Goal: Task Accomplishment & Management: Manage account settings

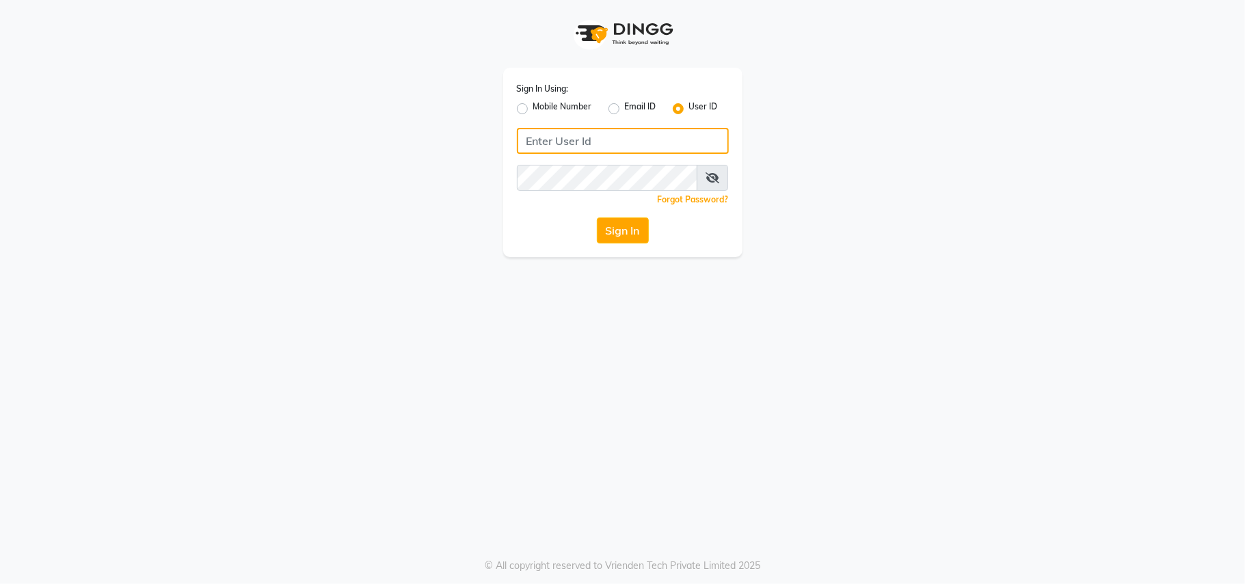
click at [603, 140] on input "Username" at bounding box center [623, 141] width 212 height 26
type input "ravi salon"
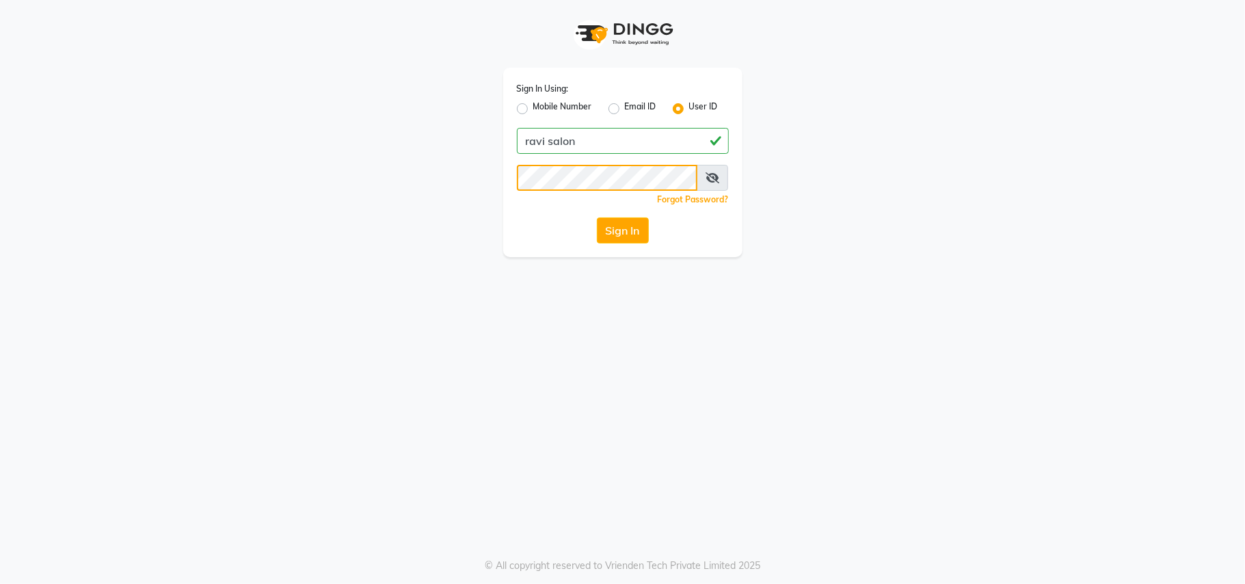
click at [597, 217] on button "Sign In" at bounding box center [623, 230] width 52 height 26
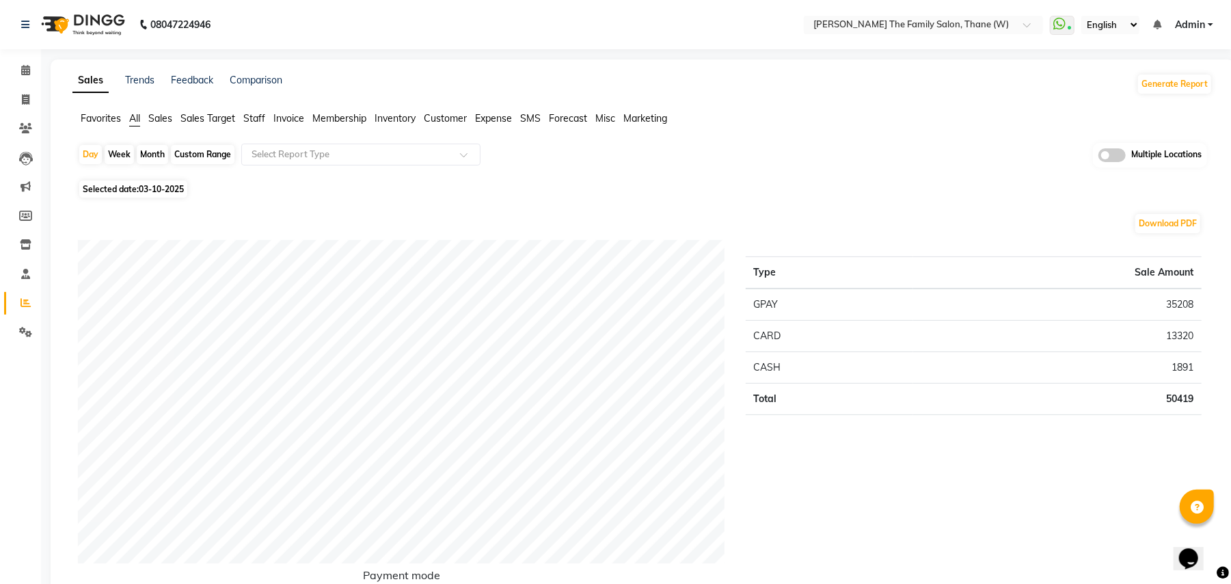
click at [252, 113] on span "Staff" at bounding box center [254, 118] width 22 height 12
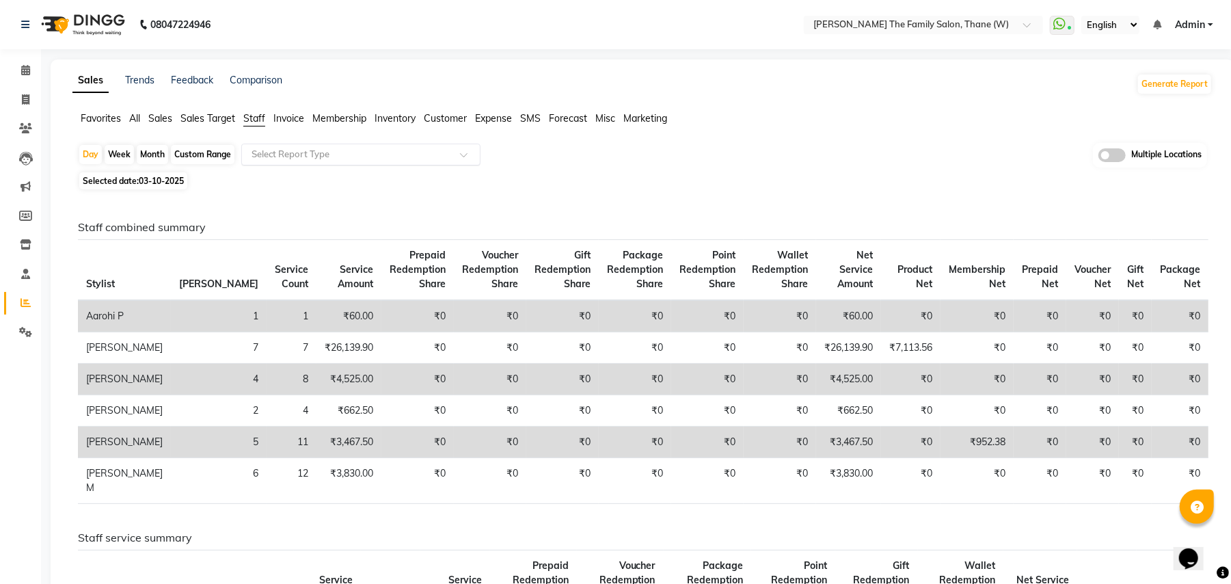
click at [279, 152] on input "text" at bounding box center [347, 155] width 197 height 14
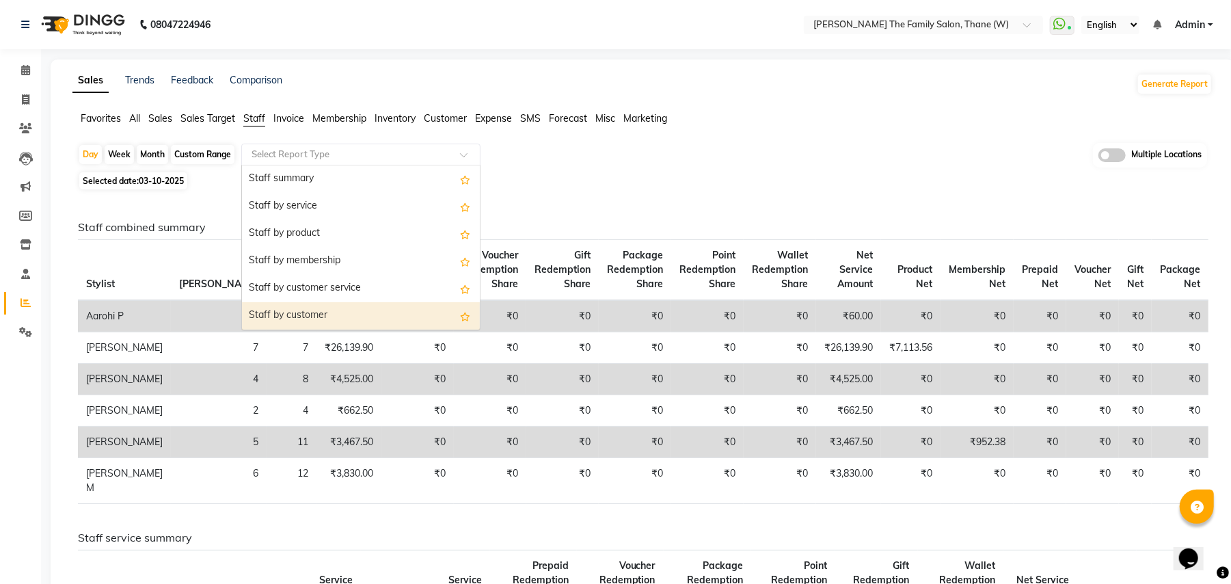
click at [480, 321] on ng-dropdown-panel "Staff summary Staff by service Staff by product Staff by membership Staff by cu…" at bounding box center [360, 247] width 239 height 165
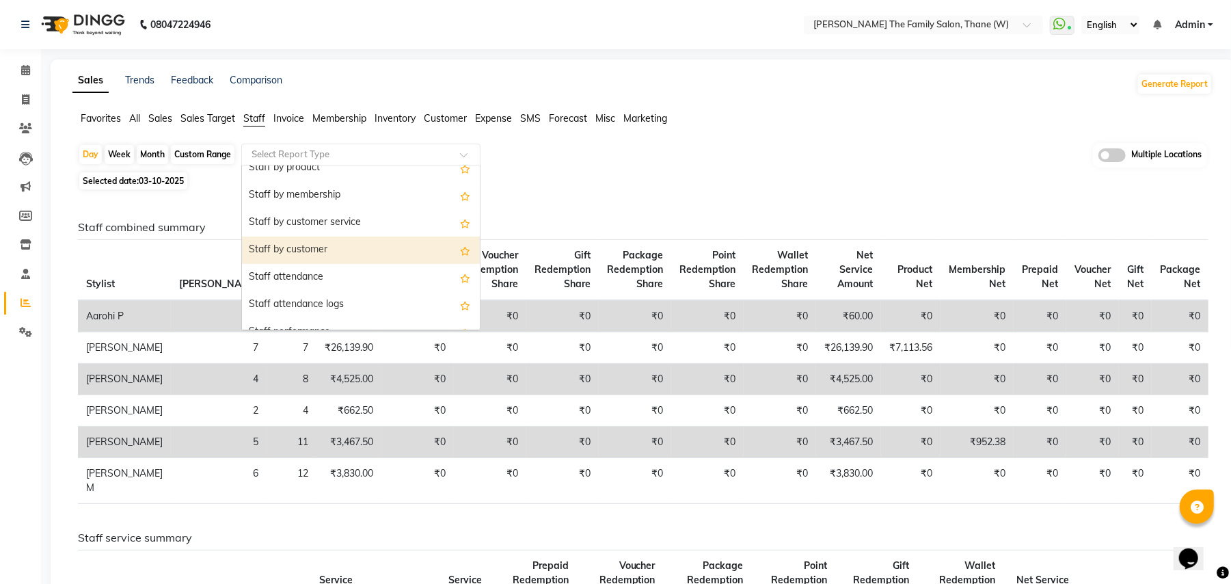
scroll to position [72, 0]
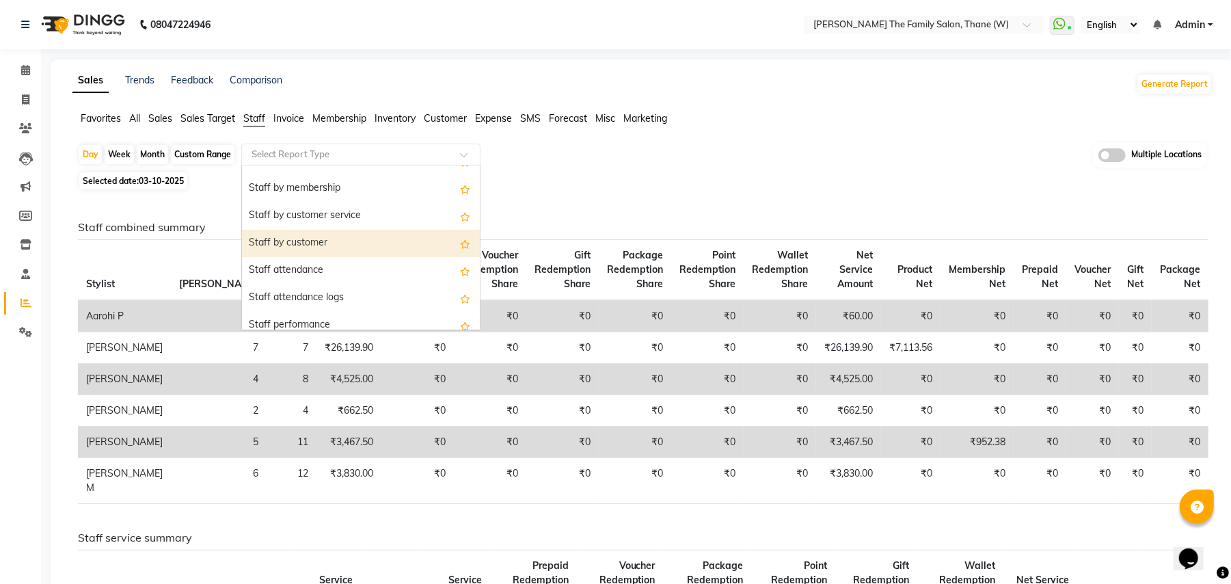
click at [364, 243] on div "Staff by customer" at bounding box center [361, 243] width 238 height 27
select select "full_report"
select select "csv"
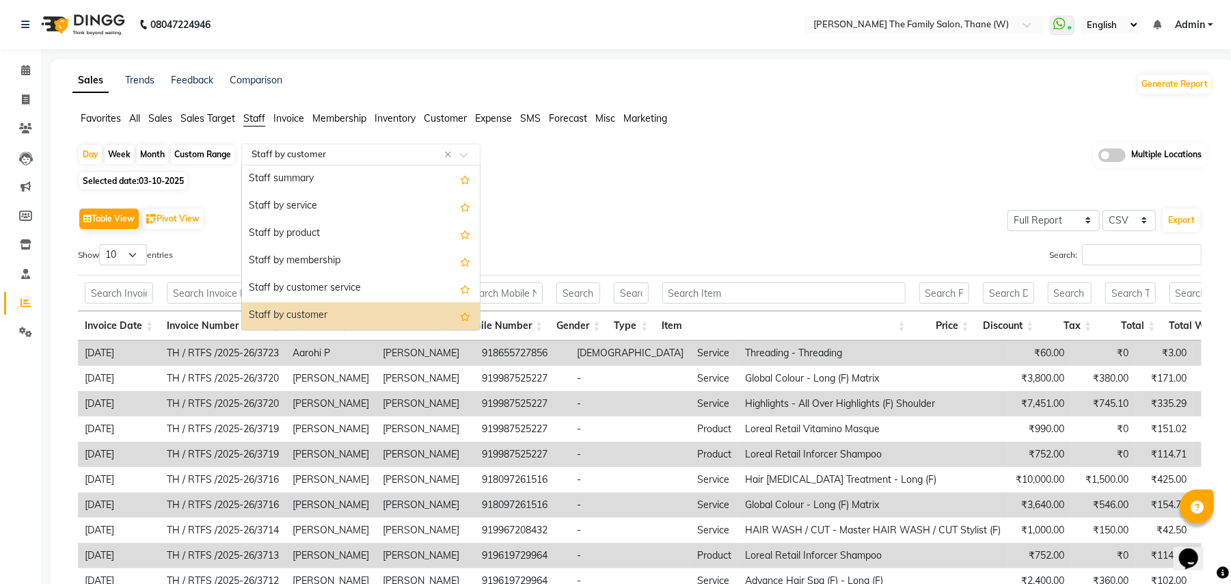
click at [373, 152] on input "text" at bounding box center [347, 155] width 197 height 14
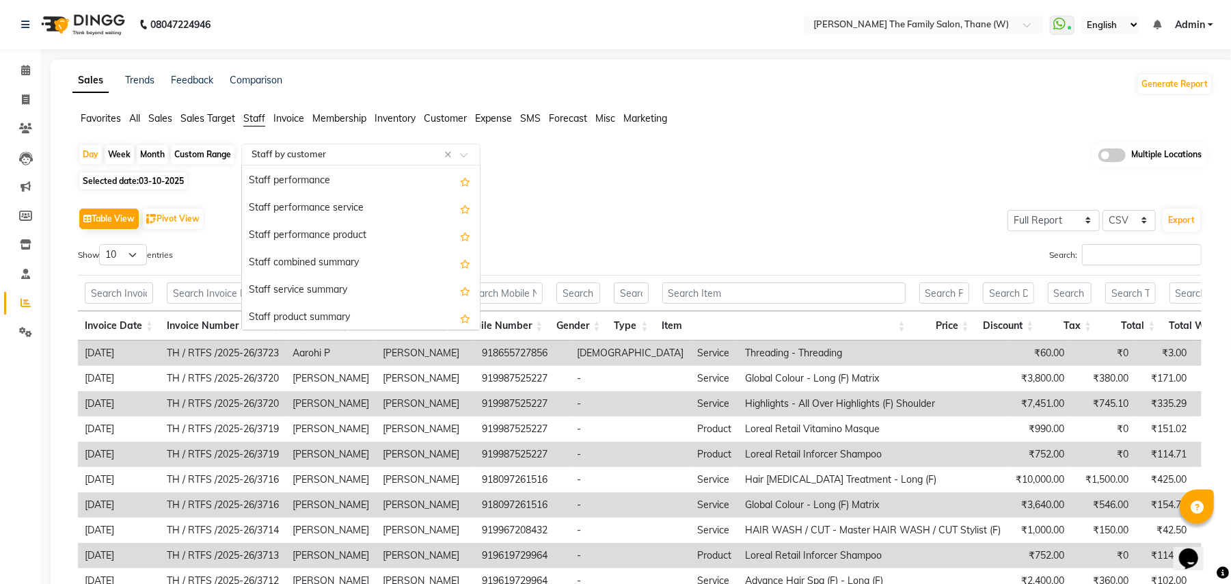
scroll to position [0, 0]
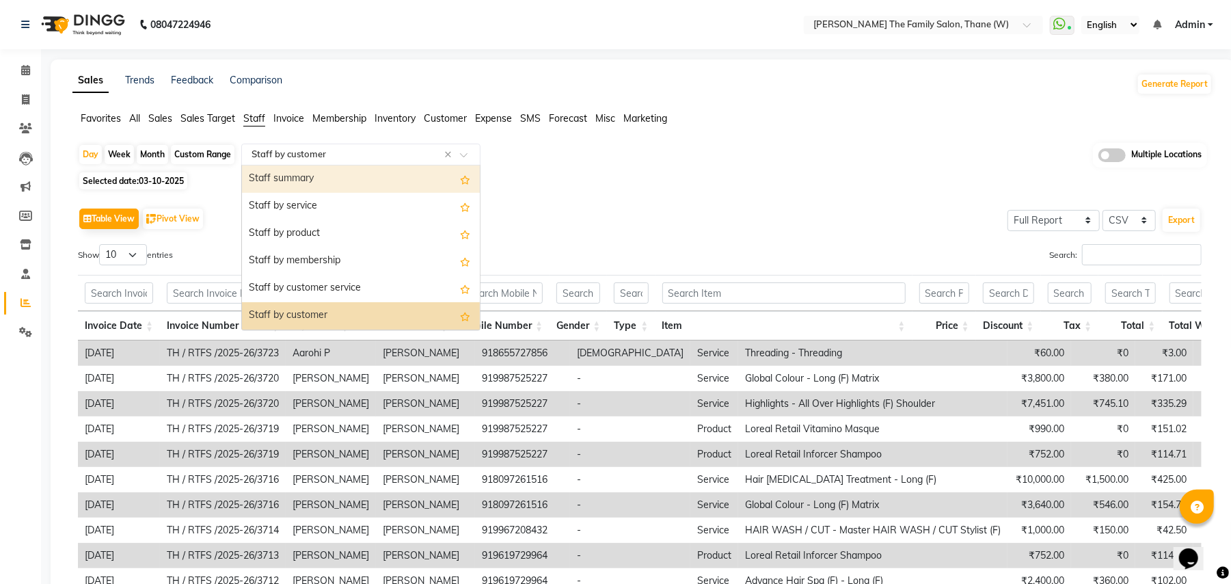
click at [297, 179] on div "Staff summary" at bounding box center [361, 178] width 238 height 27
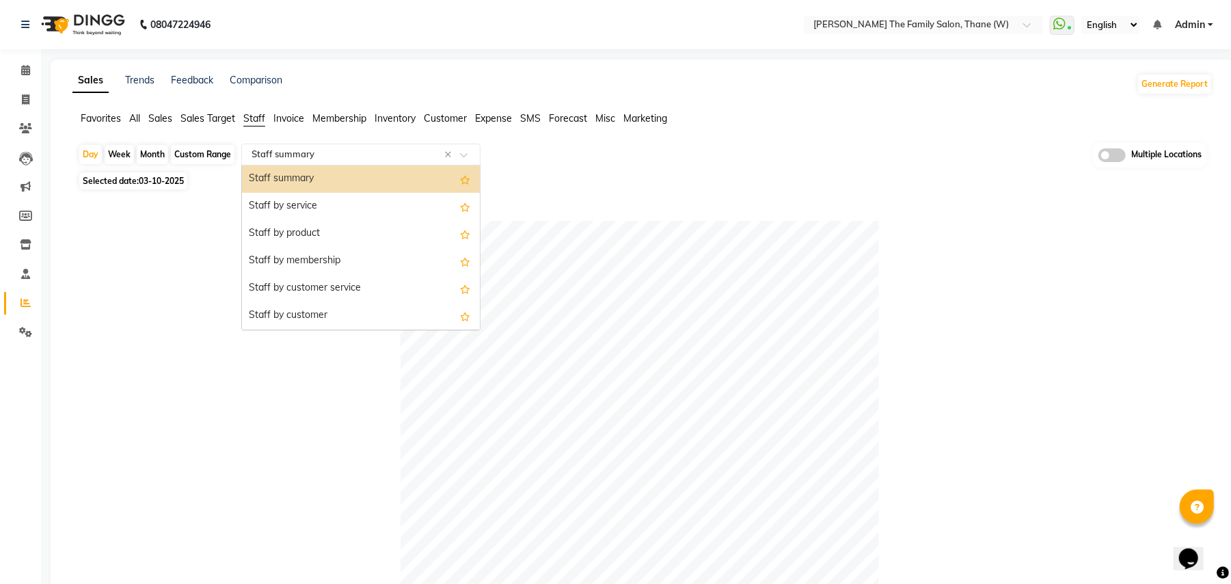
click at [340, 153] on input "text" at bounding box center [347, 155] width 197 height 14
click at [323, 198] on div "Staff by service" at bounding box center [361, 206] width 238 height 27
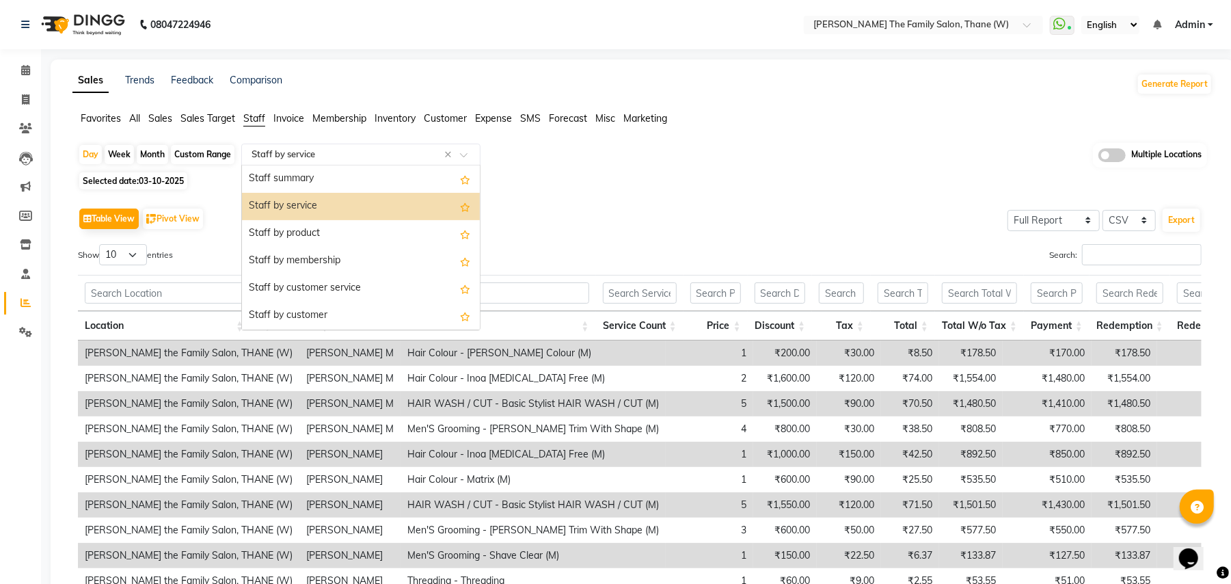
click at [338, 157] on input "text" at bounding box center [347, 155] width 197 height 14
click at [317, 228] on div "Staff by product" at bounding box center [361, 233] width 238 height 27
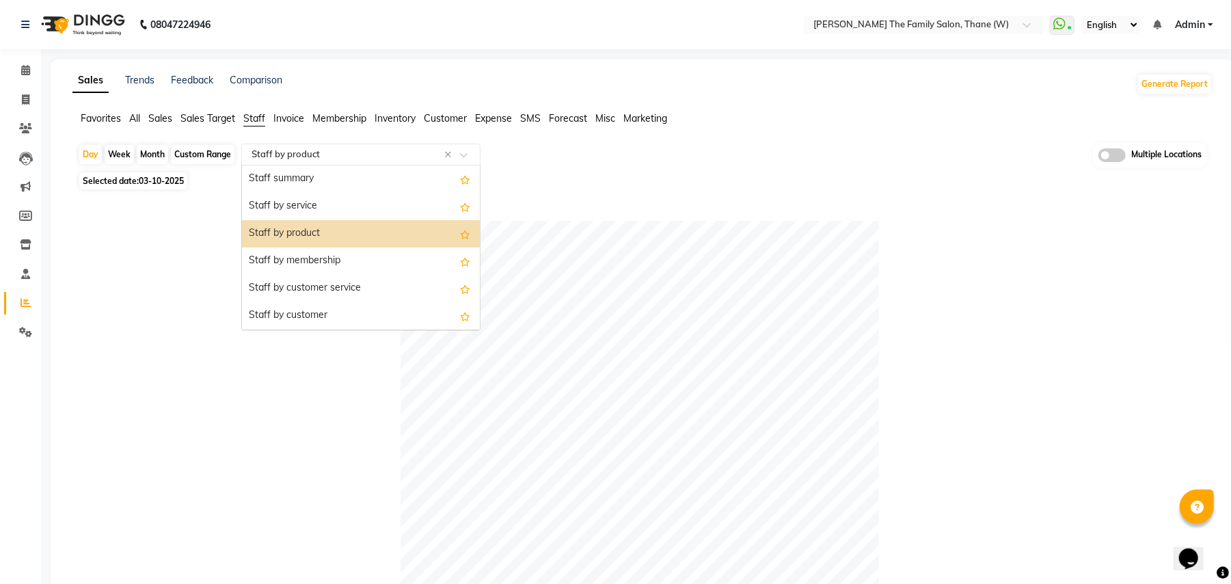
click at [349, 160] on input "text" at bounding box center [347, 155] width 197 height 14
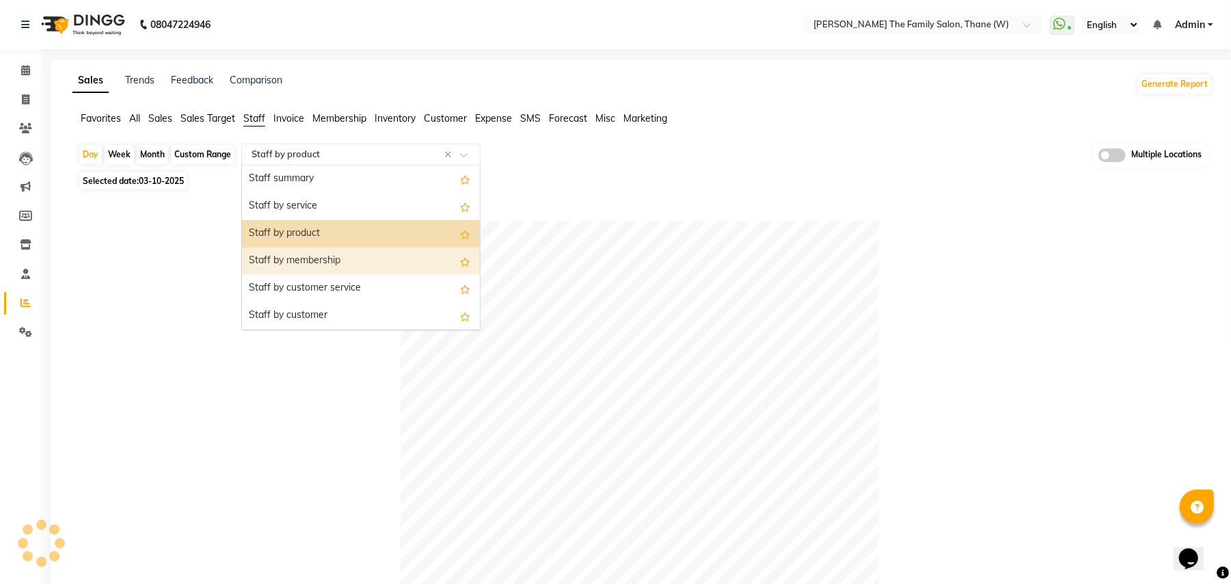
click at [326, 258] on div "Staff by membership" at bounding box center [361, 260] width 238 height 27
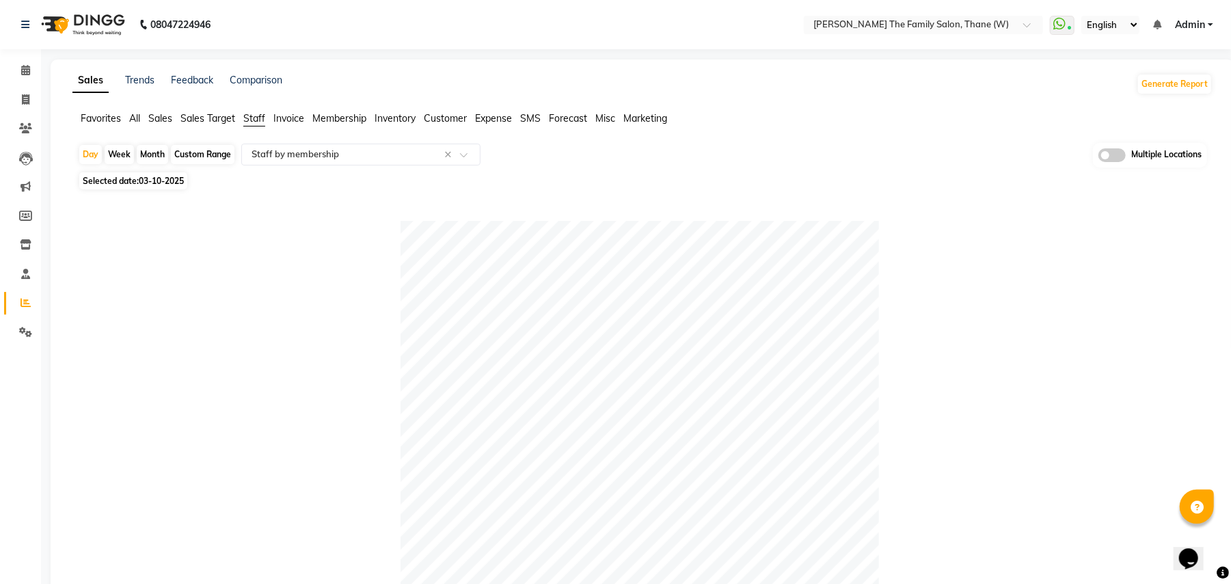
click at [225, 120] on span "Sales Target" at bounding box center [207, 118] width 55 height 12
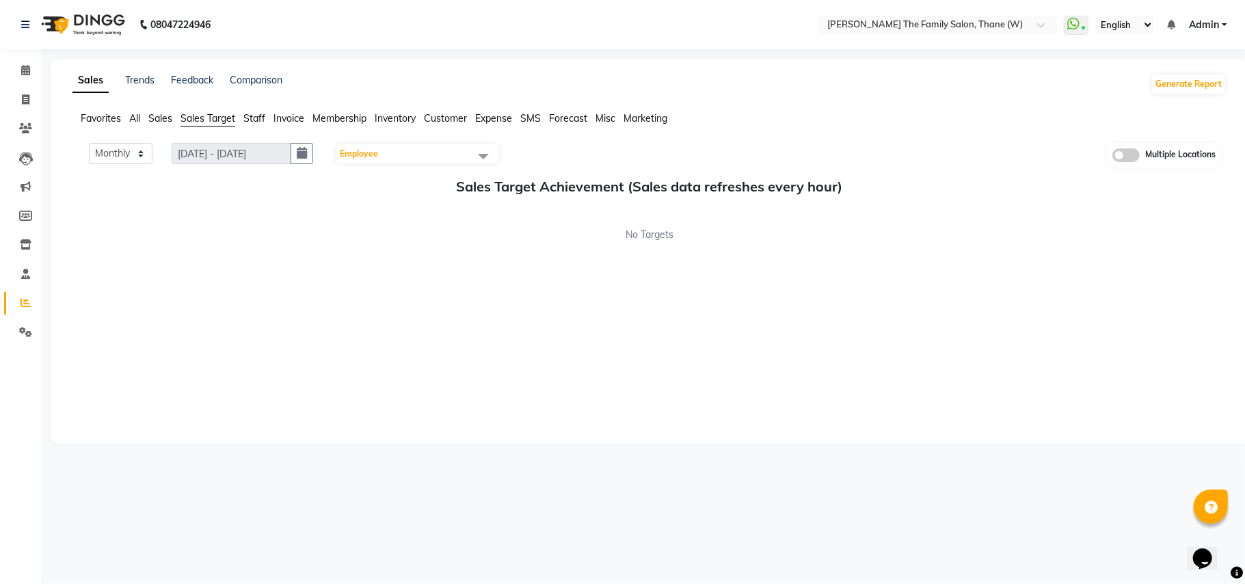
click at [157, 110] on div "Sales Trends Feedback Comparison Generate Report Favorites All Sales Sales Targ…" at bounding box center [650, 251] width 1198 height 384
click at [161, 119] on span "Sales" at bounding box center [160, 118] width 24 height 12
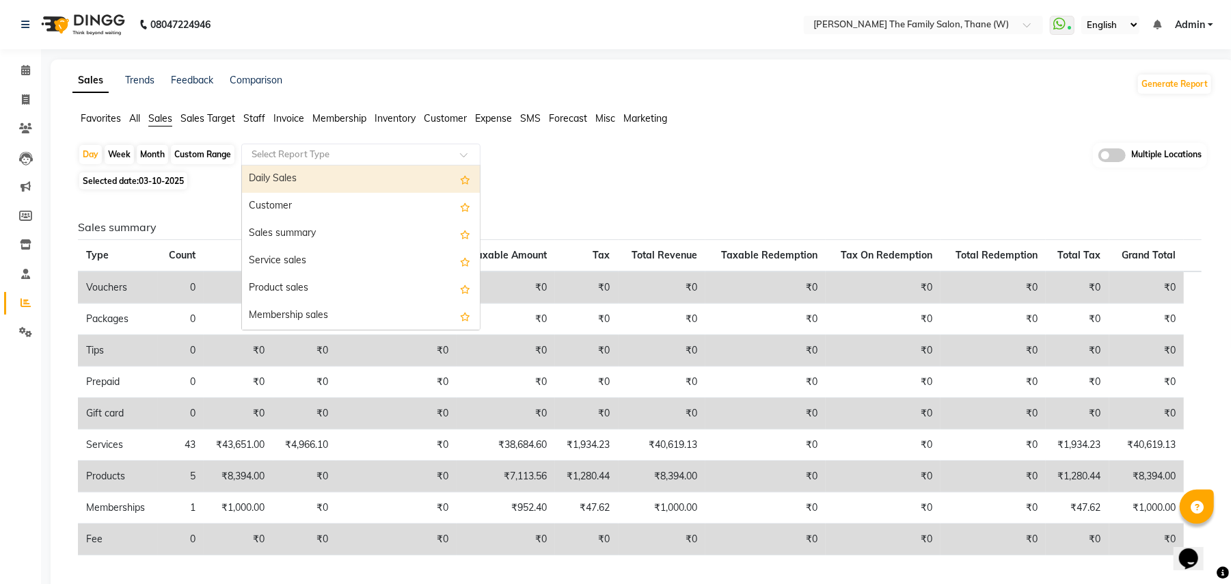
click at [321, 161] on div "Select Report Type" at bounding box center [360, 155] width 239 height 22
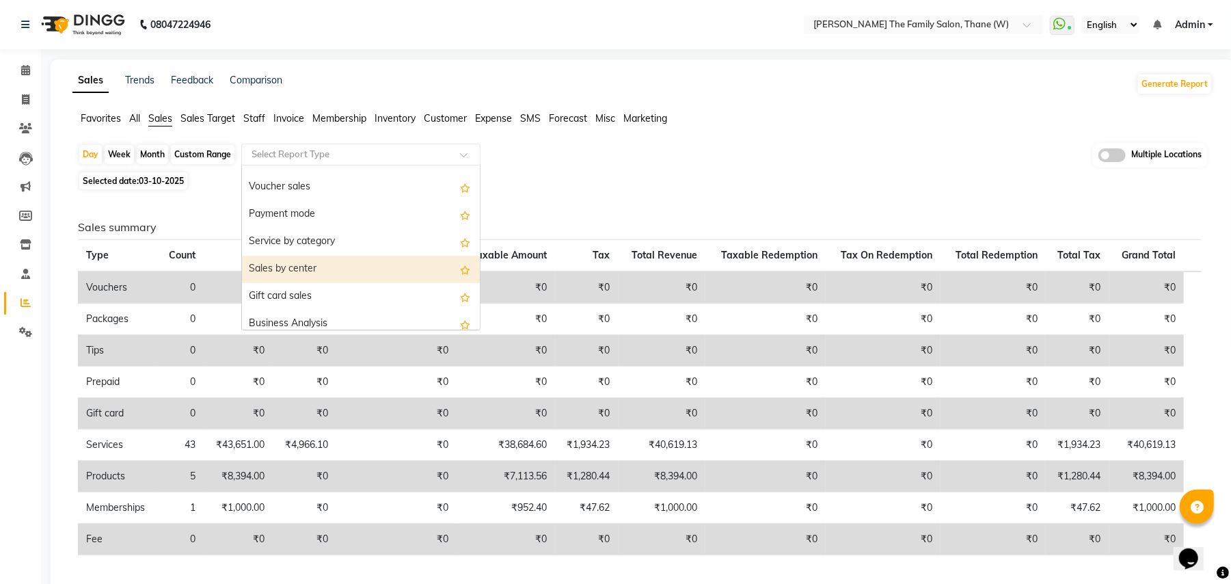
scroll to position [219, 0]
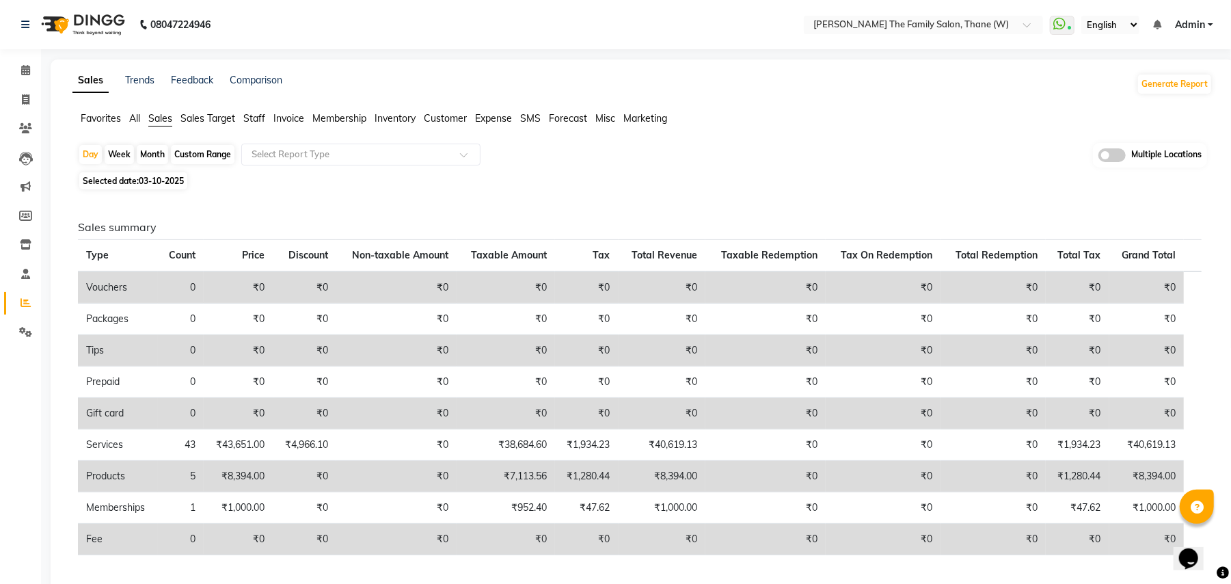
click at [511, 187] on div "Selected date: 03-10-2025" at bounding box center [645, 181] width 1135 height 14
click at [256, 115] on span "Staff" at bounding box center [254, 118] width 22 height 12
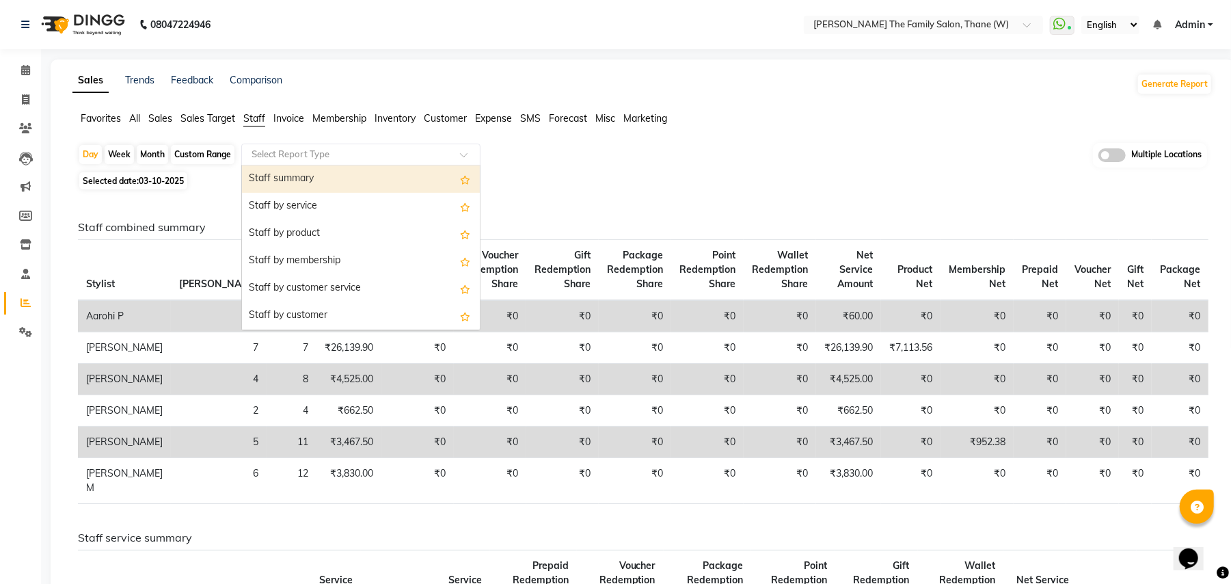
click at [284, 156] on input "text" at bounding box center [347, 155] width 197 height 14
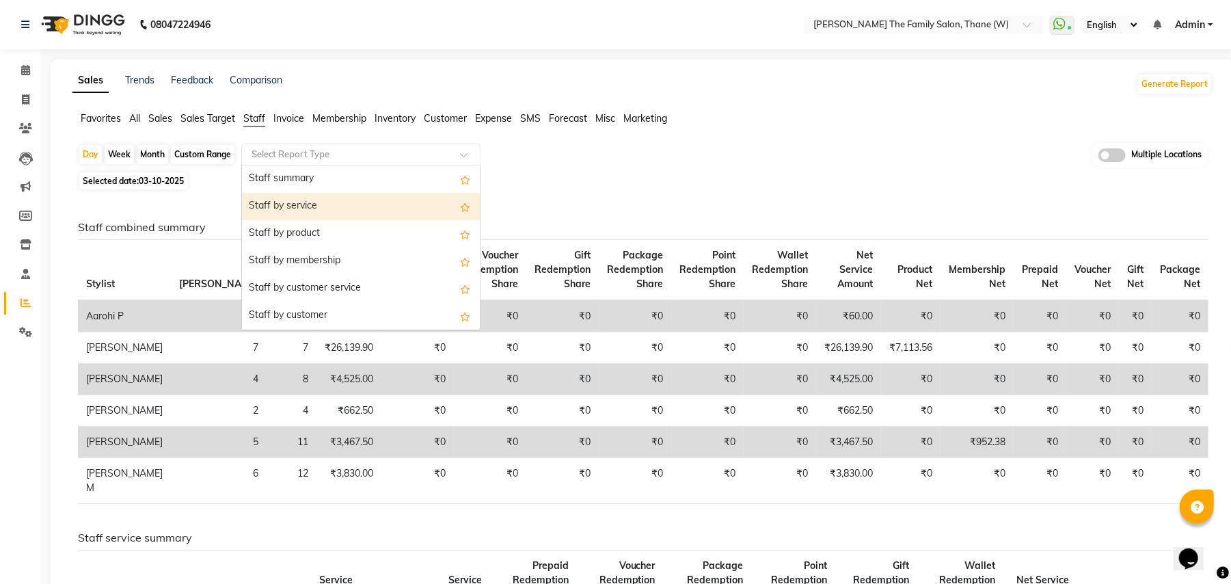
click at [298, 216] on div "Staff by service" at bounding box center [361, 206] width 238 height 27
select select "full_report"
select select "csv"
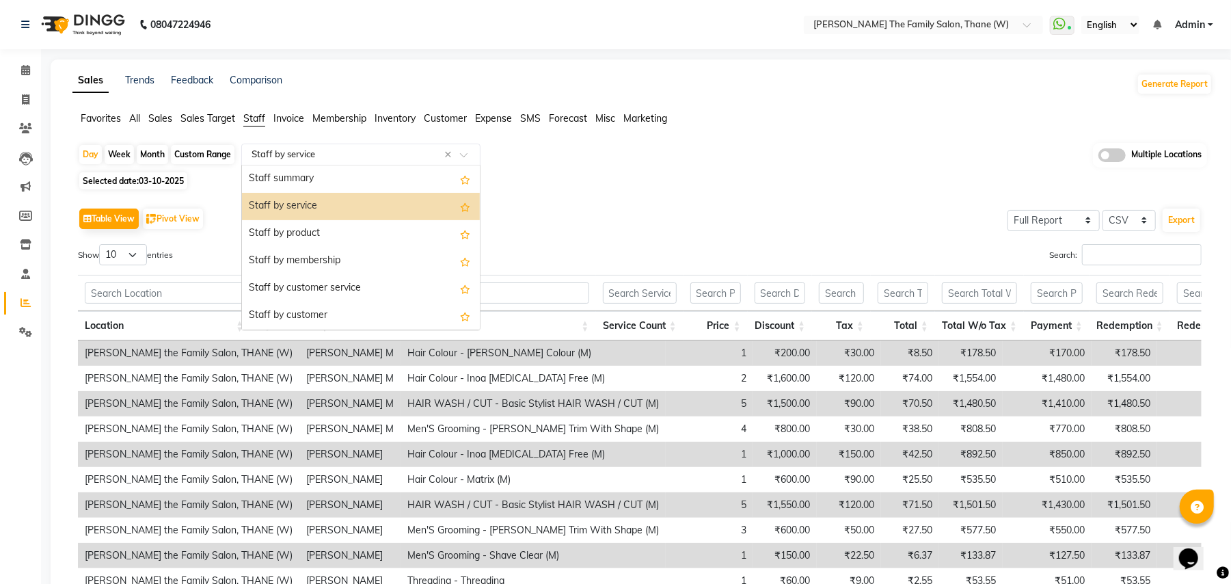
click at [377, 159] on input "text" at bounding box center [347, 155] width 197 height 14
click at [366, 174] on div "Staff summary" at bounding box center [361, 178] width 238 height 27
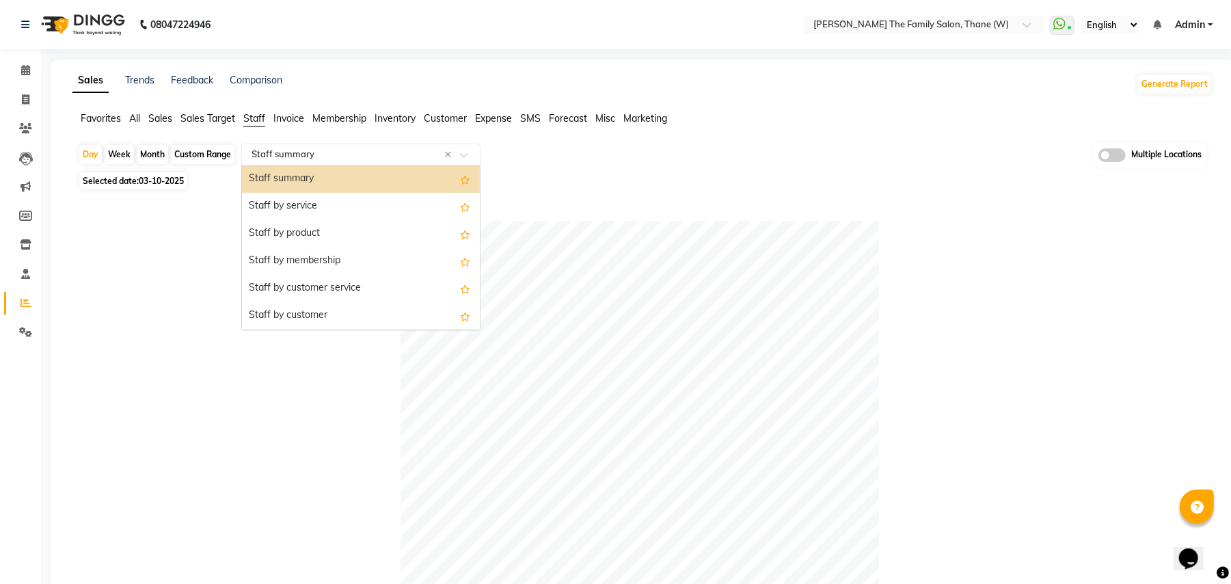
click at [351, 157] on input "text" at bounding box center [347, 155] width 197 height 14
click at [353, 290] on div "Staff by customer service" at bounding box center [361, 288] width 238 height 27
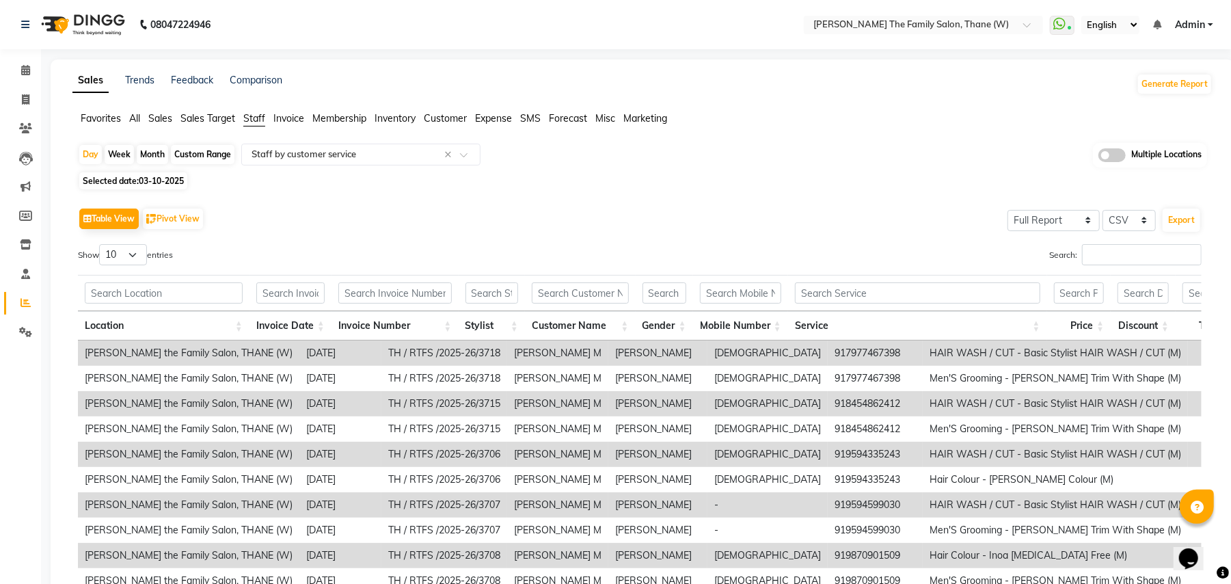
click at [150, 165] on div "Day Week Month Custom Range Select Report Type × Staff by customer service × Mu…" at bounding box center [642, 155] width 1129 height 25
click at [146, 161] on div "Month" at bounding box center [152, 154] width 31 height 19
select select "10"
select select "2025"
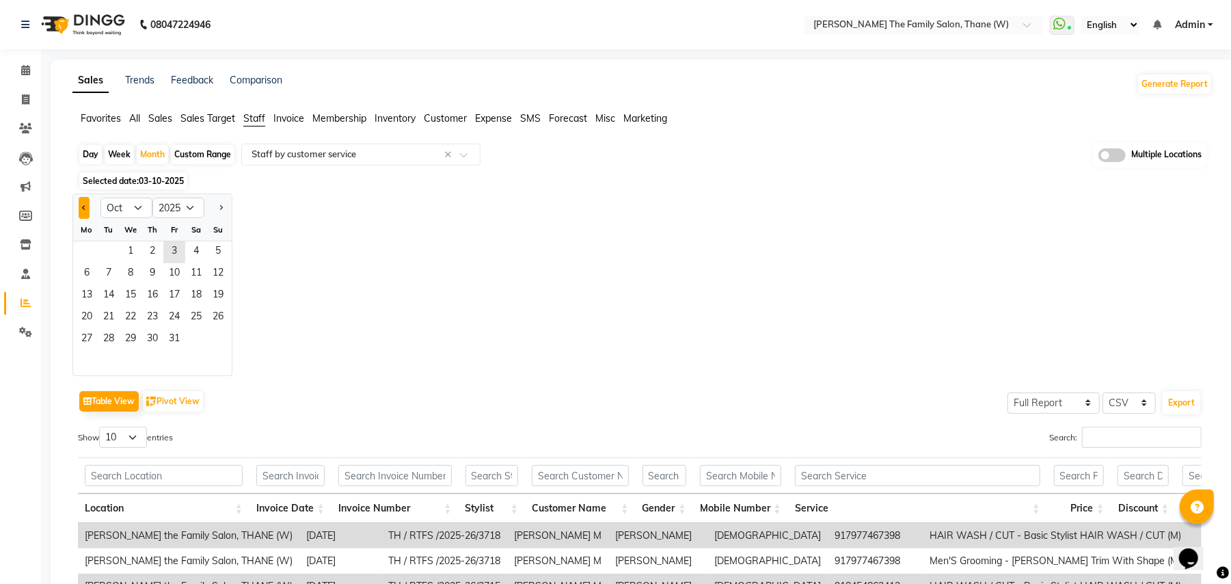
click at [86, 211] on button "Previous month" at bounding box center [84, 208] width 11 height 22
select select "9"
click at [94, 258] on span "1" at bounding box center [87, 252] width 22 height 22
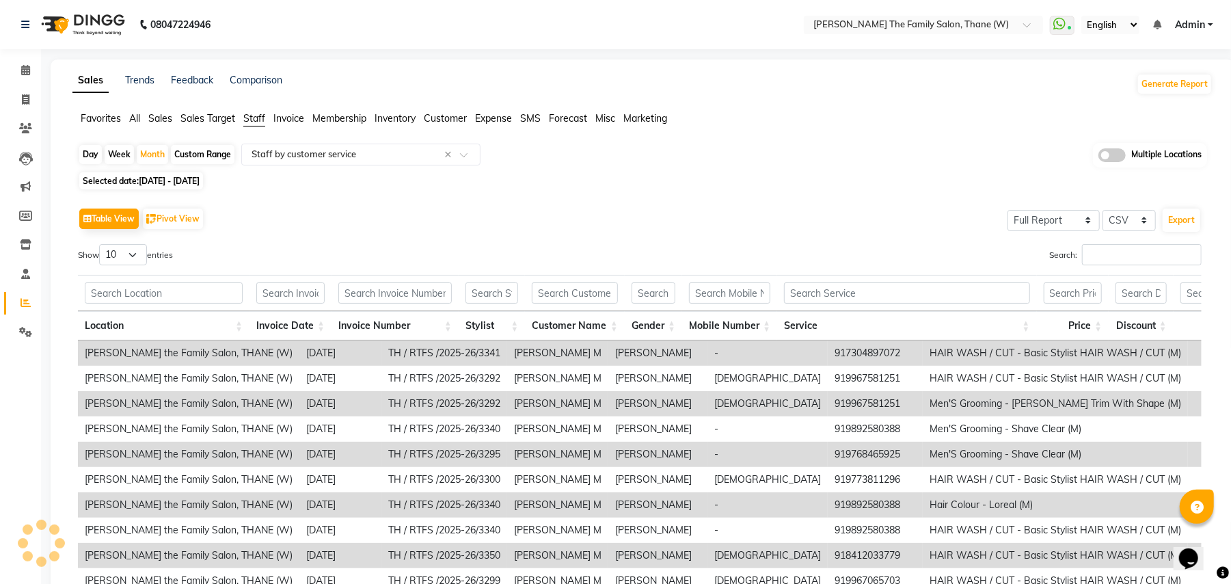
click at [318, 214] on div "Table View Pivot View Select Full Report Filtered Report Select CSV PDF Export" at bounding box center [640, 218] width 1124 height 29
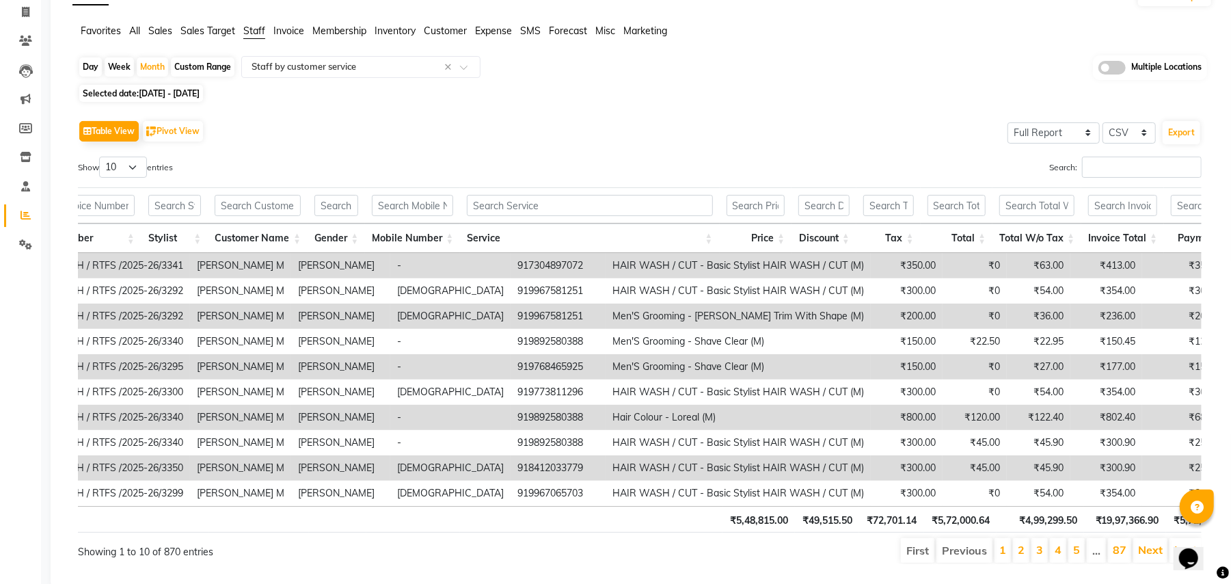
scroll to position [0, 479]
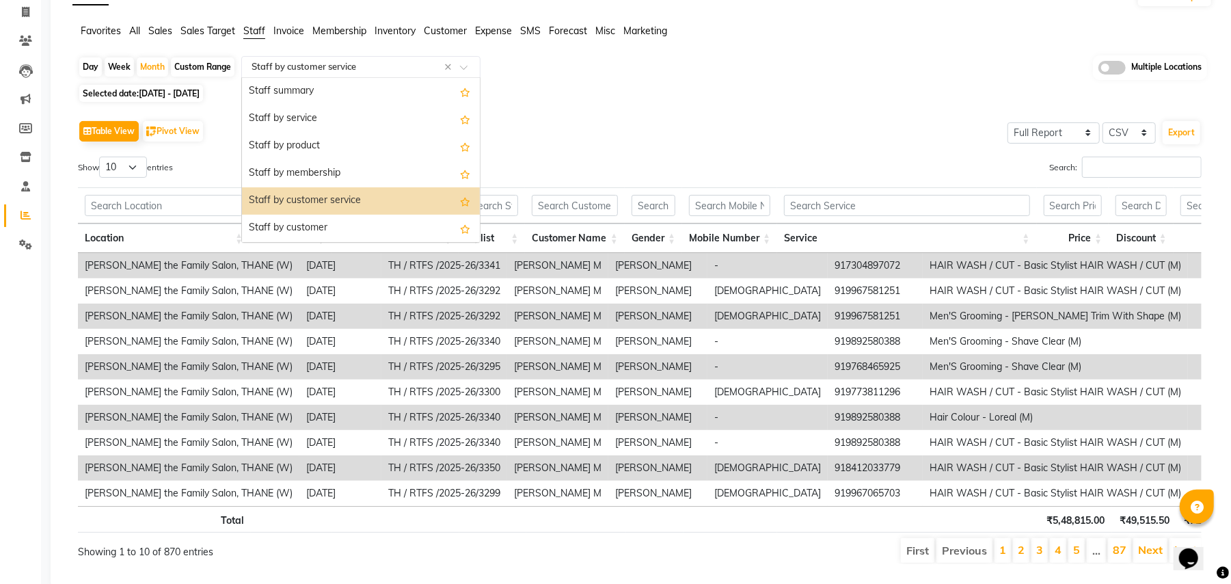
click at [293, 69] on input "text" at bounding box center [347, 67] width 197 height 14
click at [289, 220] on div "Staff by customer" at bounding box center [361, 228] width 238 height 27
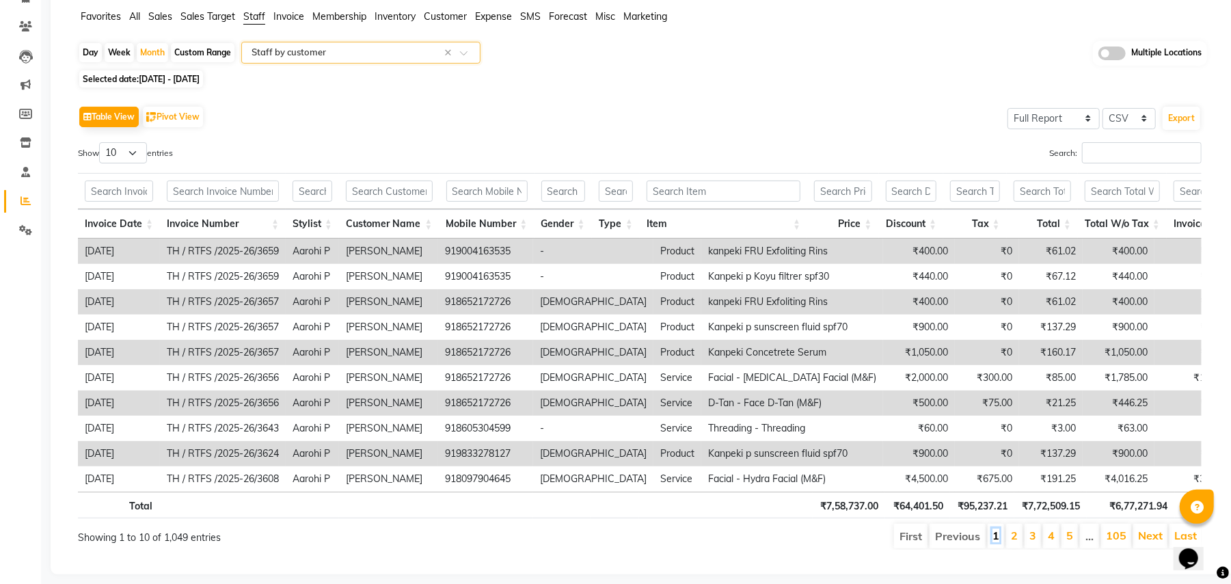
click at [993, 542] on link "1" at bounding box center [996, 535] width 7 height 14
click at [1007, 548] on li "2" at bounding box center [1014, 536] width 16 height 25
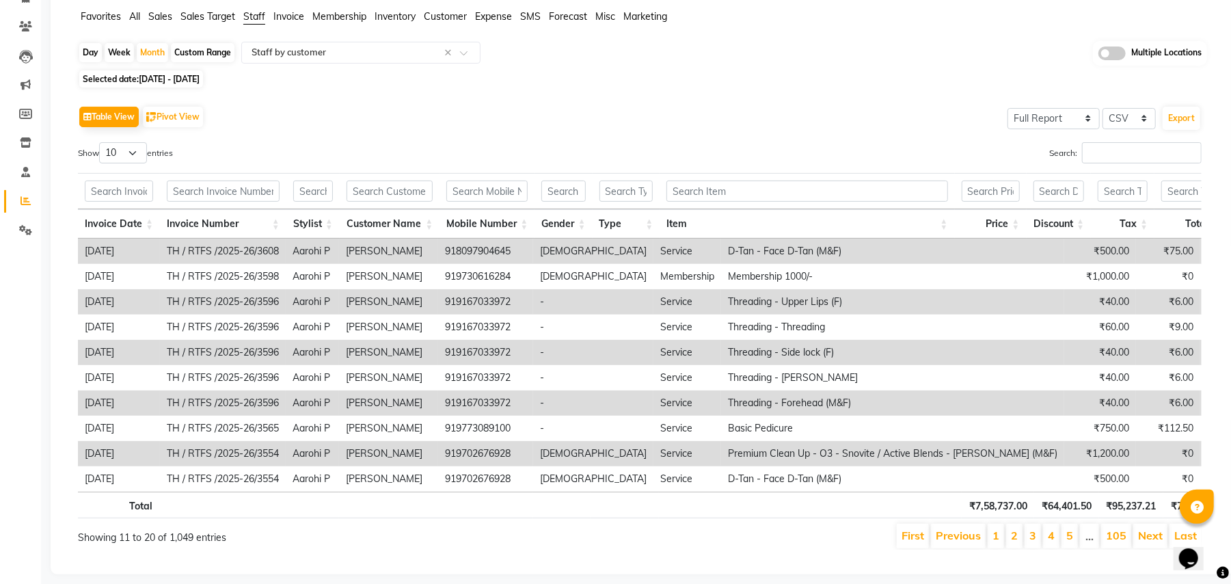
click at [1025, 548] on li "3" at bounding box center [1033, 536] width 16 height 25
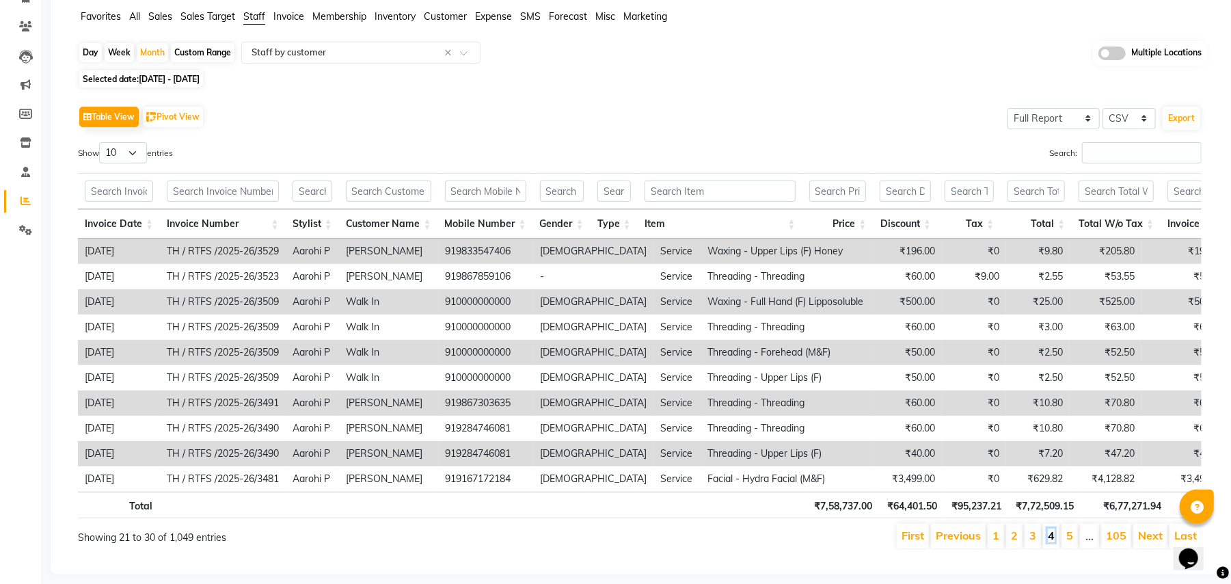
click at [1048, 542] on link "4" at bounding box center [1051, 535] width 7 height 14
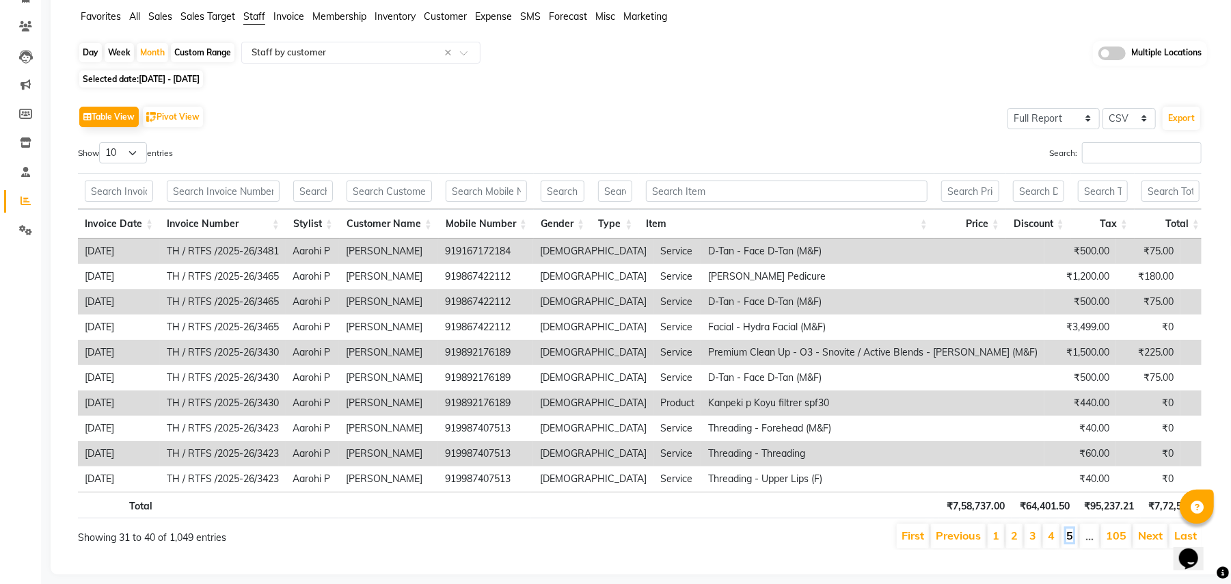
click at [1068, 542] on link "5" at bounding box center [1069, 535] width 7 height 14
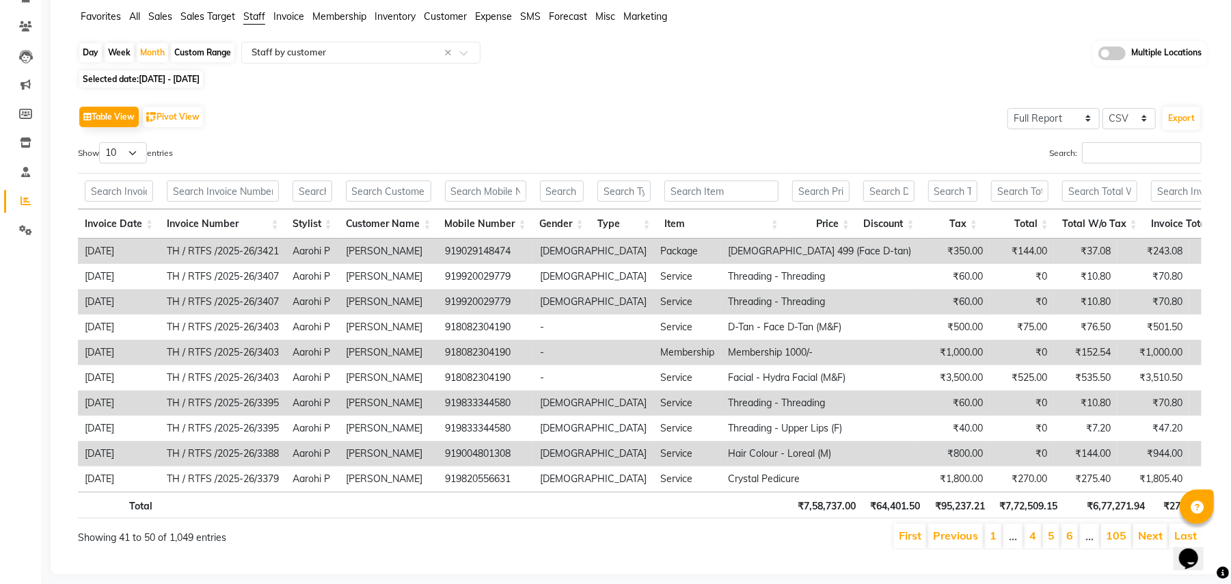
click at [1087, 548] on li "…" at bounding box center [1089, 536] width 19 height 25
click at [1149, 542] on link "Next" at bounding box center [1150, 535] width 25 height 14
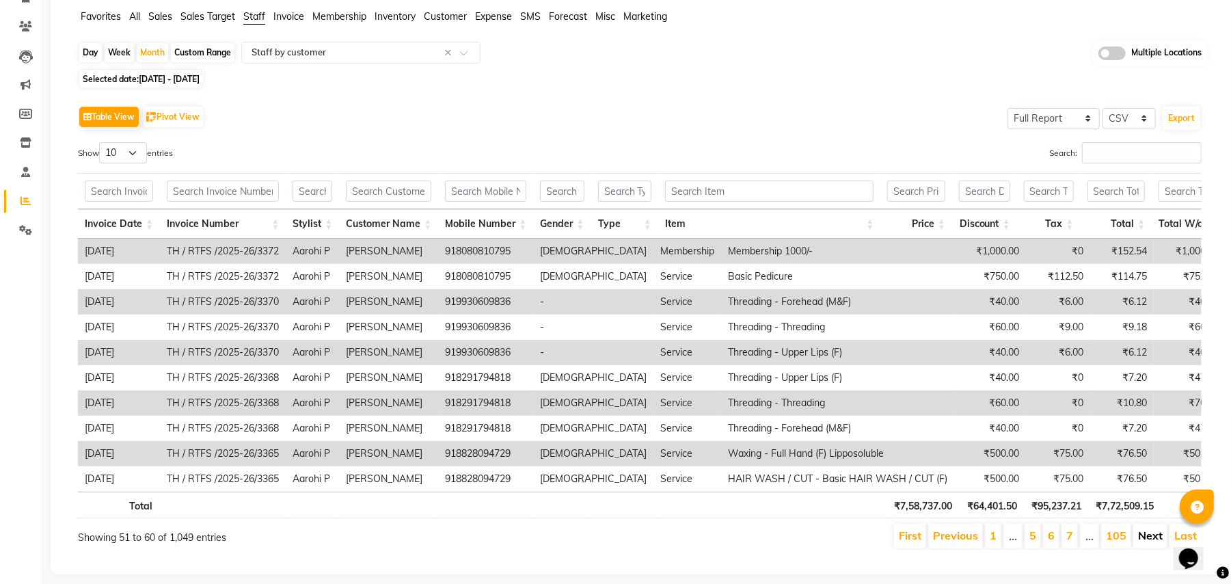
click at [1149, 542] on link "Next" at bounding box center [1150, 535] width 25 height 14
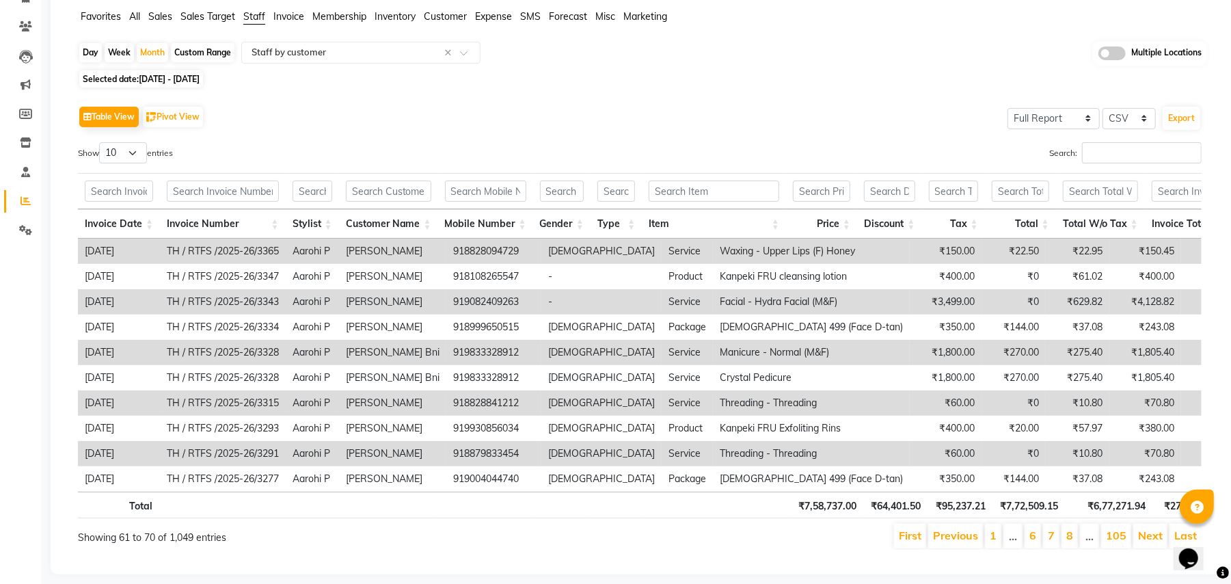
click at [1149, 542] on link "Next" at bounding box center [1150, 535] width 25 height 14
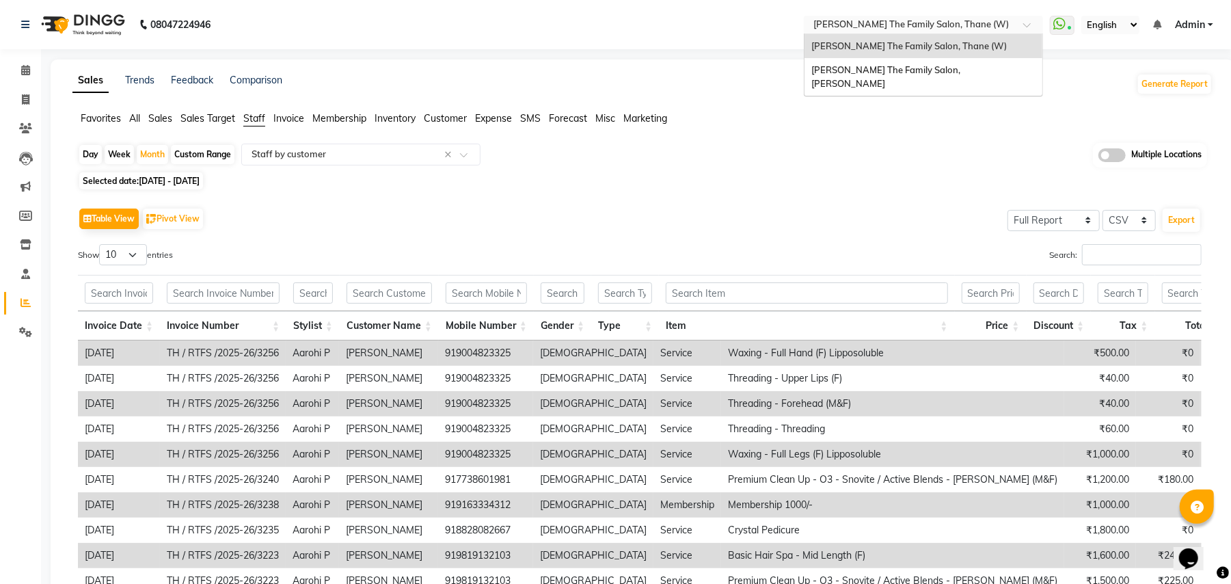
click at [881, 23] on input "text" at bounding box center [910, 26] width 198 height 14
click at [881, 42] on span "[PERSON_NAME]’s The Family Salon, Thane (W)" at bounding box center [909, 45] width 196 height 11
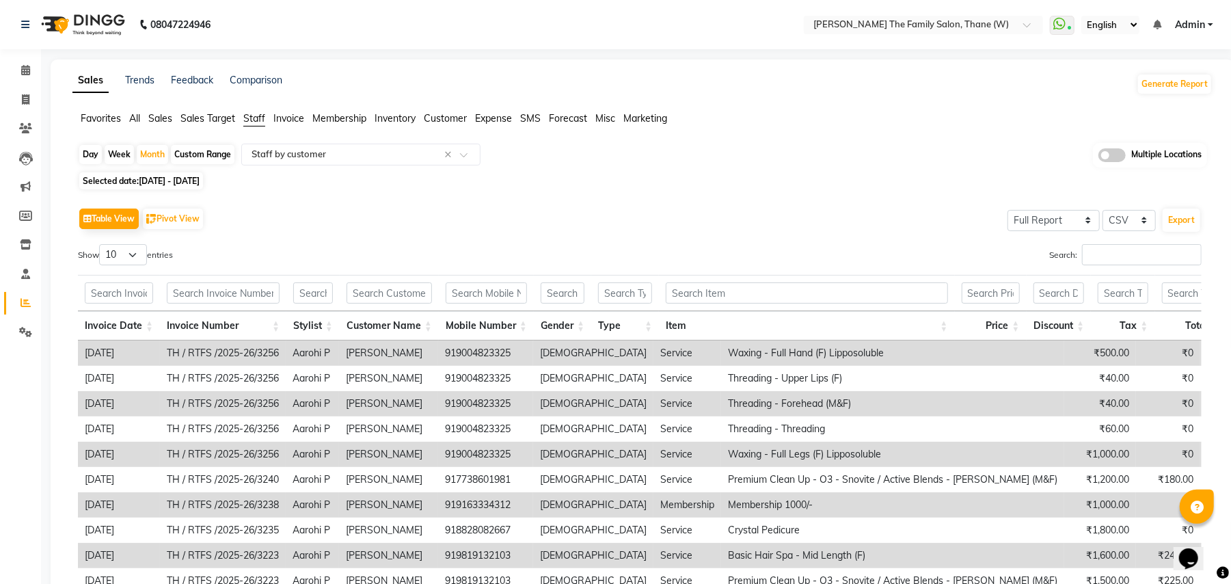
click at [755, 163] on div "Day Week Month Custom Range Select Report Type × Staff by customer × Multiple L…" at bounding box center [642, 155] width 1129 height 25
click at [310, 160] on input "text" at bounding box center [347, 155] width 197 height 14
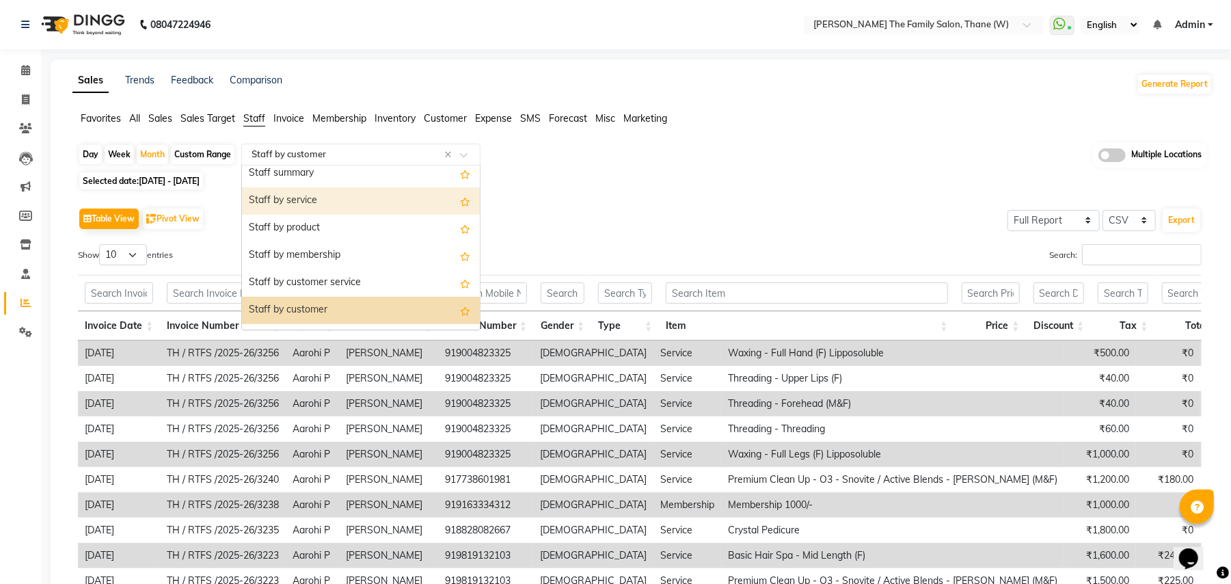
click at [387, 211] on div "Staff by service" at bounding box center [361, 200] width 238 height 27
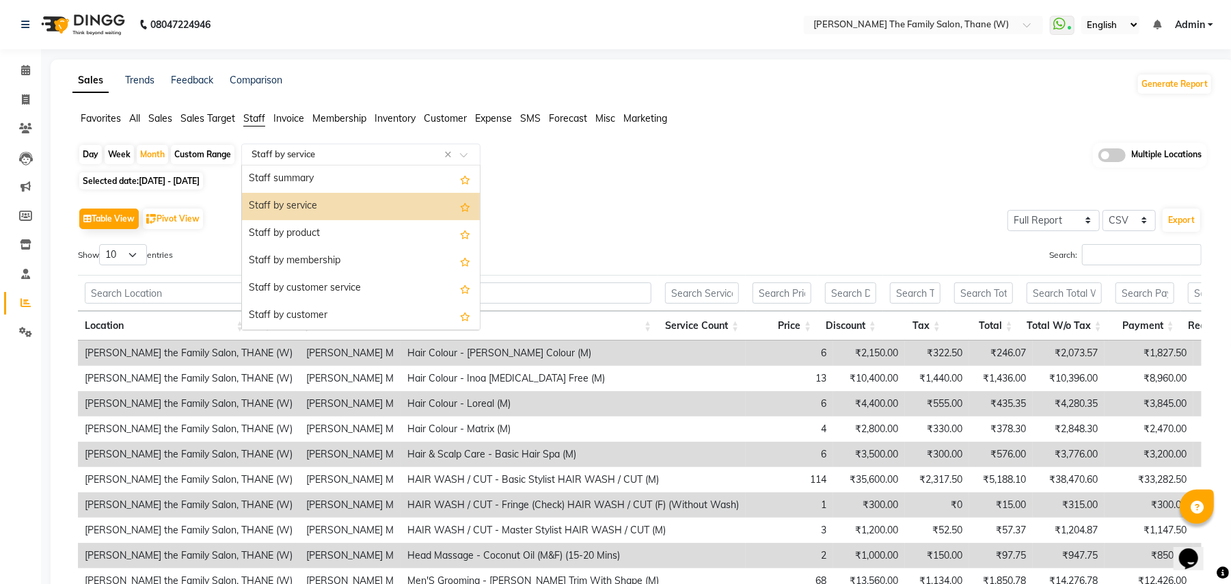
click at [334, 149] on input "text" at bounding box center [347, 155] width 197 height 14
click at [310, 225] on div "Staff by product" at bounding box center [361, 233] width 238 height 27
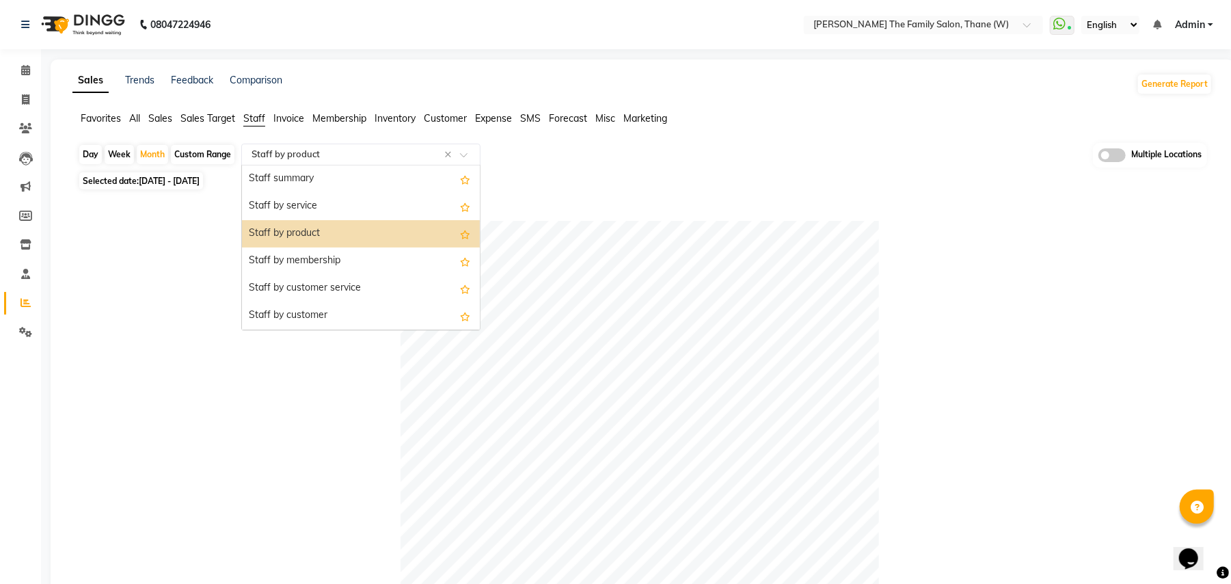
click at [347, 151] on input "text" at bounding box center [347, 155] width 197 height 14
click at [359, 291] on div "Staff by customer service" at bounding box center [361, 288] width 238 height 27
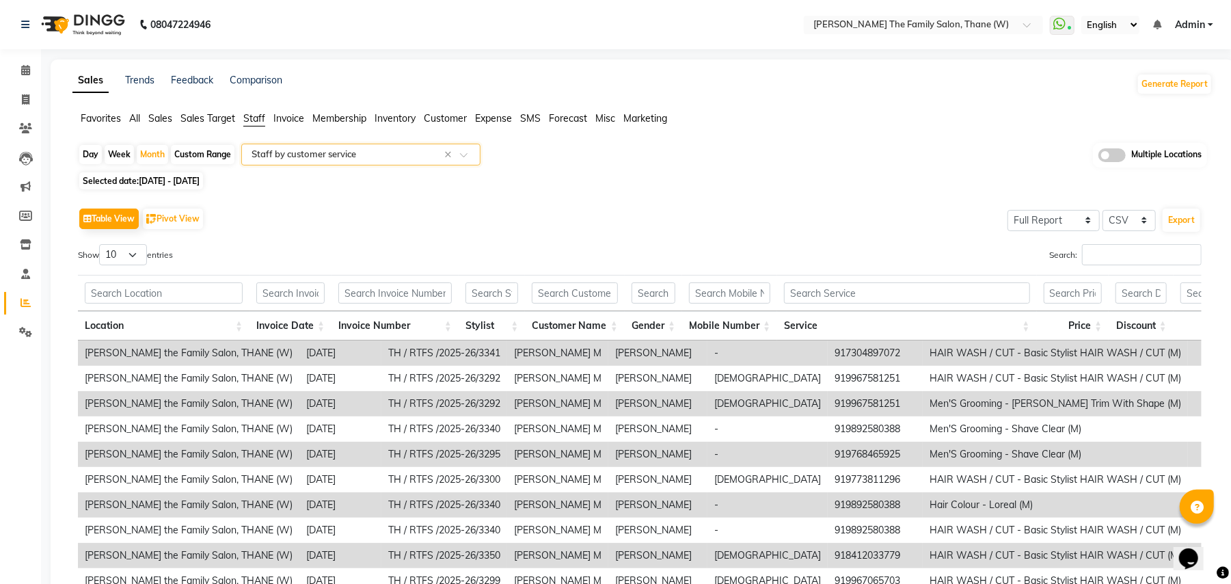
click at [375, 149] on input "text" at bounding box center [347, 155] width 197 height 14
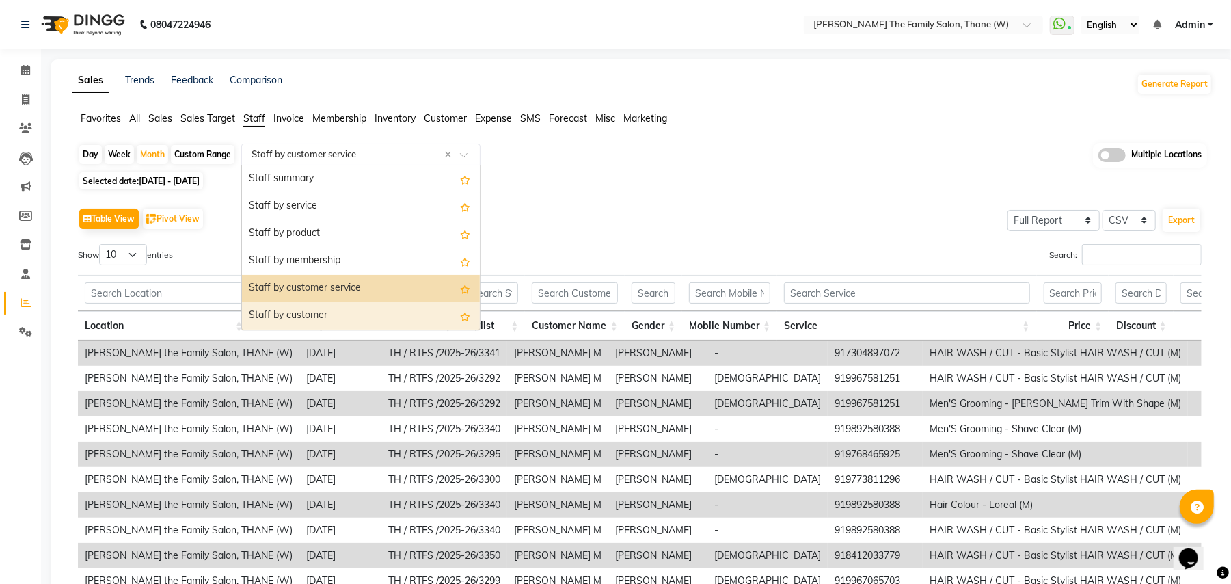
click at [329, 321] on div "Staff by customer" at bounding box center [361, 315] width 238 height 27
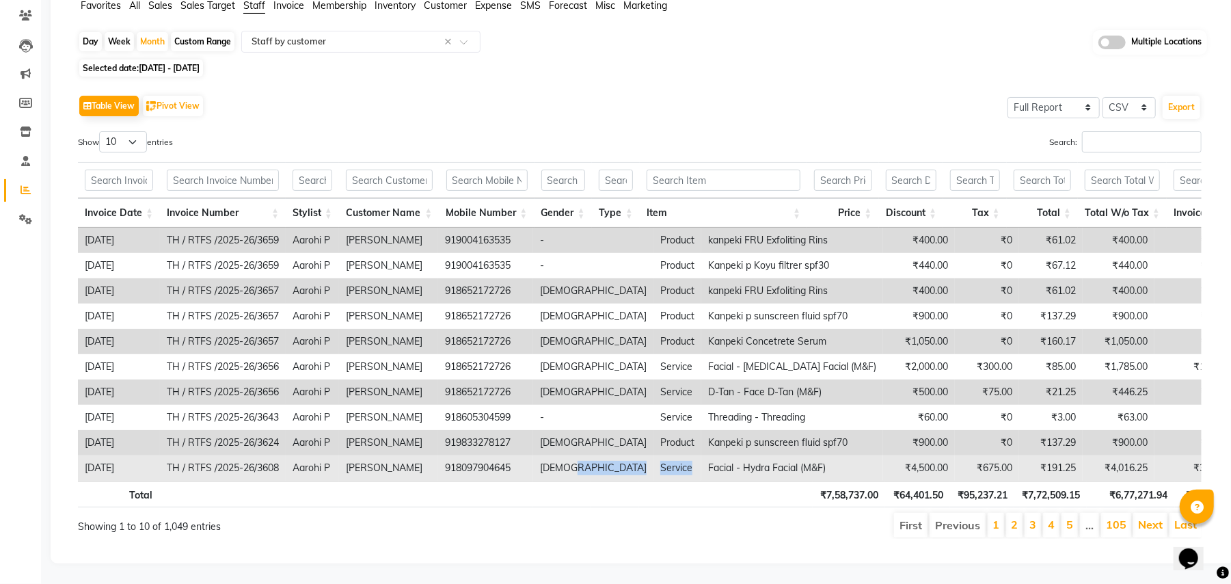
drag, startPoint x: 595, startPoint y: 451, endPoint x: 628, endPoint y: 450, distance: 32.8
click at [628, 455] on tr "2025-09-27 TH / RTFS /2025-26/3608 Aarohi P Amruta Mangaokar 918097904645 femal…" at bounding box center [1126, 467] width 2097 height 25
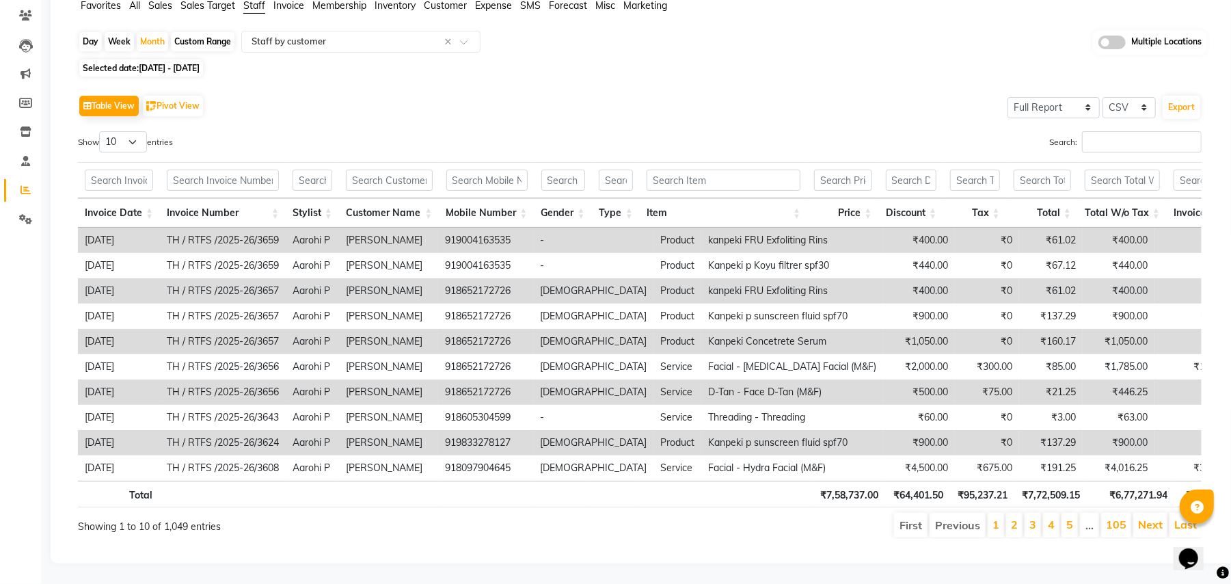
click at [336, 490] on th at bounding box center [312, 494] width 53 height 27
click at [384, 35] on input "text" at bounding box center [347, 42] width 197 height 14
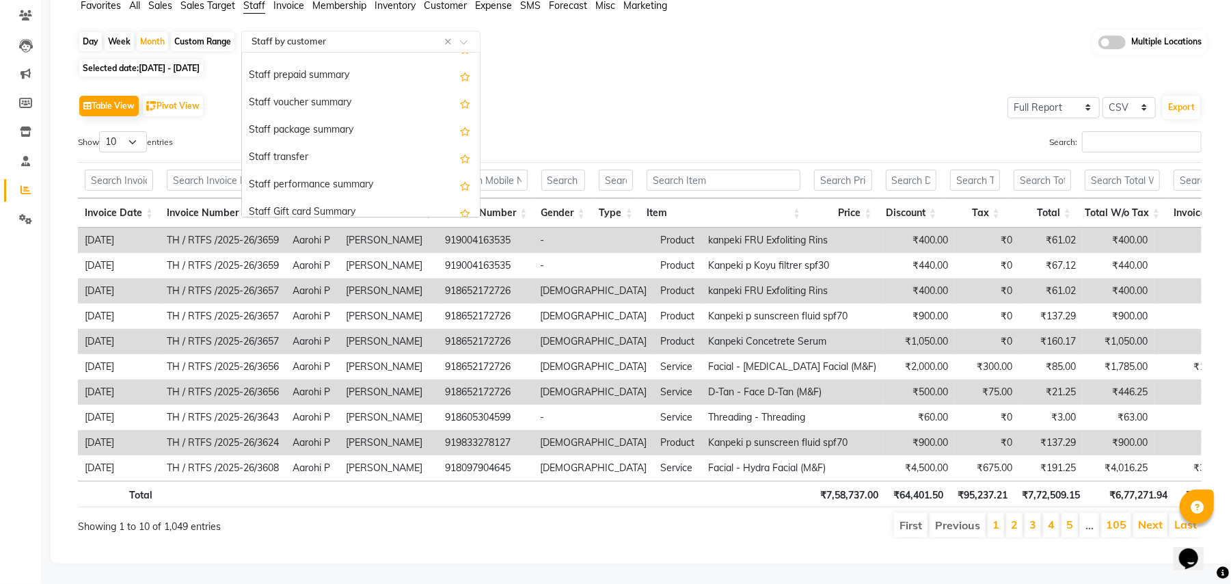
click at [531, 131] on div "Show 10 25 50 100 entries" at bounding box center [354, 144] width 552 height 27
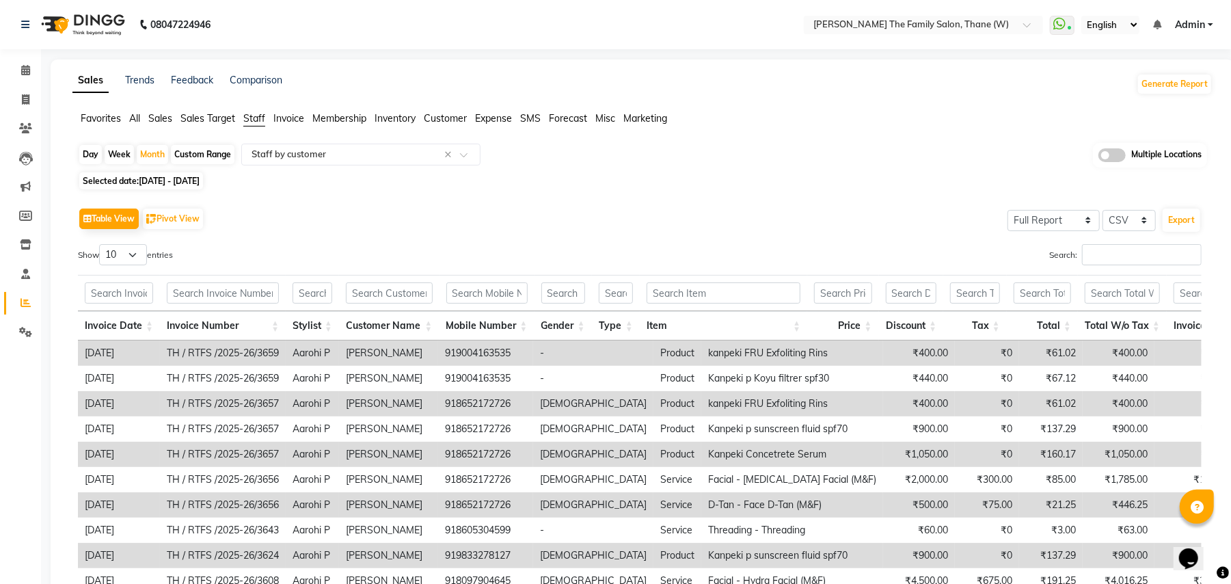
click at [276, 120] on span "Invoice" at bounding box center [288, 118] width 31 height 12
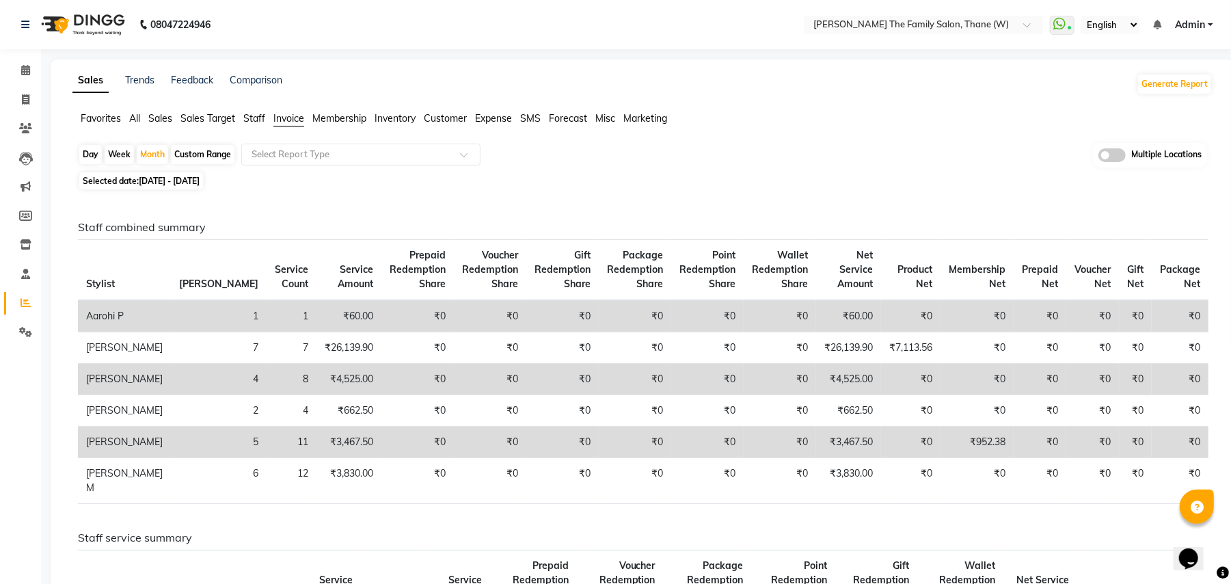
click at [161, 124] on span "Sales" at bounding box center [160, 118] width 24 height 12
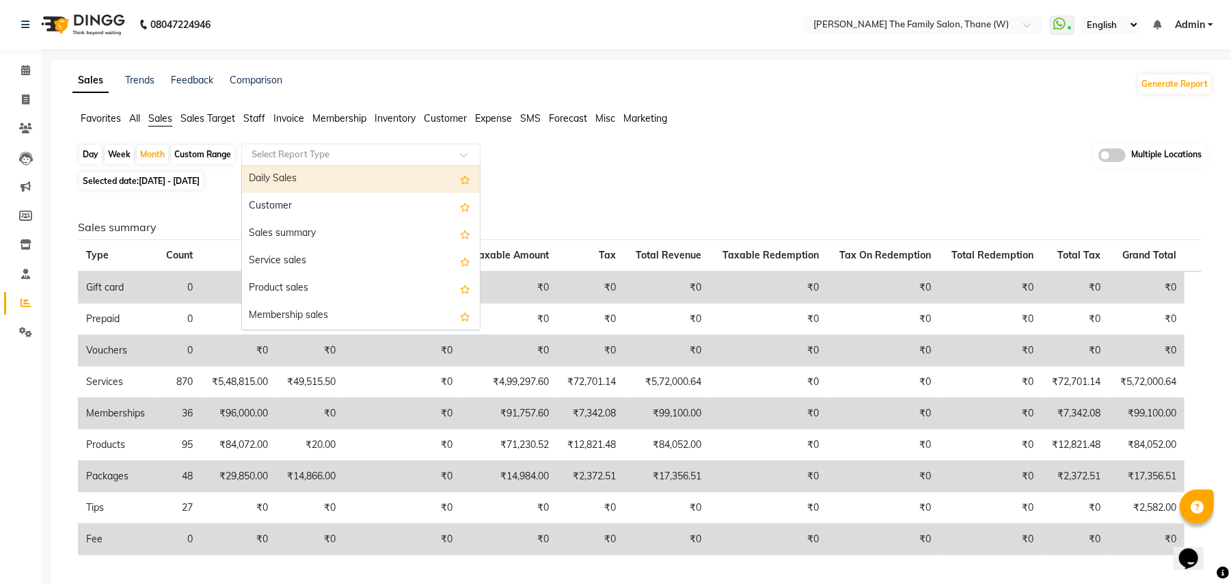
click at [301, 154] on input "text" at bounding box center [347, 155] width 197 height 14
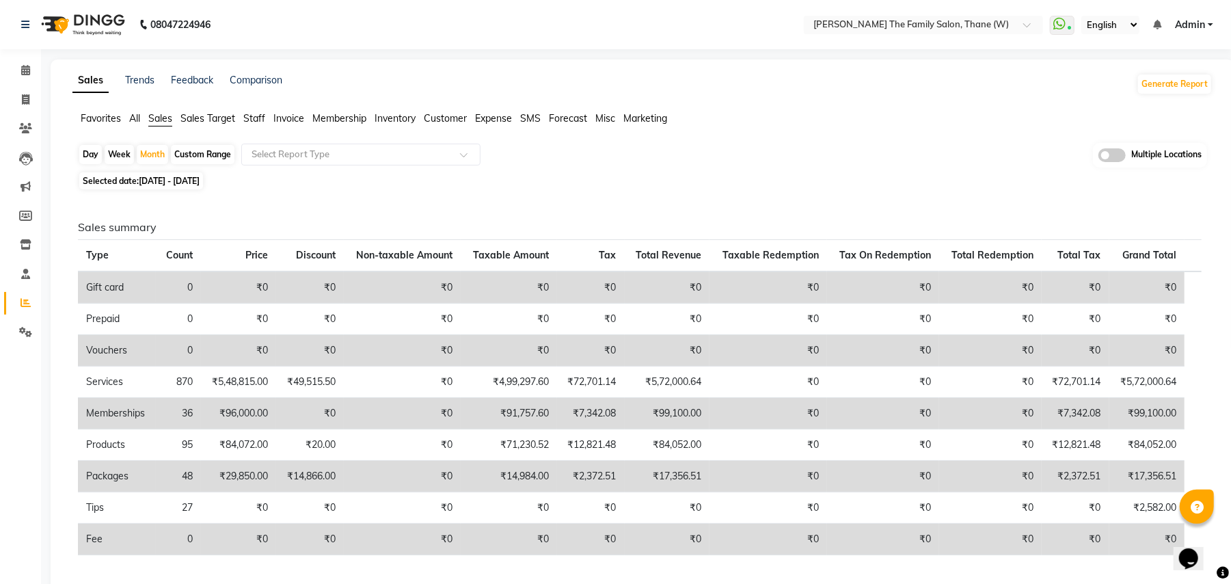
click at [619, 154] on div "Day Week Month Custom Range Select Report Type Multiple Locations" at bounding box center [642, 155] width 1129 height 25
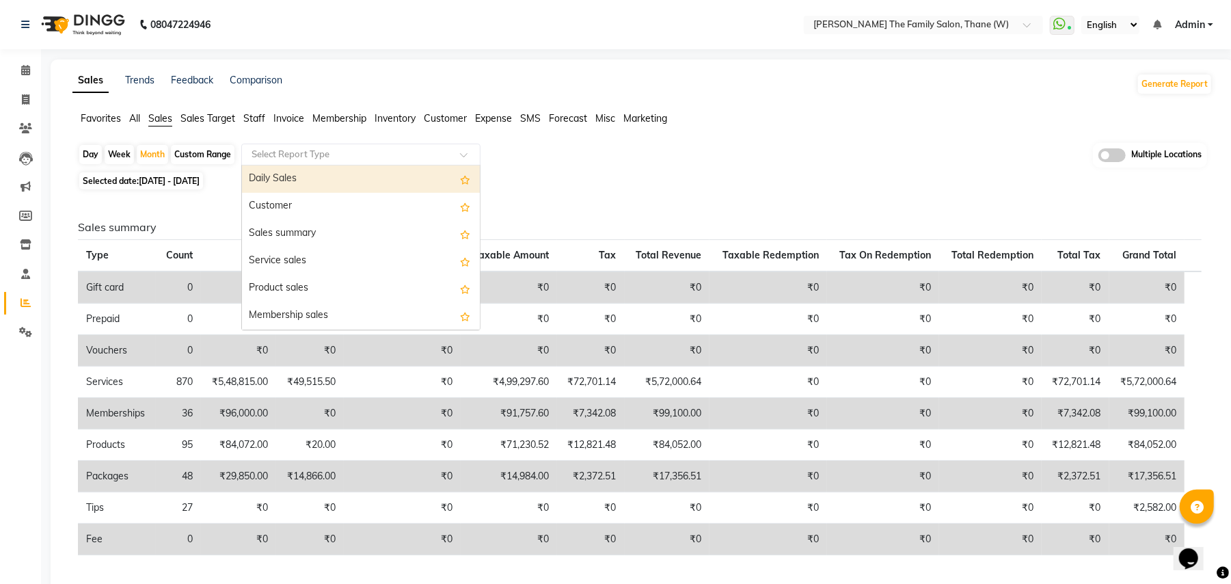
click at [342, 153] on input "text" at bounding box center [347, 155] width 197 height 14
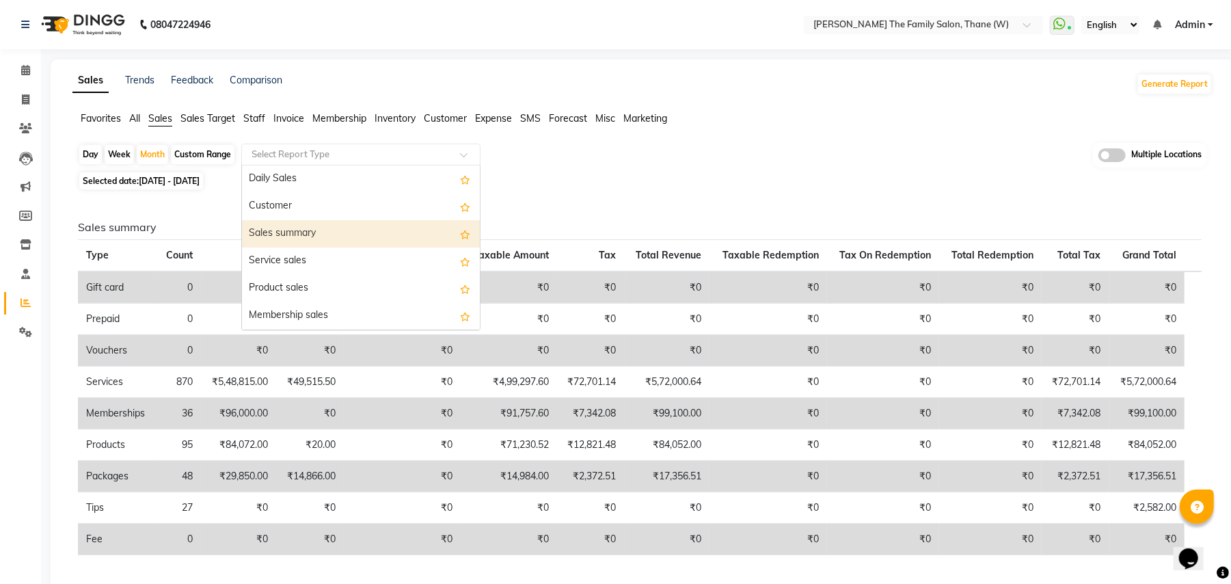
click at [334, 238] on div "Sales summary" at bounding box center [361, 233] width 238 height 27
select select "full_report"
select select "csv"
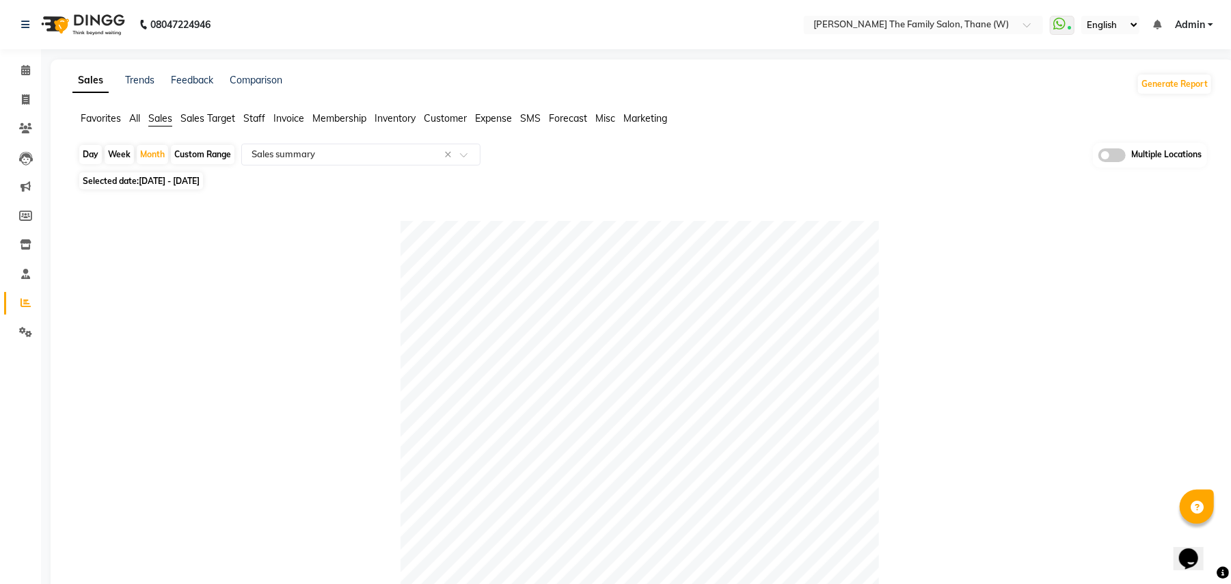
click at [366, 316] on div at bounding box center [640, 460] width 1124 height 479
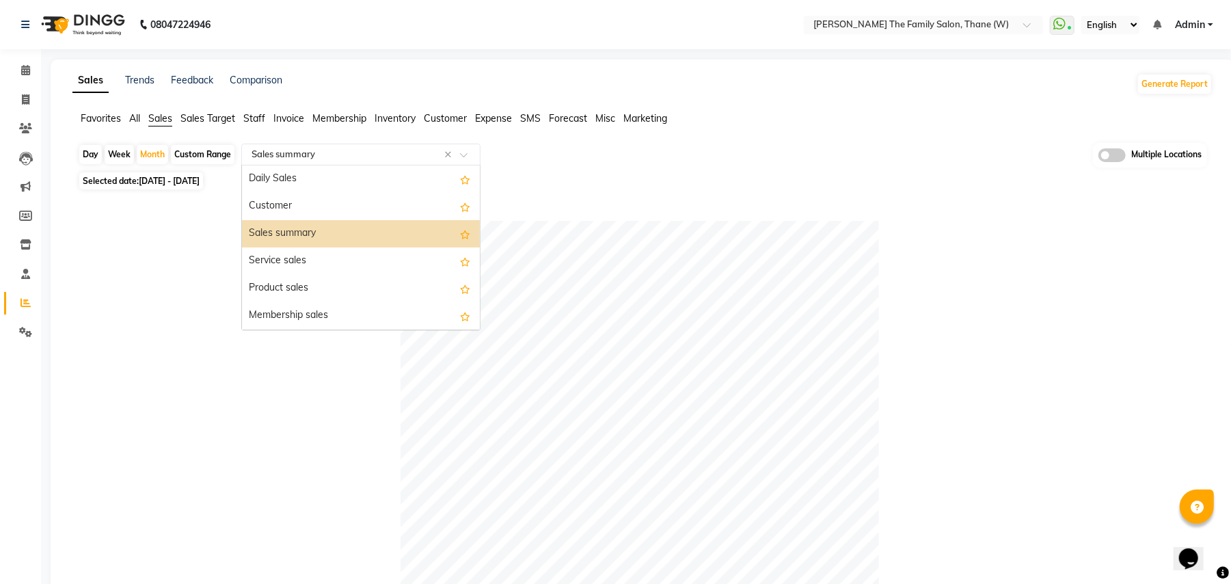
click at [285, 155] on input "text" at bounding box center [347, 155] width 197 height 14
click at [366, 242] on div "Service by category" at bounding box center [361, 233] width 238 height 27
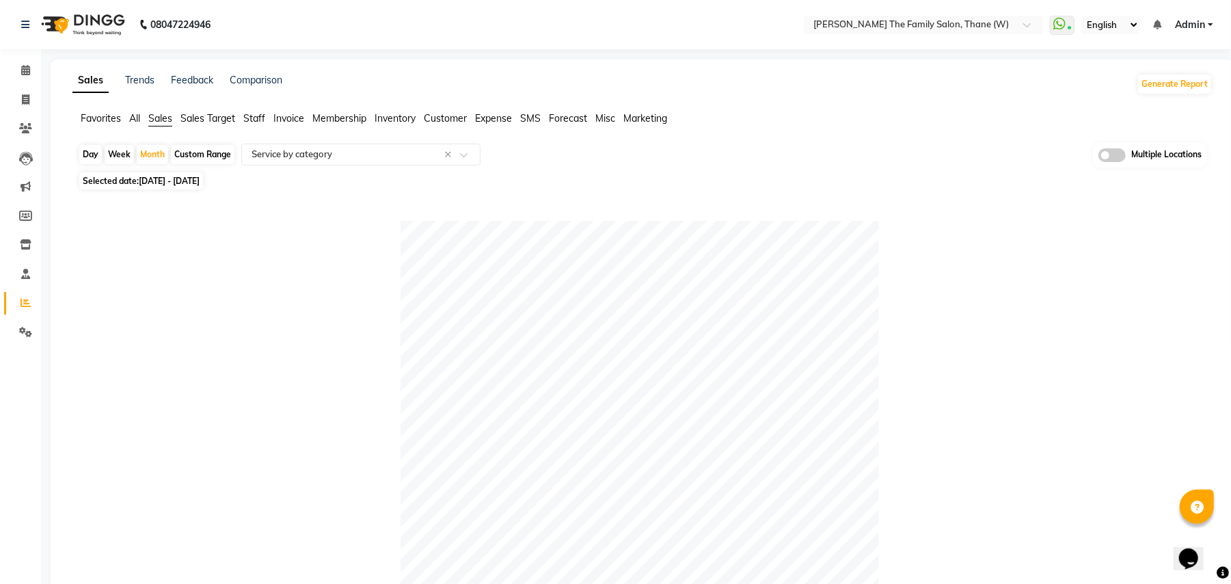
click at [206, 118] on span "Sales Target" at bounding box center [207, 118] width 55 height 12
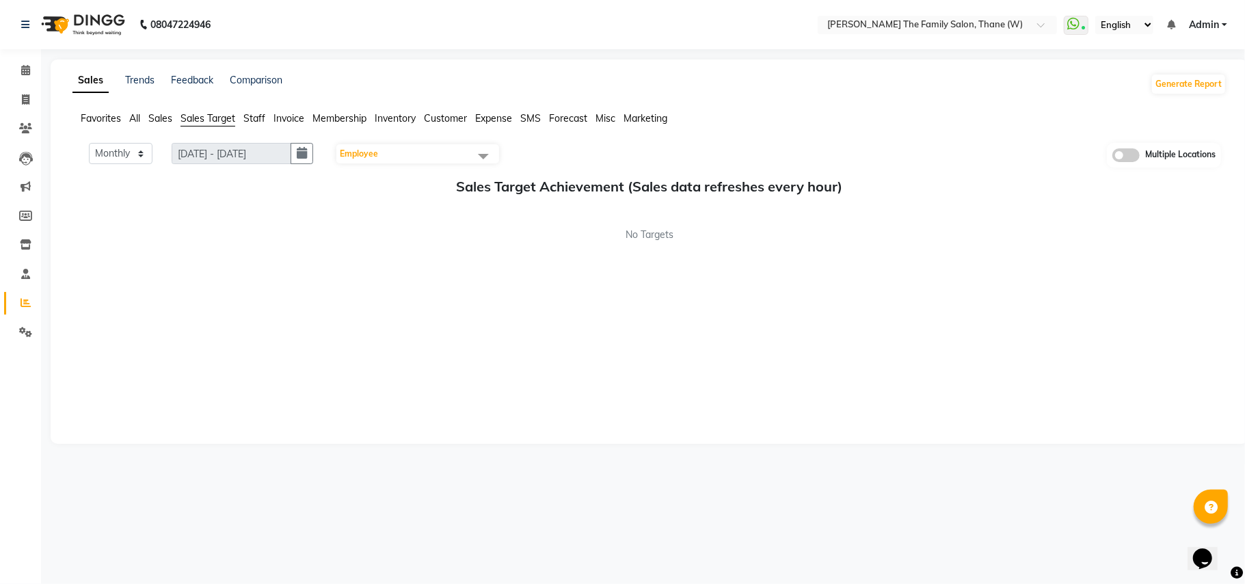
click at [256, 118] on span "Staff" at bounding box center [254, 118] width 22 height 12
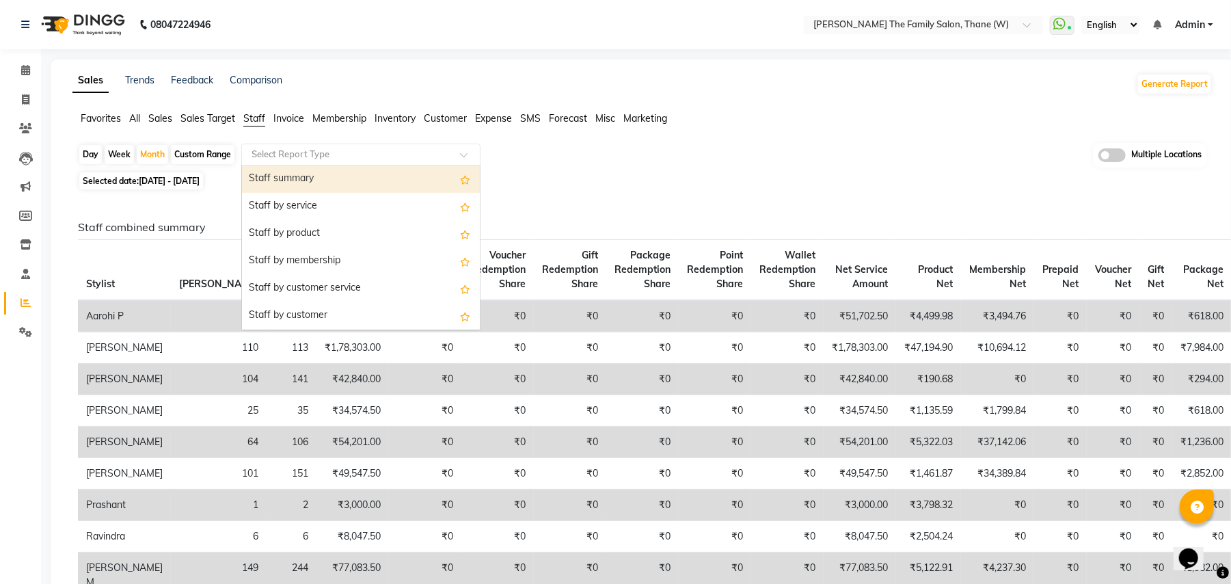
click at [336, 155] on input "text" at bounding box center [347, 155] width 197 height 14
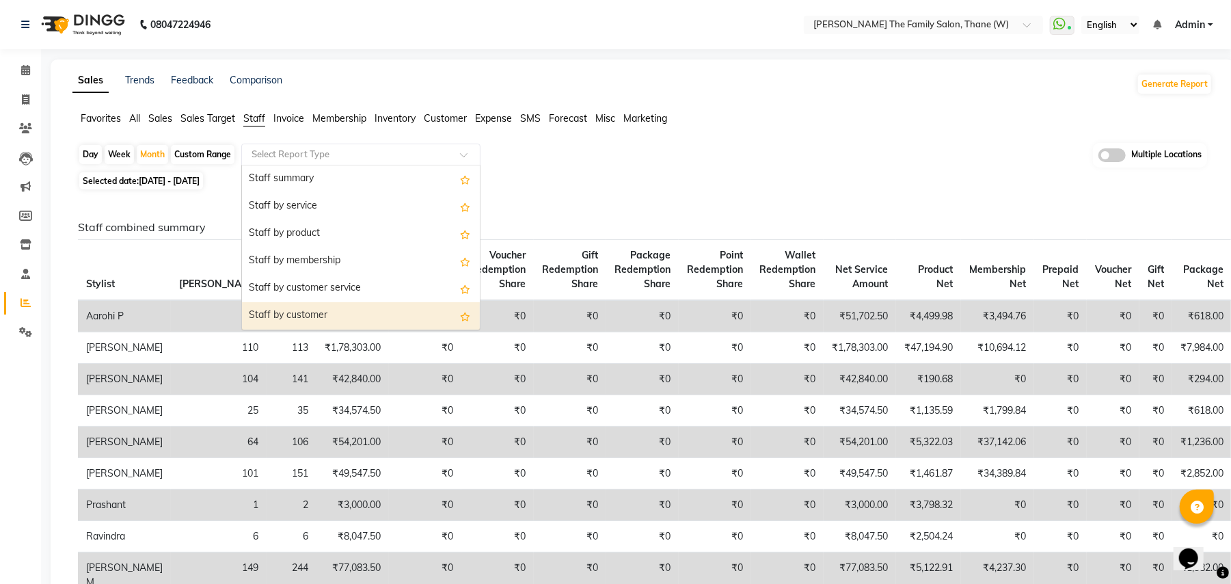
click at [321, 310] on div "Staff by customer" at bounding box center [361, 315] width 238 height 27
select select "full_report"
select select "csv"
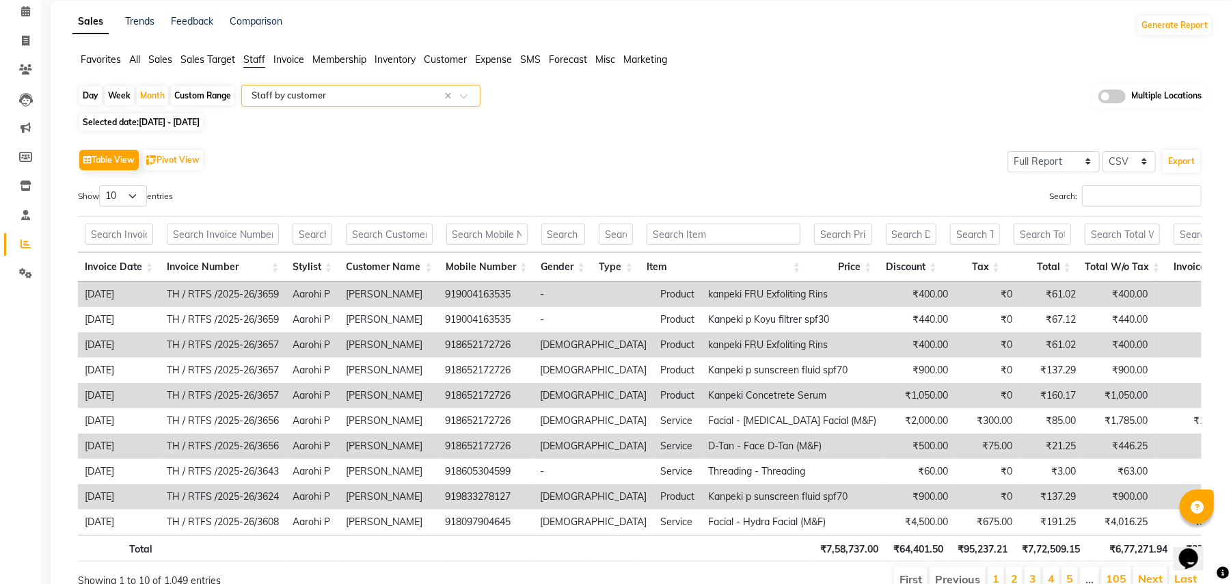
scroll to position [0, 0]
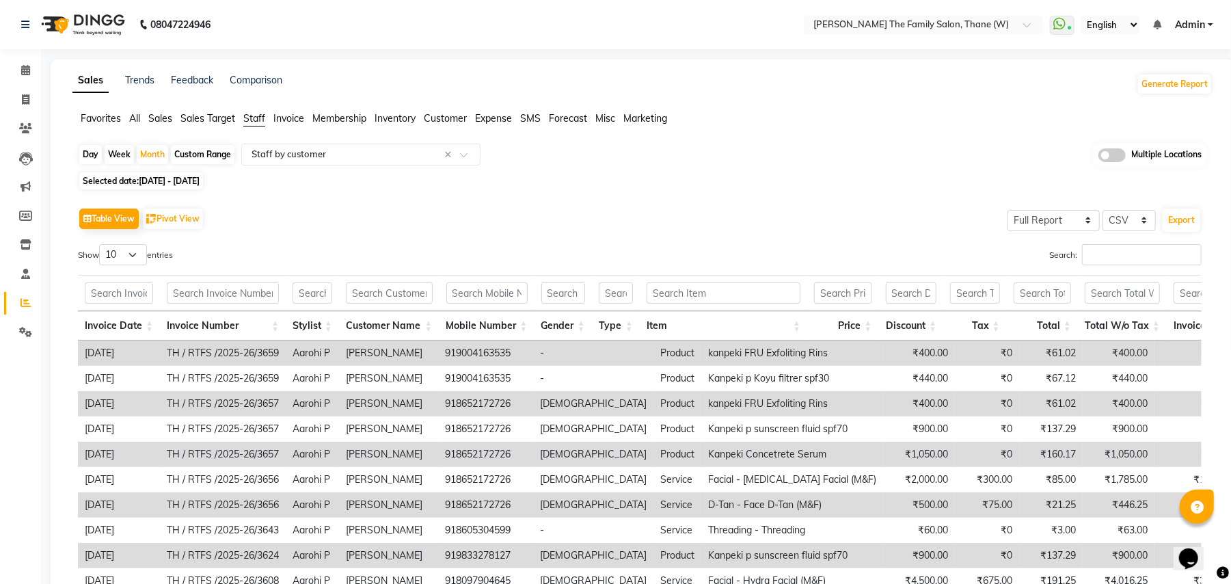
click at [299, 116] on span "Invoice" at bounding box center [288, 118] width 31 height 12
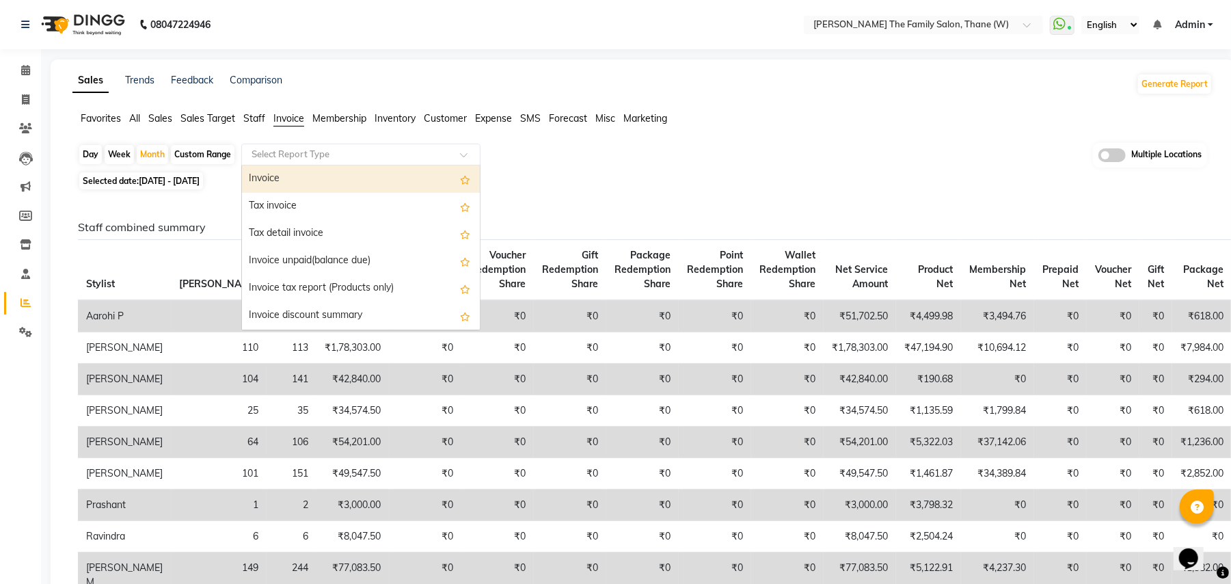
click at [343, 151] on input "text" at bounding box center [347, 155] width 197 height 14
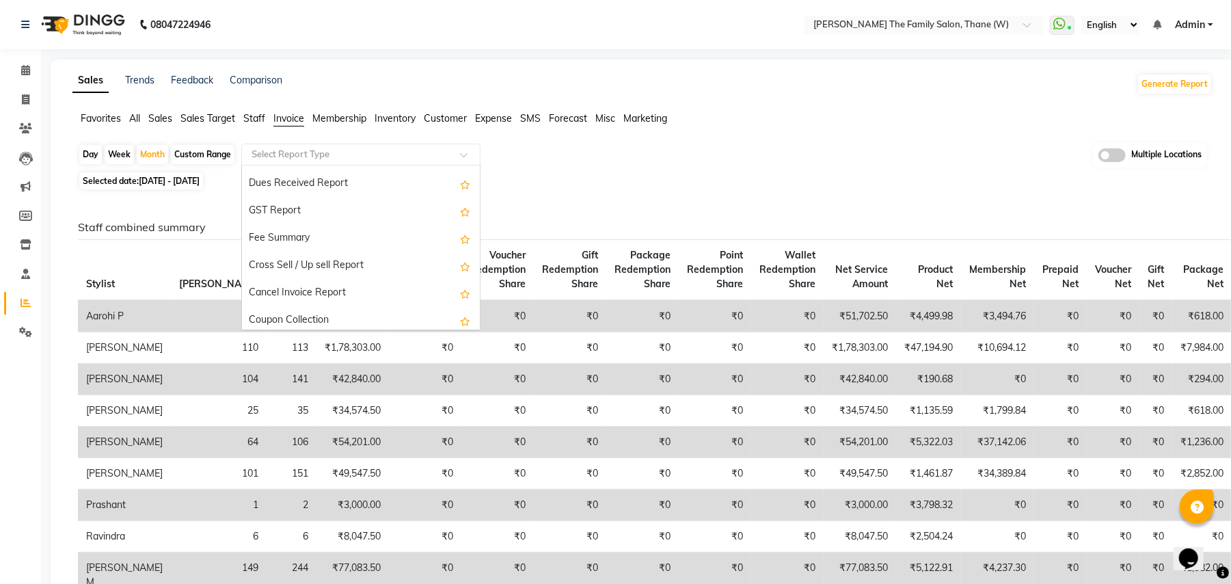
scroll to position [246, 0]
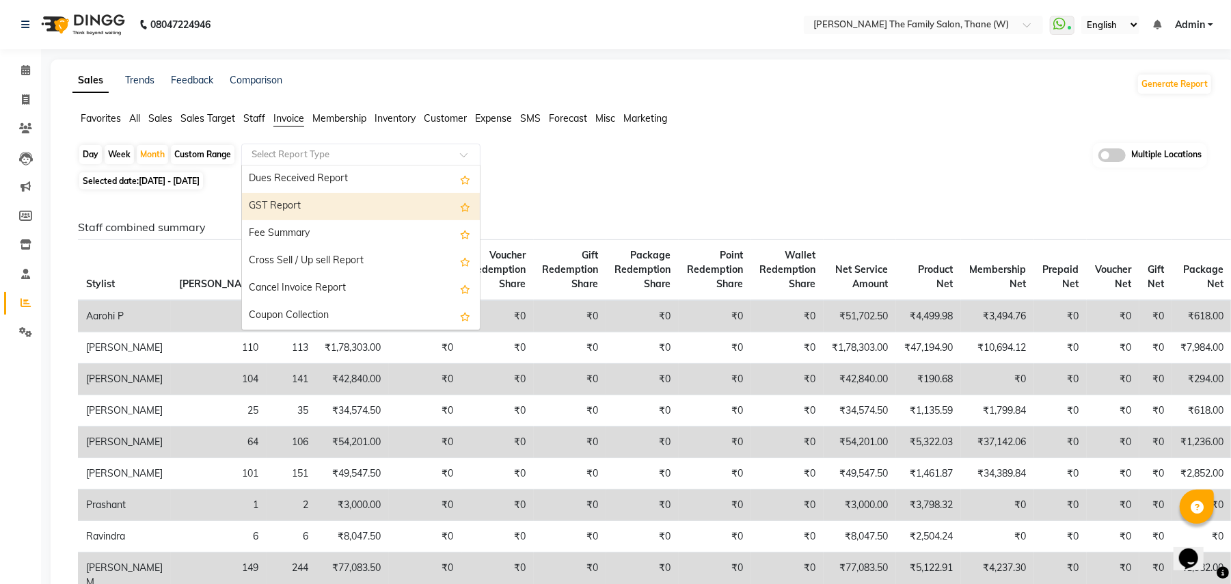
click at [321, 206] on div "GST Report" at bounding box center [361, 206] width 238 height 27
select select "full_report"
select select "csv"
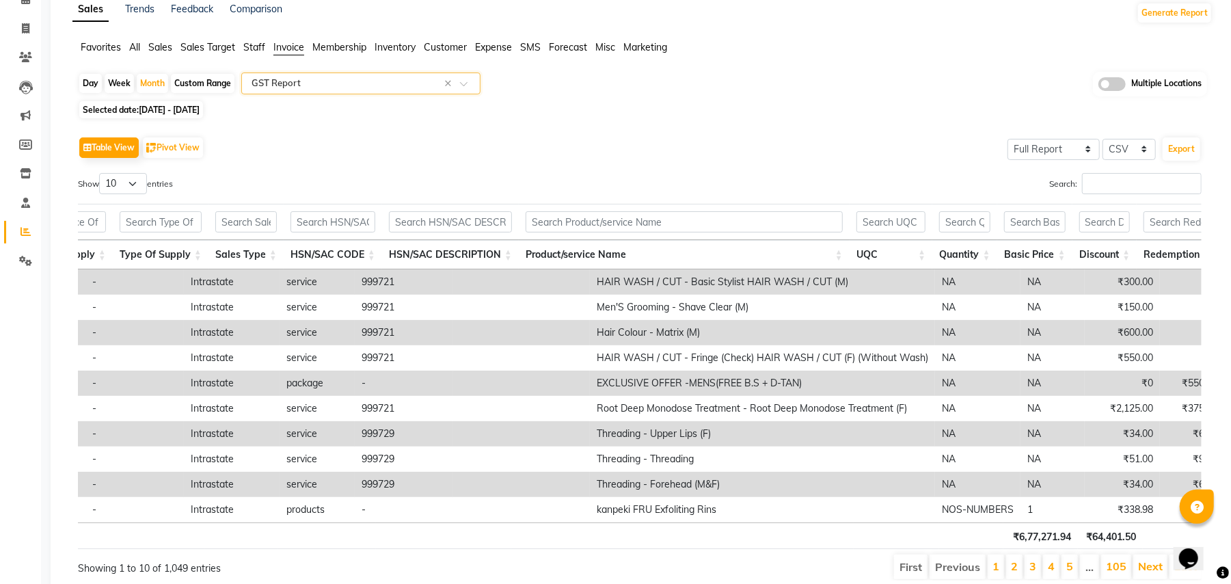
scroll to position [0, 786]
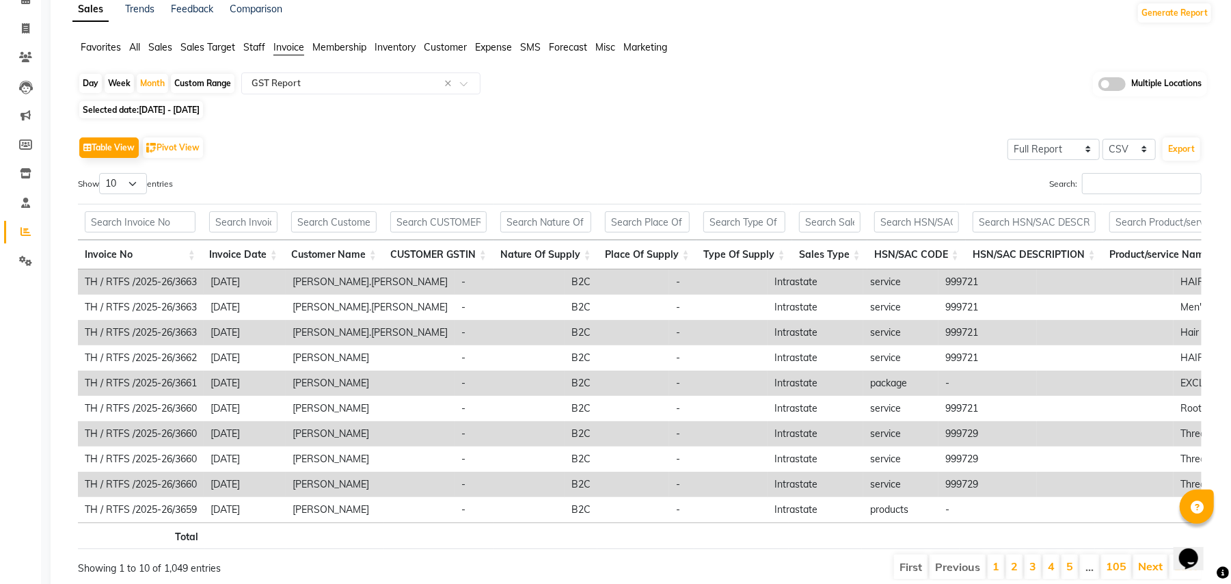
click at [386, 123] on div "Table View Pivot View Select Full Report Filtered Report Select CSV PDF Export …" at bounding box center [640, 356] width 1146 height 469
click at [200, 113] on span "01-09-2025 - 30-09-2025" at bounding box center [169, 110] width 61 height 10
select select "9"
select select "2025"
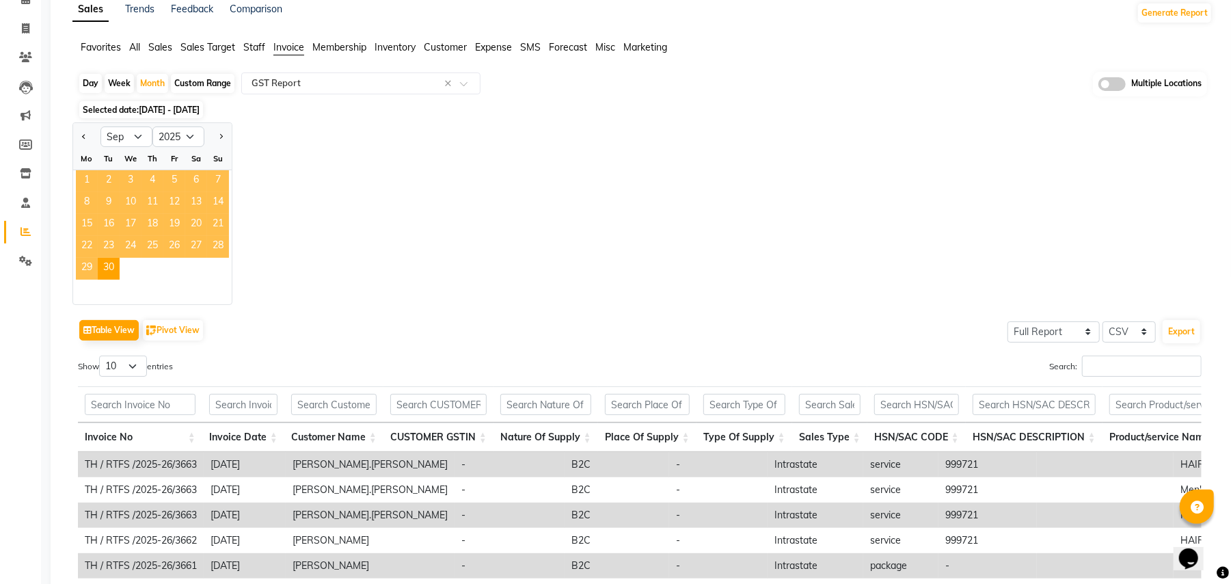
click at [82, 174] on span "1" at bounding box center [87, 181] width 22 height 22
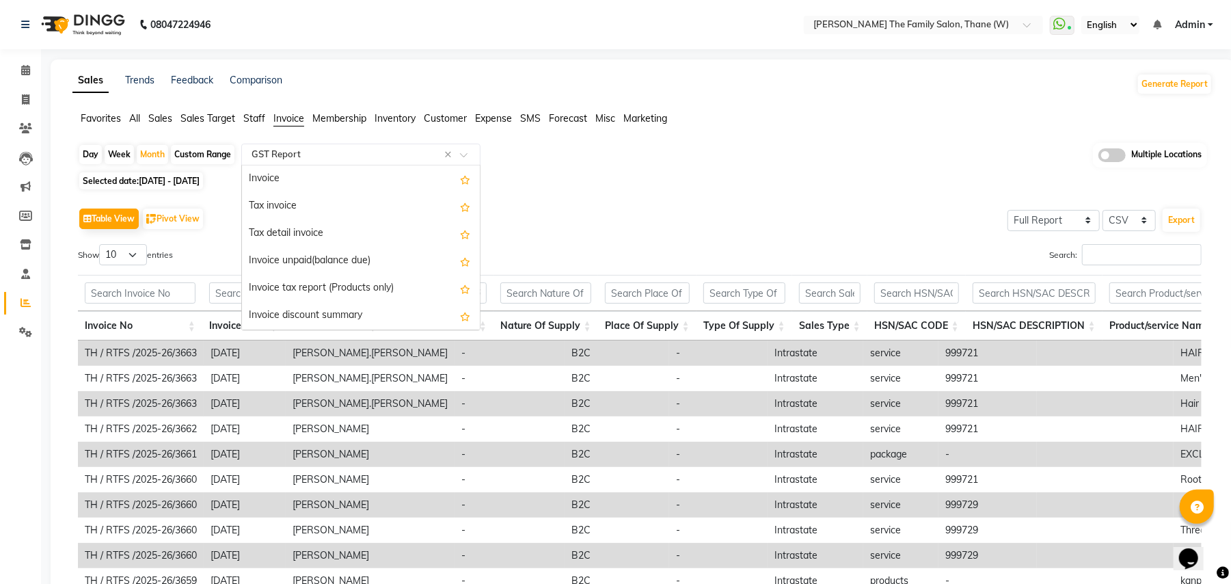
click at [325, 157] on input "text" at bounding box center [347, 155] width 197 height 14
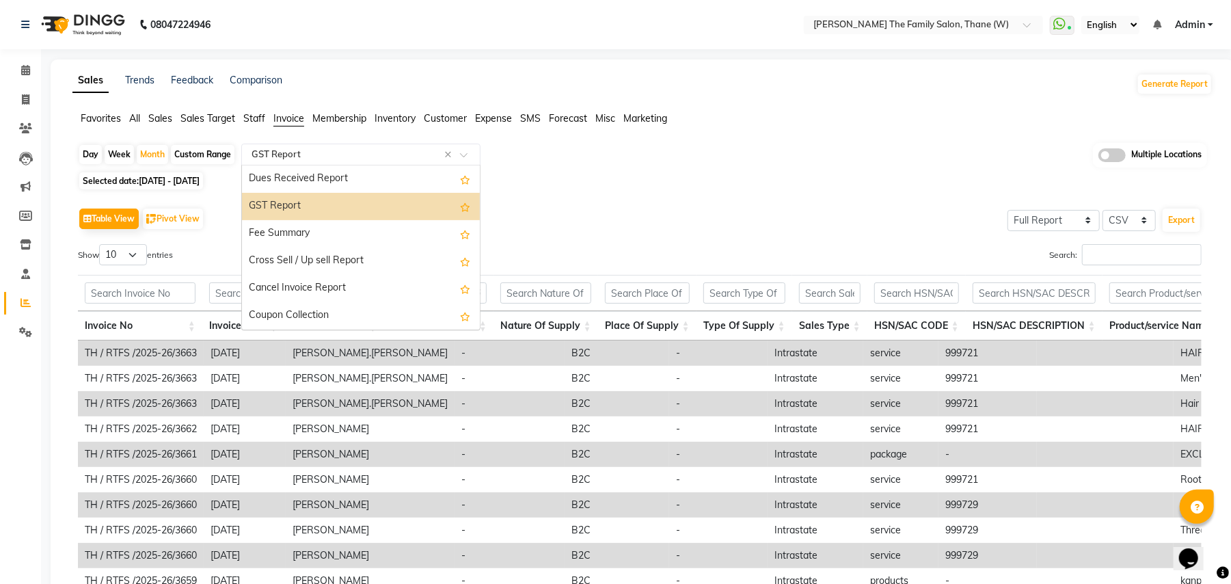
click at [309, 211] on div "GST Report" at bounding box center [361, 206] width 238 height 27
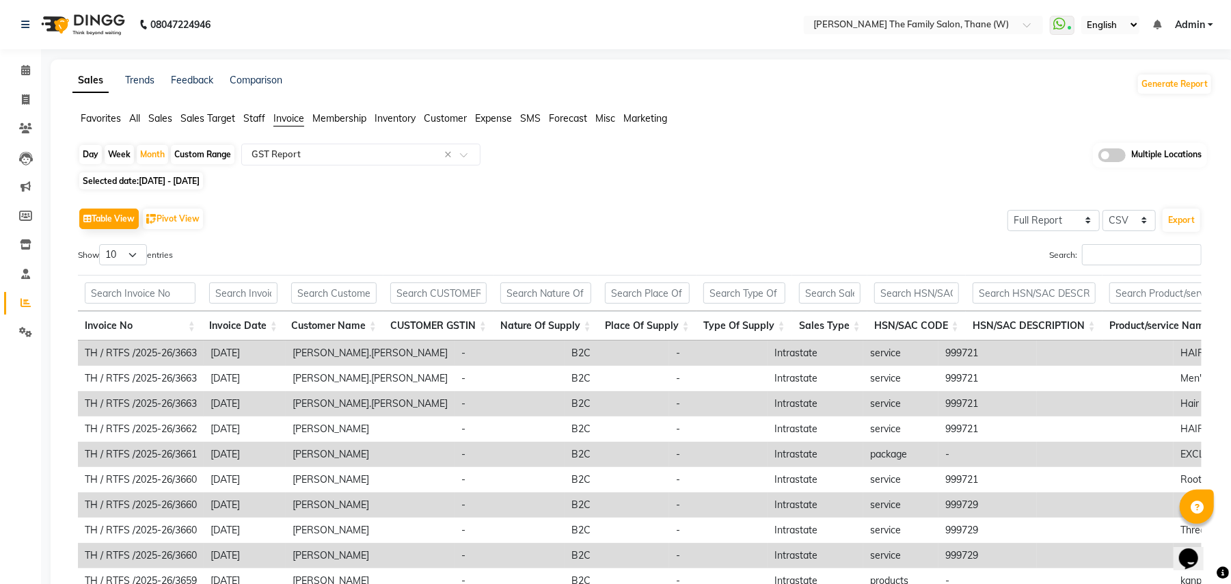
click at [950, 176] on div "Selected date: 01-09-2025 - 30-09-2025" at bounding box center [645, 181] width 1135 height 14
click at [93, 153] on div "Day" at bounding box center [90, 154] width 23 height 19
select select "9"
select select "2025"
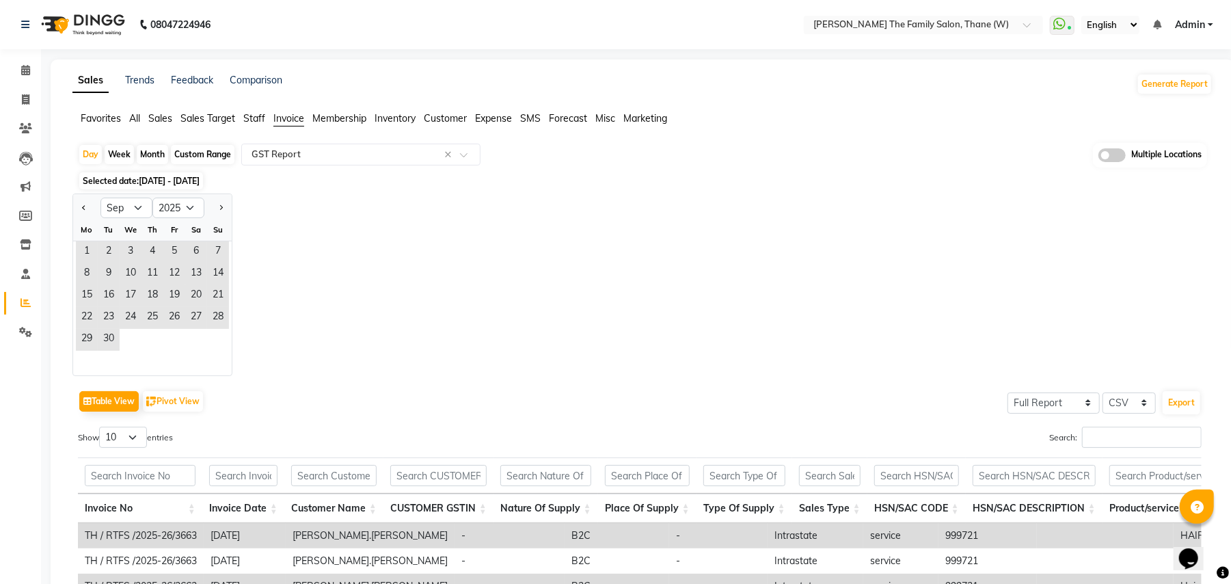
click at [133, 152] on div "Week" at bounding box center [119, 154] width 29 height 19
select select "9"
select select "2025"
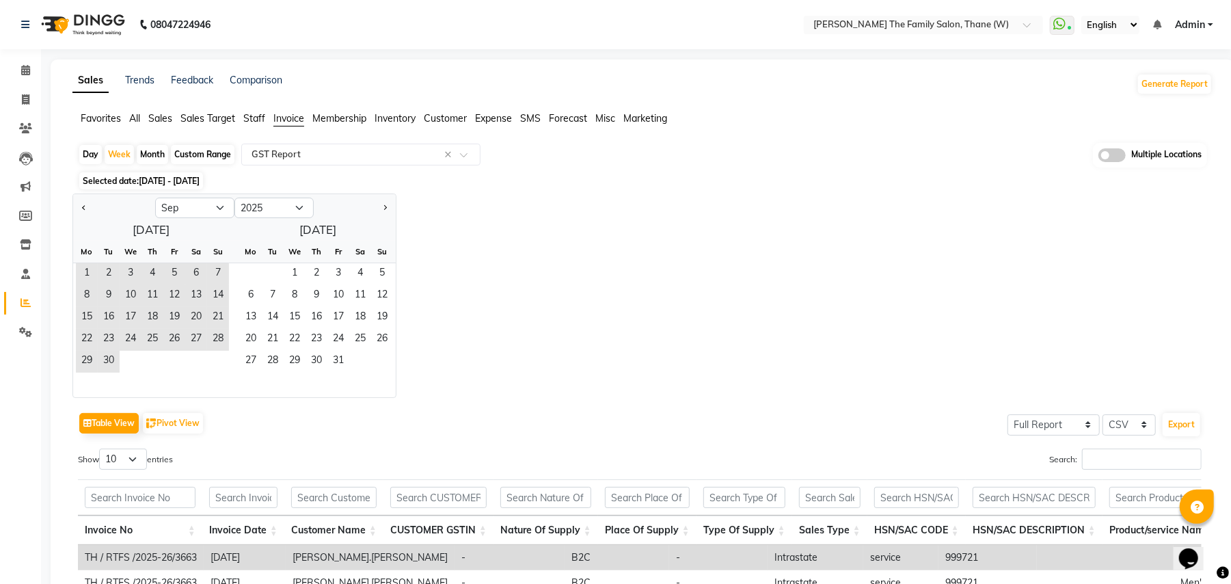
click at [145, 152] on div "Month" at bounding box center [152, 154] width 31 height 19
select select "9"
select select "2025"
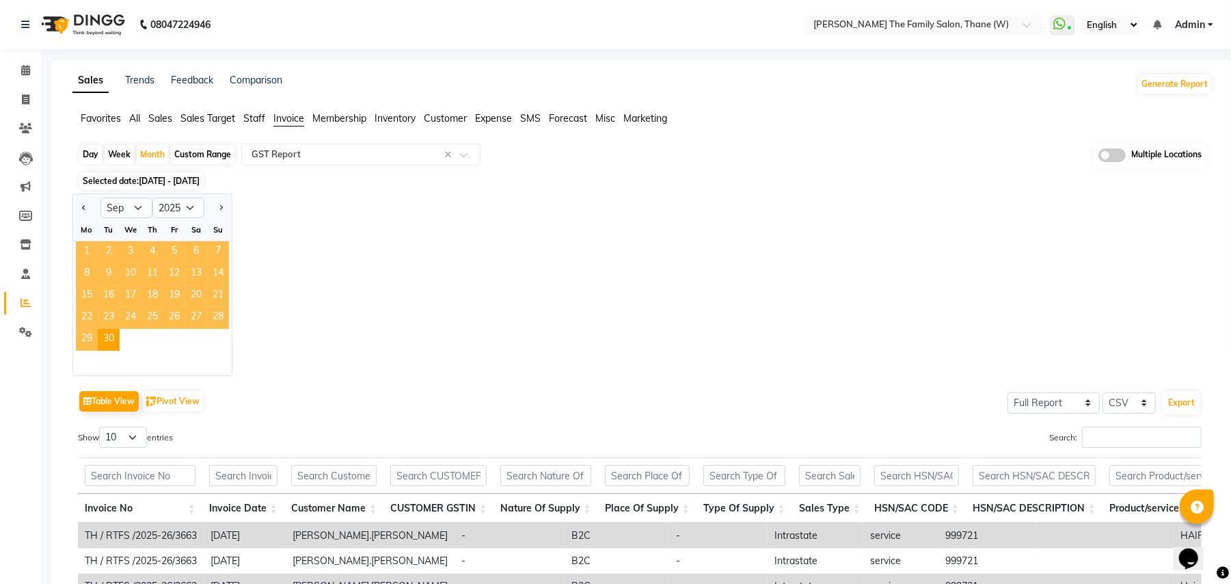
click at [91, 249] on span "1" at bounding box center [87, 252] width 22 height 22
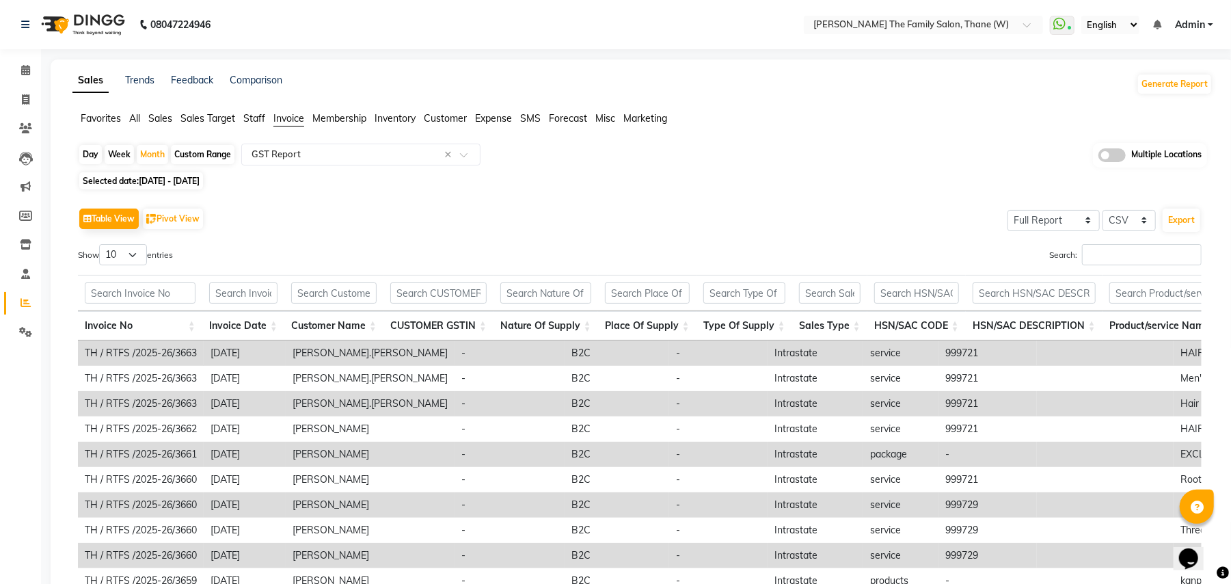
click at [533, 215] on div "Table View Pivot View Select Full Report Filtered Report Select CSV PDF Export" at bounding box center [640, 218] width 1124 height 29
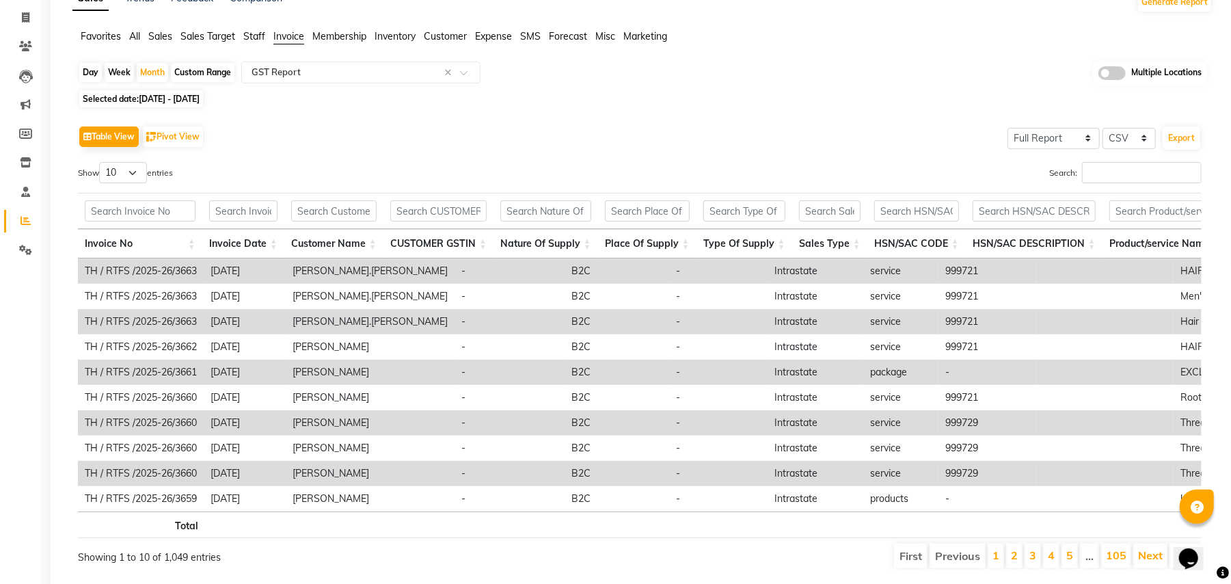
scroll to position [83, 0]
click at [997, 561] on link "1" at bounding box center [996, 555] width 7 height 14
click at [1149, 561] on link "Next" at bounding box center [1150, 555] width 25 height 14
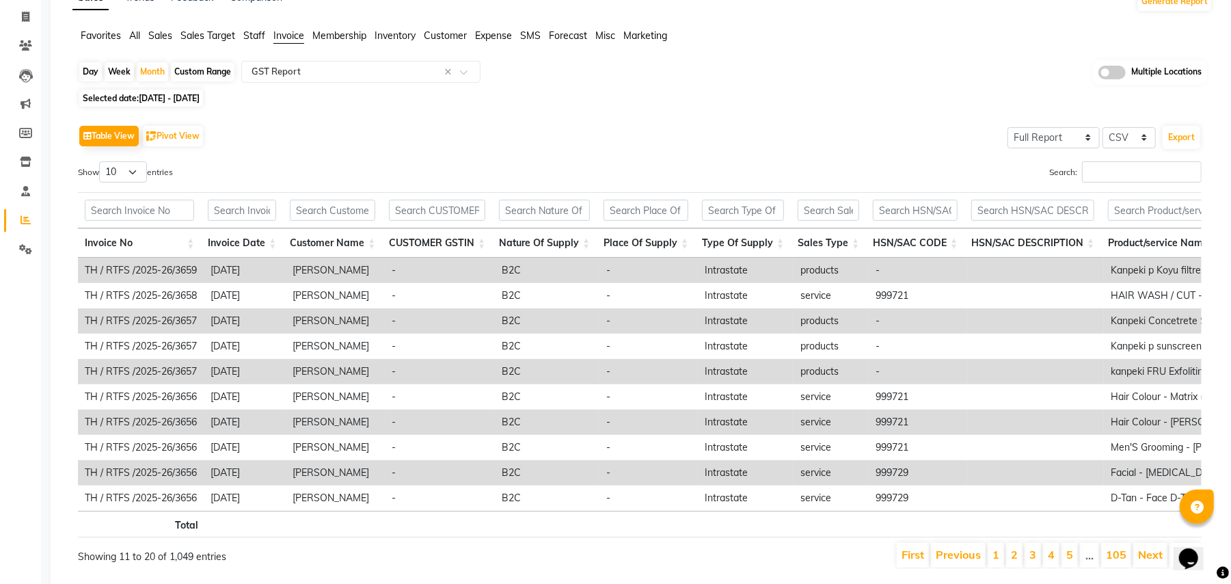
click at [1149, 561] on link "Next" at bounding box center [1150, 555] width 25 height 14
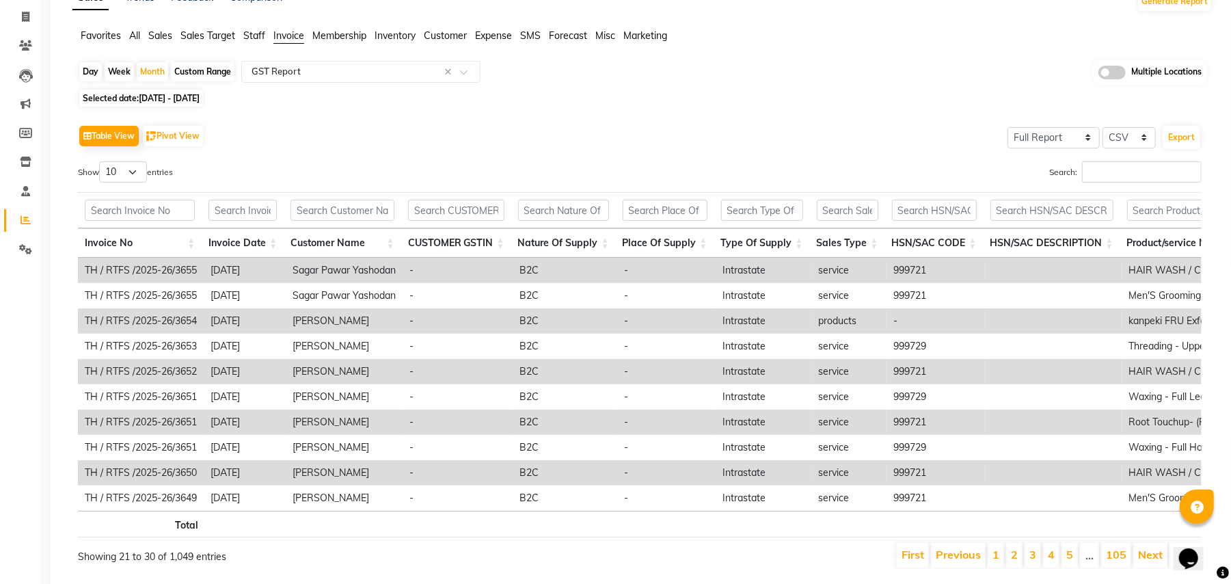
click at [1149, 561] on link "Next" at bounding box center [1150, 555] width 25 height 14
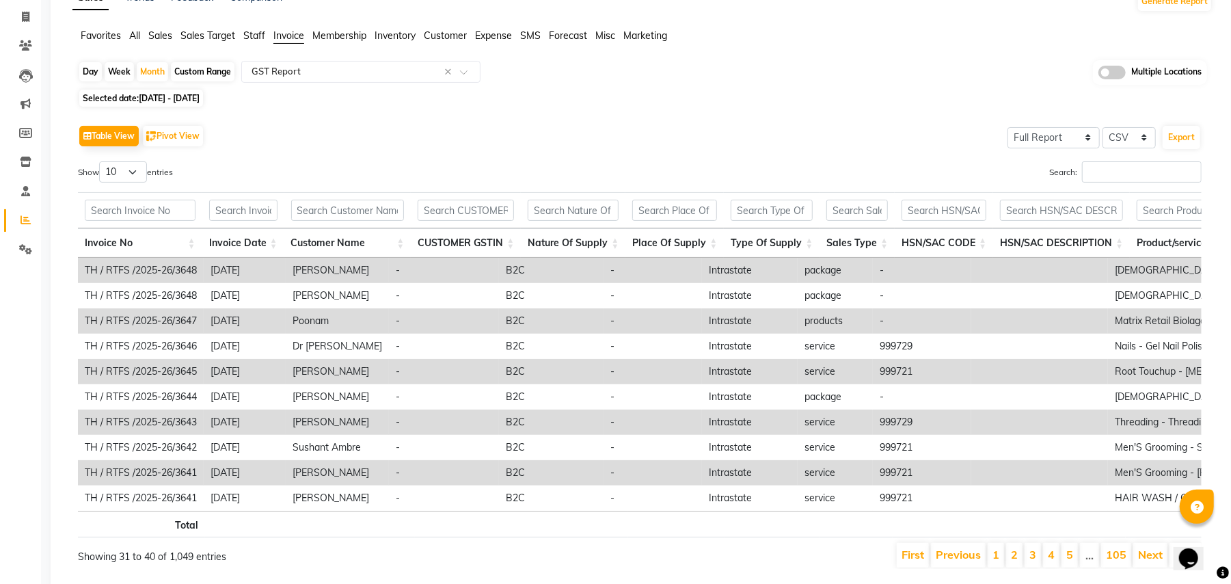
click at [1149, 561] on link "Next" at bounding box center [1150, 555] width 25 height 14
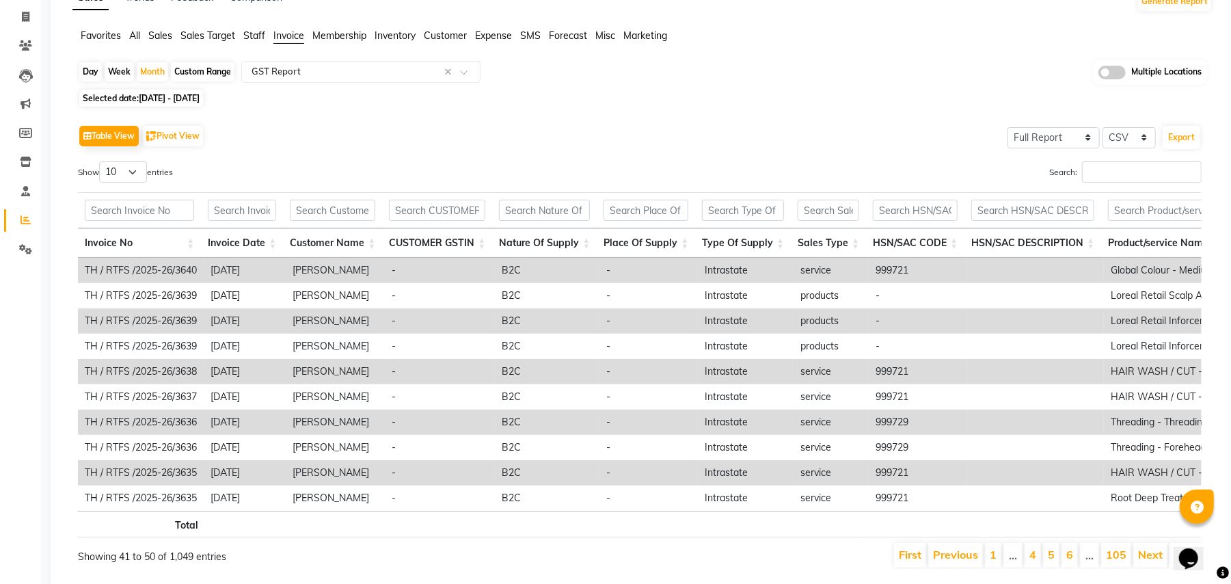
click at [1149, 561] on link "Next" at bounding box center [1150, 555] width 25 height 14
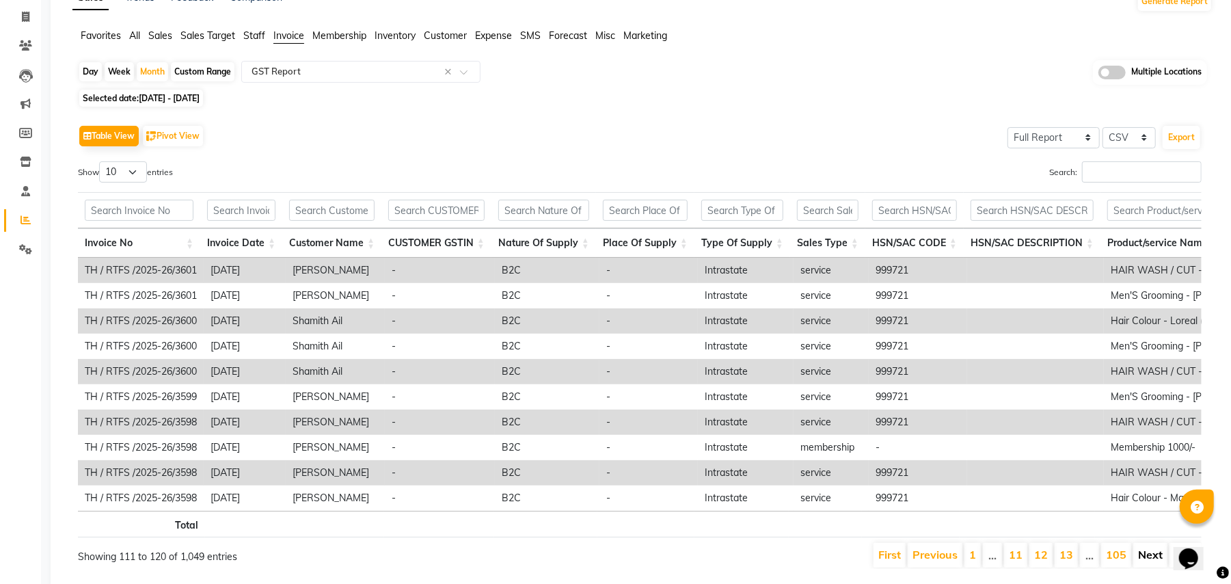
click at [1147, 561] on link "Next" at bounding box center [1150, 555] width 25 height 14
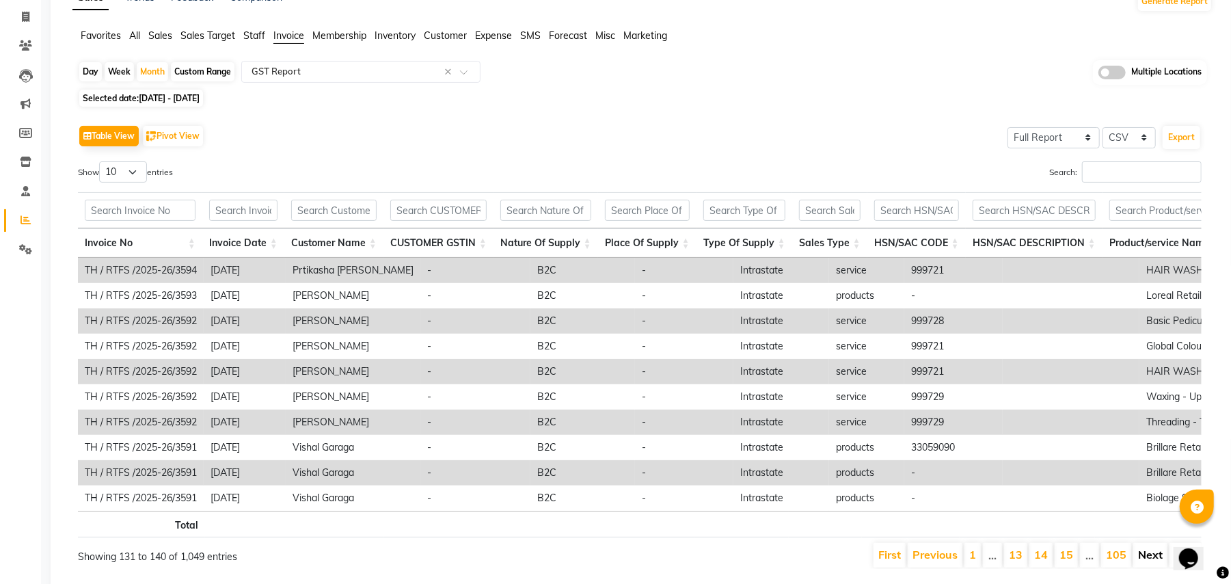
click at [1146, 561] on link "Next" at bounding box center [1150, 555] width 25 height 14
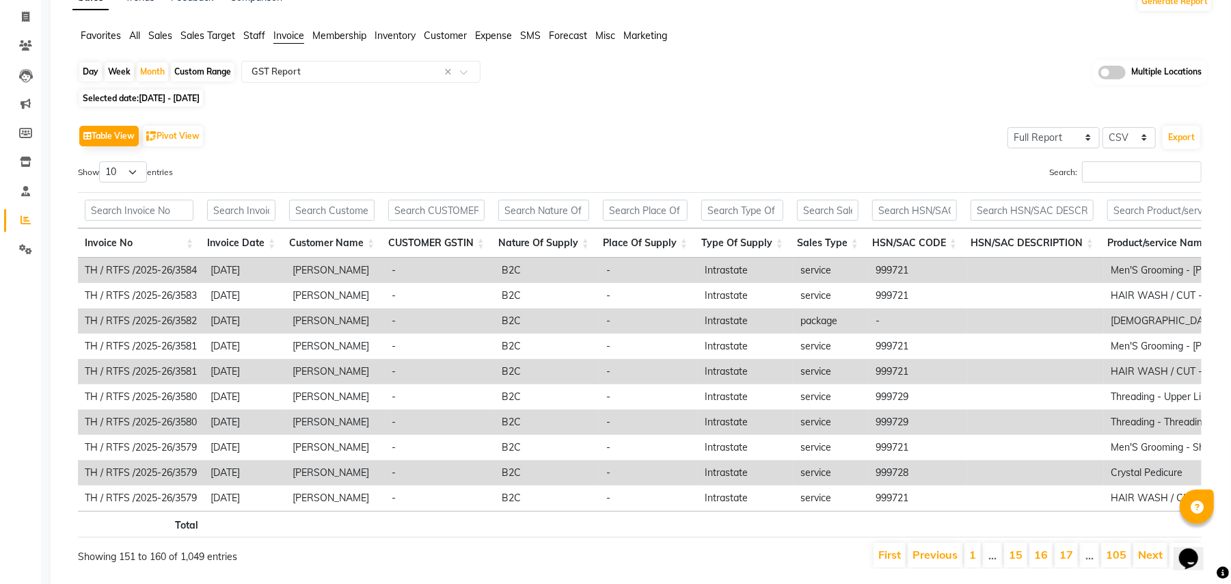
click at [1146, 561] on link "Next" at bounding box center [1150, 555] width 25 height 14
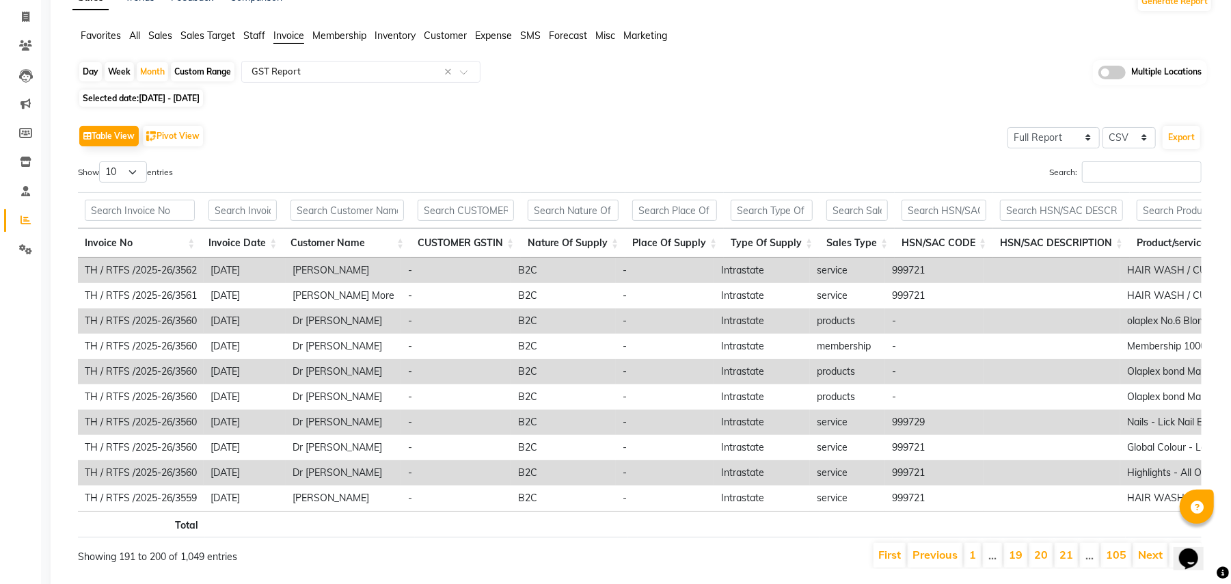
click at [1146, 561] on link "Next" at bounding box center [1150, 555] width 25 height 14
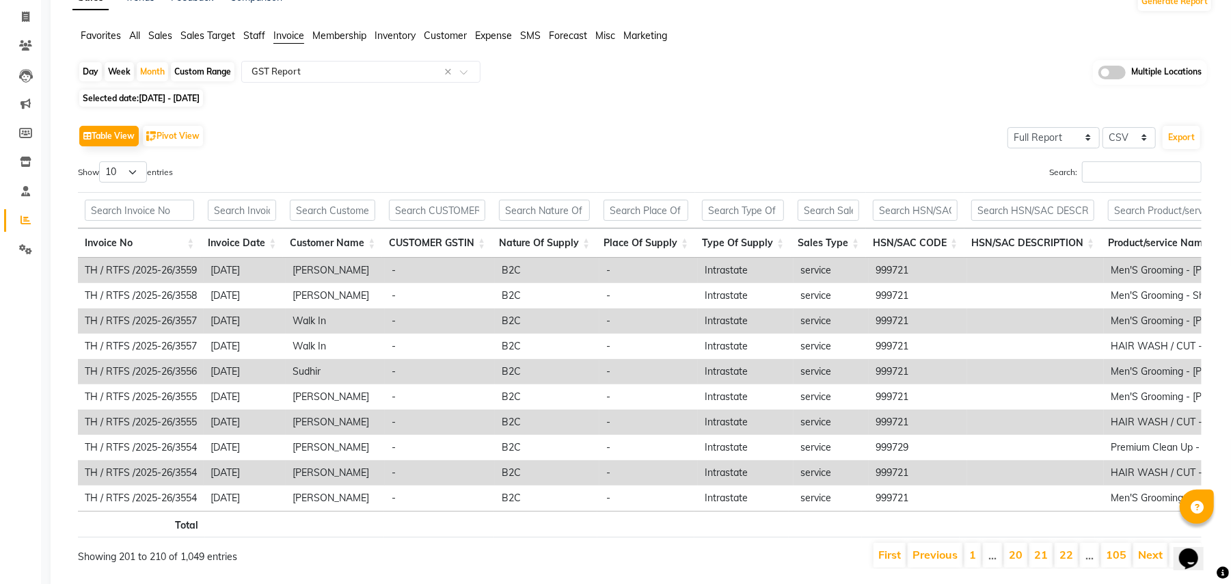
click at [1146, 561] on link "Next" at bounding box center [1150, 555] width 25 height 14
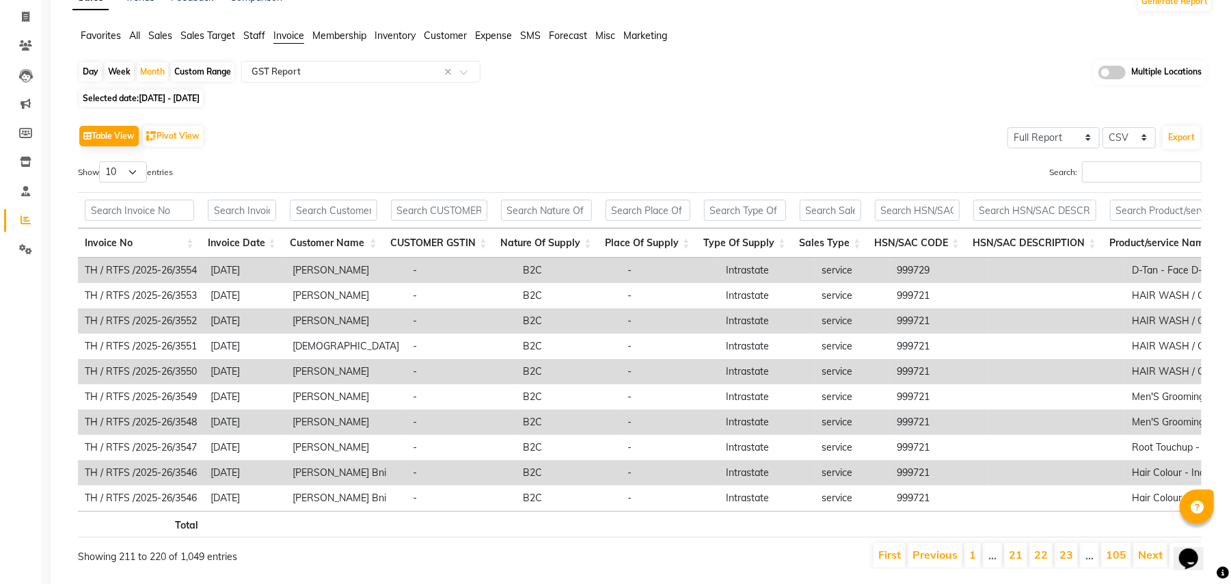
click at [1146, 561] on link "Next" at bounding box center [1150, 555] width 25 height 14
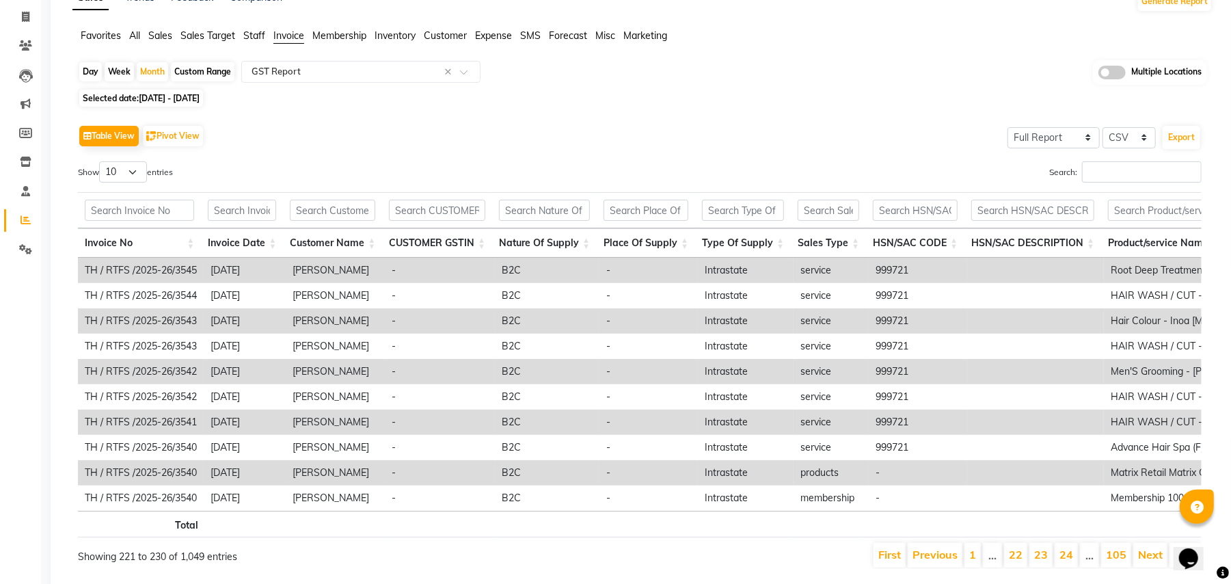
click at [1146, 561] on link "Next" at bounding box center [1150, 555] width 25 height 14
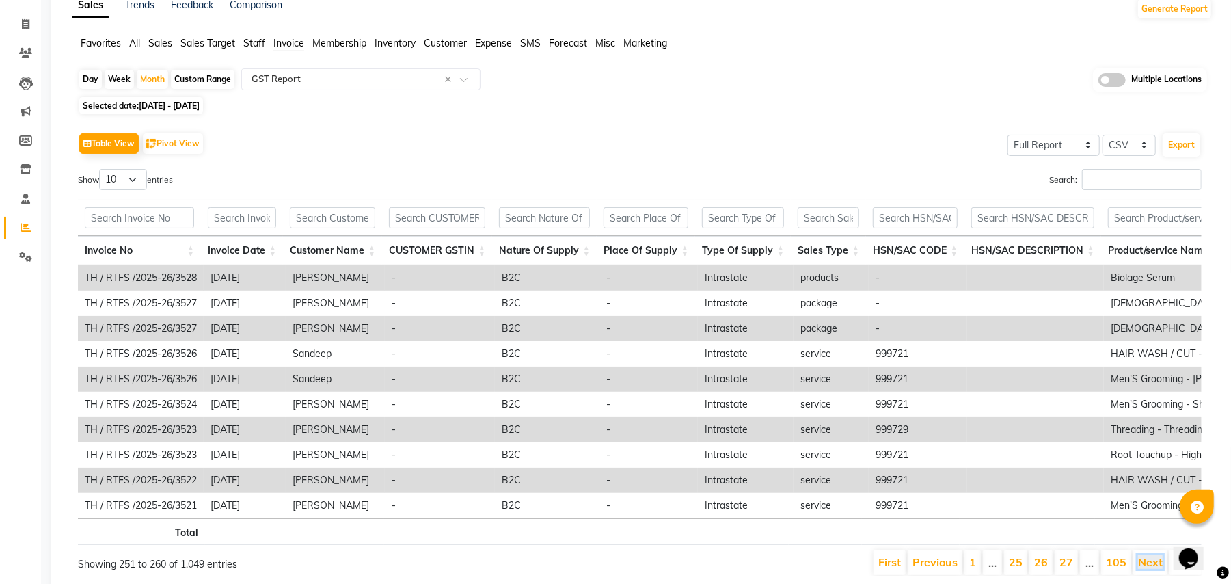
scroll to position [37, 0]
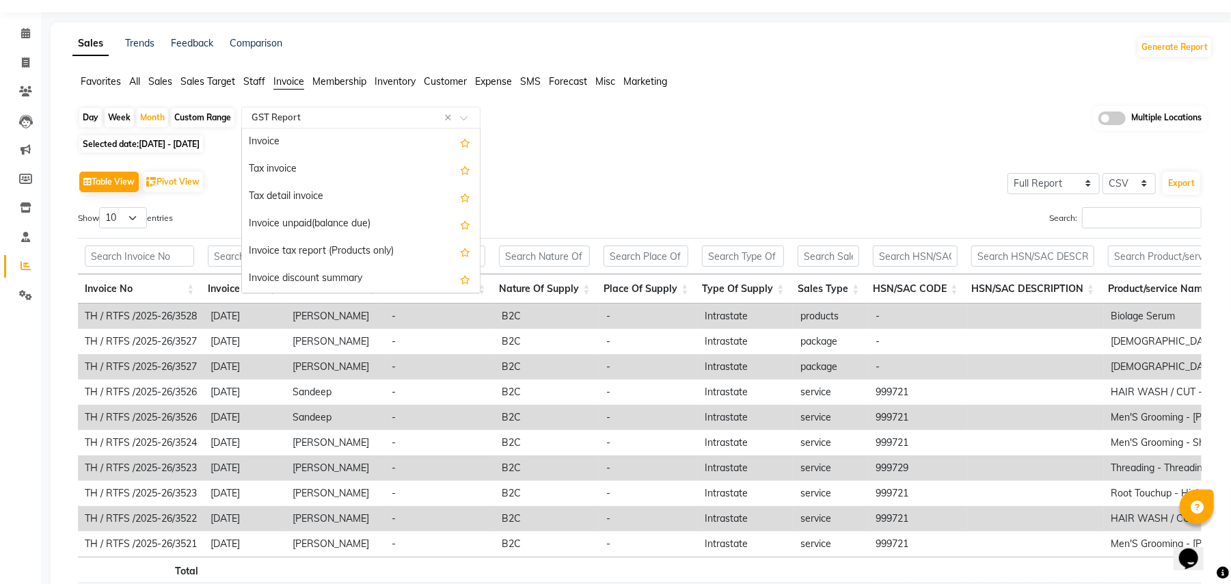
click at [290, 115] on input "text" at bounding box center [347, 118] width 197 height 14
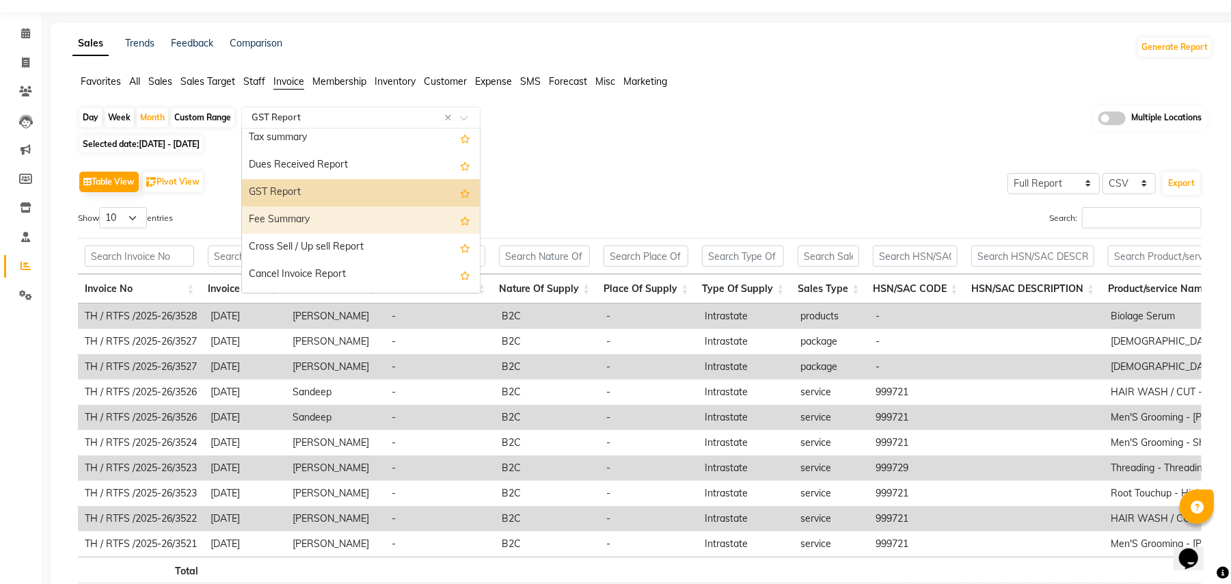
scroll to position [0, 0]
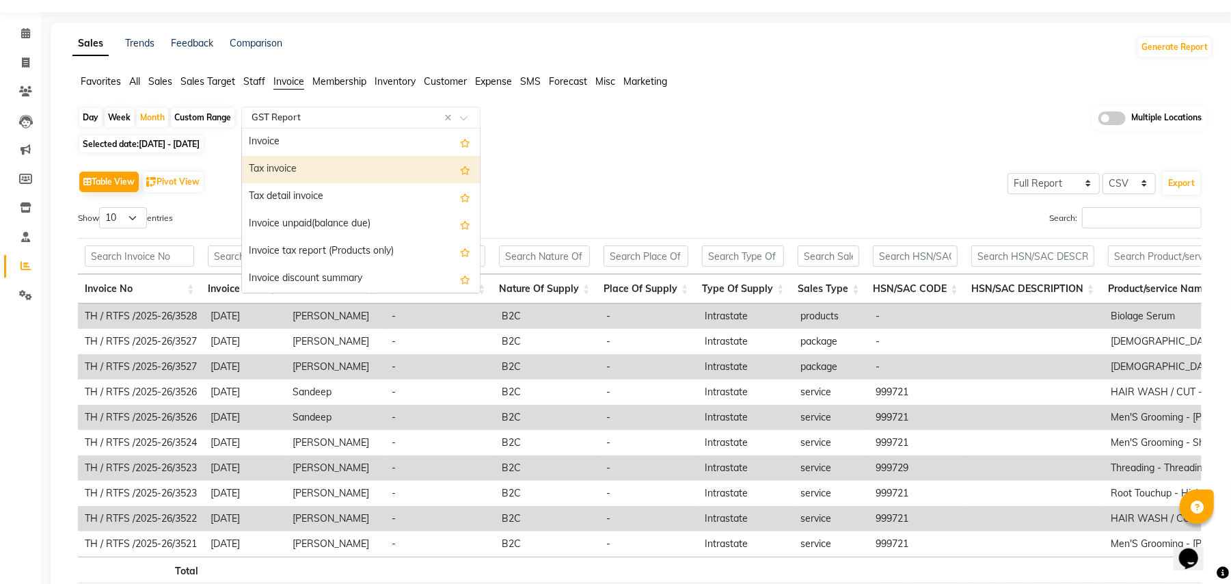
click at [310, 172] on div "Tax invoice" at bounding box center [361, 169] width 238 height 27
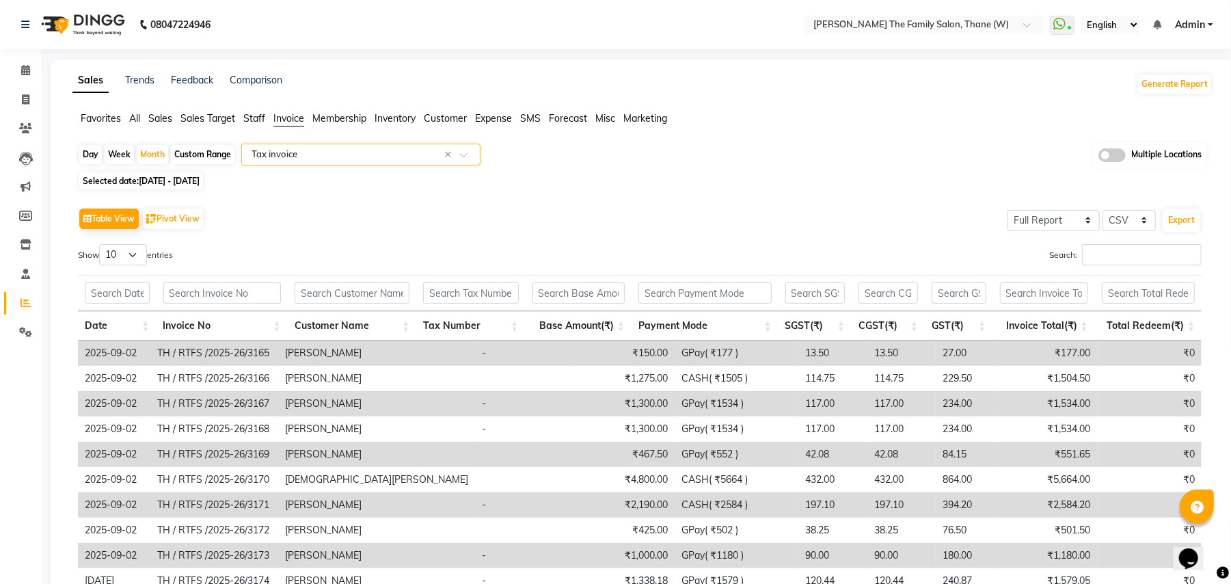
scroll to position [129, 0]
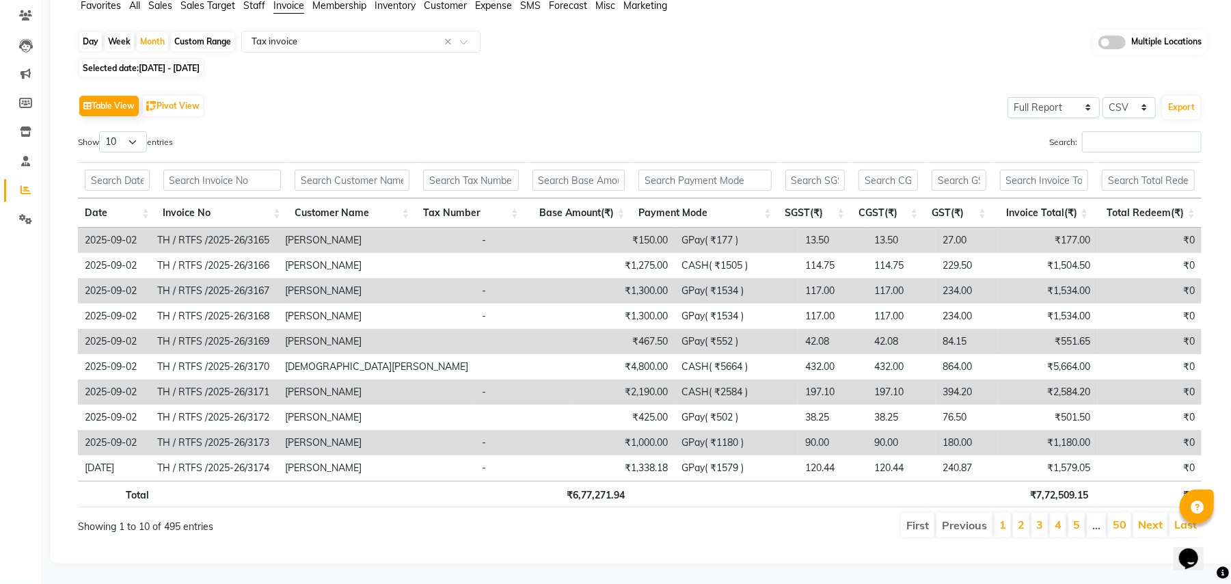
click at [384, 105] on div "Table View Pivot View Select Full Report Filtered Report Select CSV PDF Export …" at bounding box center [640, 315] width 1124 height 447
click at [197, 63] on span "01-09-2025 - 30-09-2025" at bounding box center [169, 68] width 61 height 10
select select "9"
select select "2025"
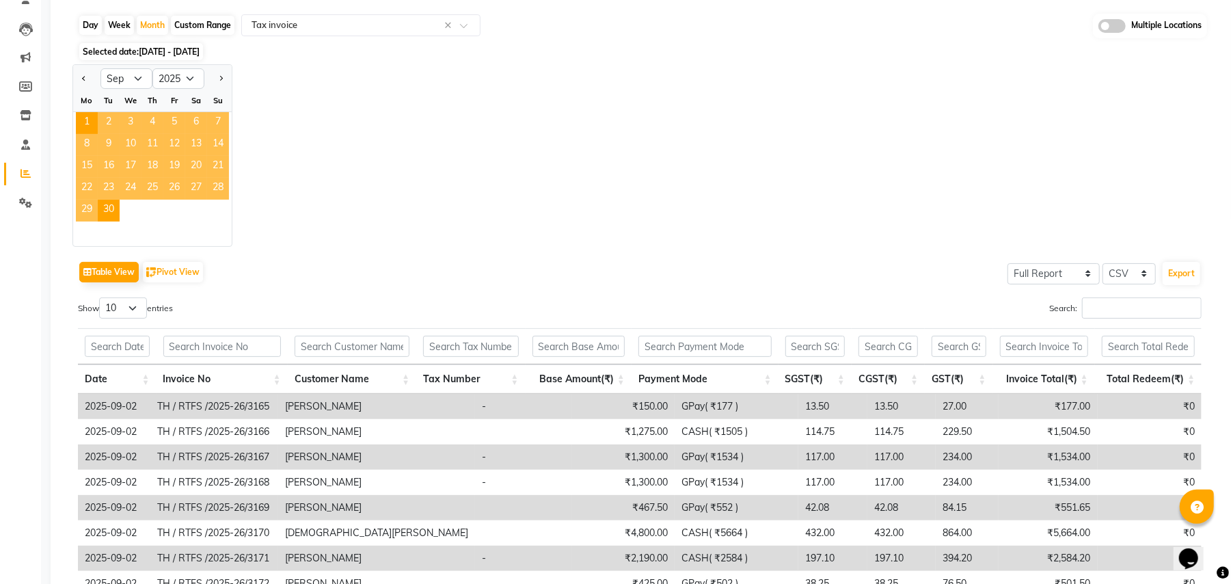
click at [78, 209] on span "29" at bounding box center [87, 211] width 22 height 22
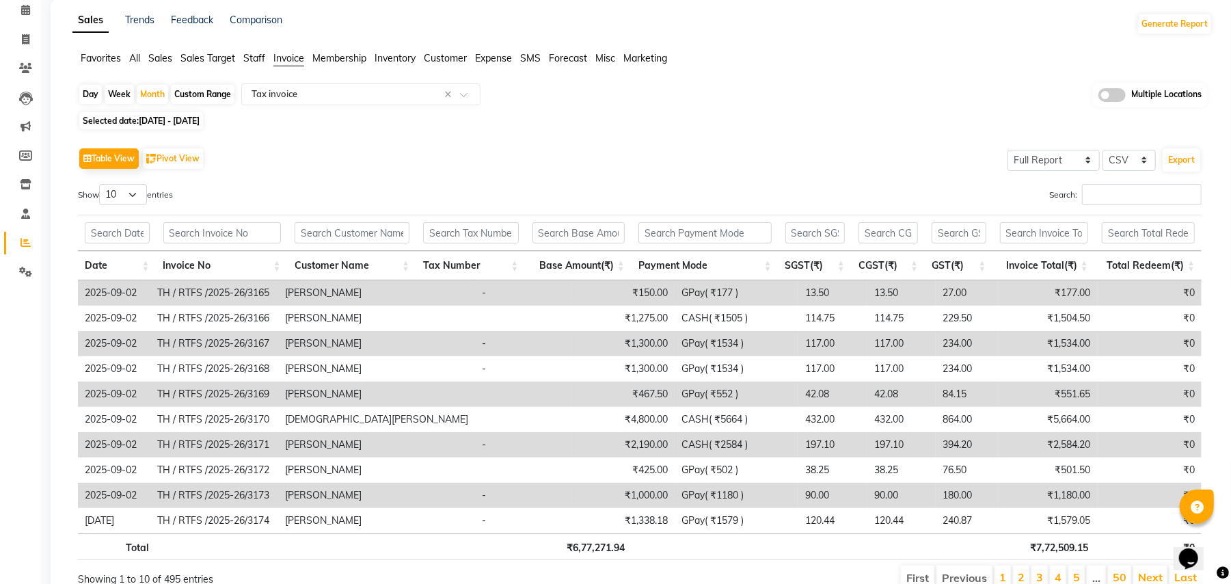
scroll to position [0, 0]
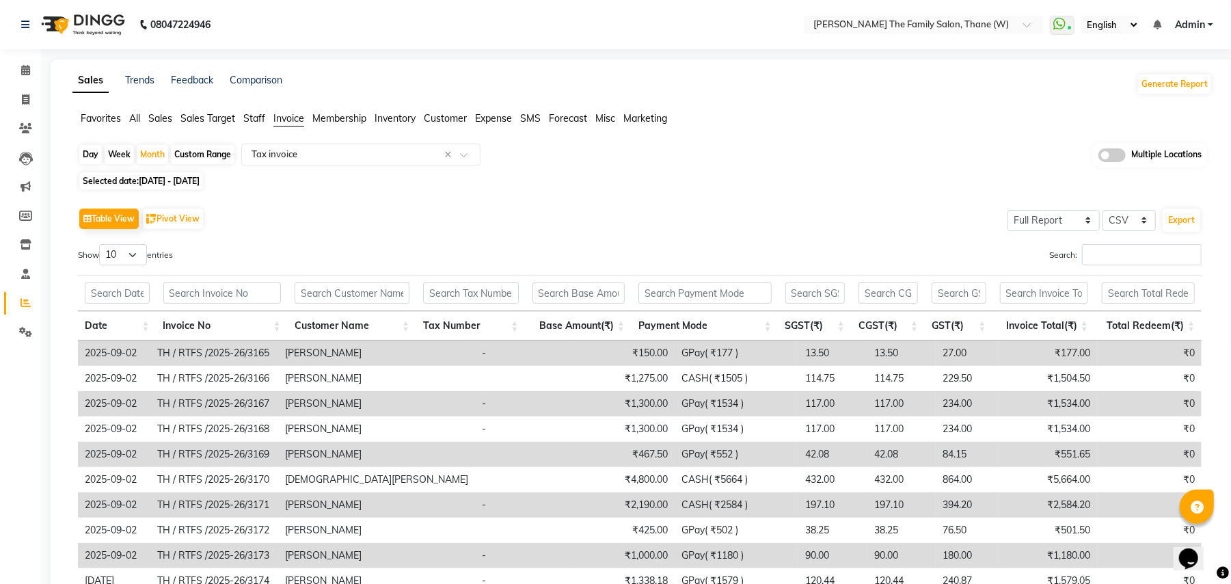
click at [138, 187] on span "Selected date: 01-09-2025 - 30-09-2025" at bounding box center [141, 180] width 124 height 17
select select "9"
select select "2025"
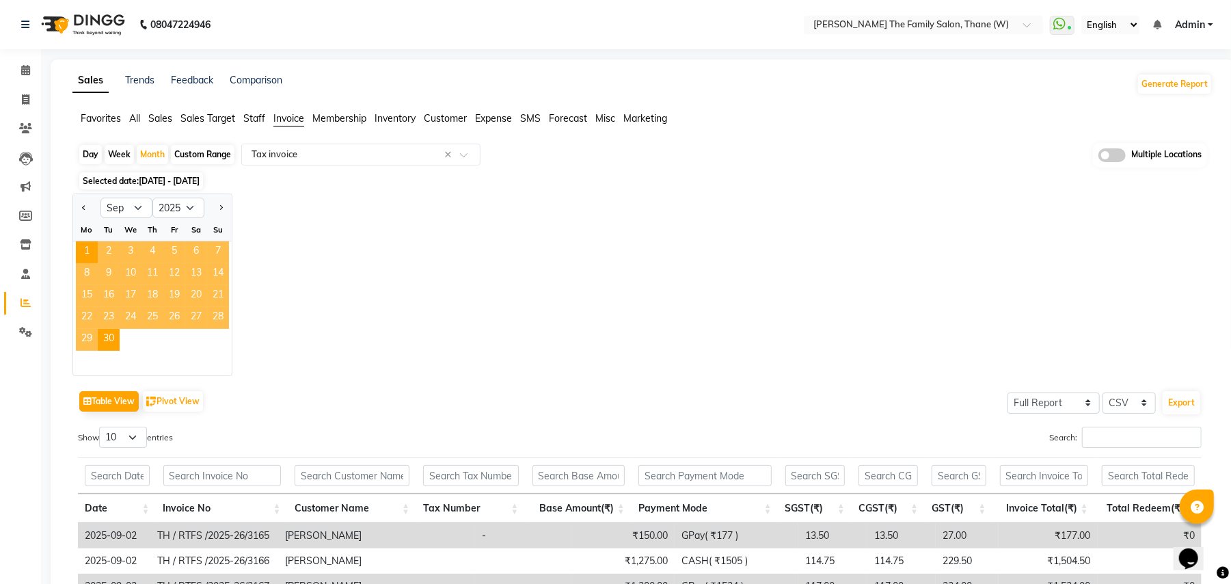
click at [89, 336] on span "29" at bounding box center [87, 340] width 22 height 22
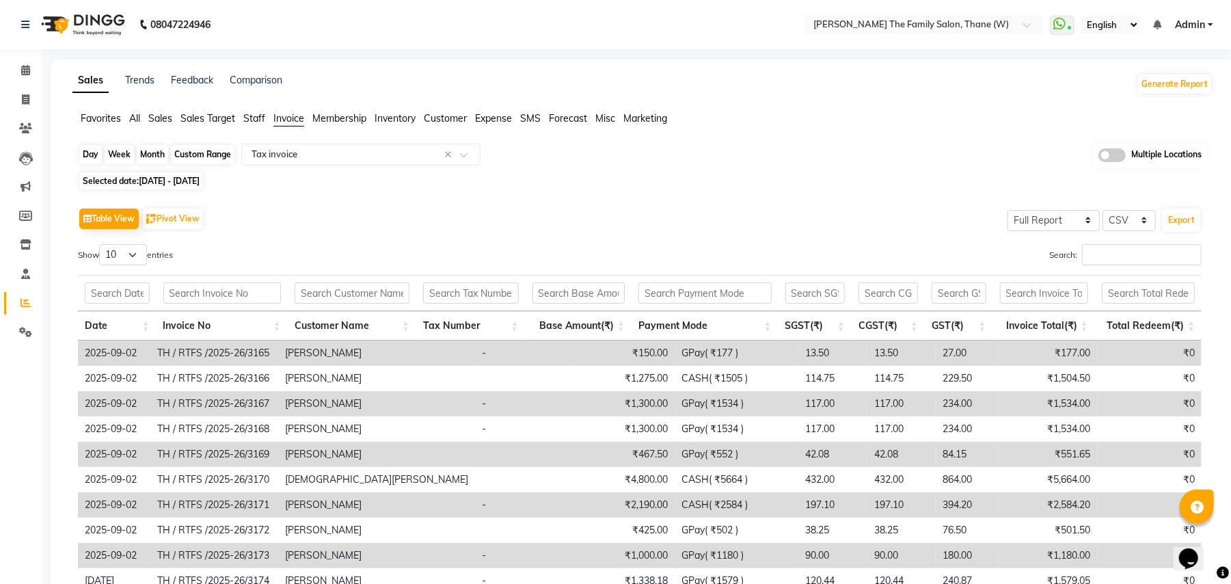
click at [146, 153] on div "Month" at bounding box center [152, 154] width 31 height 19
select select "9"
select select "2025"
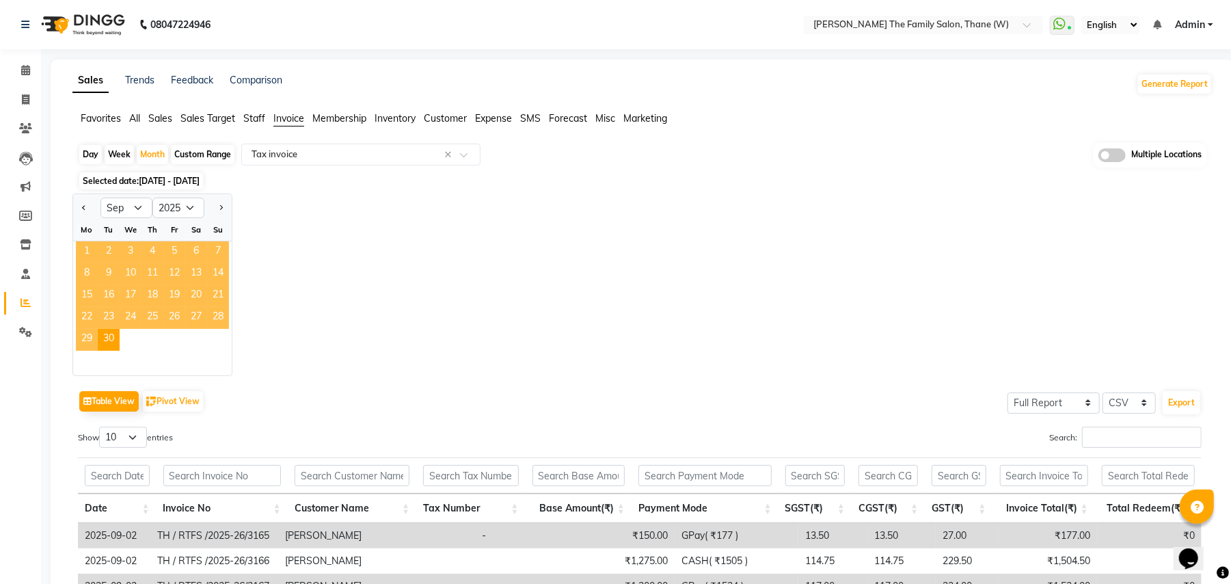
click at [94, 241] on span "1" at bounding box center [87, 252] width 22 height 22
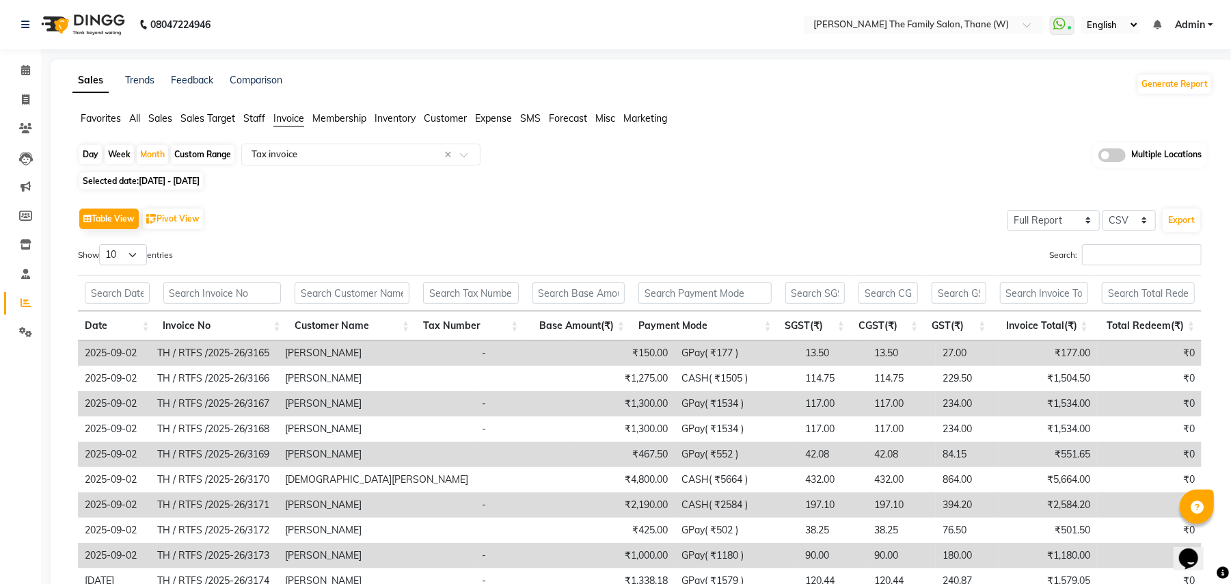
click at [174, 183] on span "01-09-2025 - 30-09-2025" at bounding box center [169, 181] width 61 height 10
select select "9"
select select "2025"
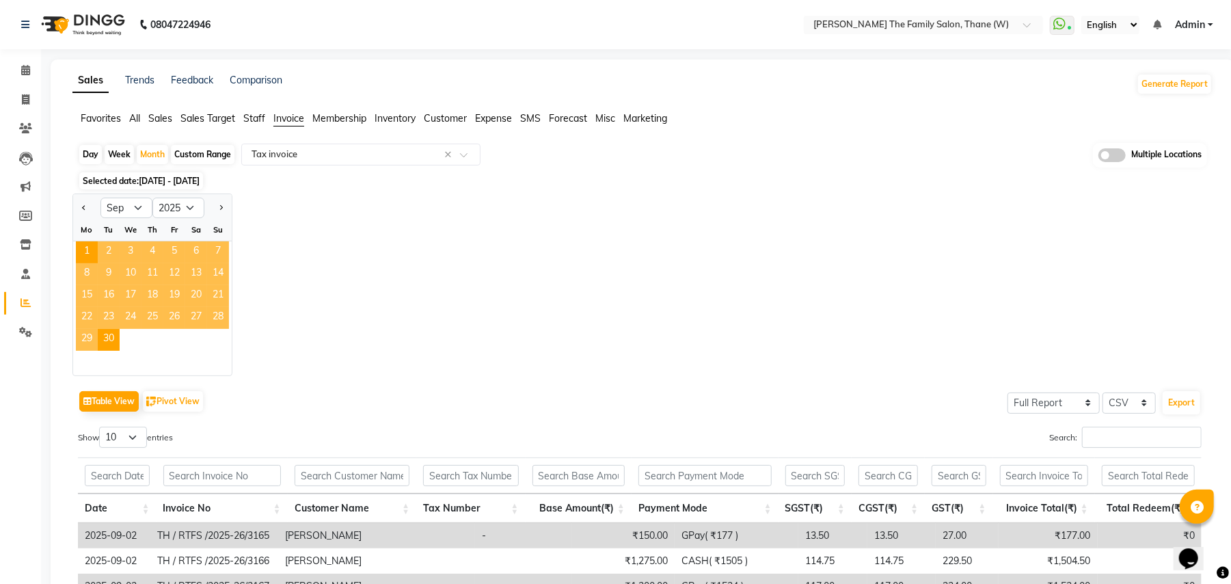
click at [90, 329] on span "29" at bounding box center [87, 340] width 22 height 22
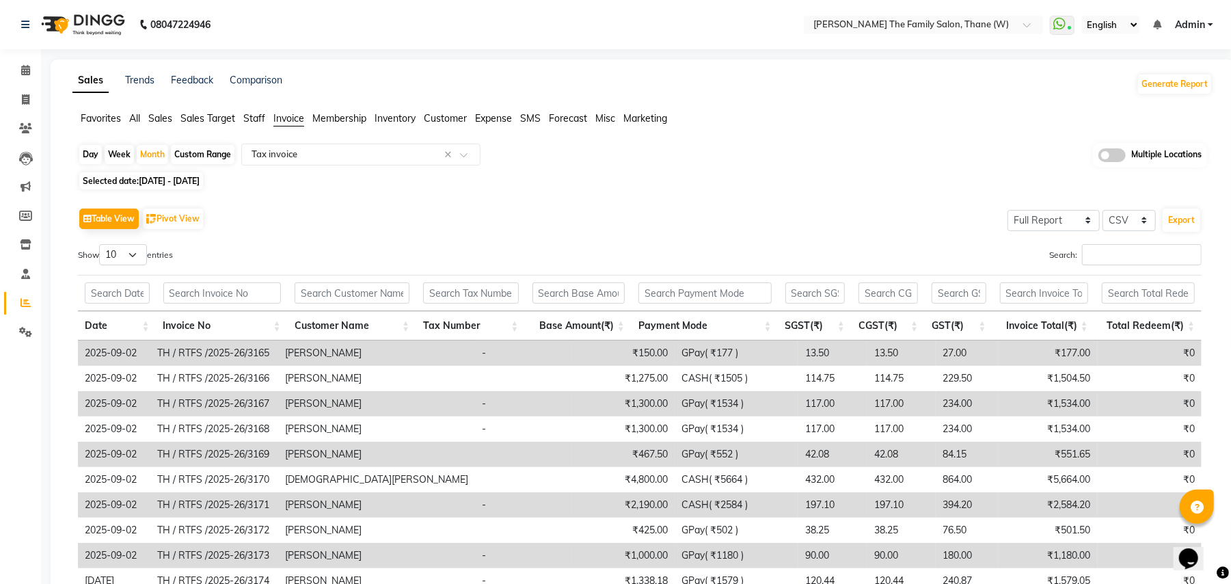
click at [200, 185] on span "01-09-2025 - 30-09-2025" at bounding box center [169, 181] width 61 height 10
select select "9"
select select "2025"
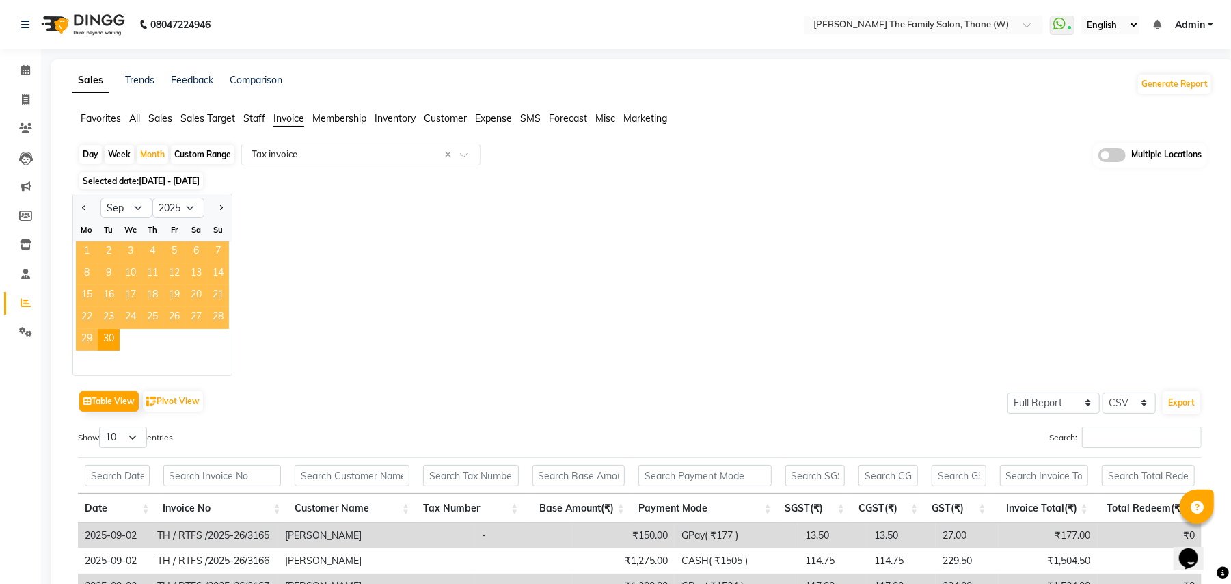
click at [88, 250] on span "1" at bounding box center [87, 252] width 22 height 22
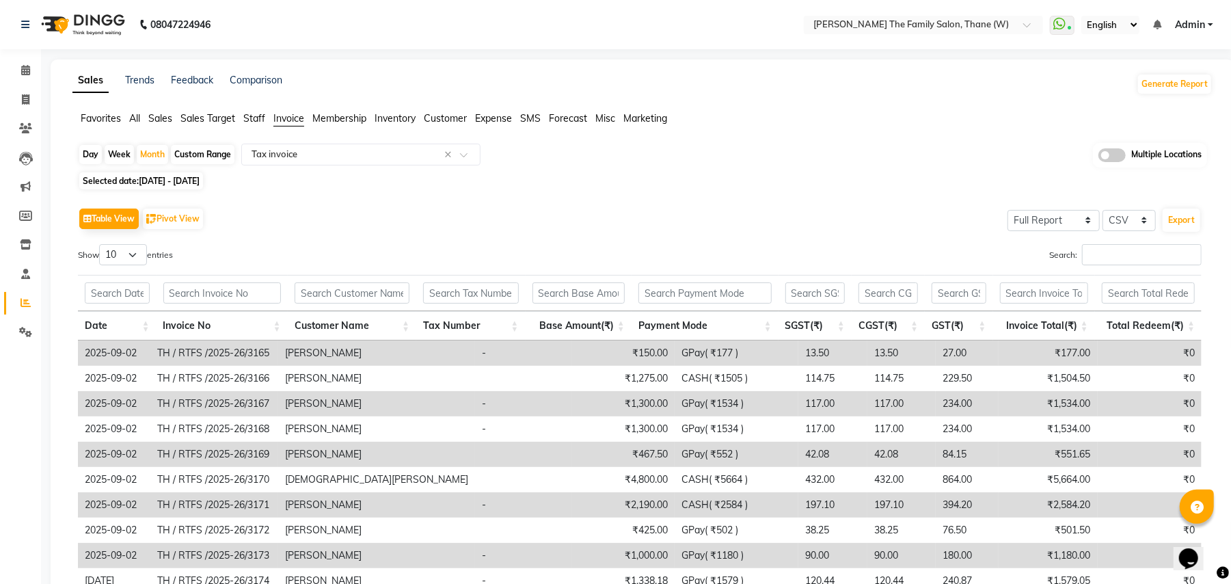
click at [295, 118] on span "Invoice" at bounding box center [288, 118] width 31 height 12
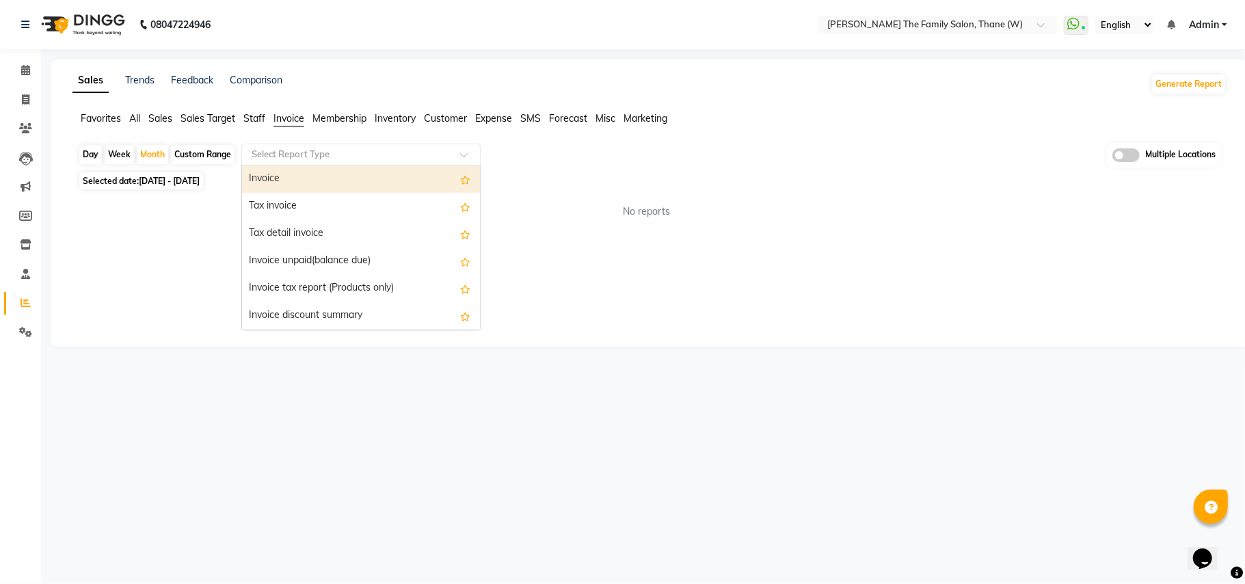
click at [293, 154] on input "text" at bounding box center [347, 155] width 197 height 14
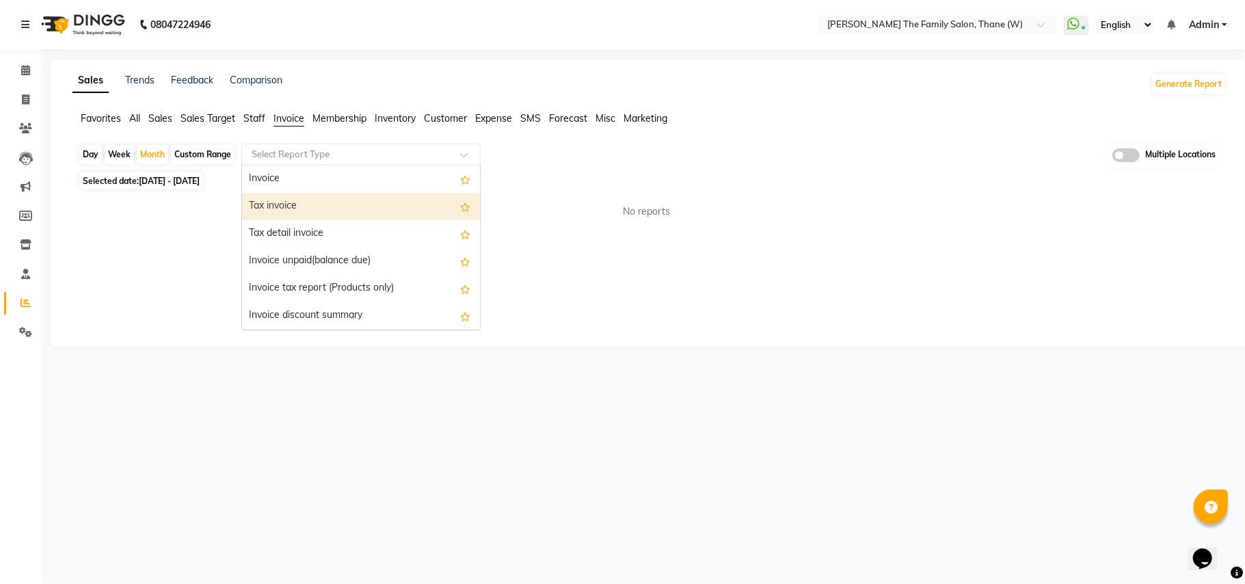
click at [283, 201] on div "Tax invoice" at bounding box center [361, 206] width 238 height 27
select select "full_report"
select select "csv"
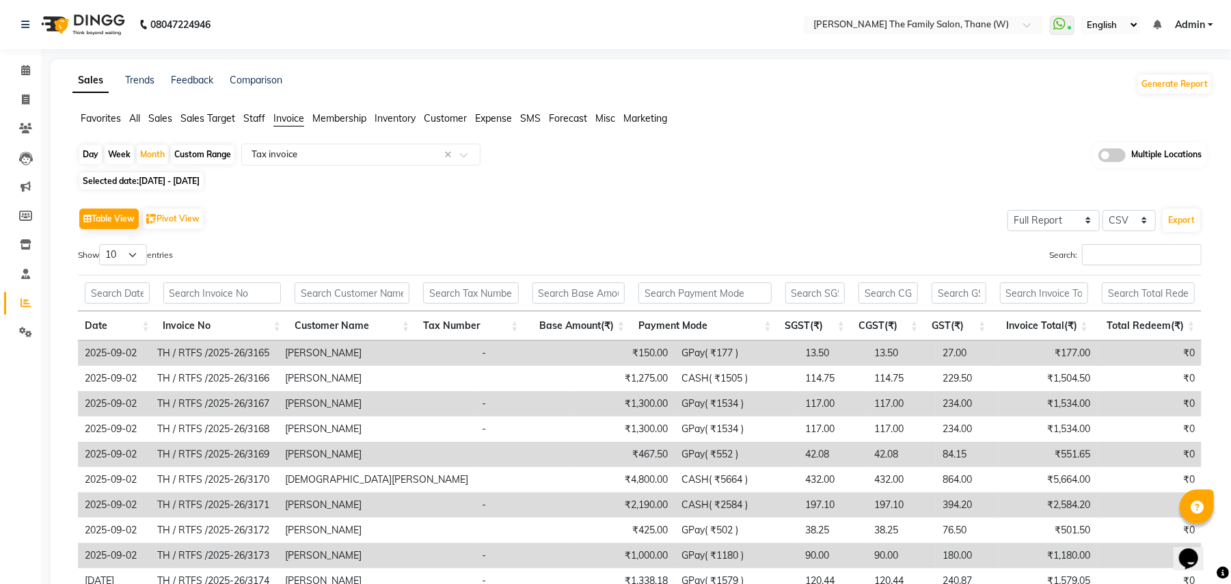
click at [180, 152] on div "Custom Range" at bounding box center [203, 154] width 64 height 19
select select "9"
select select "2025"
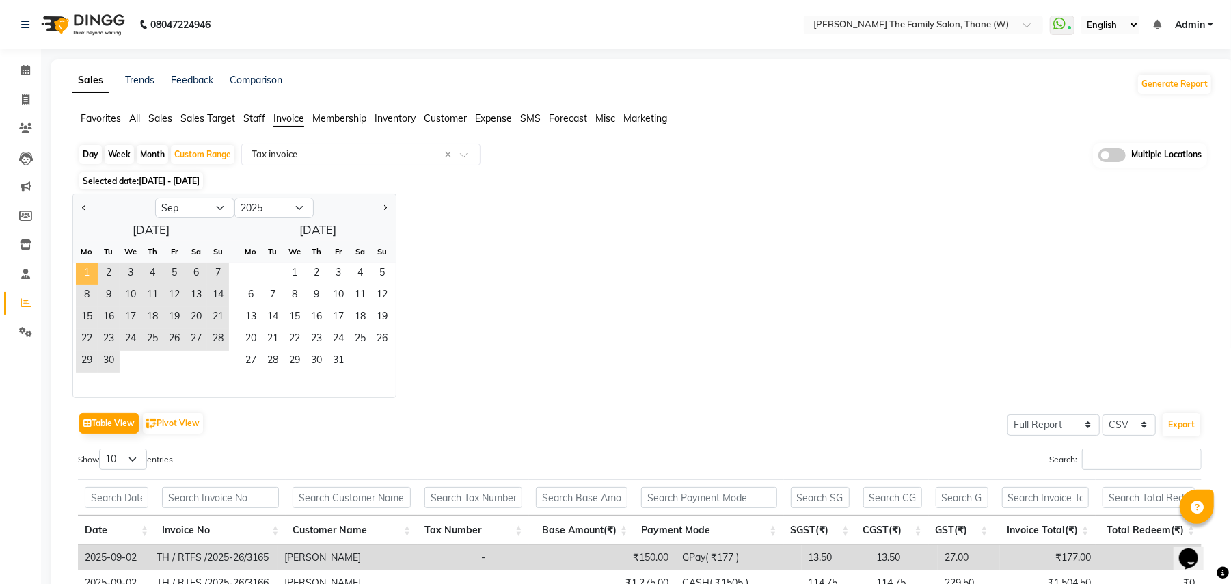
click at [86, 267] on span "1" at bounding box center [87, 274] width 22 height 22
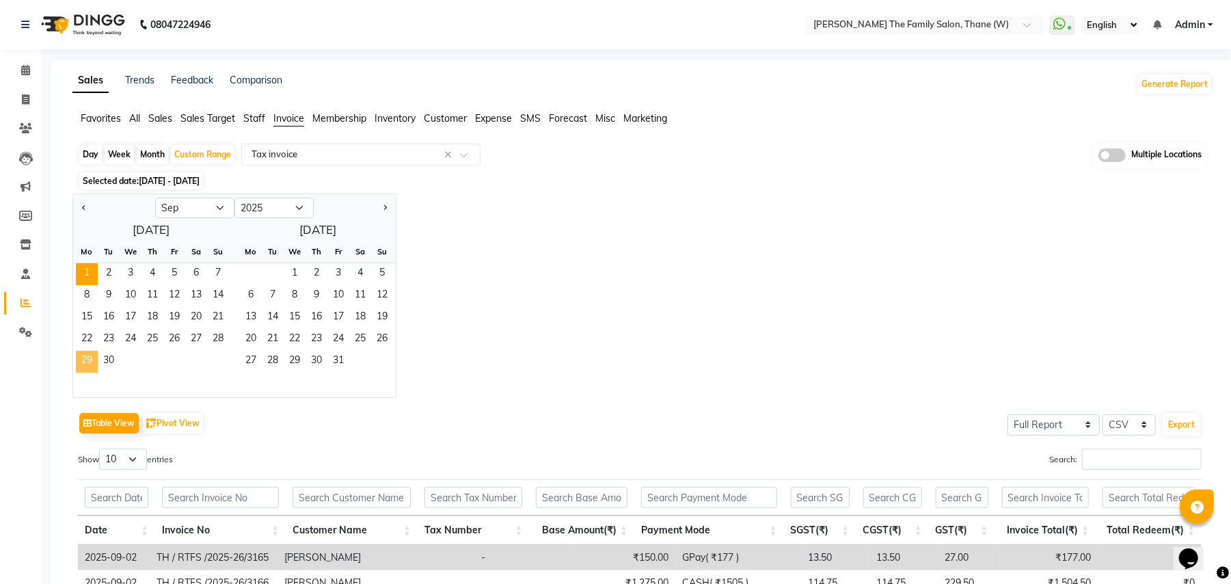
click at [86, 354] on span "29" at bounding box center [87, 362] width 22 height 22
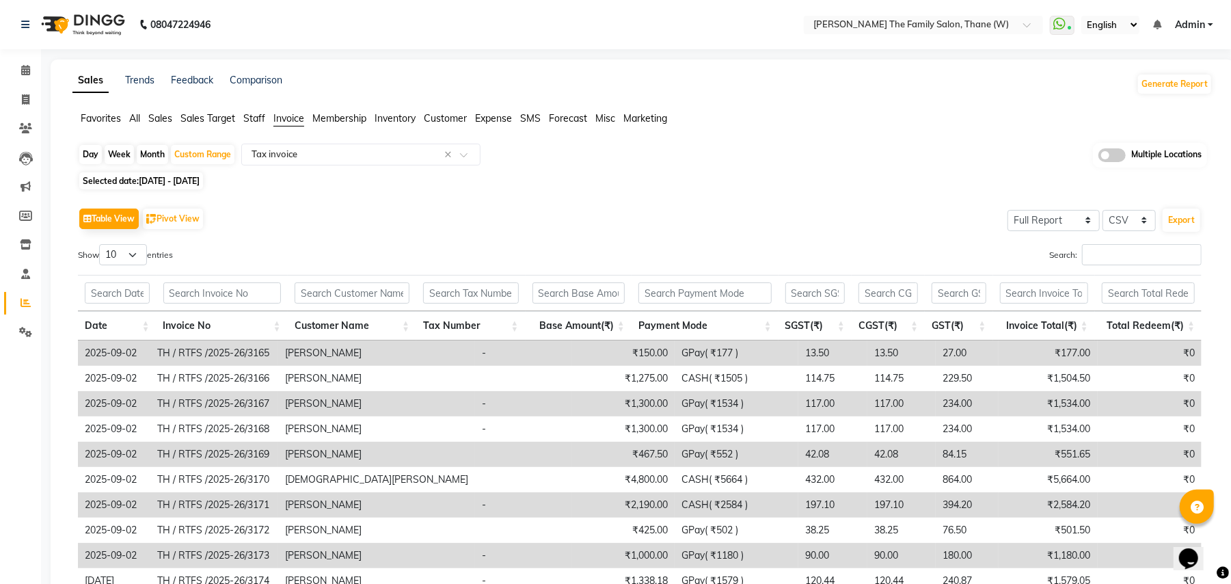
scroll to position [129, 0]
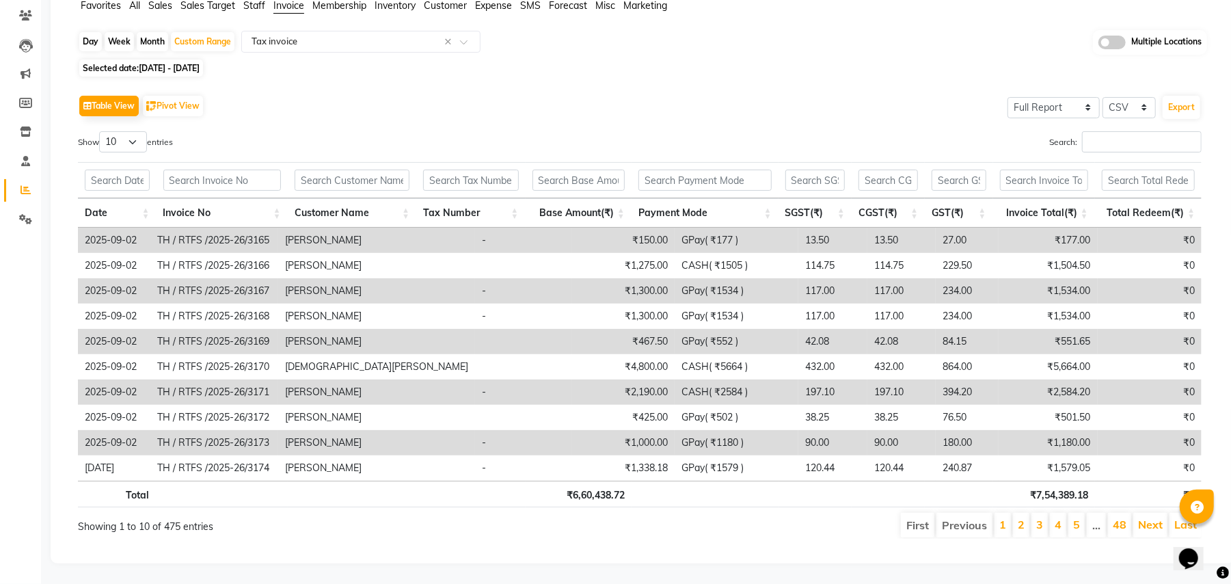
click at [108, 59] on span "Selected date: 01-09-2025 - 29-09-2025" at bounding box center [141, 67] width 124 height 17
select select "9"
select select "2025"
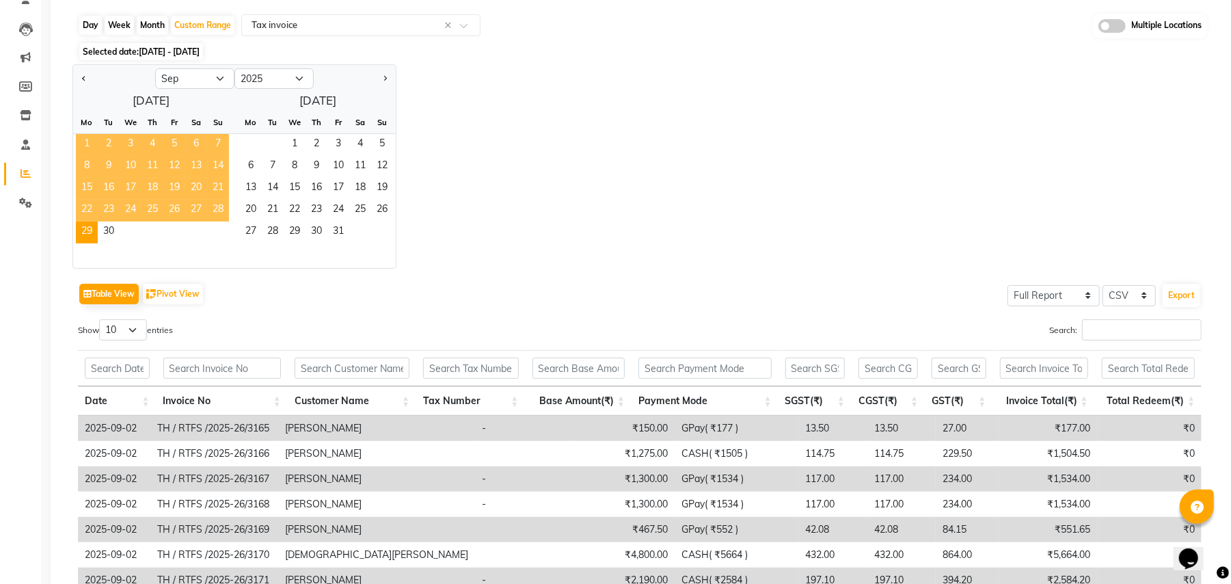
click at [88, 143] on span "1" at bounding box center [87, 145] width 22 height 22
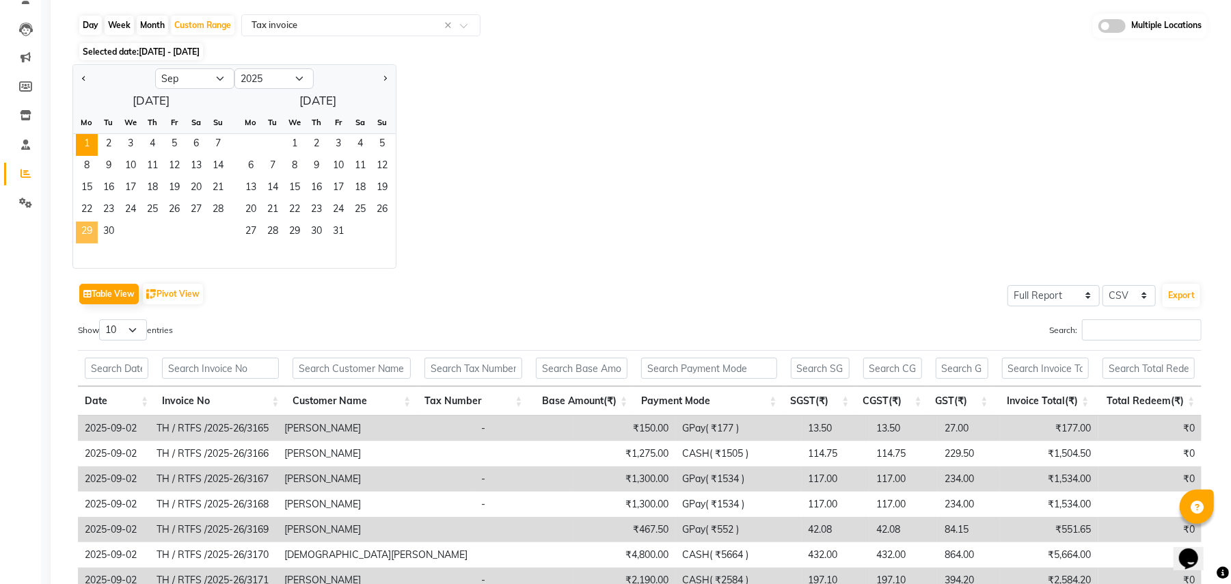
click at [93, 230] on span "29" at bounding box center [87, 233] width 22 height 22
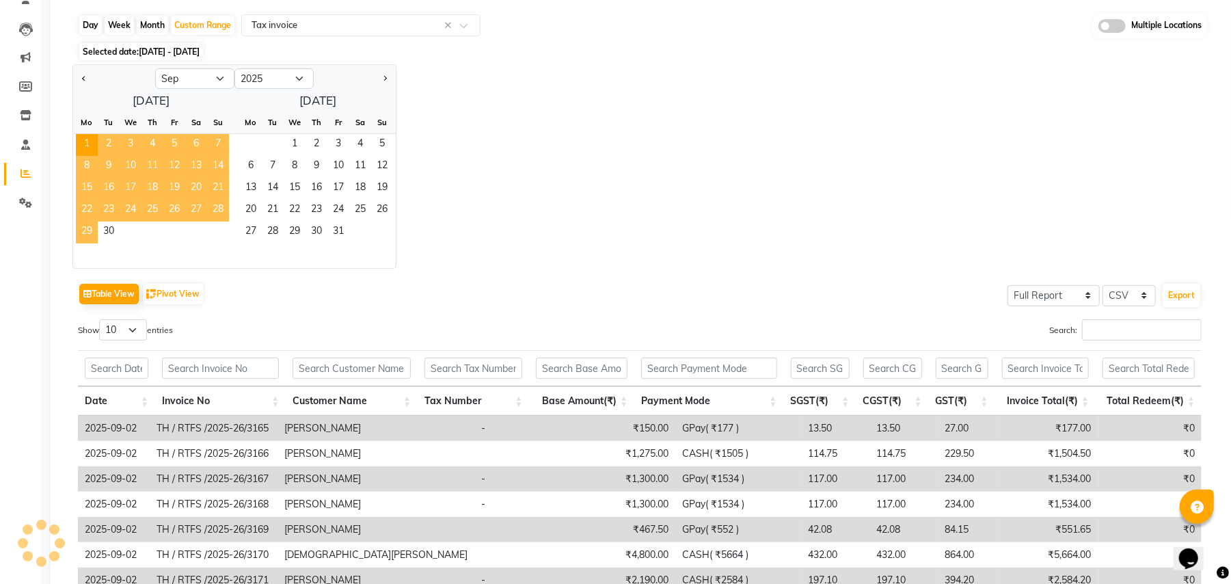
scroll to position [0, 0]
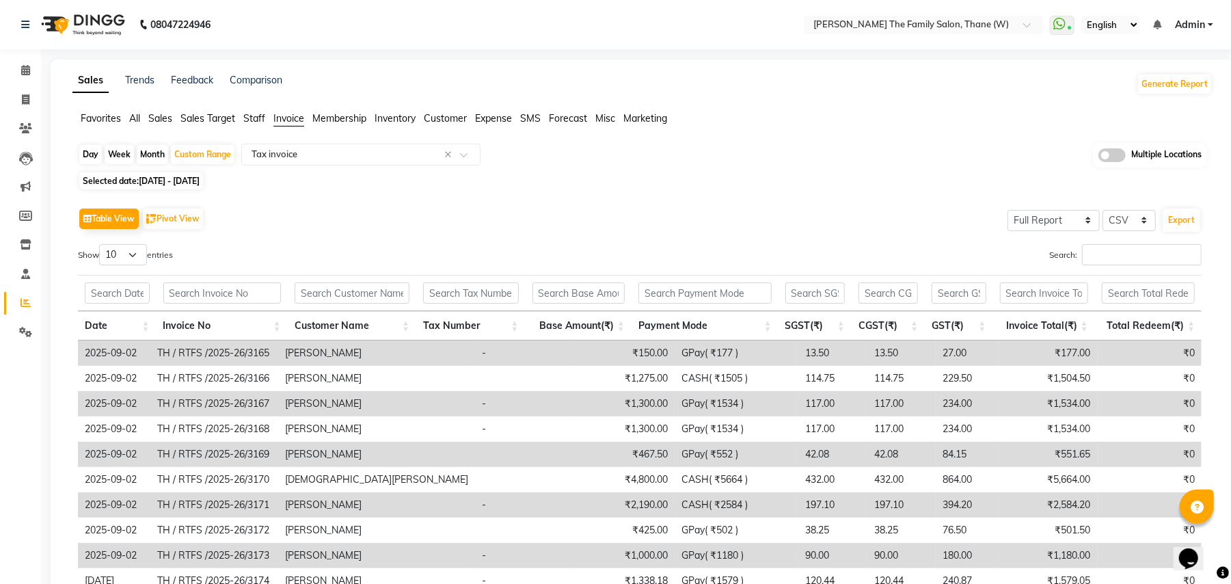
click at [399, 209] on div "Table View Pivot View Select Full Report Filtered Report Select CSV PDF Export" at bounding box center [640, 218] width 1124 height 29
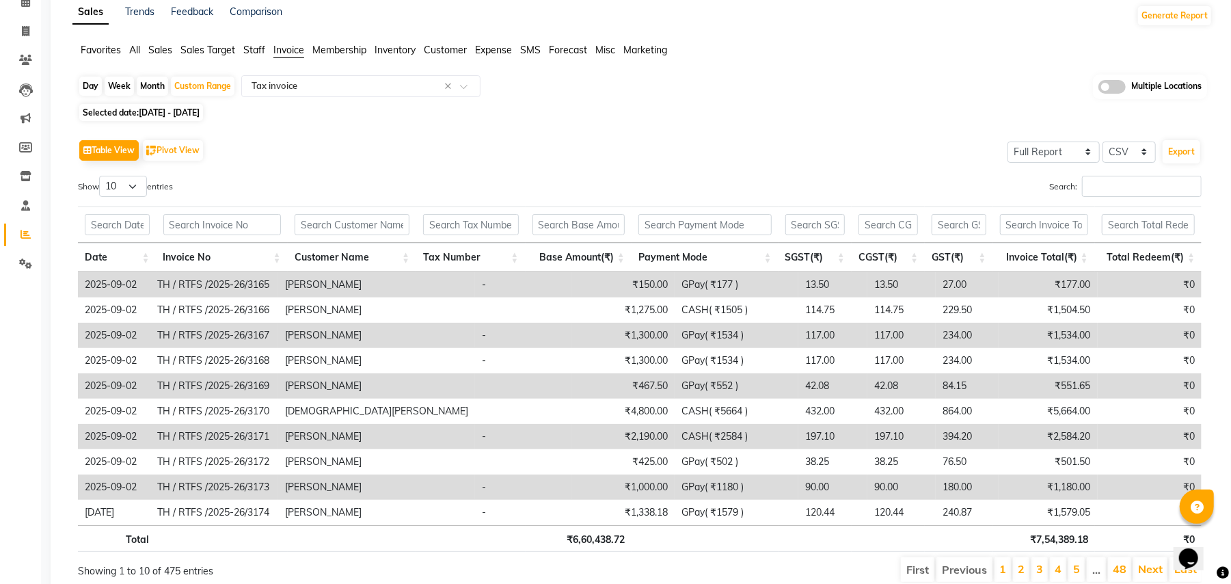
scroll to position [129, 0]
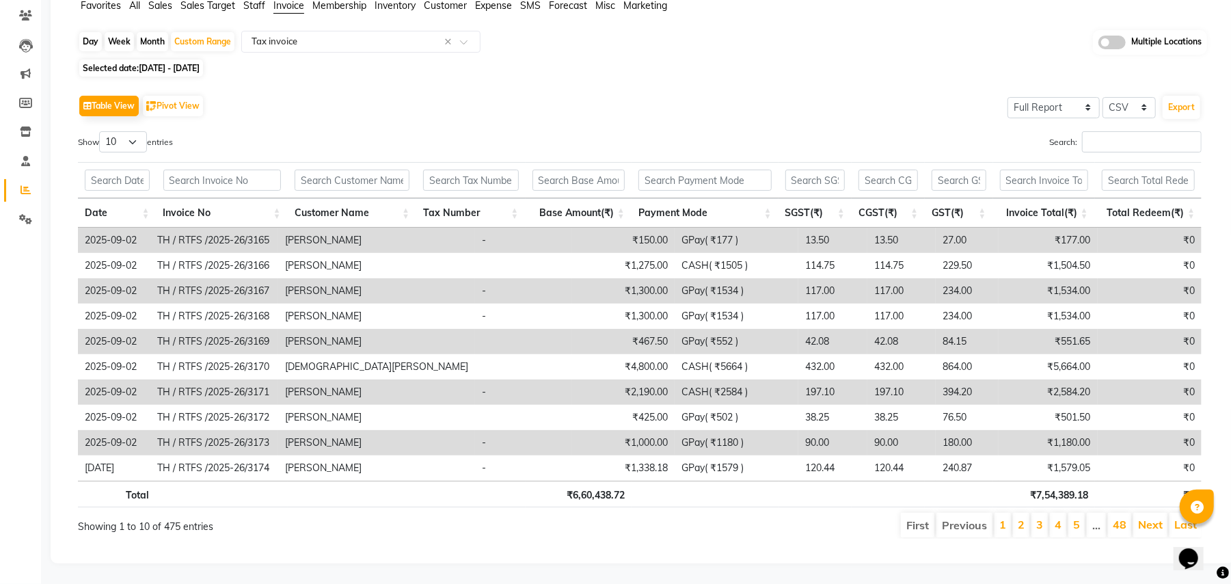
click at [160, 63] on span "01-09-2025 - 29-09-2025" at bounding box center [169, 68] width 61 height 10
select select "9"
select select "2025"
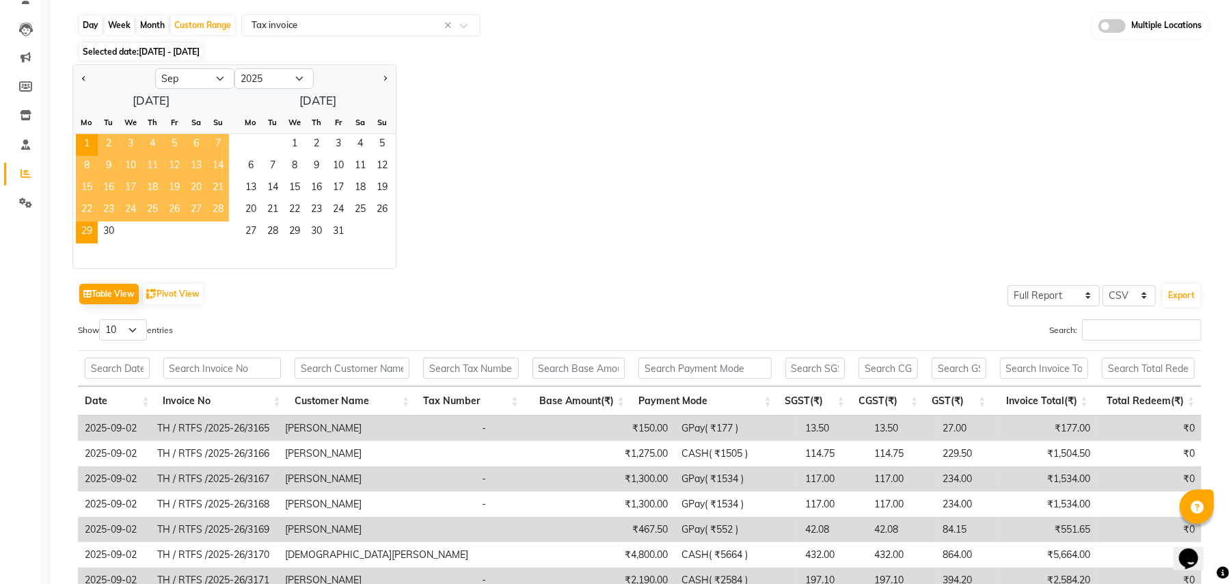
click at [89, 206] on span "22" at bounding box center [87, 211] width 22 height 22
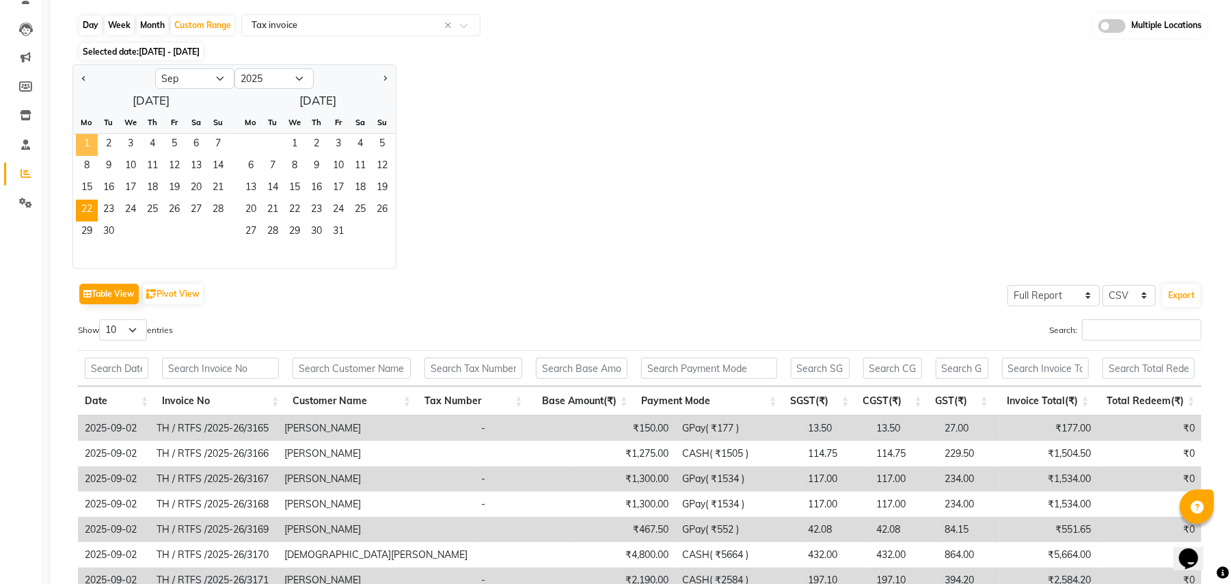
click at [83, 137] on span "1" at bounding box center [87, 145] width 22 height 22
click at [85, 209] on span "22" at bounding box center [87, 211] width 22 height 22
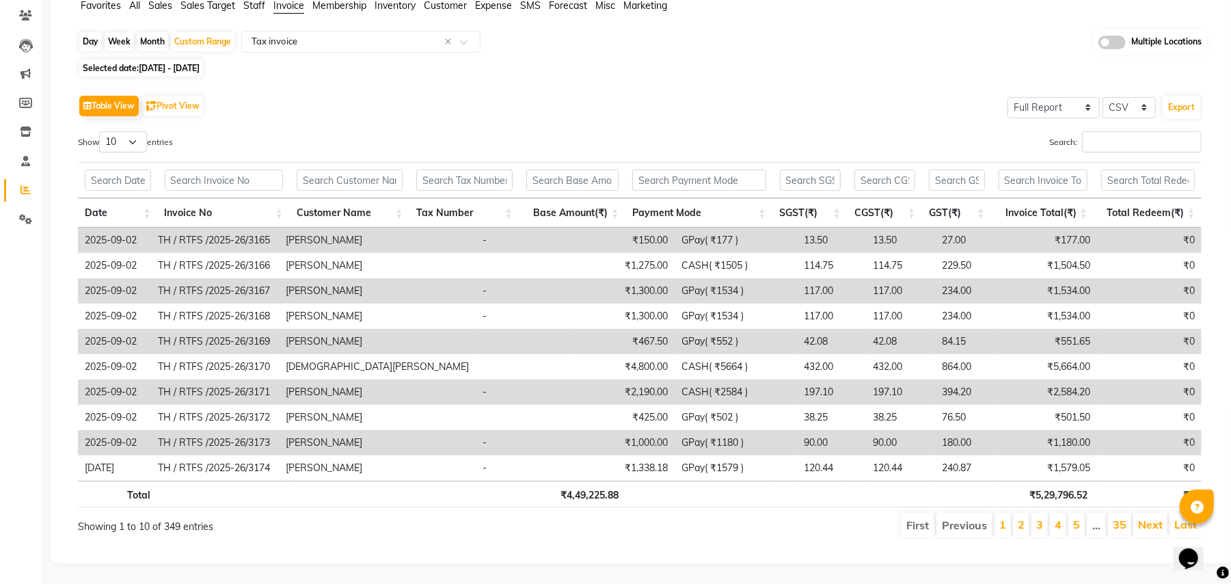
scroll to position [0, 0]
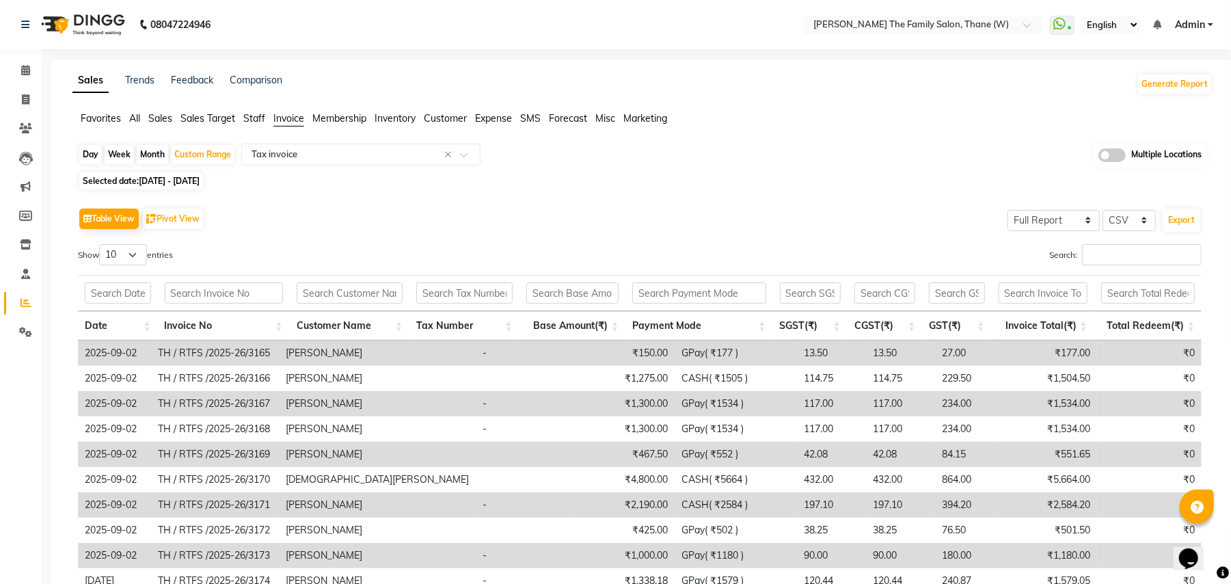
click at [780, 170] on div "Day Week Month Custom Range Select Report Type × Tax invoice × Multiple Locatio…" at bounding box center [642, 403] width 1140 height 520
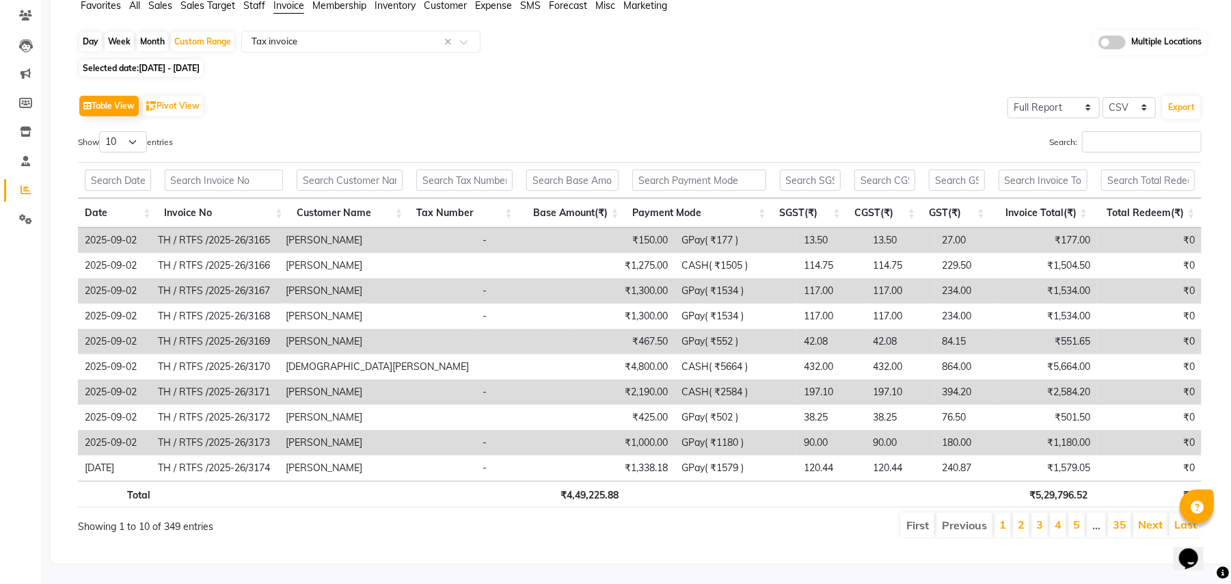
click at [137, 32] on div "Month" at bounding box center [152, 41] width 31 height 19
select select "9"
select select "2025"
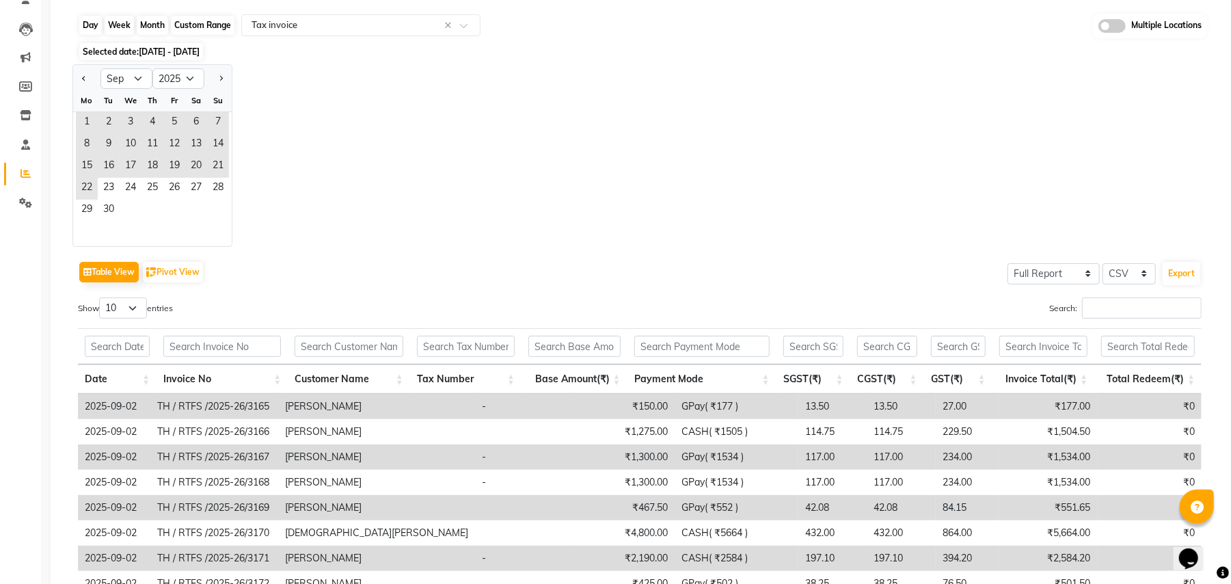
scroll to position [0, 0]
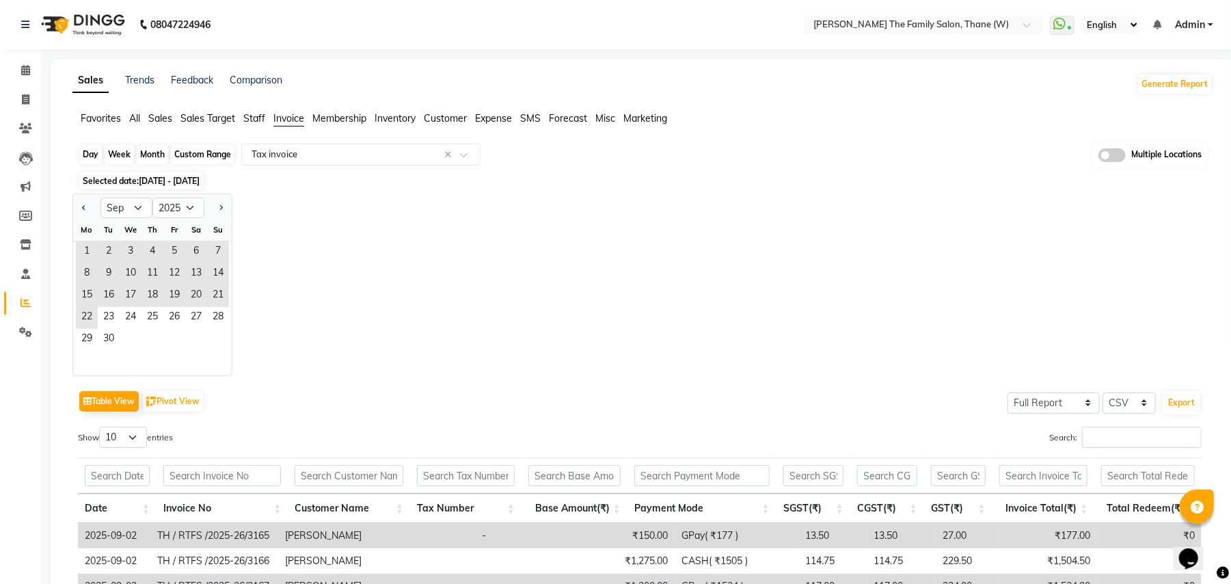
click at [156, 157] on div "Month" at bounding box center [152, 154] width 31 height 19
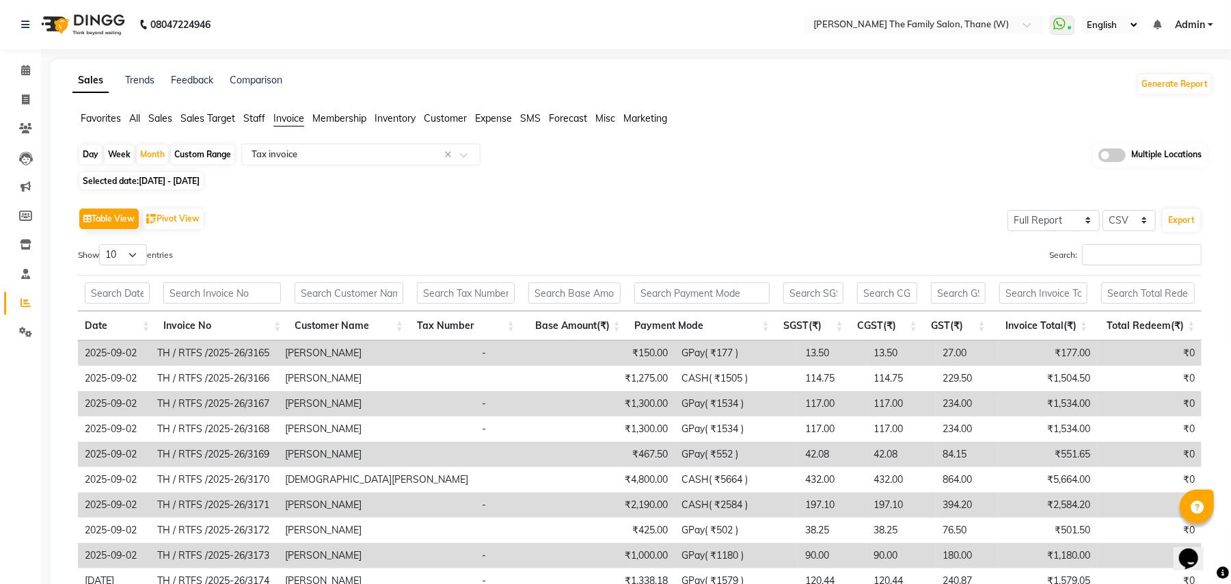
click at [137, 184] on span "Selected date: 01-09-2025 - 22-09-2025" at bounding box center [141, 180] width 124 height 17
select select "9"
select select "2025"
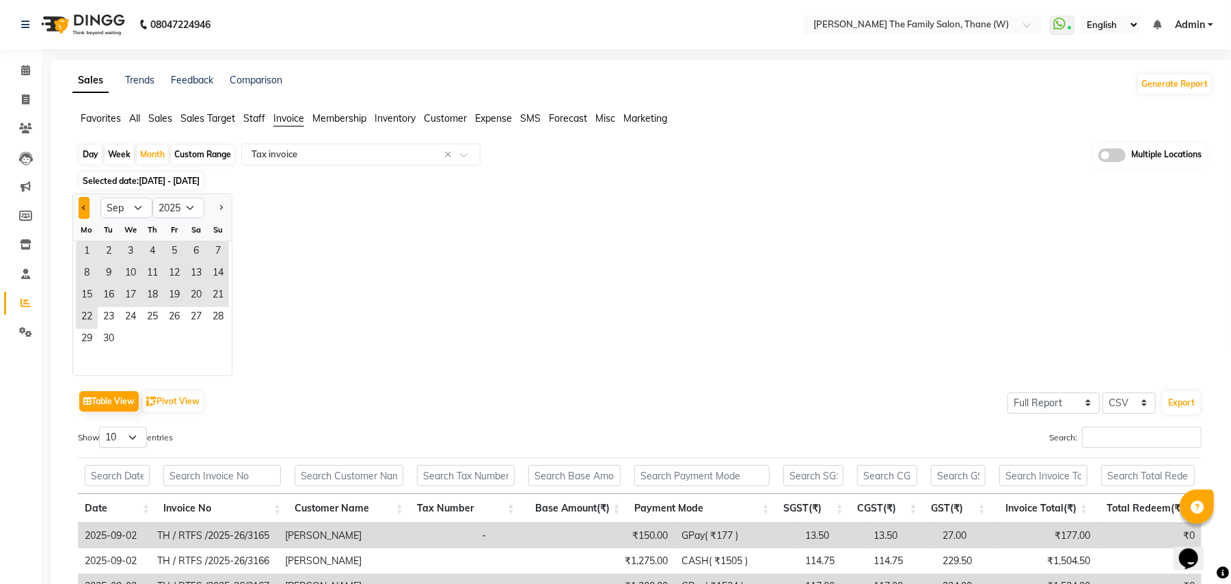
click at [81, 211] on button "Previous month" at bounding box center [84, 208] width 11 height 22
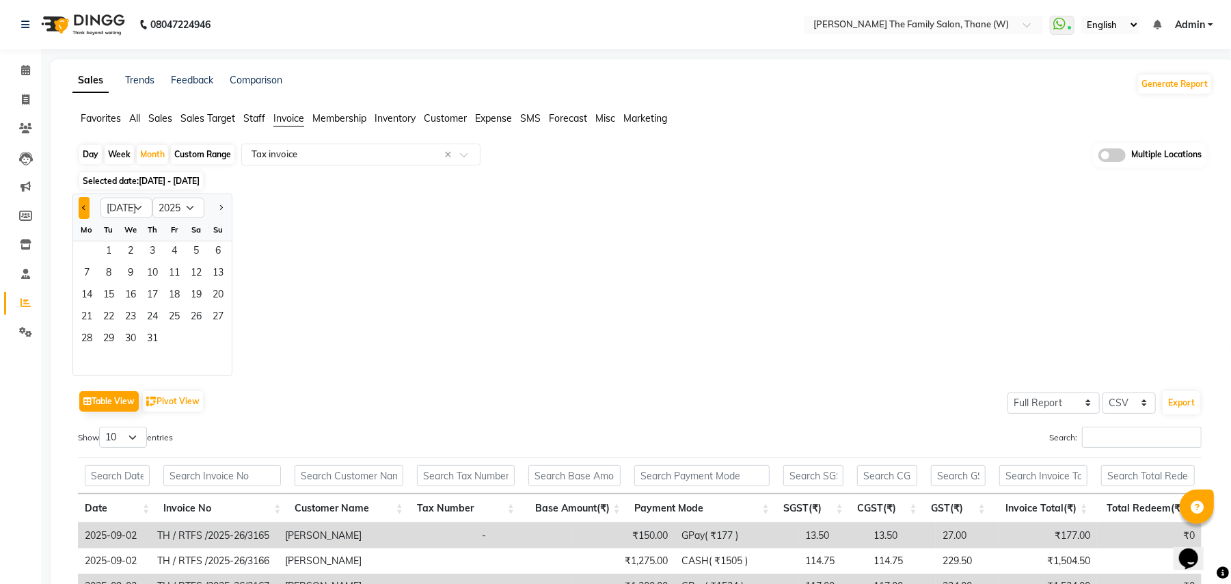
click at [81, 211] on button "Previous month" at bounding box center [84, 208] width 11 height 22
select select "4"
click at [105, 255] on span "1" at bounding box center [109, 252] width 22 height 22
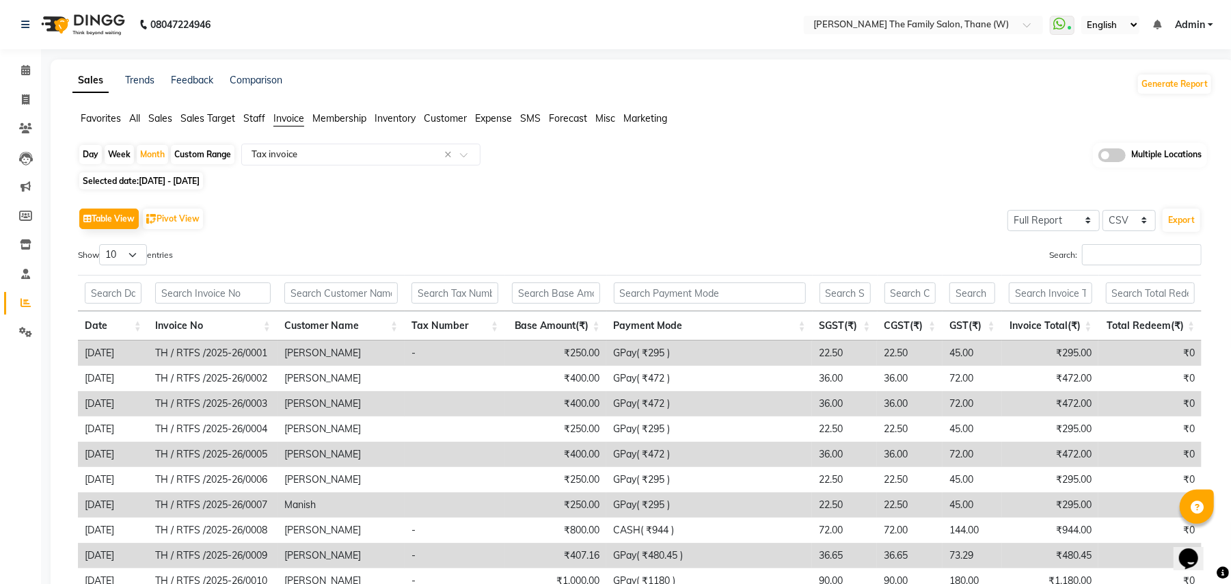
scroll to position [129, 0]
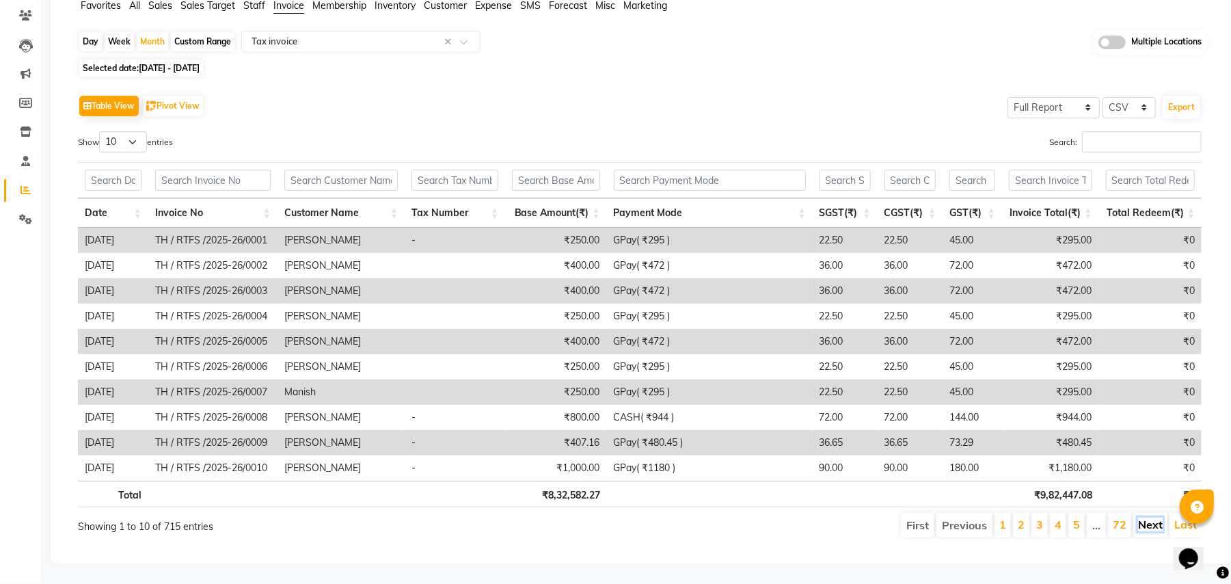
click at [1152, 518] on link "Next" at bounding box center [1150, 525] width 25 height 14
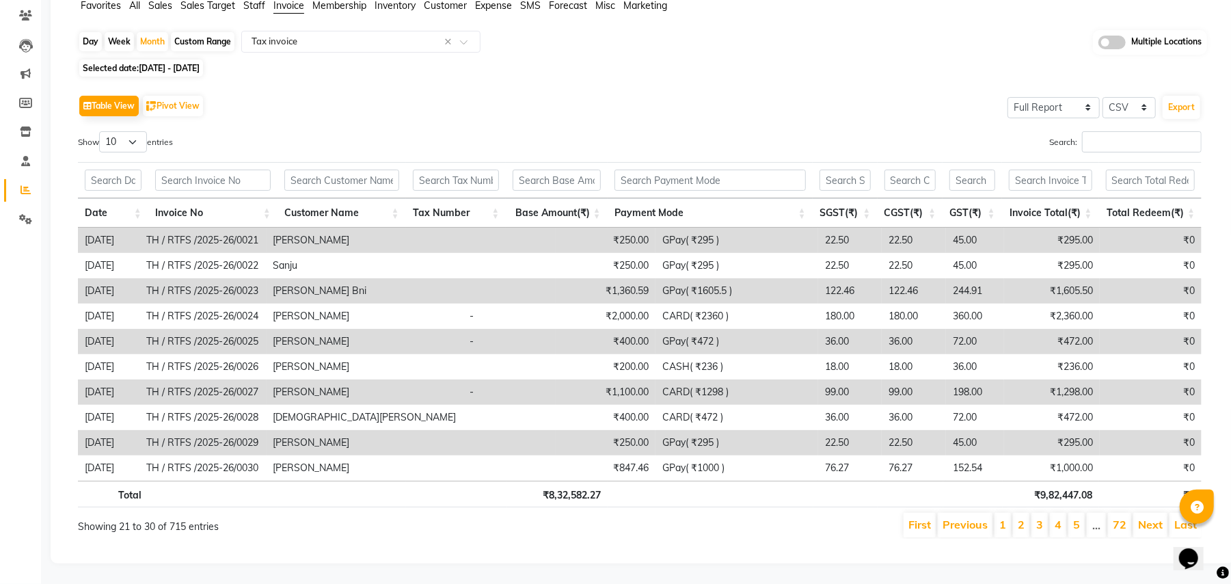
click at [1152, 518] on link "Next" at bounding box center [1150, 525] width 25 height 14
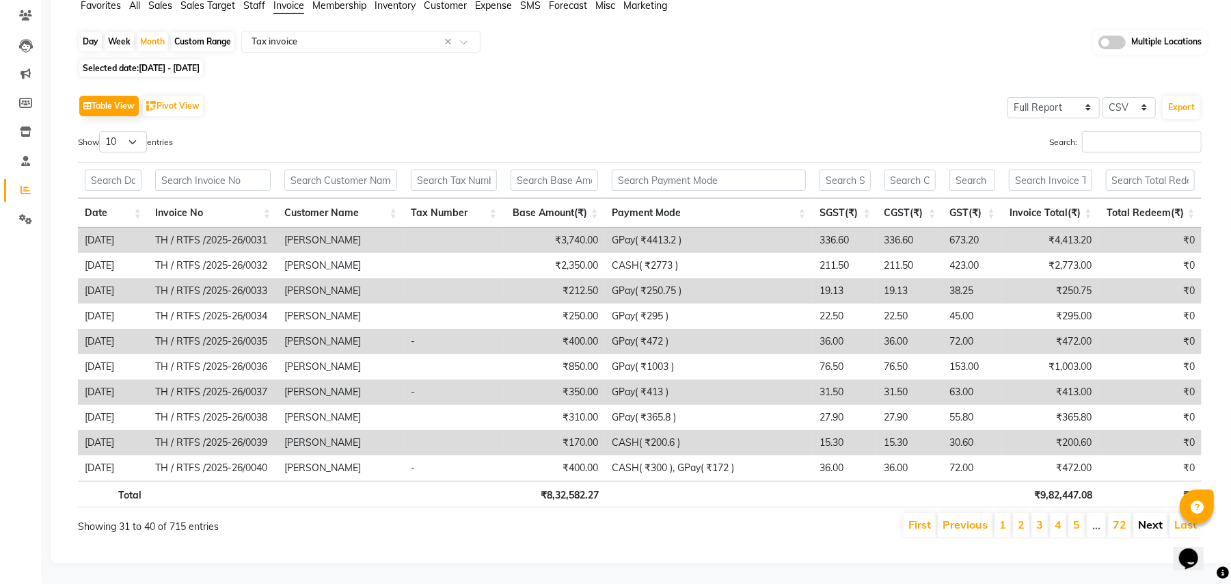
click at [1151, 518] on link "Next" at bounding box center [1150, 525] width 25 height 14
click at [1150, 518] on link "Next" at bounding box center [1150, 525] width 25 height 14
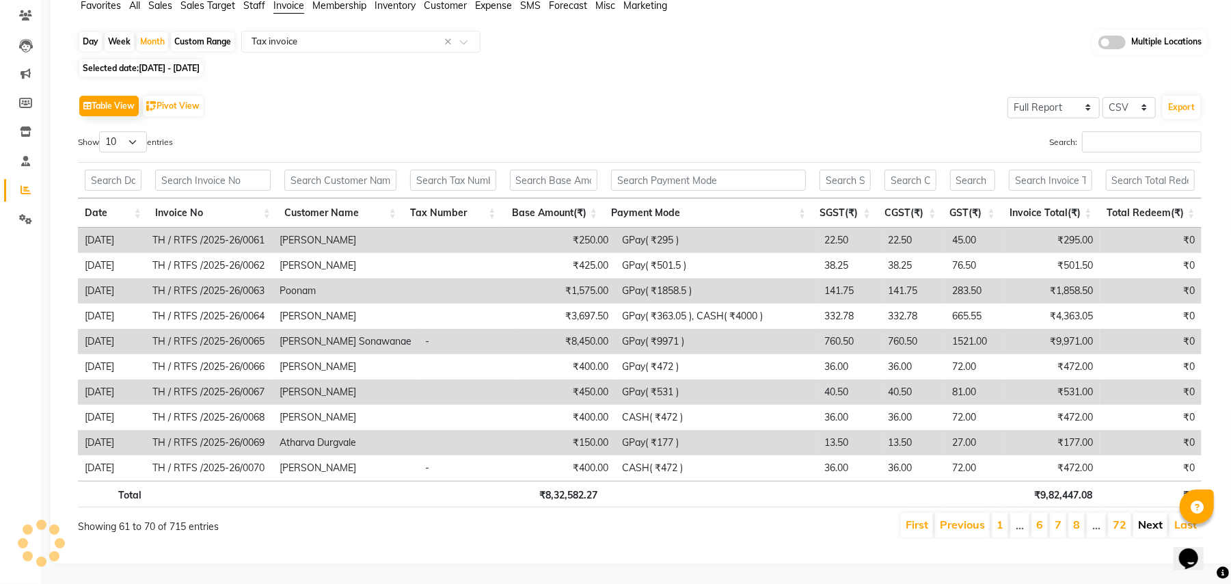
click at [1149, 518] on link "Next" at bounding box center [1150, 525] width 25 height 14
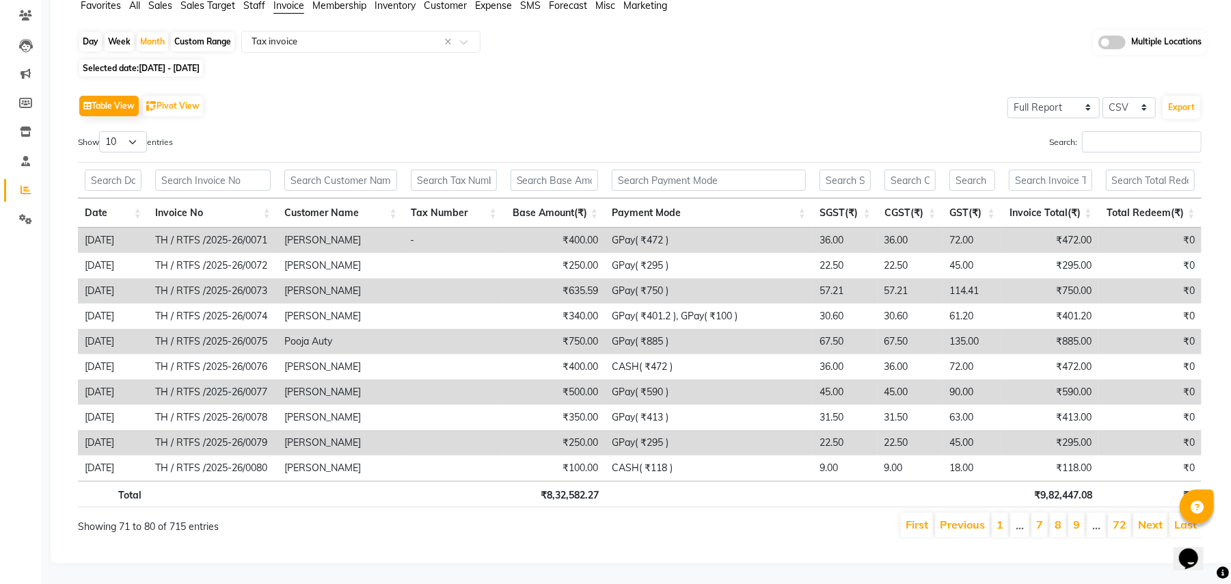
click at [1149, 518] on link "Next" at bounding box center [1150, 525] width 25 height 14
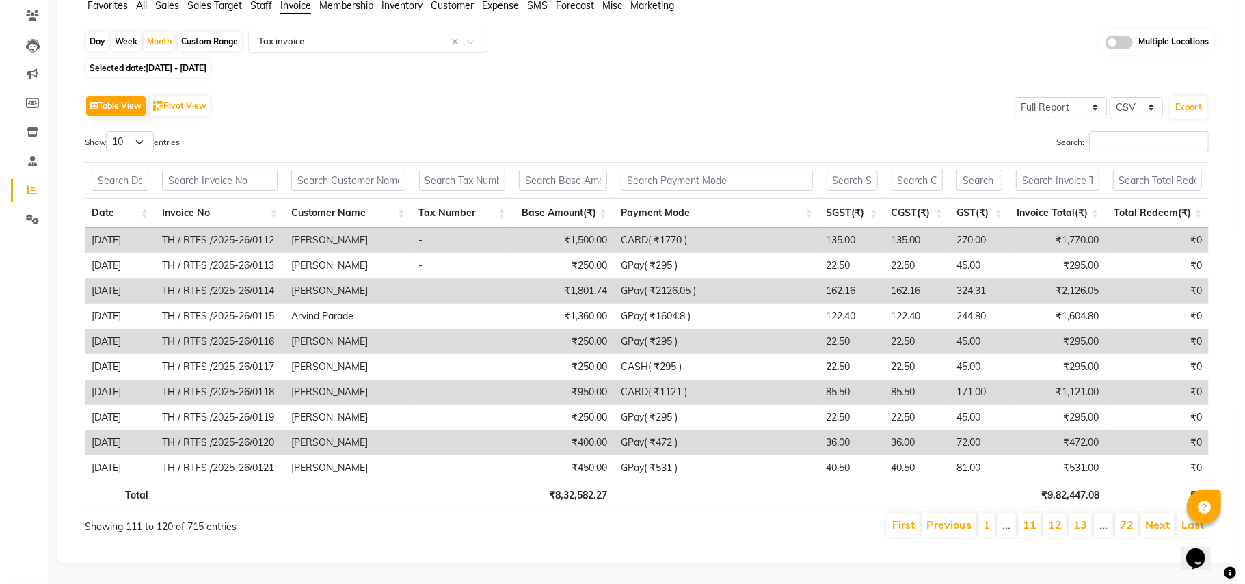
scroll to position [0, 0]
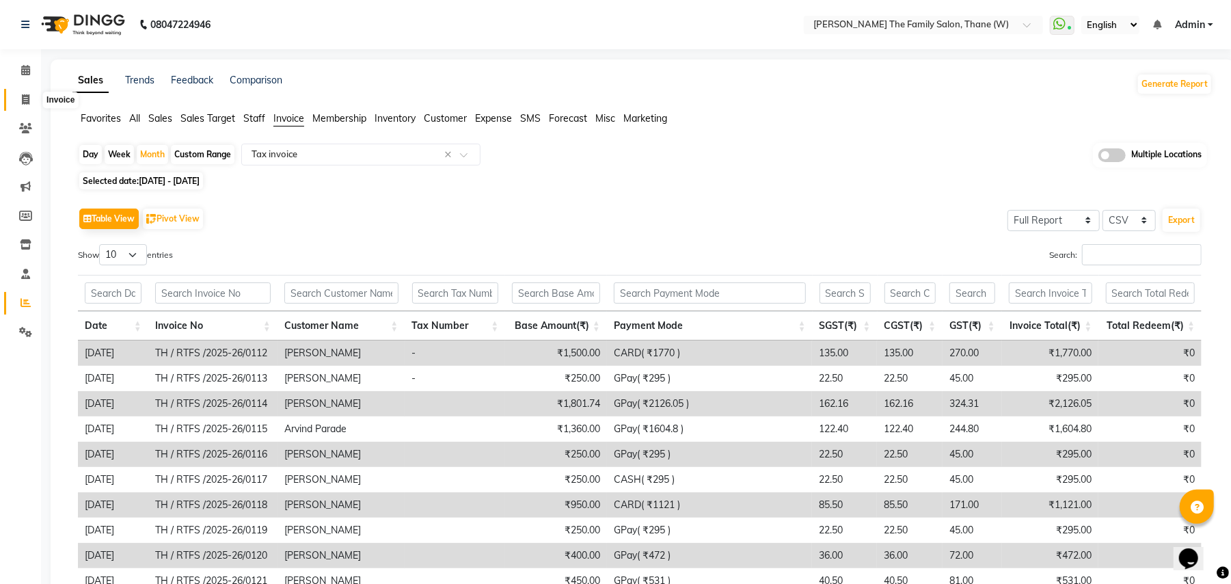
click at [19, 97] on span at bounding box center [26, 100] width 24 height 16
select select "service"
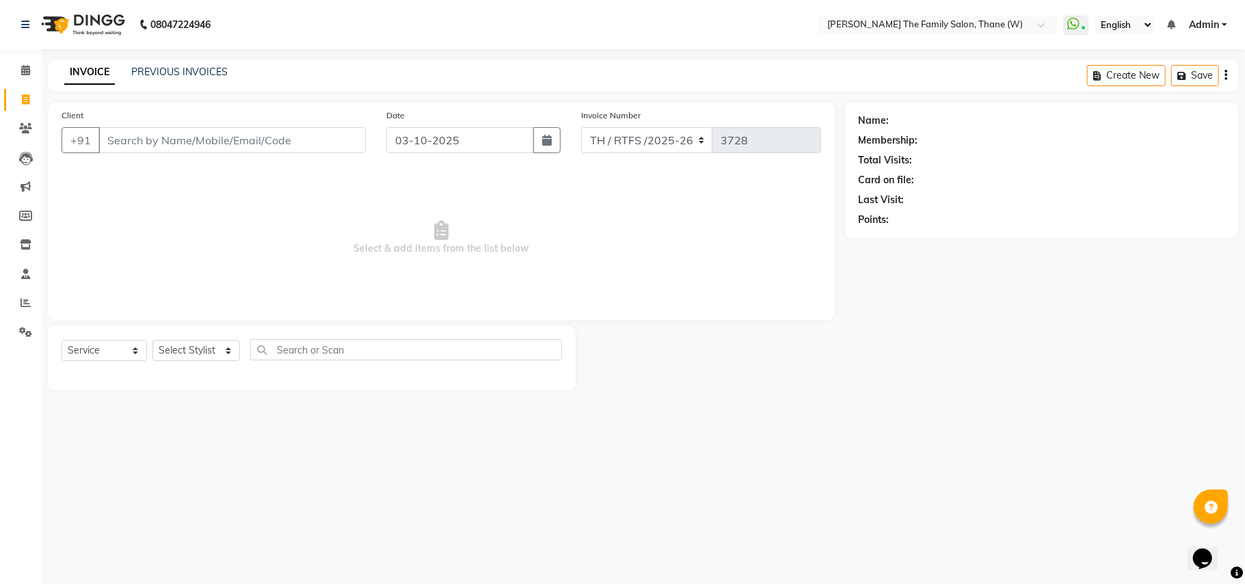
click at [170, 137] on input "Client" at bounding box center [231, 140] width 267 height 26
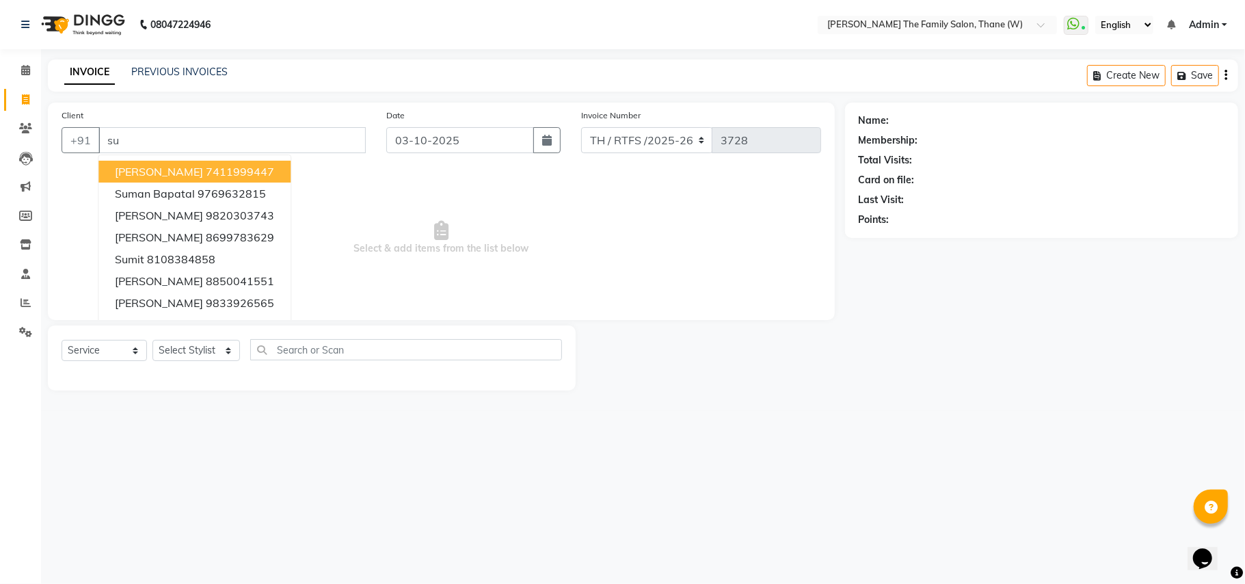
type input "s"
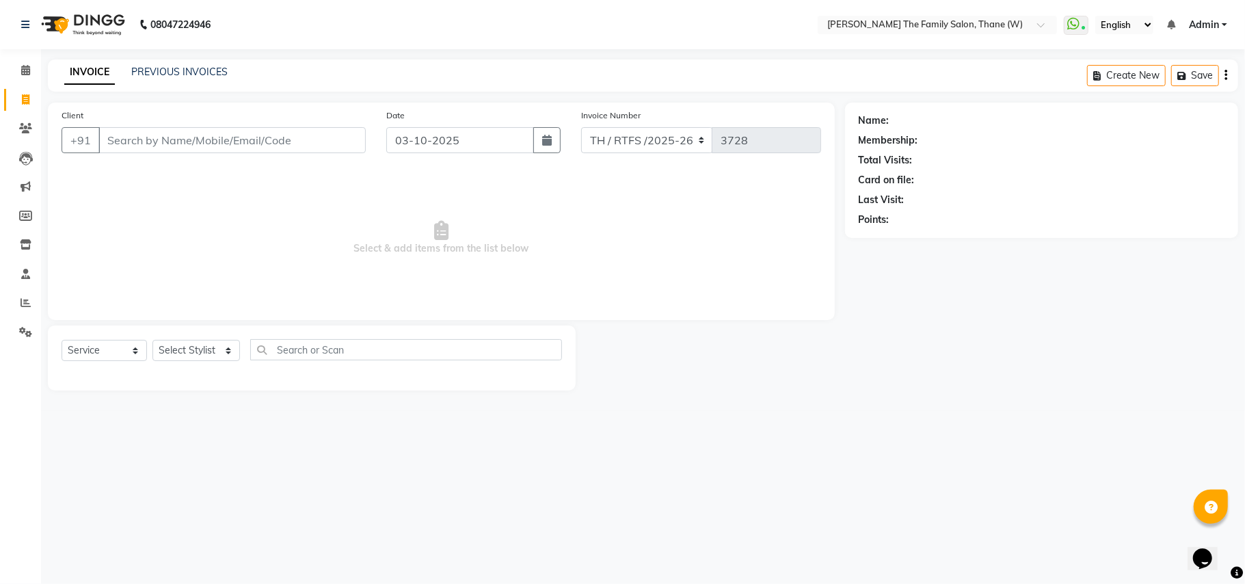
click at [159, 129] on input "Client" at bounding box center [231, 140] width 267 height 26
type input "7738905916"
select select "1: Object"
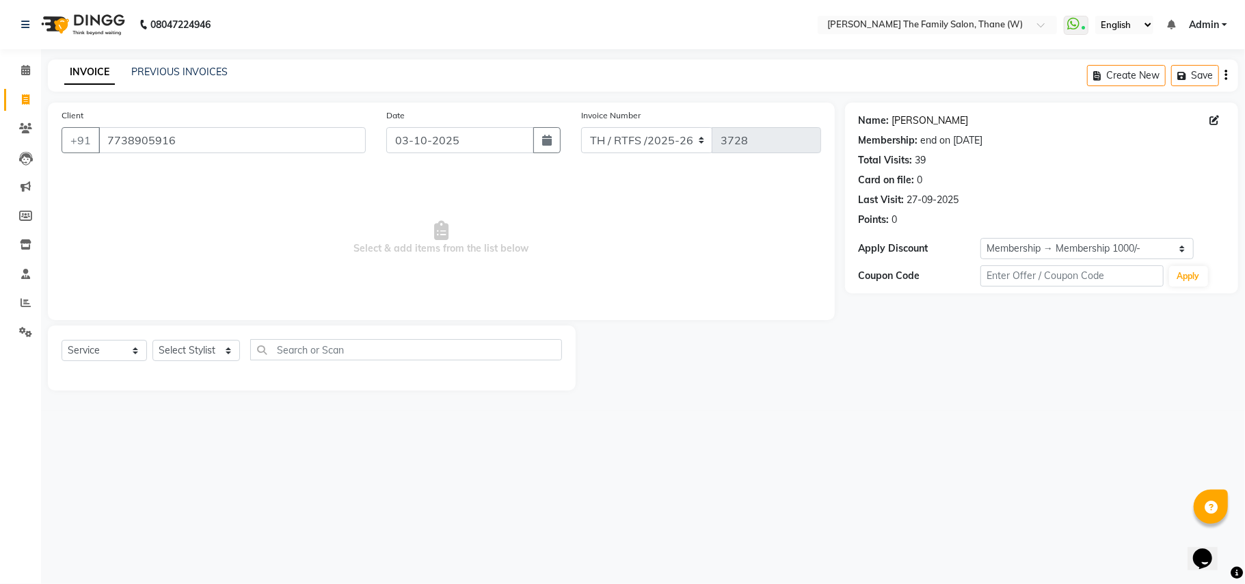
click at [922, 118] on link "[PERSON_NAME]" at bounding box center [930, 120] width 77 height 14
click at [132, 203] on span "Select & add items from the list below" at bounding box center [442, 238] width 760 height 137
click at [19, 101] on span at bounding box center [26, 100] width 24 height 16
click at [23, 97] on icon at bounding box center [26, 99] width 8 height 10
select select "service"
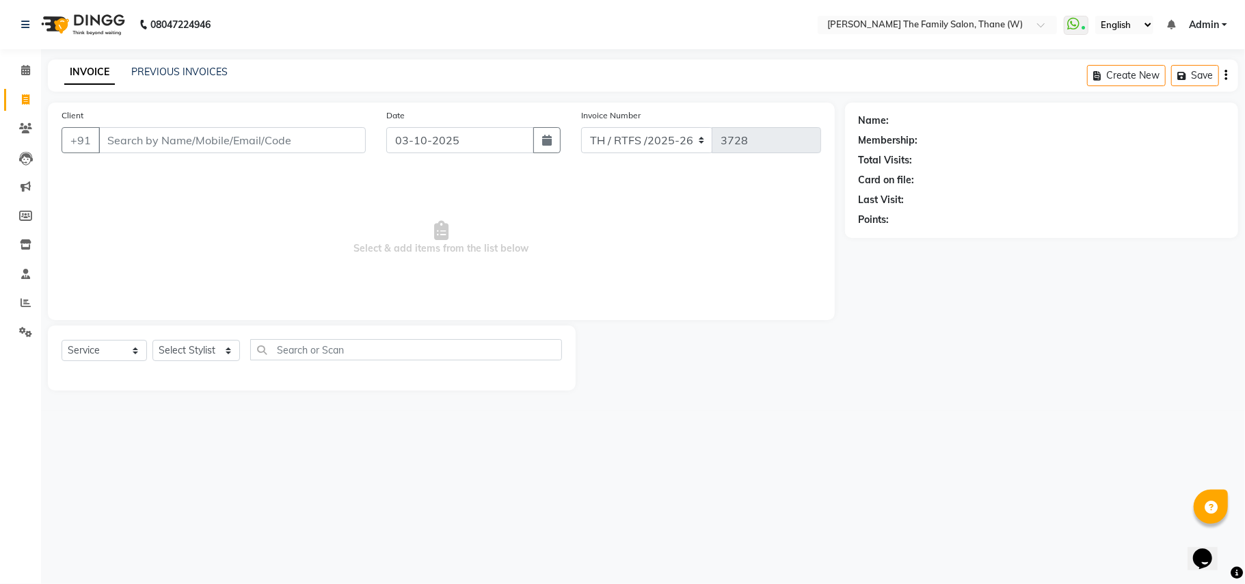
click at [1193, 42] on nav "08047224946 Select Location × Ravi’s The Family Salon, Thane (W) WhatsApp Statu…" at bounding box center [622, 24] width 1245 height 49
click at [1209, 25] on span "Admin" at bounding box center [1204, 25] width 30 height 14
click at [1175, 100] on link "Sign out" at bounding box center [1157, 93] width 125 height 21
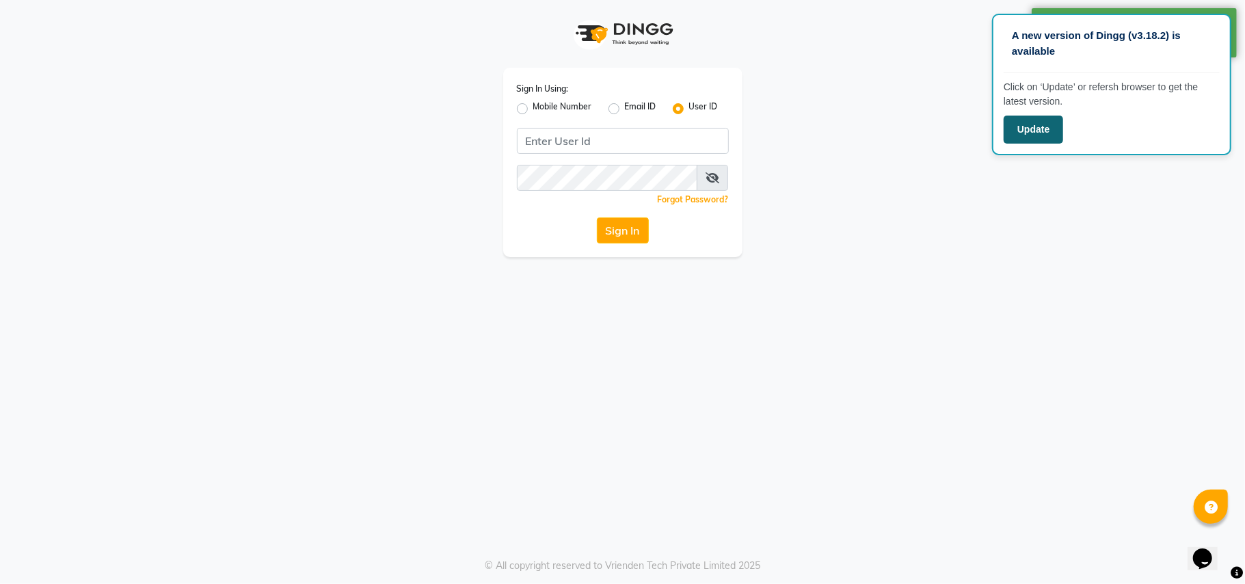
click at [1030, 129] on button "Update" at bounding box center [1033, 130] width 59 height 28
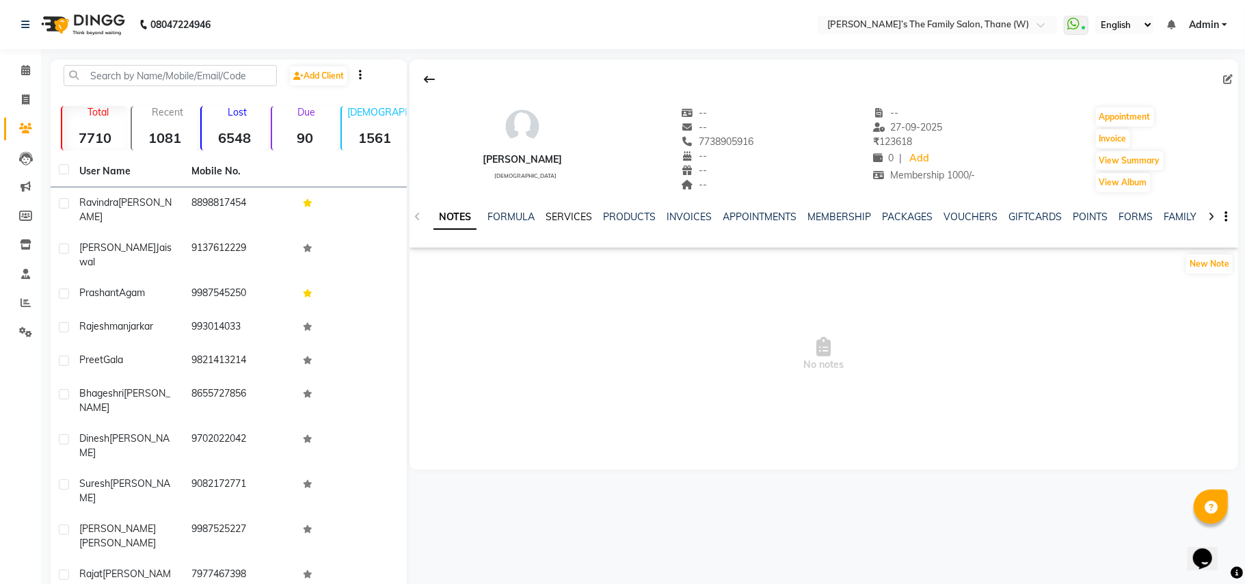
click at [555, 213] on link "SERVICES" at bounding box center [569, 217] width 46 height 12
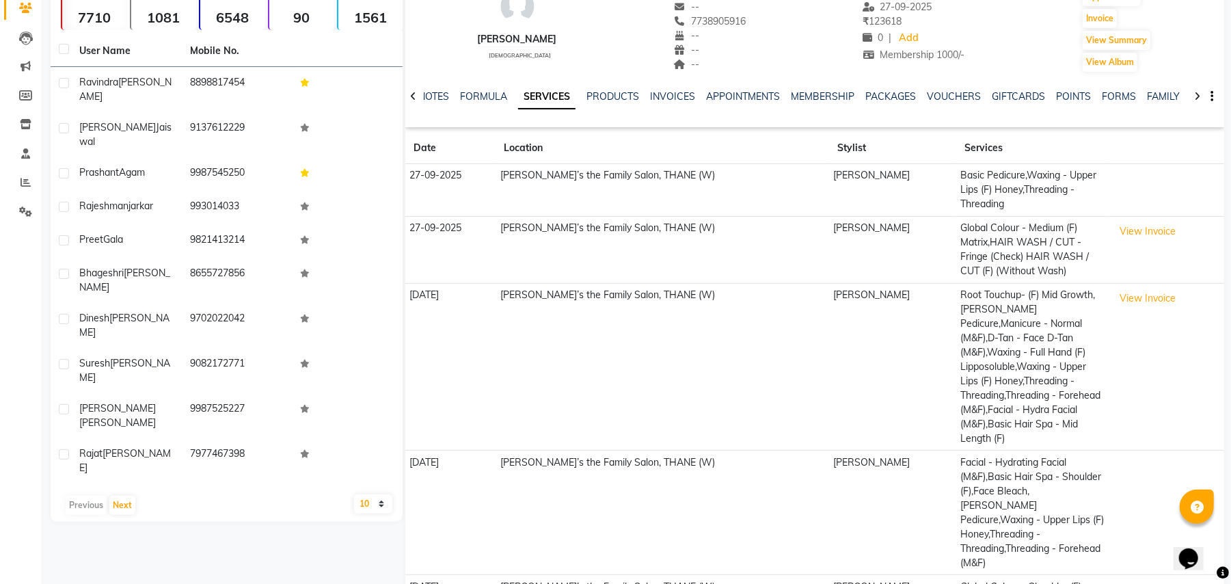
scroll to position [152, 0]
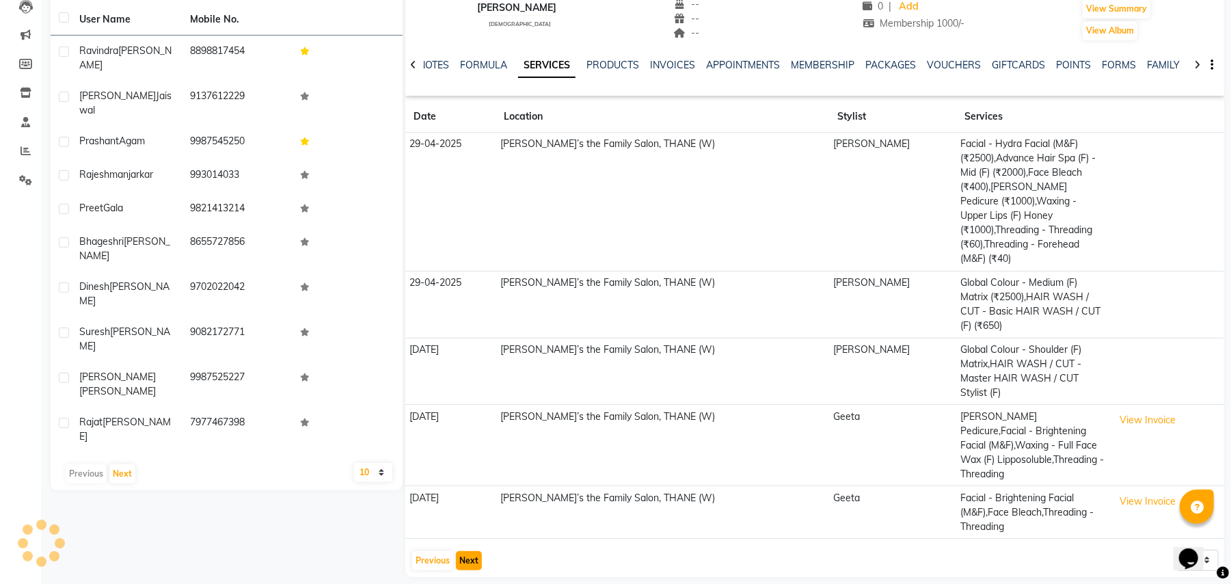
scroll to position [94, 0]
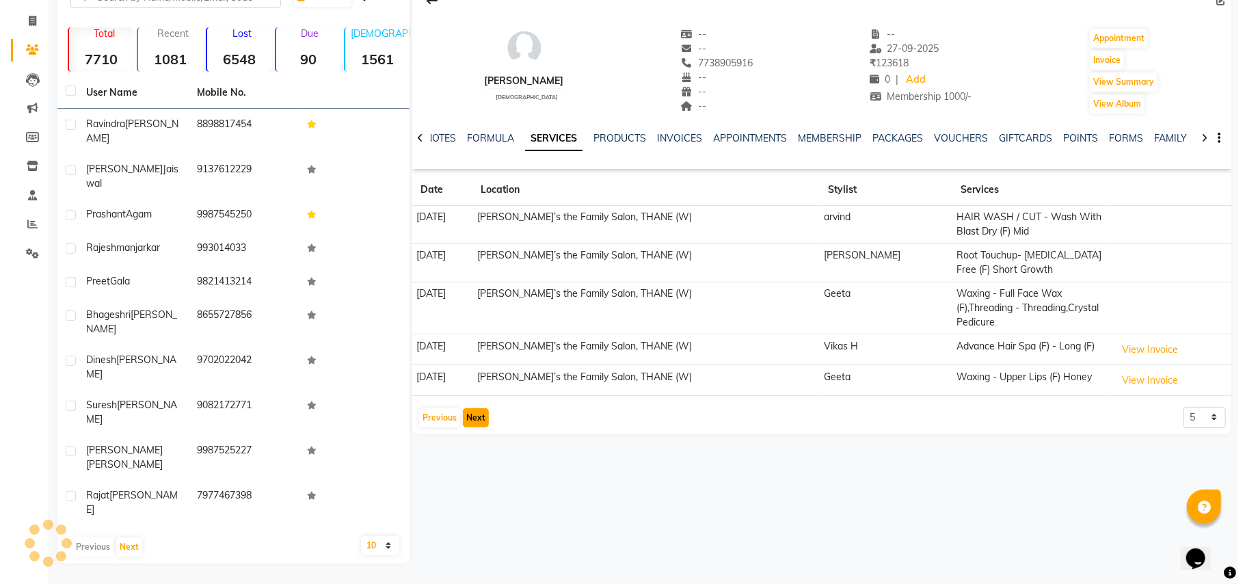
scroll to position [0, 0]
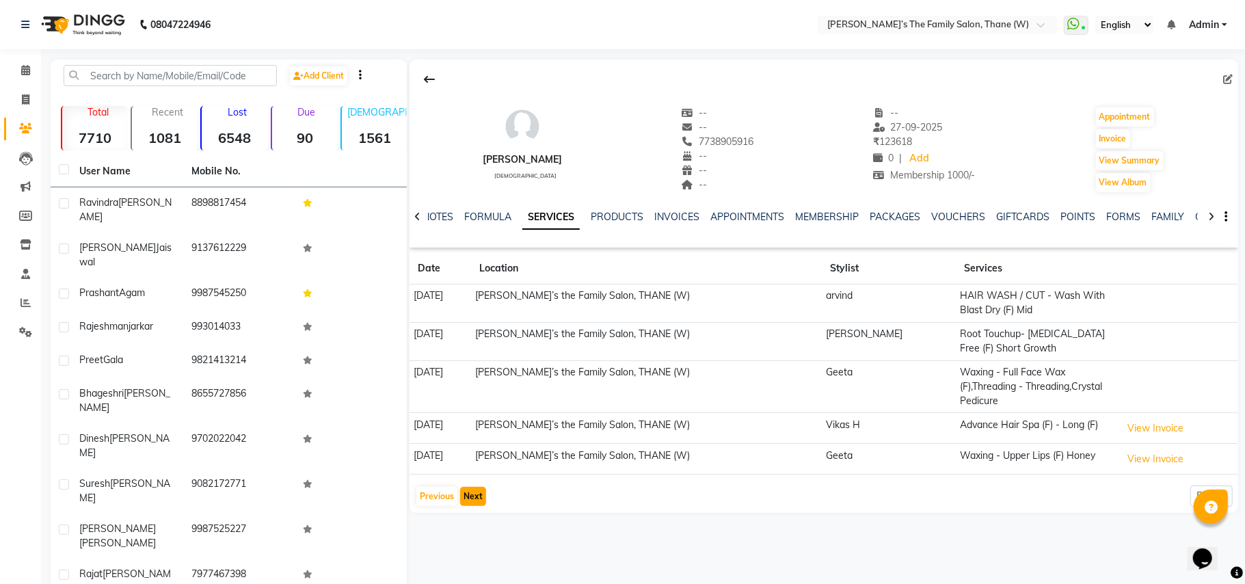
click at [470, 487] on button "Next" at bounding box center [473, 496] width 26 height 19
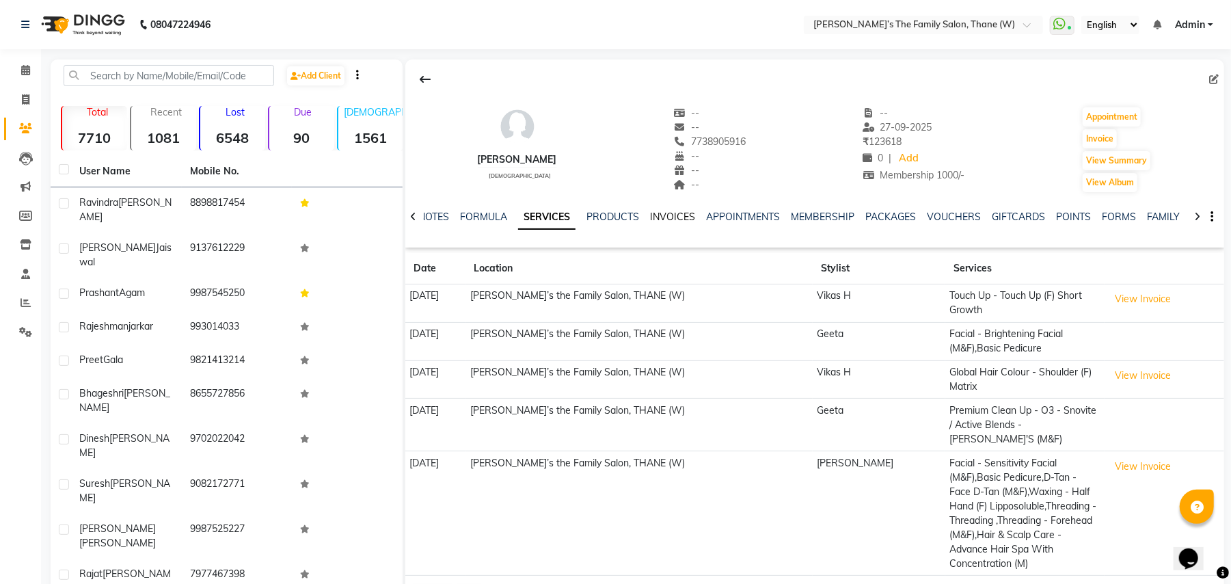
click at [677, 217] on link "INVOICES" at bounding box center [672, 217] width 45 height 12
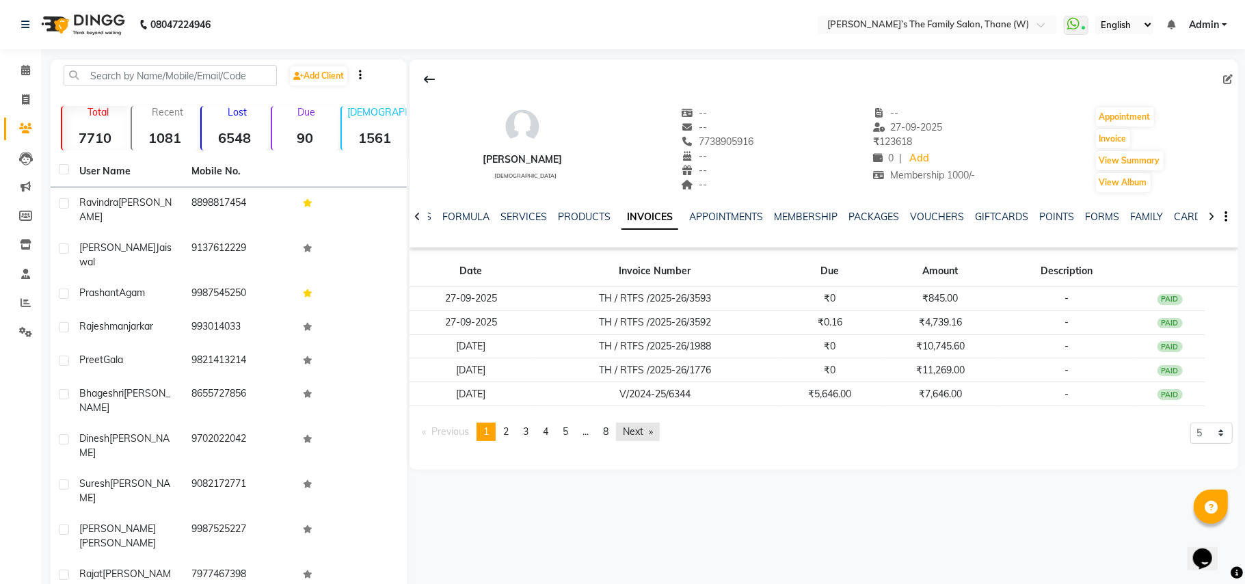
click at [633, 433] on link "Next page" at bounding box center [638, 431] width 44 height 18
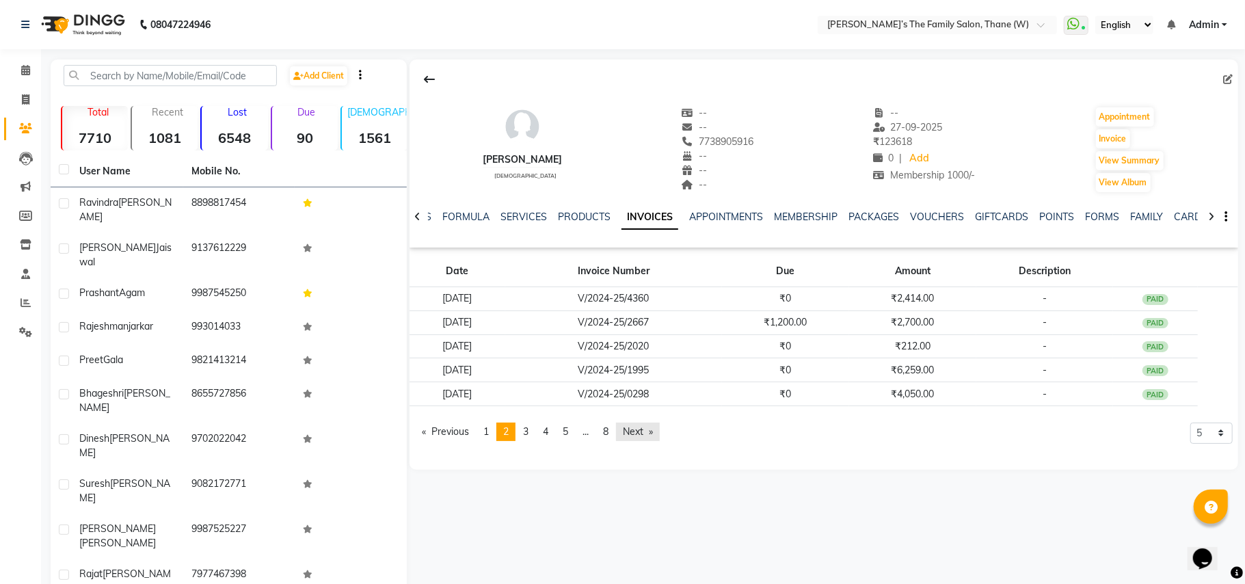
click at [633, 435] on link "Next page" at bounding box center [638, 431] width 44 height 18
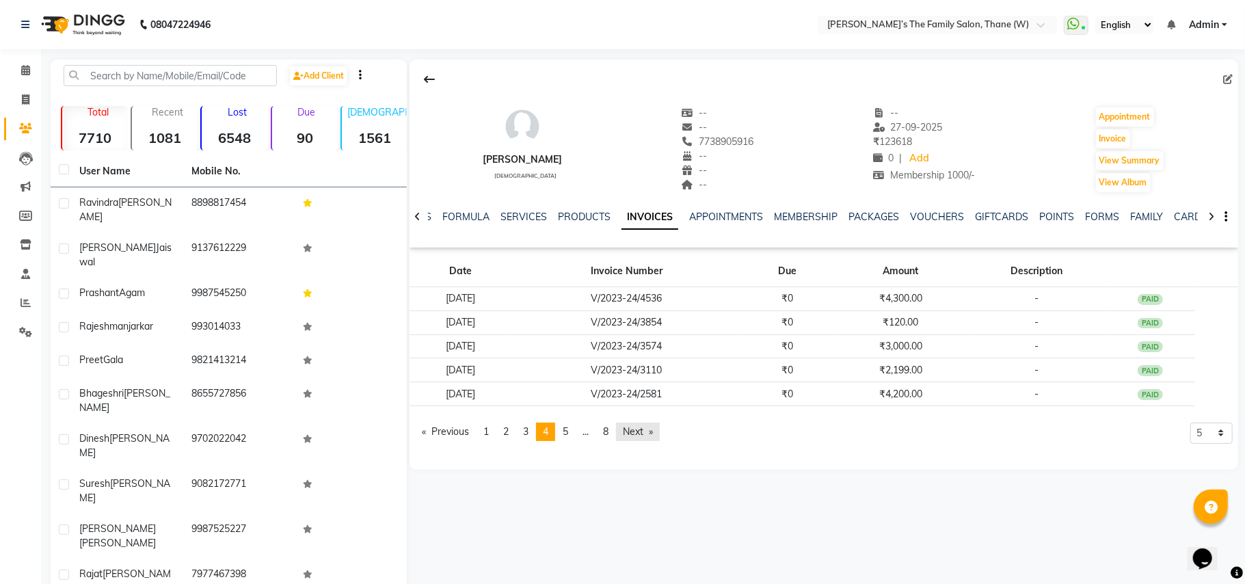
click at [633, 435] on link "Next page" at bounding box center [638, 431] width 44 height 18
click at [632, 435] on link "Next page" at bounding box center [638, 431] width 44 height 18
click at [632, 436] on link "Next page" at bounding box center [638, 431] width 44 height 18
click at [632, 438] on link "Next page" at bounding box center [638, 431] width 44 height 18
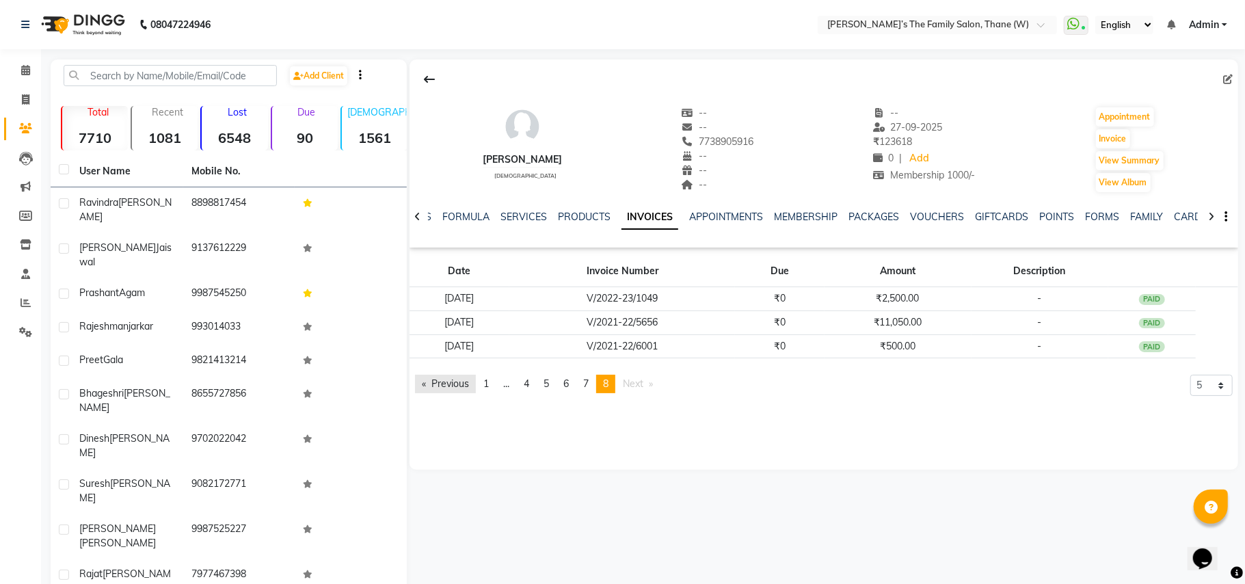
click at [455, 384] on link "Previous page" at bounding box center [445, 384] width 61 height 18
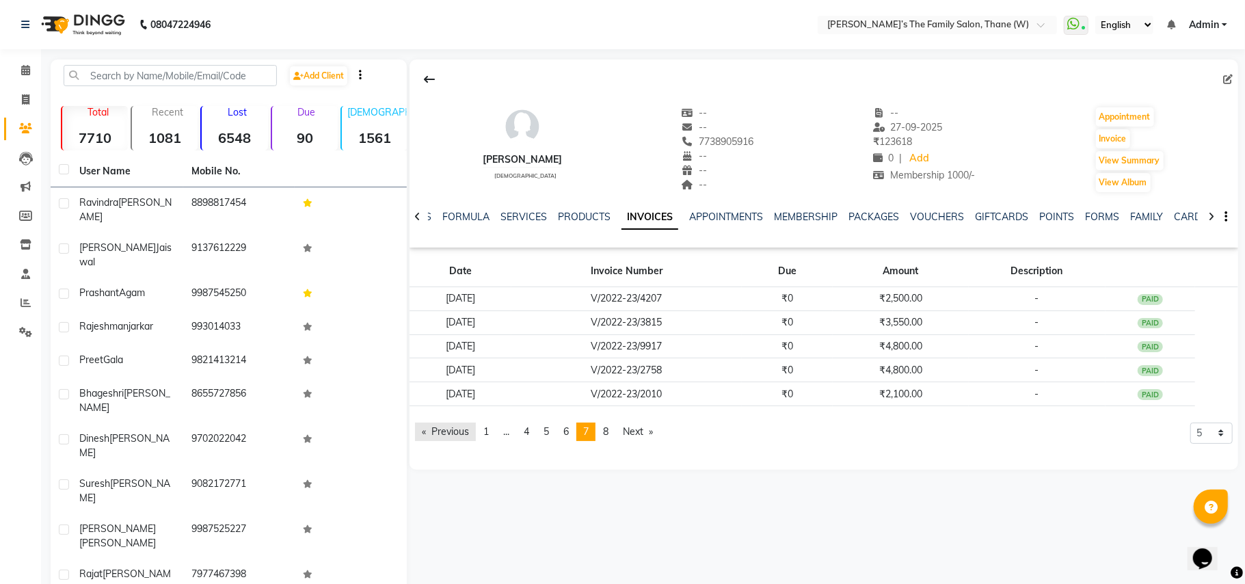
click at [457, 432] on link "Previous page" at bounding box center [445, 431] width 61 height 18
click at [636, 427] on link "Next page" at bounding box center [638, 431] width 44 height 18
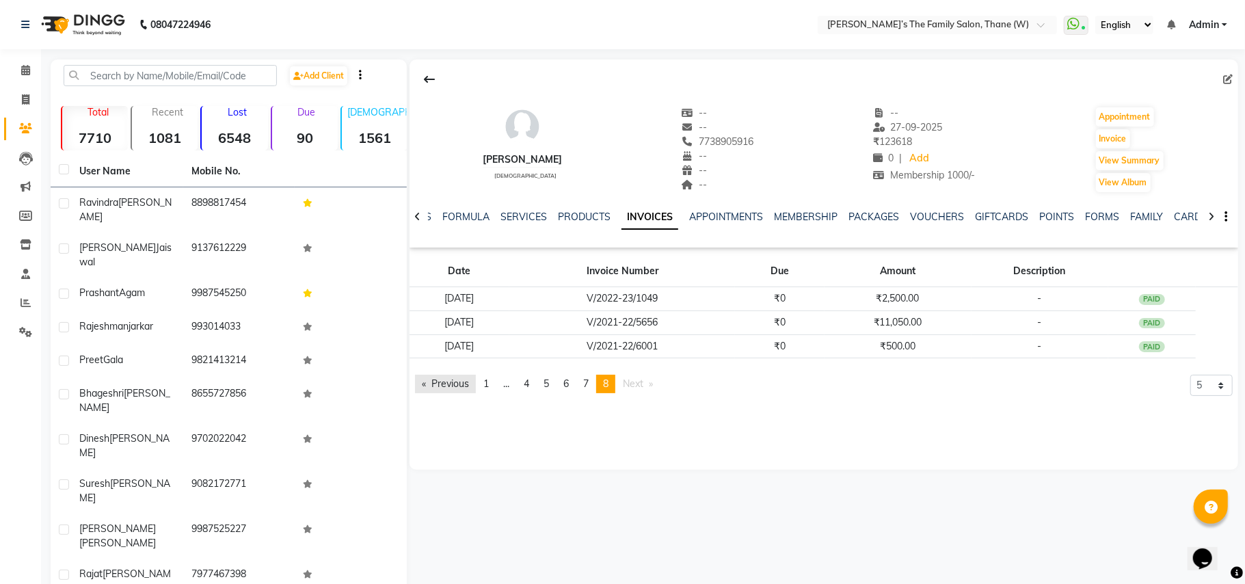
click at [449, 381] on link "Previous page" at bounding box center [445, 384] width 61 height 18
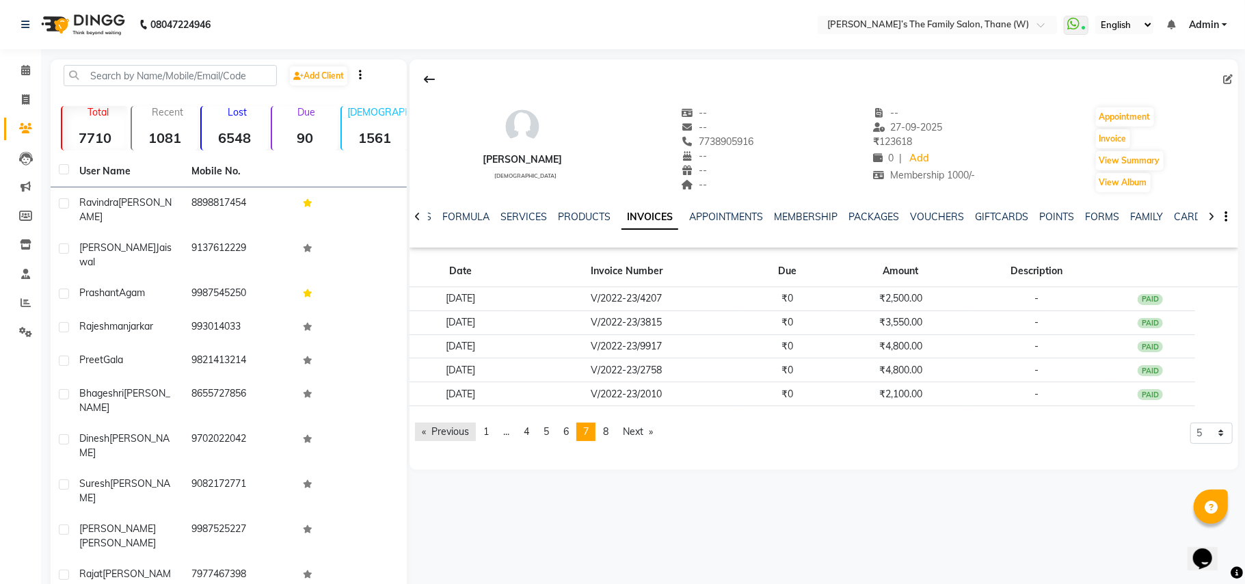
click at [453, 432] on link "Previous page" at bounding box center [445, 431] width 61 height 18
click at [453, 433] on link "Previous page" at bounding box center [445, 431] width 61 height 18
click at [453, 435] on link "Previous page" at bounding box center [445, 431] width 61 height 18
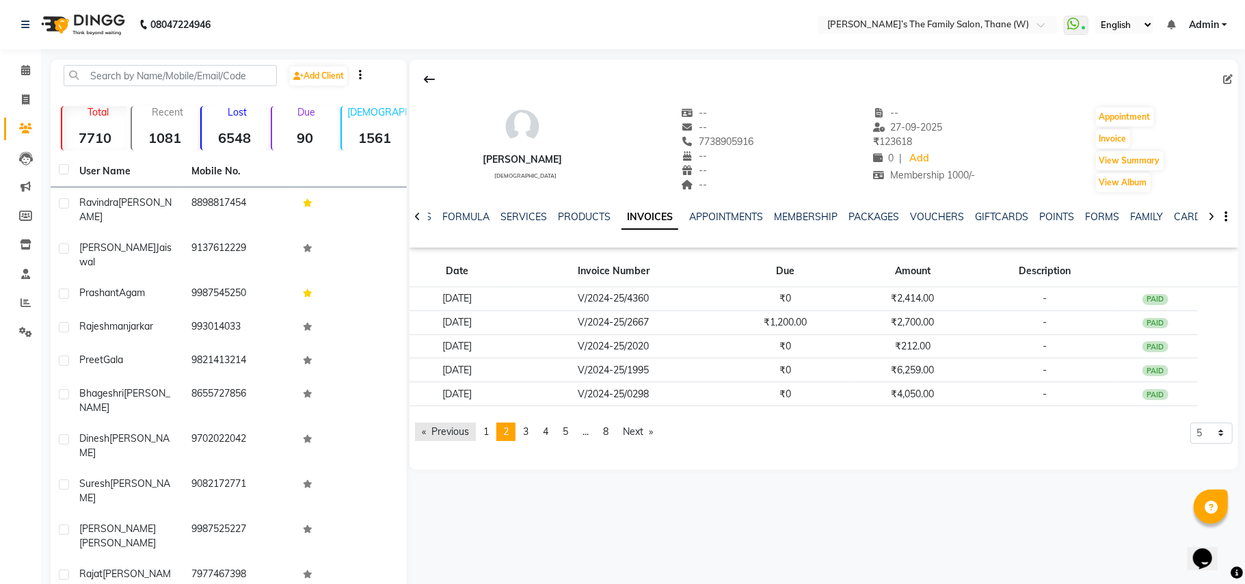
click at [453, 435] on link "Previous page" at bounding box center [445, 431] width 61 height 18
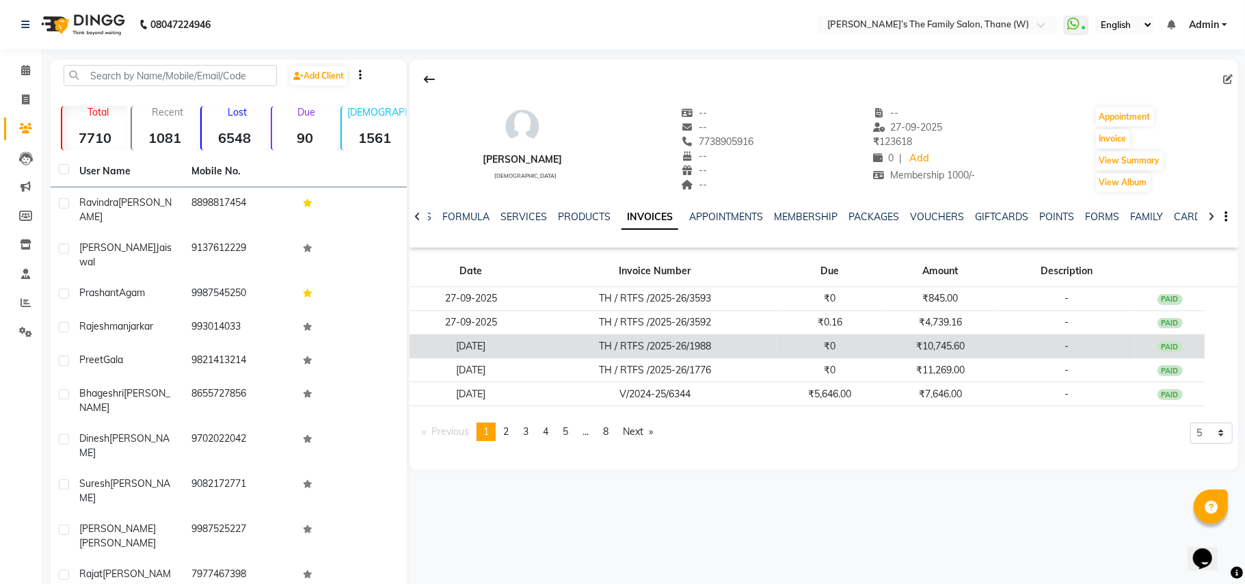
click at [671, 345] on td "TH / RTFS /2025-26/1988" at bounding box center [655, 346] width 245 height 24
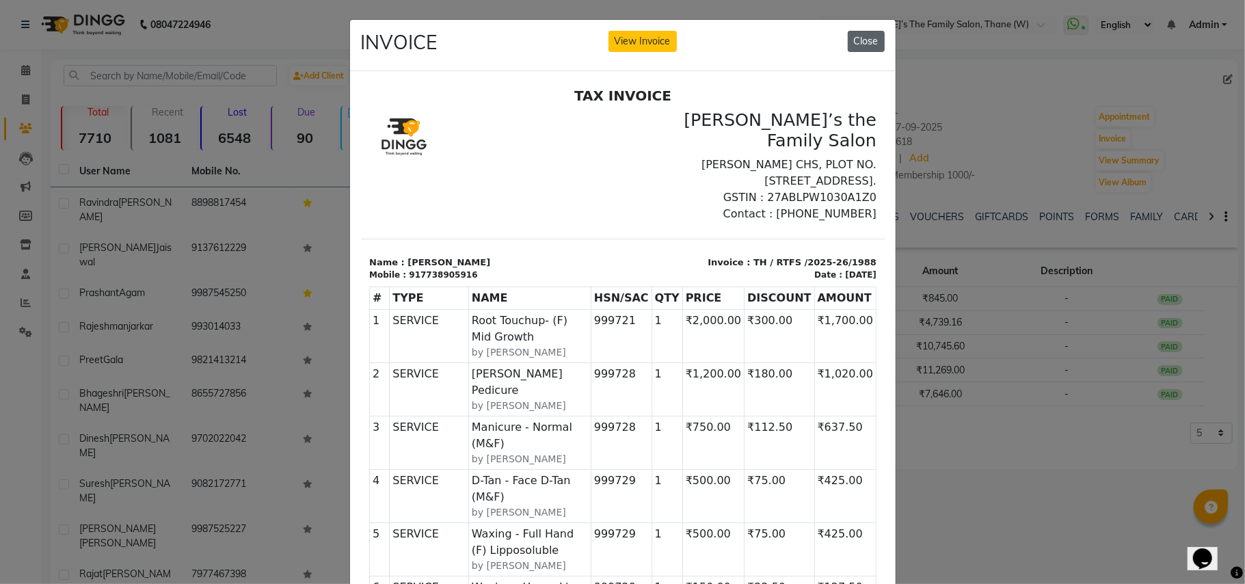
click at [848, 41] on button "Close" at bounding box center [866, 41] width 37 height 21
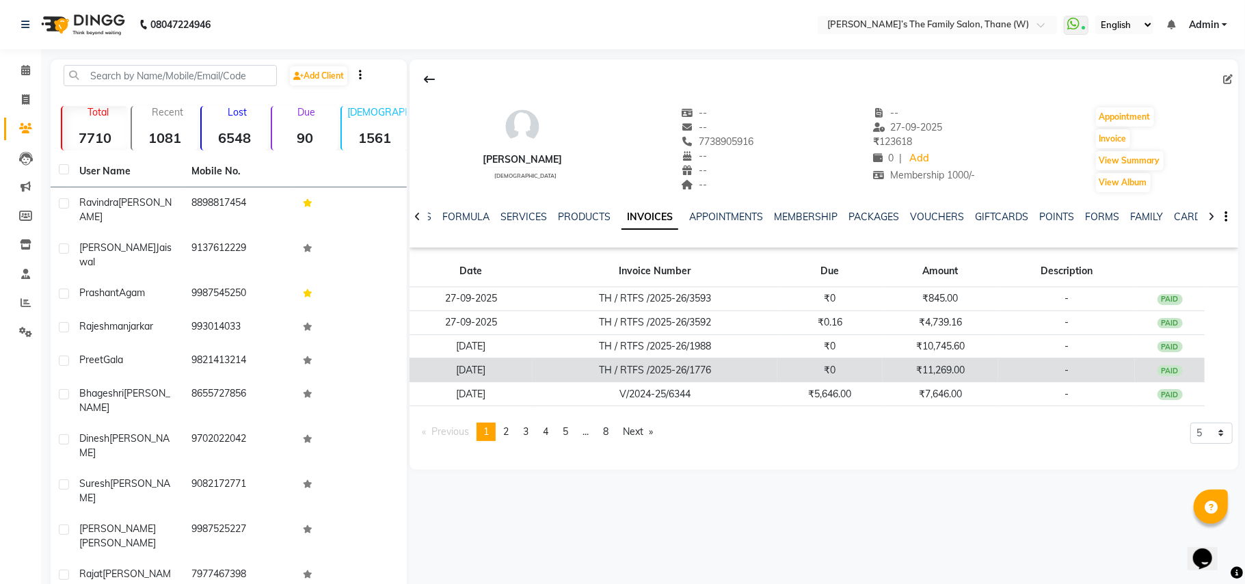
click at [945, 371] on td "₹11,269.00" at bounding box center [941, 370] width 116 height 24
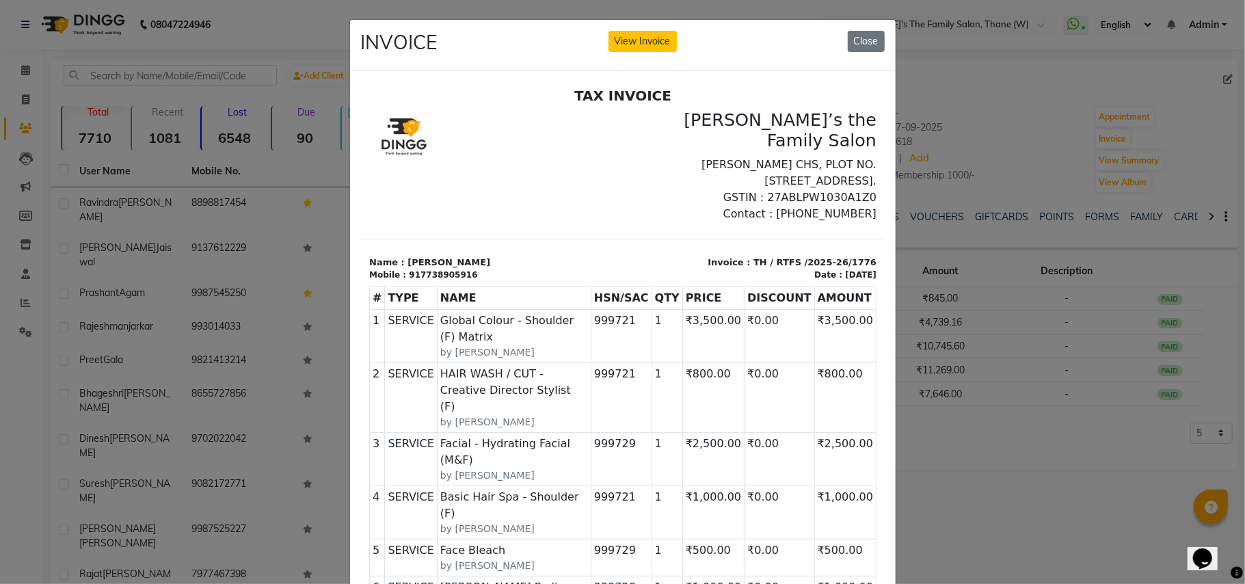
scroll to position [11, 0]
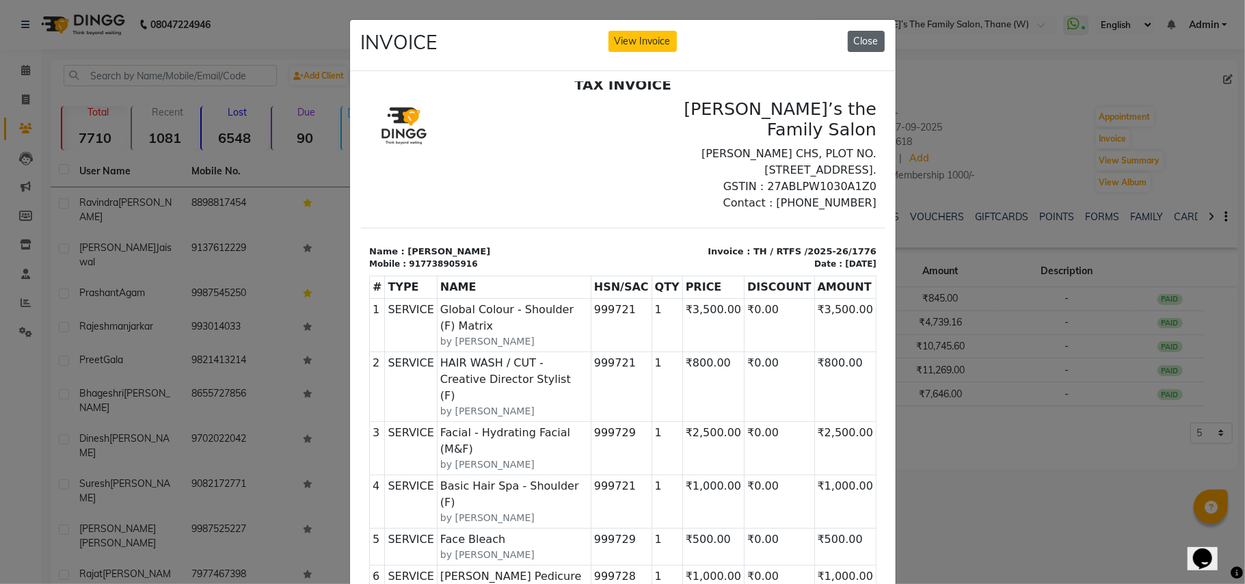
click at [859, 44] on button "Close" at bounding box center [866, 41] width 37 height 21
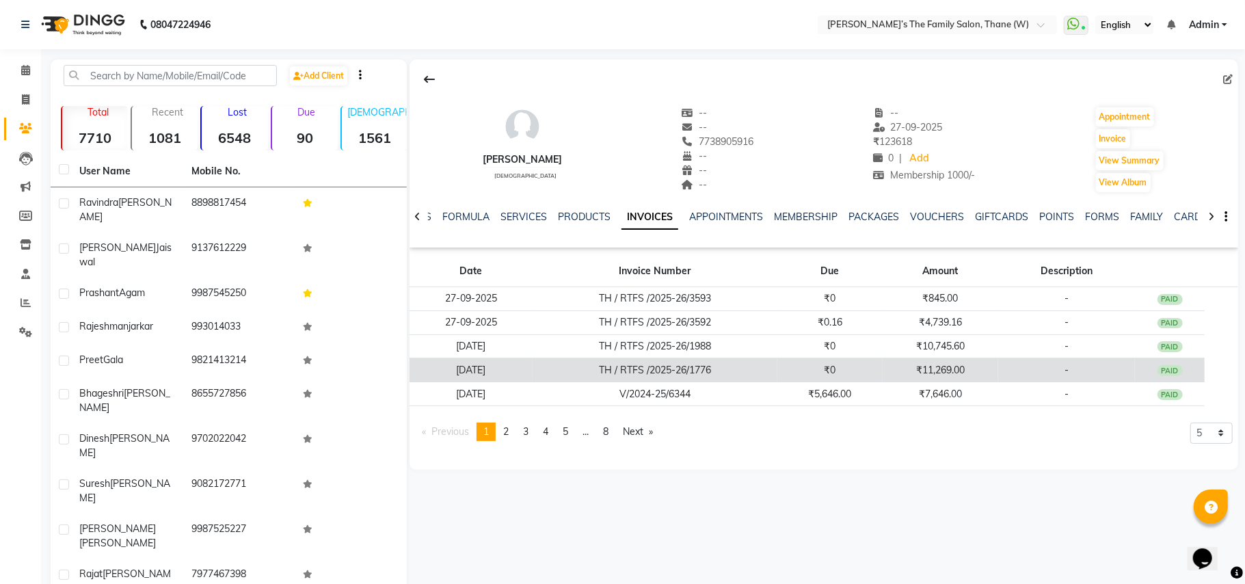
click at [699, 364] on td "TH / RTFS /2025-26/1776" at bounding box center [655, 370] width 245 height 24
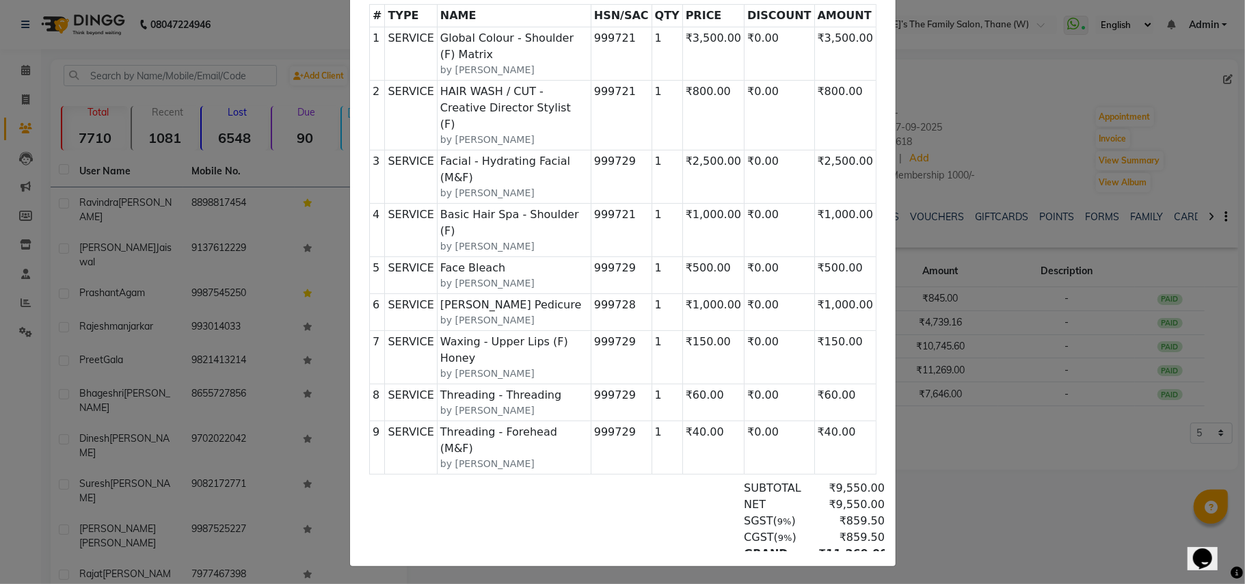
scroll to position [0, 0]
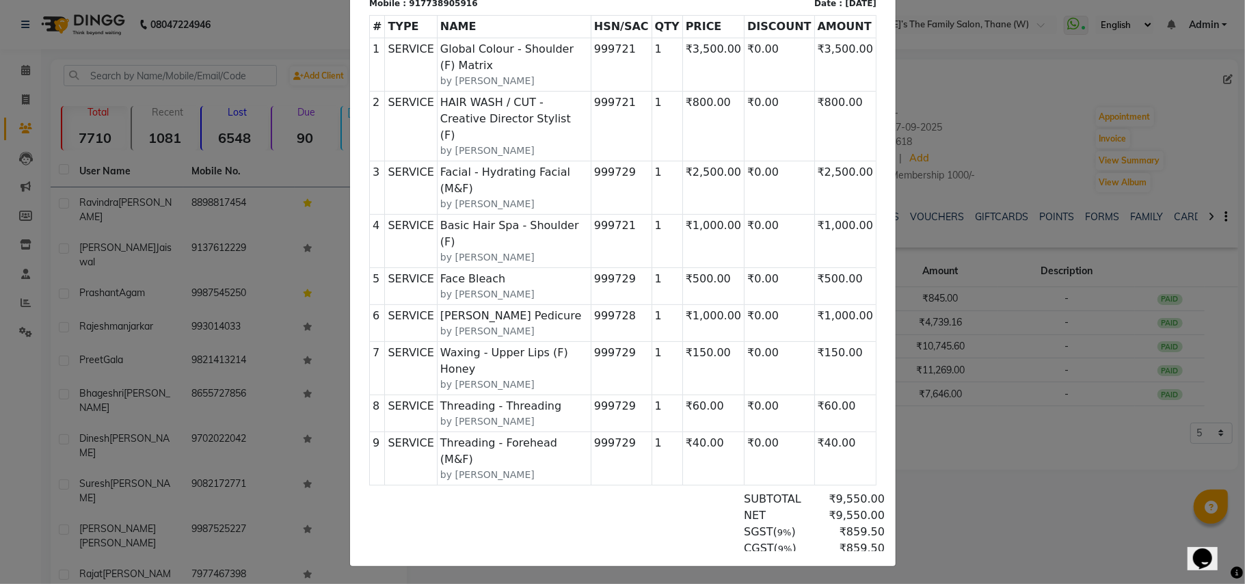
click at [203, 351] on ngb-modal-window "INVOICE View Invoice Close" at bounding box center [622, 292] width 1245 height 584
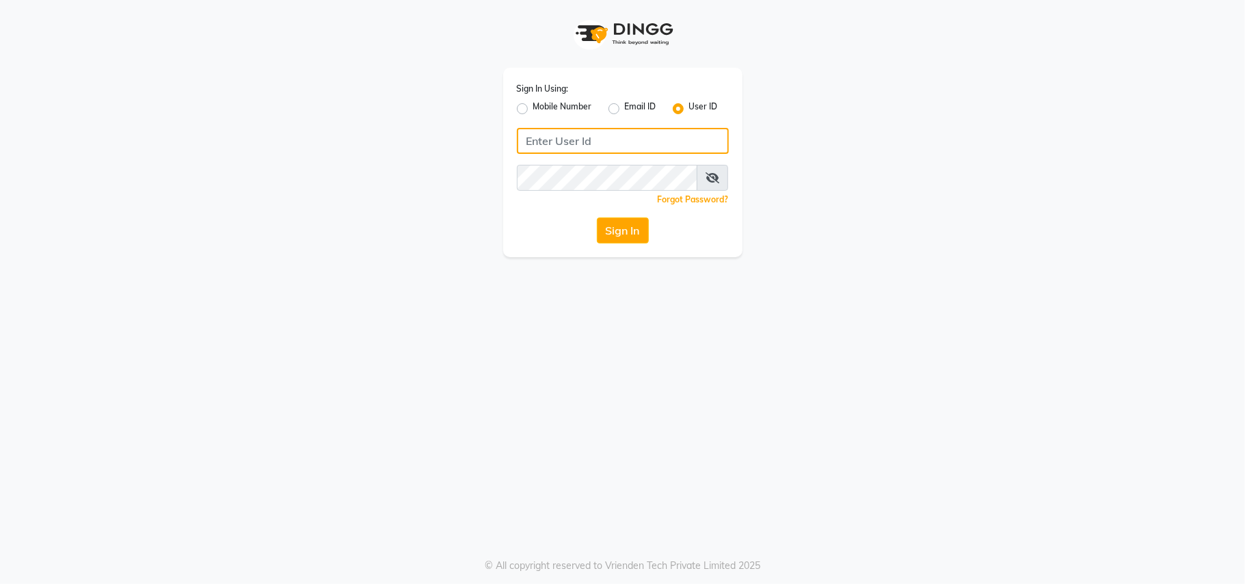
click at [578, 142] on input "Username" at bounding box center [623, 141] width 212 height 26
type input "a"
type input "ravi salon"
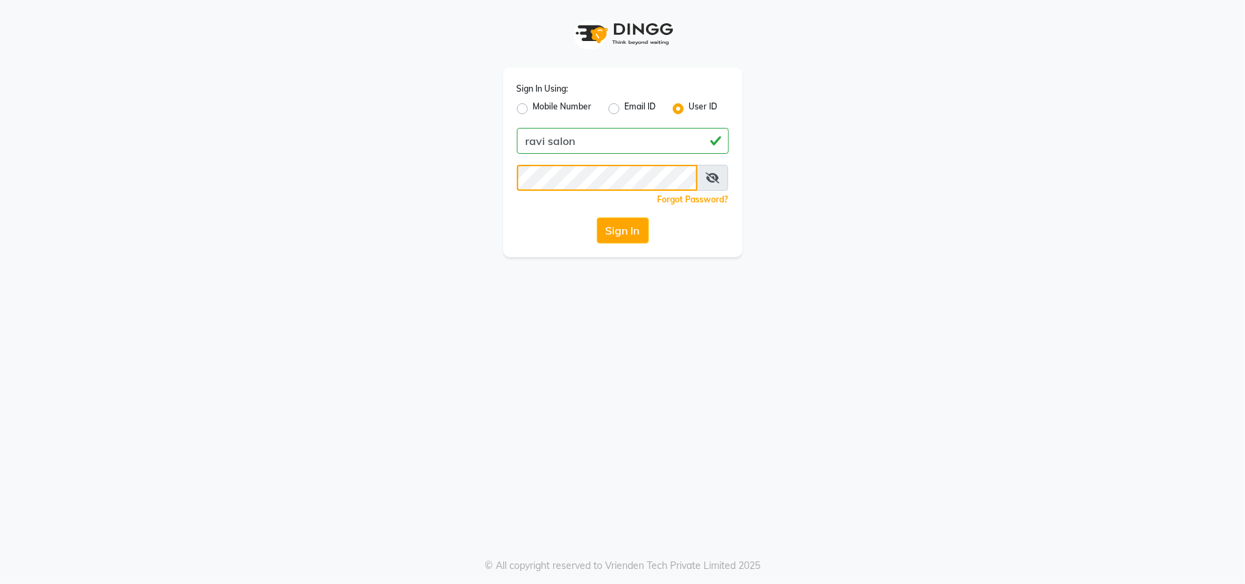
click at [597, 217] on button "Sign In" at bounding box center [623, 230] width 52 height 26
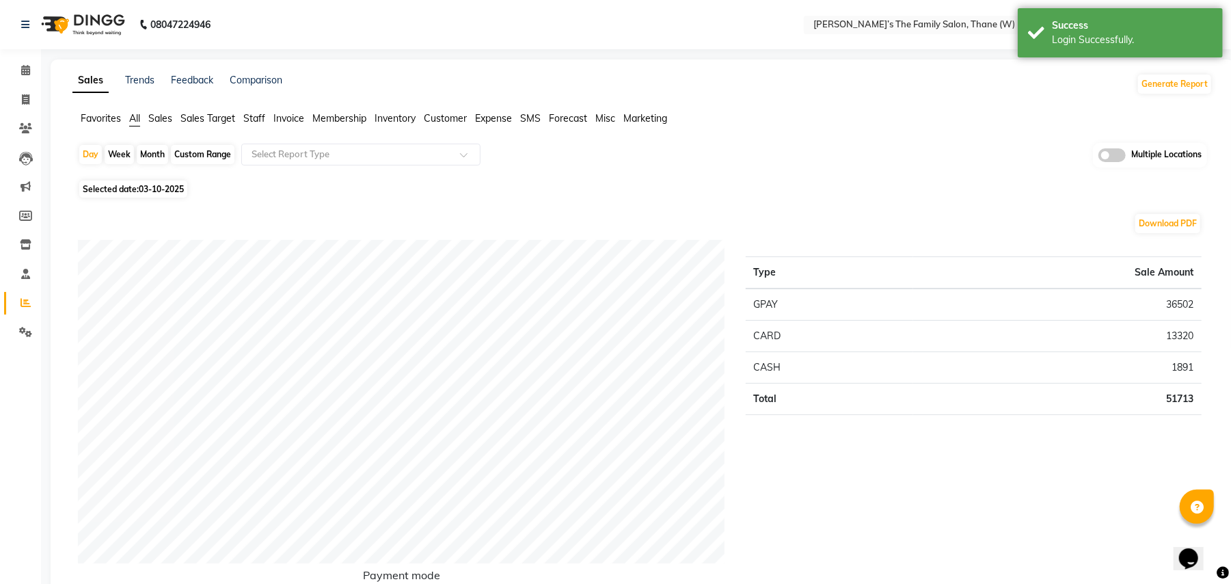
click at [296, 118] on span "Invoice" at bounding box center [288, 118] width 31 height 12
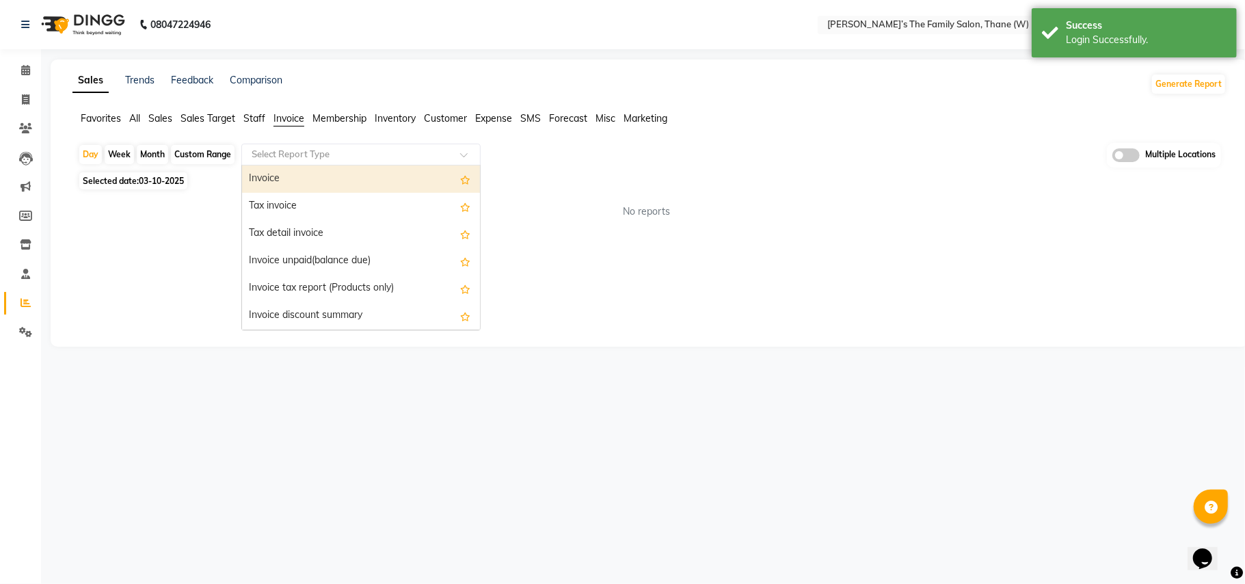
click at [313, 150] on input "text" at bounding box center [347, 155] width 197 height 14
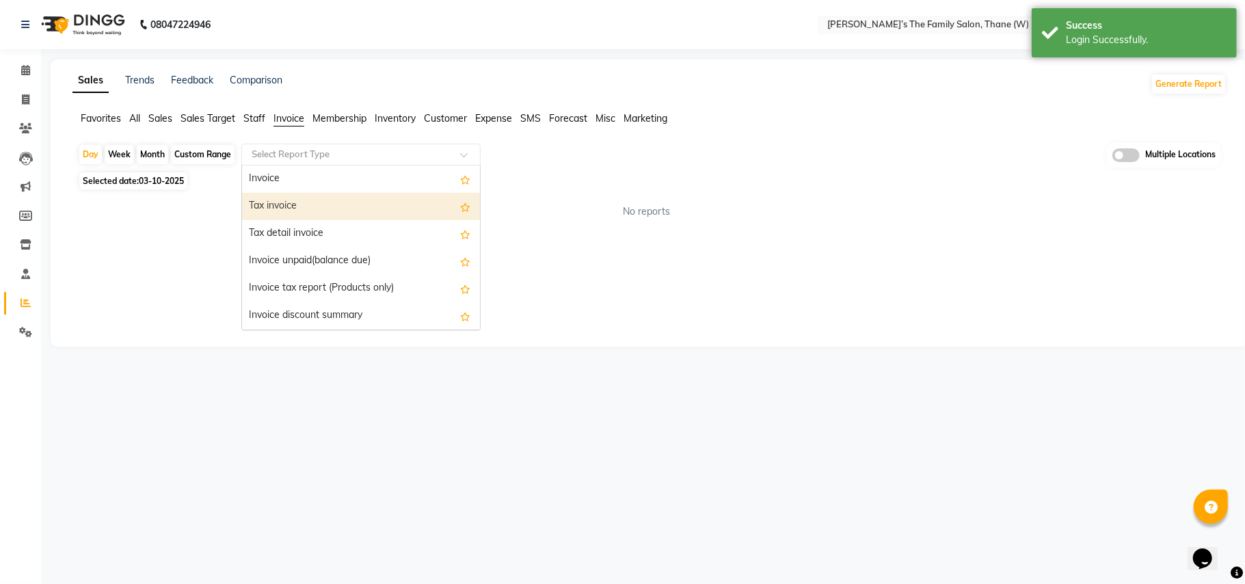
click at [299, 203] on div "Tax invoice" at bounding box center [361, 206] width 238 height 27
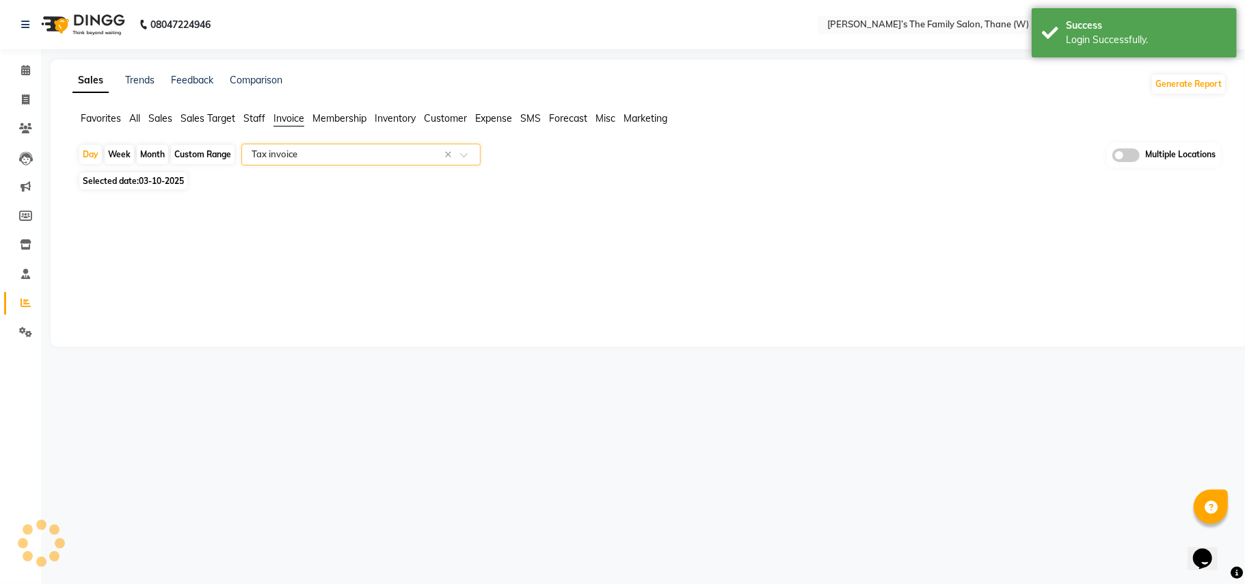
select select "full_report"
select select "csv"
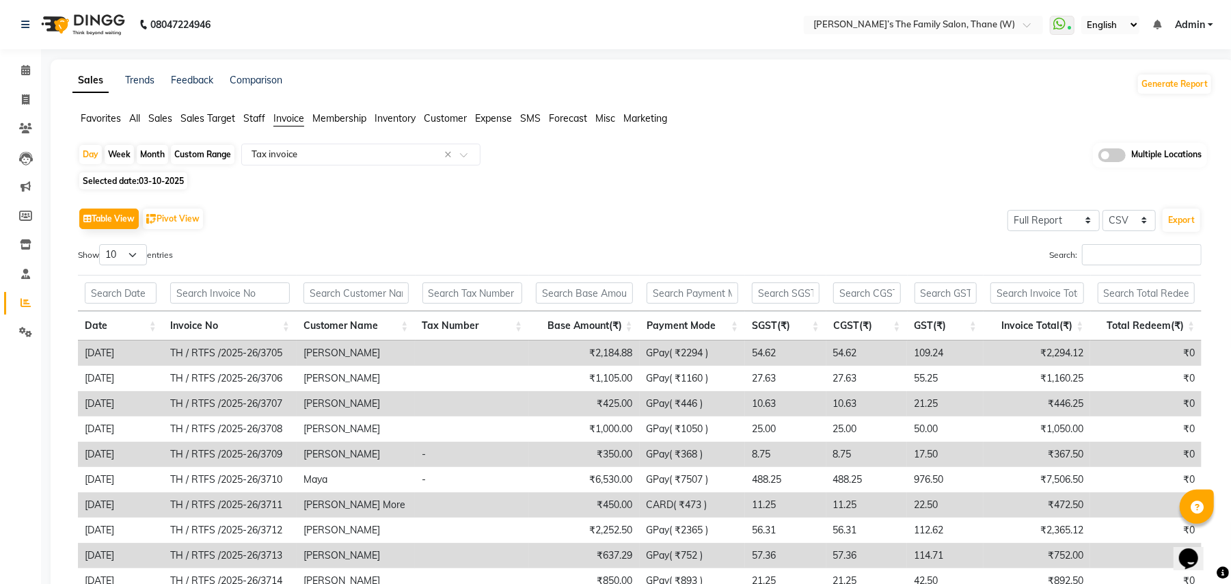
click at [1116, 156] on span at bounding box center [1112, 155] width 27 height 14
click at [1099, 157] on input "checkbox" at bounding box center [1099, 157] width 0 height 0
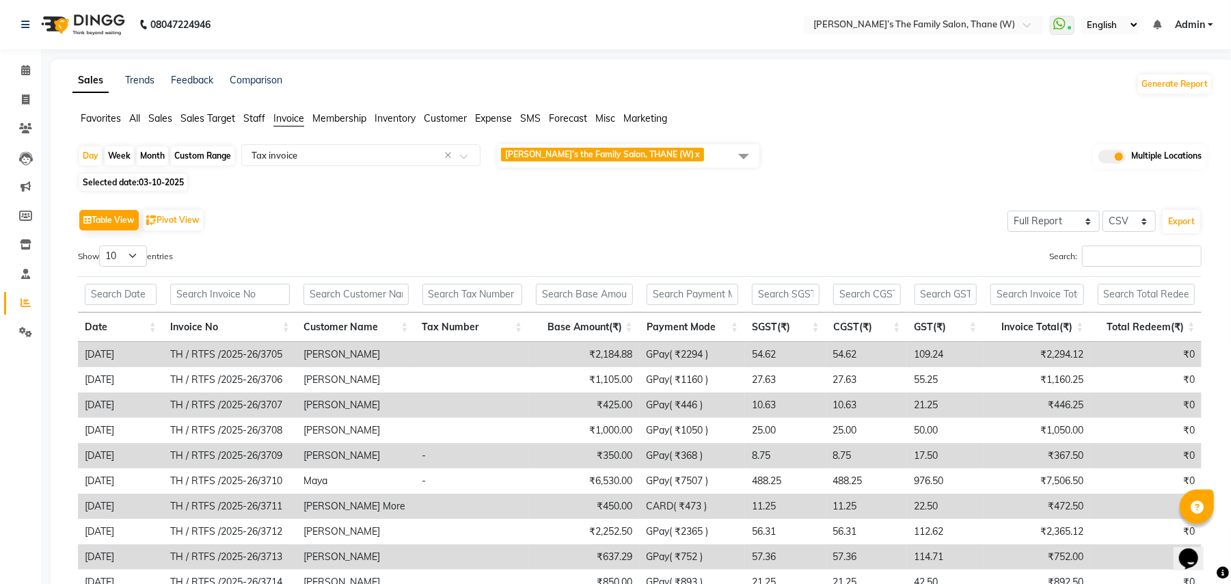
click at [716, 159] on span "Ravi’s the Family Salon, THANE (W) x" at bounding box center [629, 155] width 262 height 23
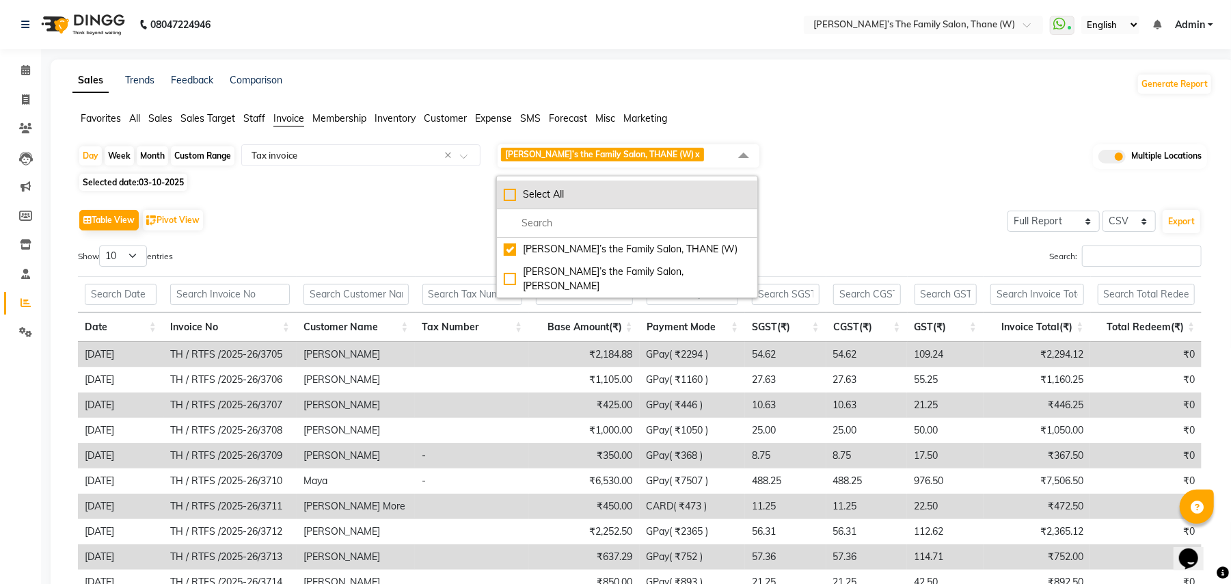
click at [522, 191] on div "Select All" at bounding box center [627, 194] width 247 height 14
checkbox input "true"
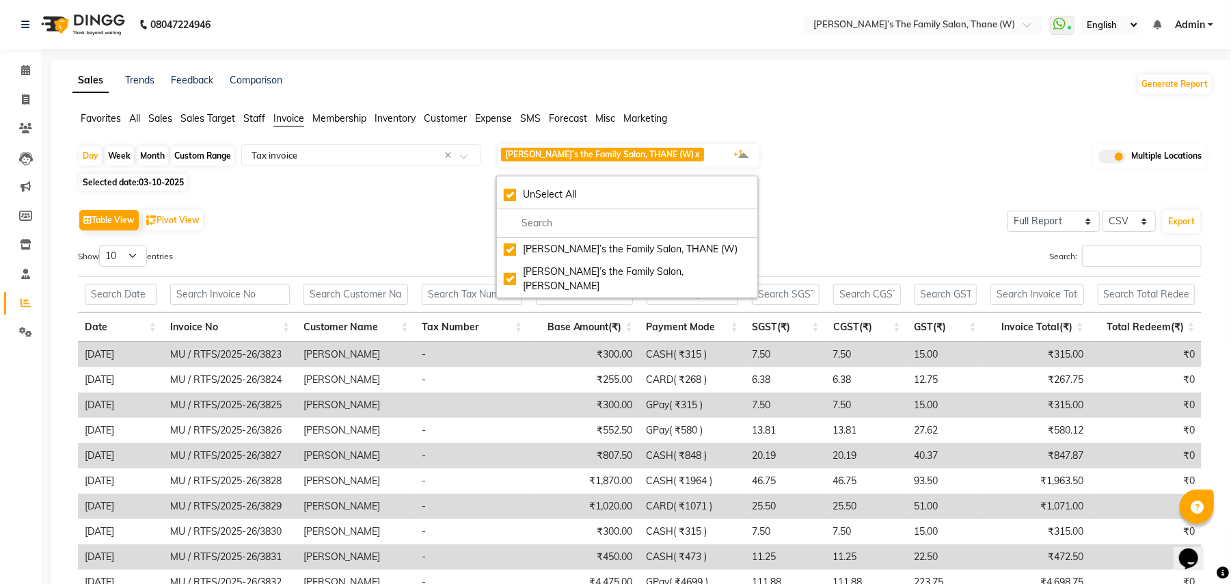
click at [887, 195] on div "Table View Pivot View Select Full Report Filtered Report Select CSV PDF Export …" at bounding box center [640, 429] width 1146 height 469
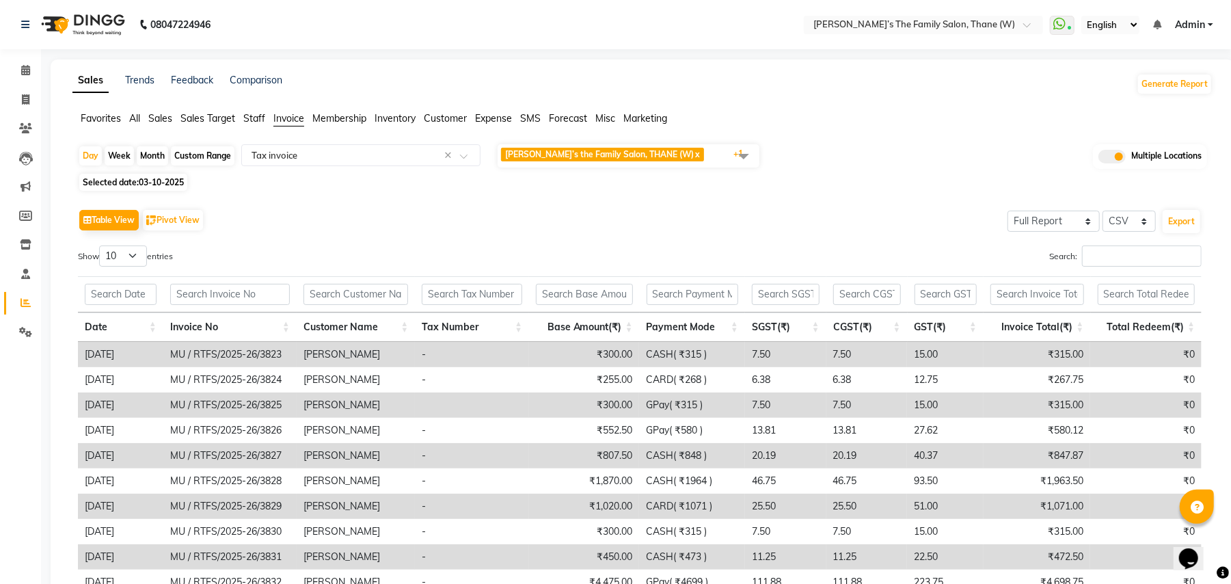
click at [159, 150] on div "Month" at bounding box center [152, 155] width 31 height 19
select select "10"
select select "2025"
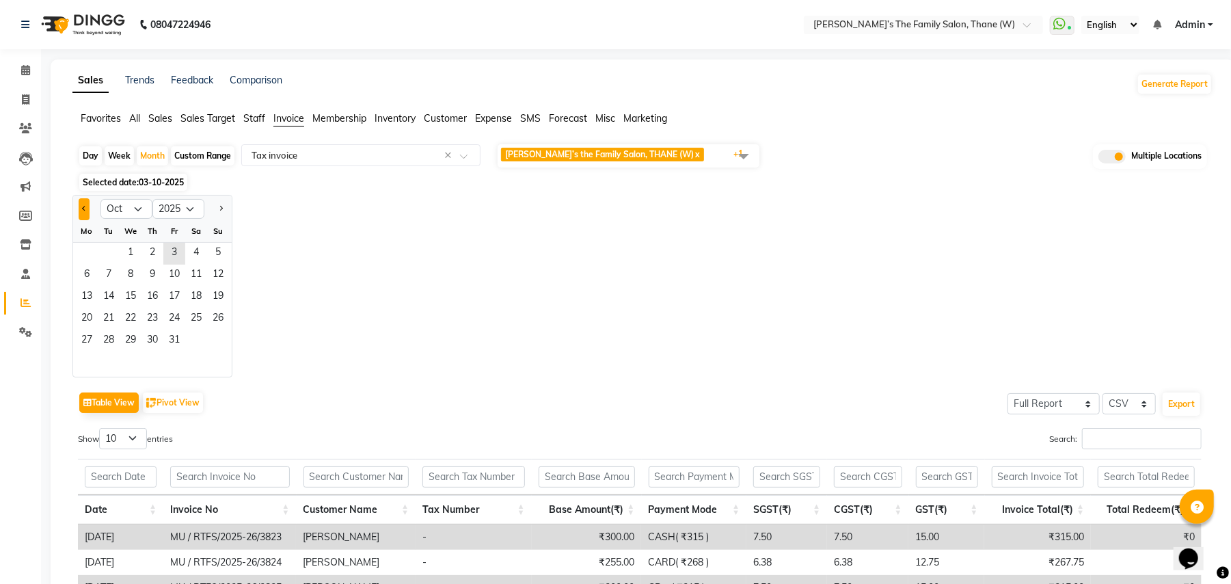
click at [83, 216] on button "Previous month" at bounding box center [84, 209] width 11 height 22
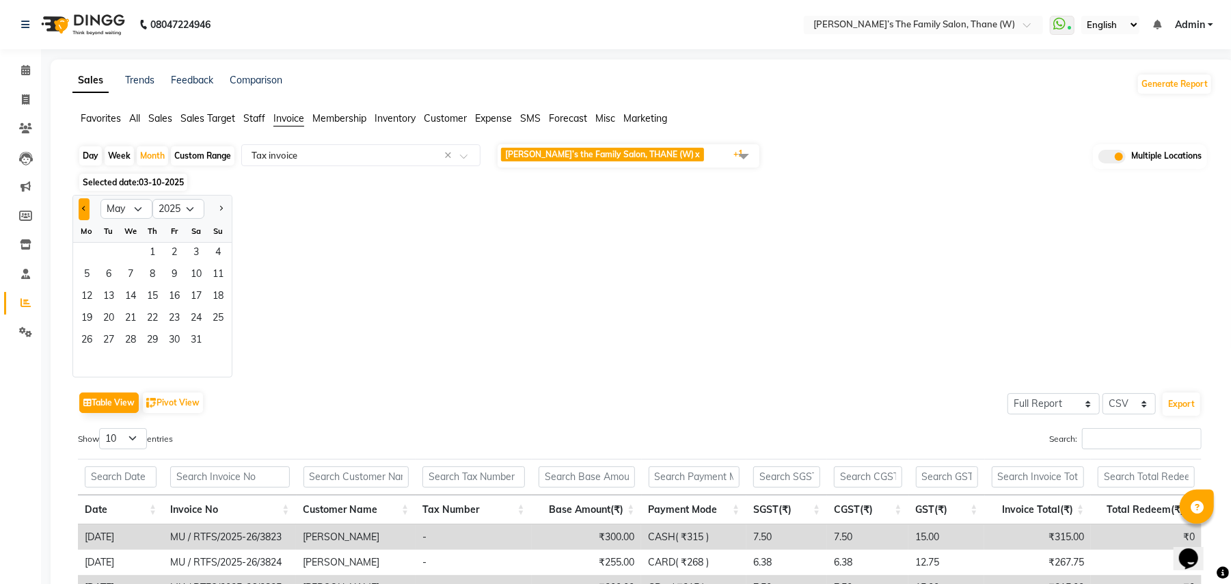
click at [86, 209] on button "Previous month" at bounding box center [84, 209] width 11 height 22
select select "4"
click at [108, 250] on span "1" at bounding box center [109, 254] width 22 height 22
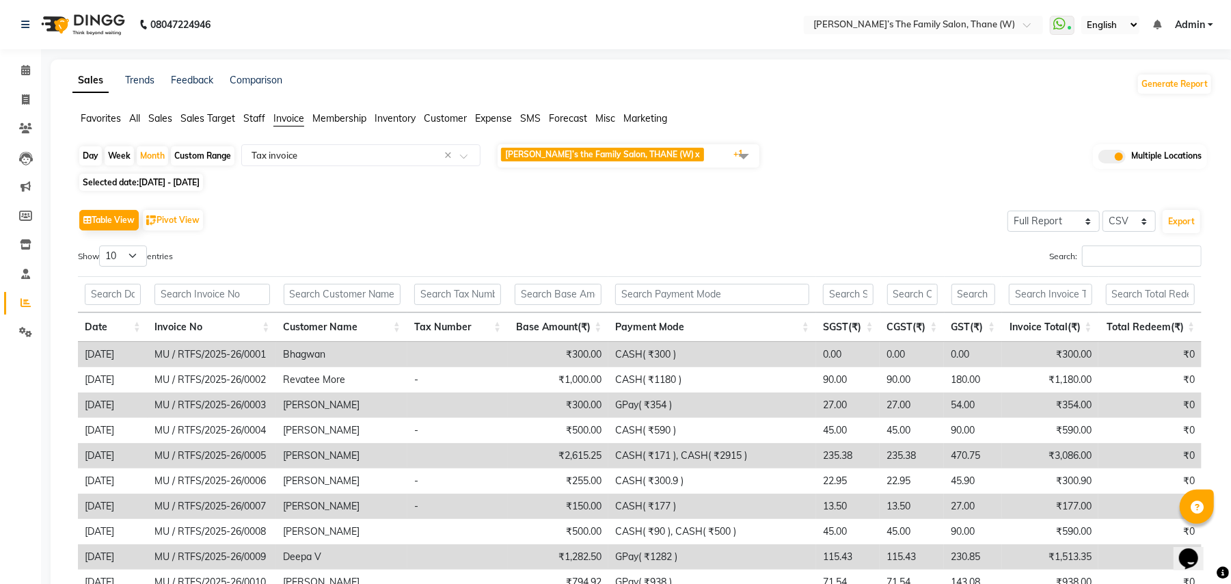
click at [507, 204] on div "Table View Pivot View Select Full Report Filtered Report Select CSV PDF Export …" at bounding box center [640, 429] width 1146 height 469
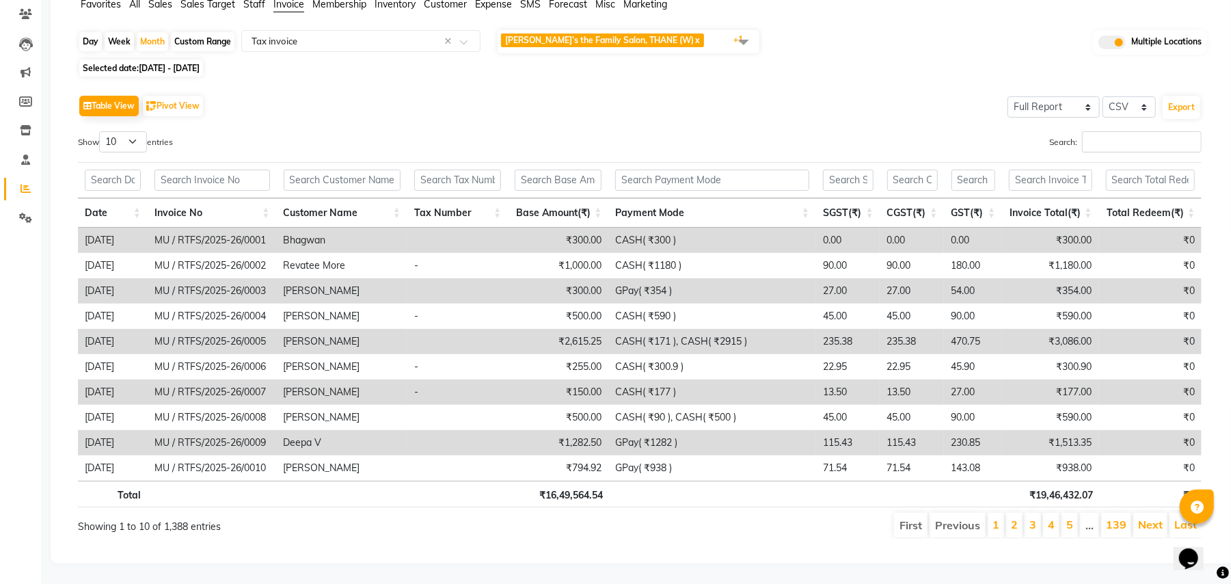
click at [184, 59] on span "Selected date: 01-04-2025 - 30-04-2025" at bounding box center [141, 67] width 124 height 17
select select "4"
select select "2025"
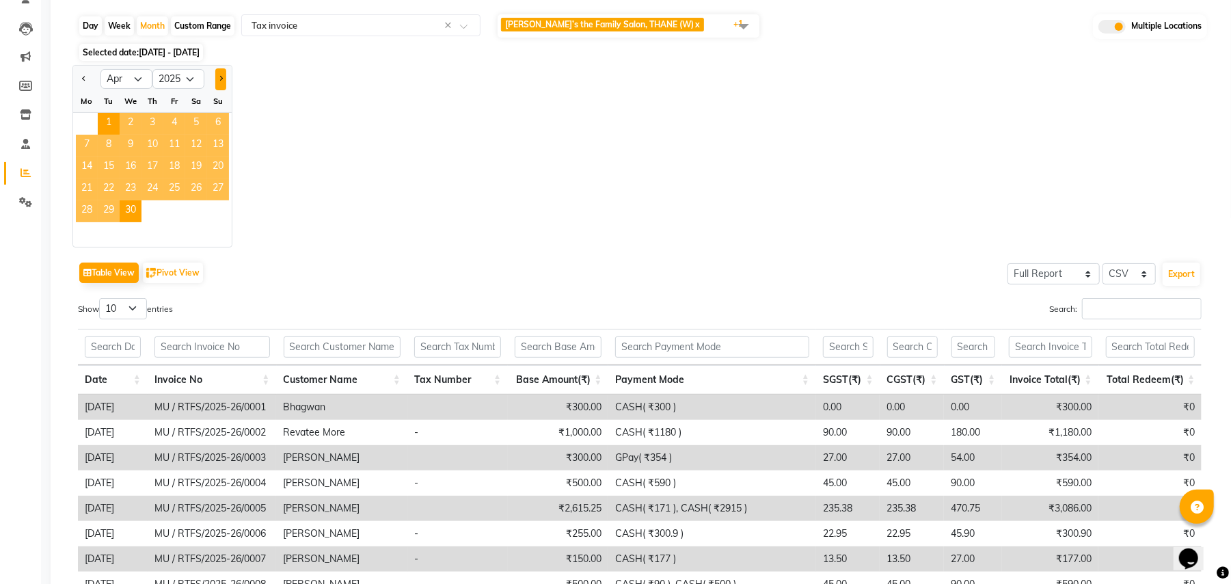
click at [220, 81] on button "Next month" at bounding box center [220, 79] width 11 height 22
select select "5"
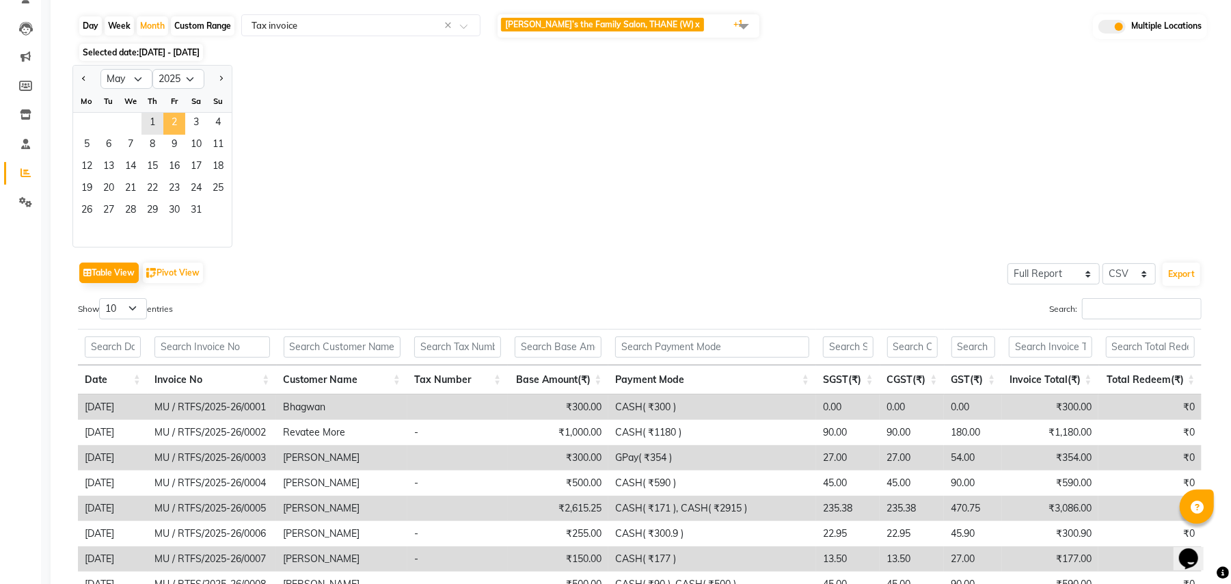
click at [164, 121] on span "2" at bounding box center [174, 124] width 22 height 22
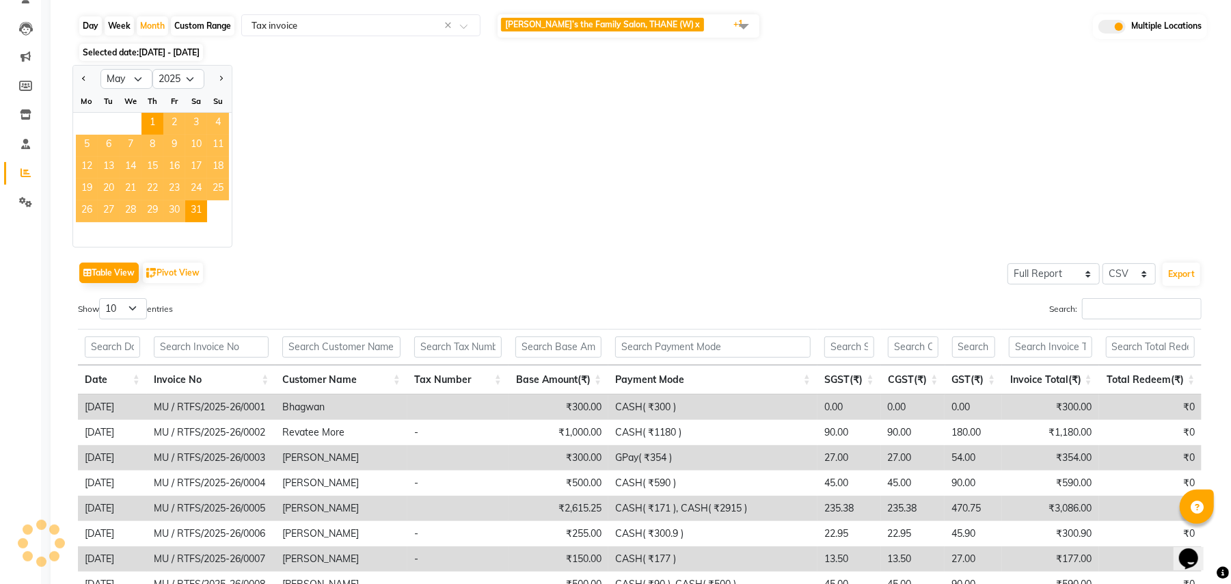
scroll to position [0, 0]
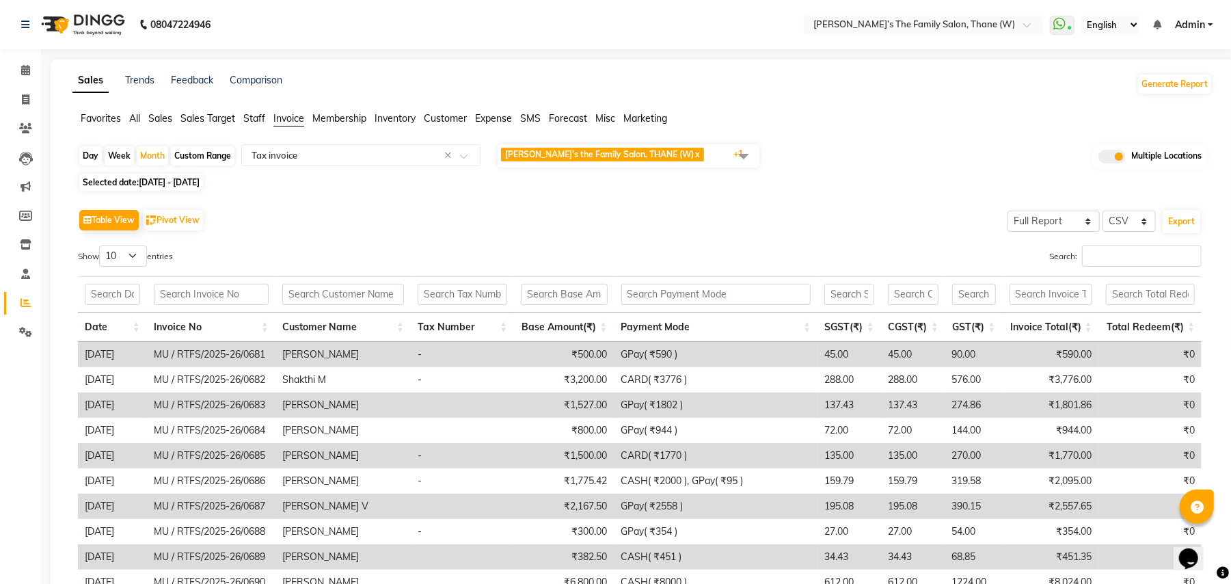
click at [675, 189] on div "Selected date: 01-05-2025 - 31-05-2025" at bounding box center [645, 182] width 1135 height 14
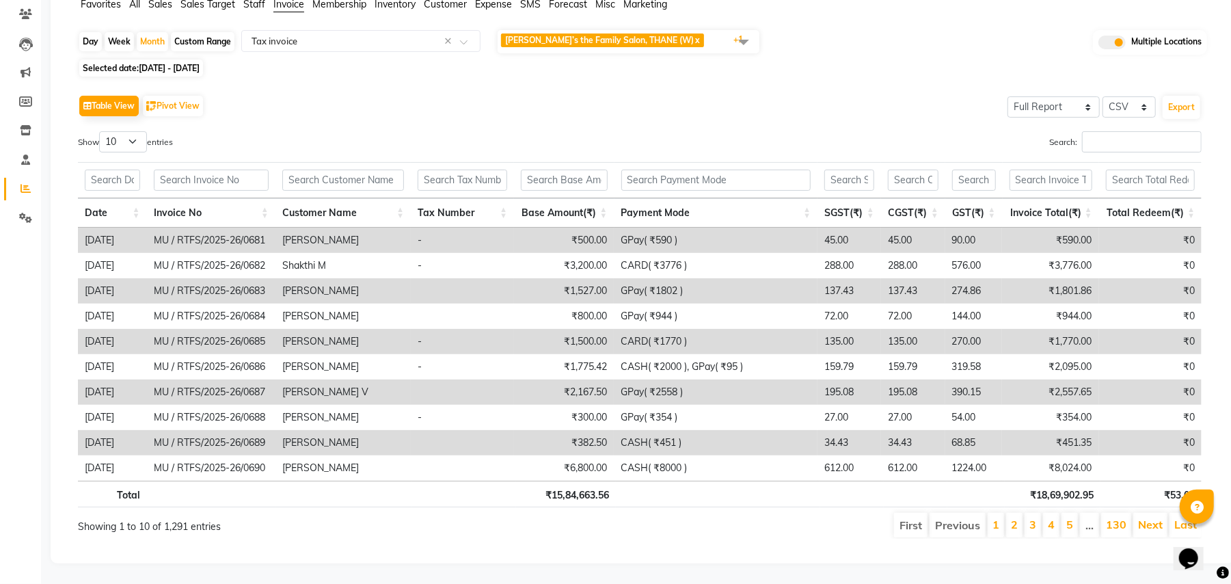
scroll to position [130, 0]
click at [200, 63] on span "01-05-2025 - 31-05-2025" at bounding box center [169, 68] width 61 height 10
select select "5"
select select "2025"
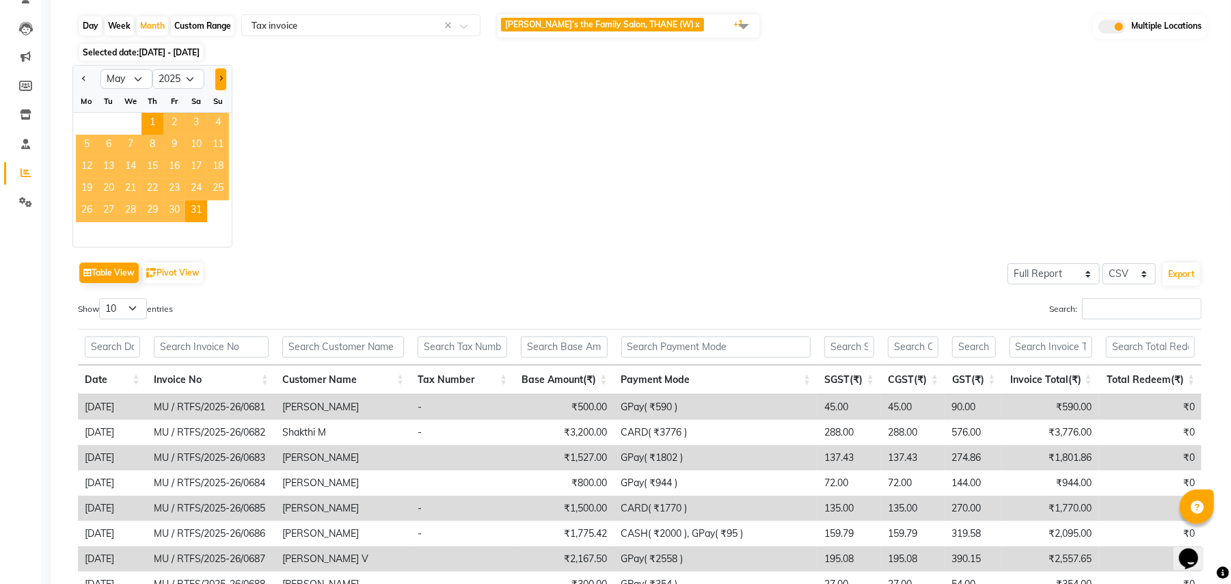
click at [219, 82] on button "Next month" at bounding box center [220, 79] width 11 height 22
select select "6"
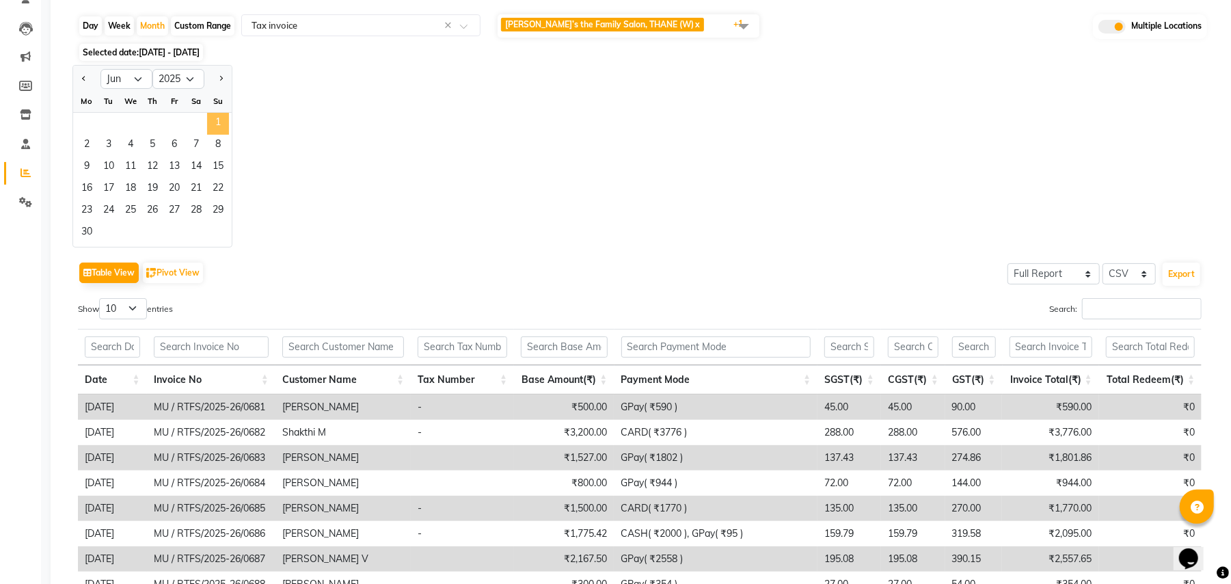
click at [216, 119] on span "1" at bounding box center [218, 124] width 22 height 22
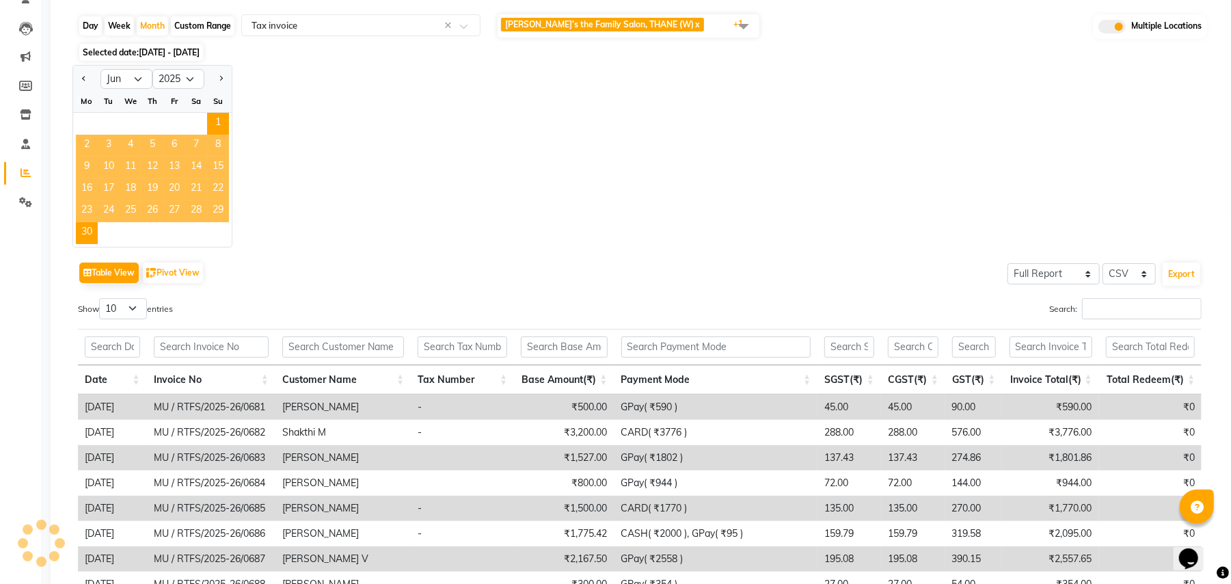
scroll to position [0, 0]
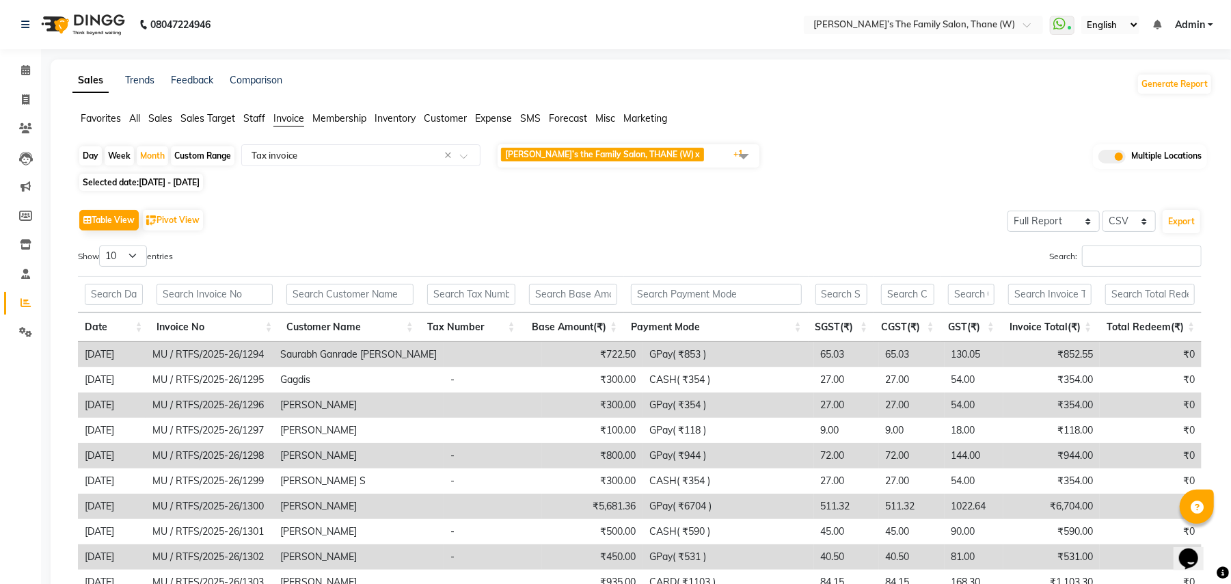
click at [386, 206] on div "Table View Pivot View Select Full Report Filtered Report Select CSV PDF Export" at bounding box center [640, 220] width 1124 height 29
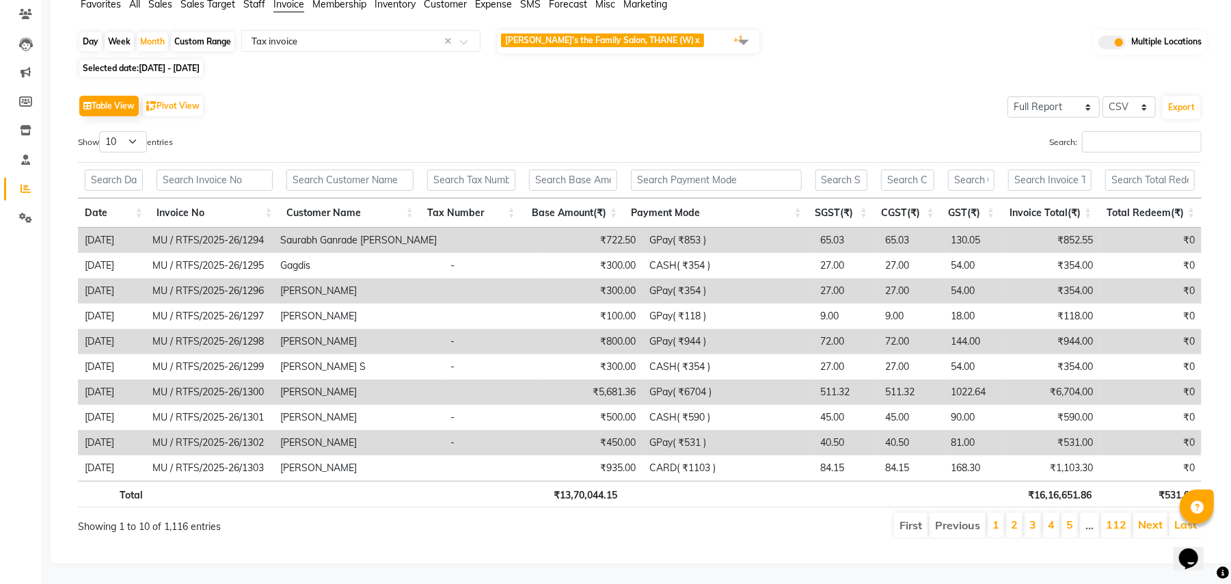
scroll to position [130, 0]
click at [144, 63] on span "01-06-2025 - 30-06-2025" at bounding box center [169, 68] width 61 height 10
select select "6"
select select "2025"
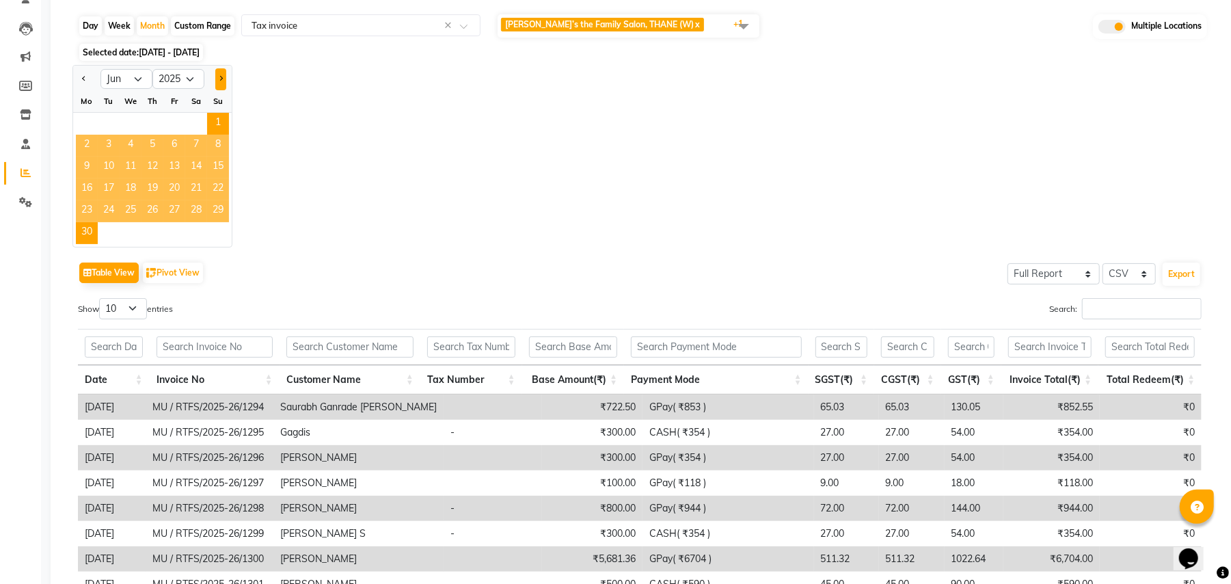
click at [223, 83] on button "Next month" at bounding box center [220, 79] width 11 height 22
select select "7"
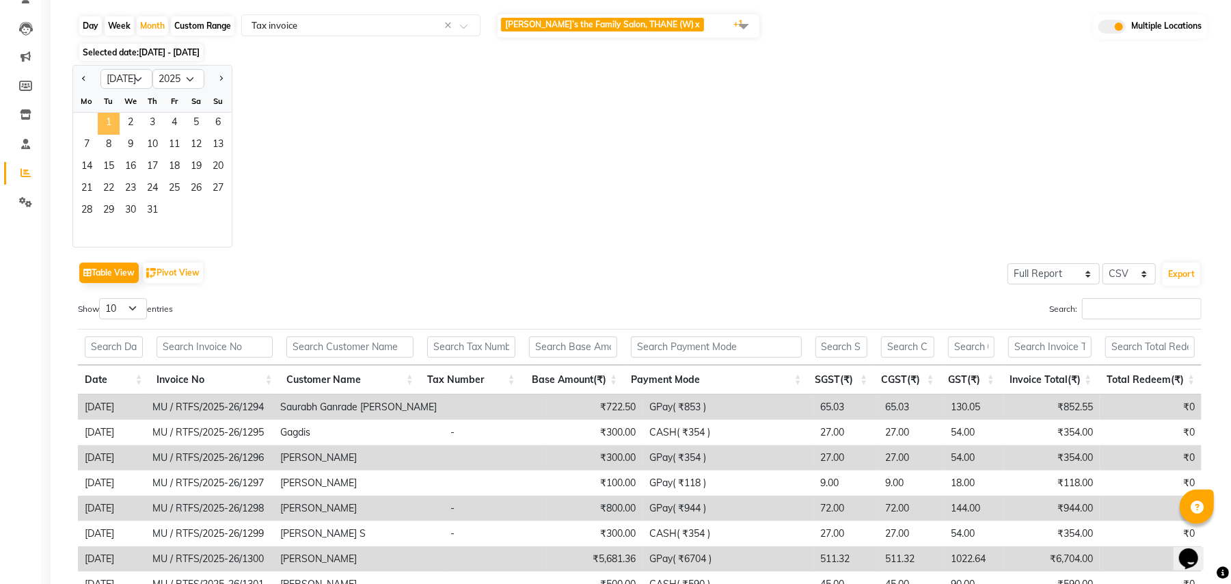
click at [107, 124] on span "1" at bounding box center [109, 124] width 22 height 22
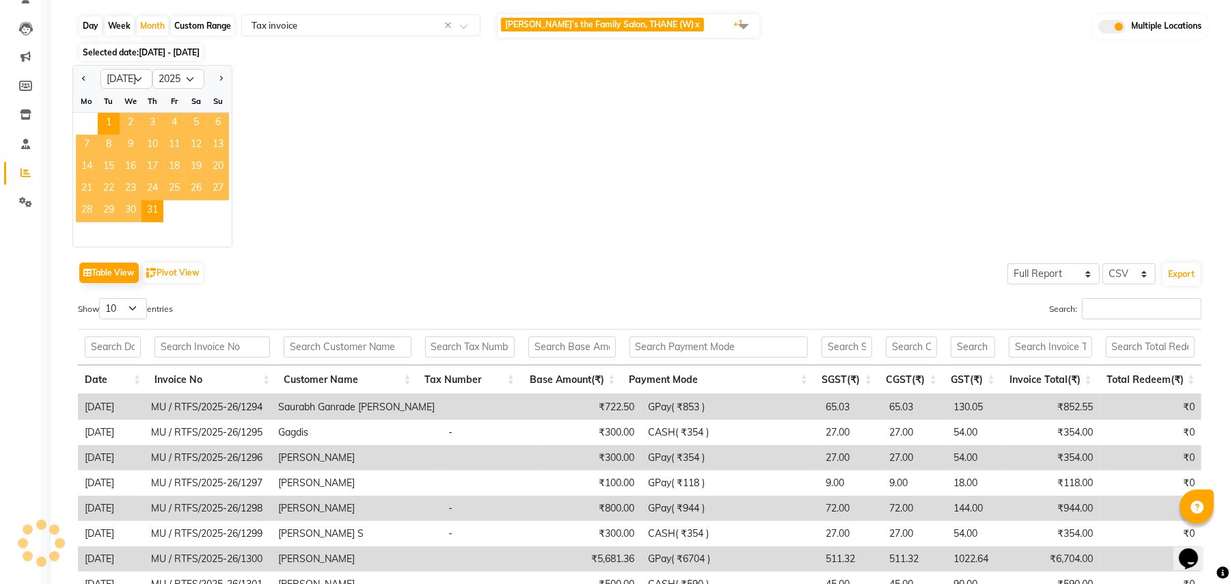
scroll to position [0, 0]
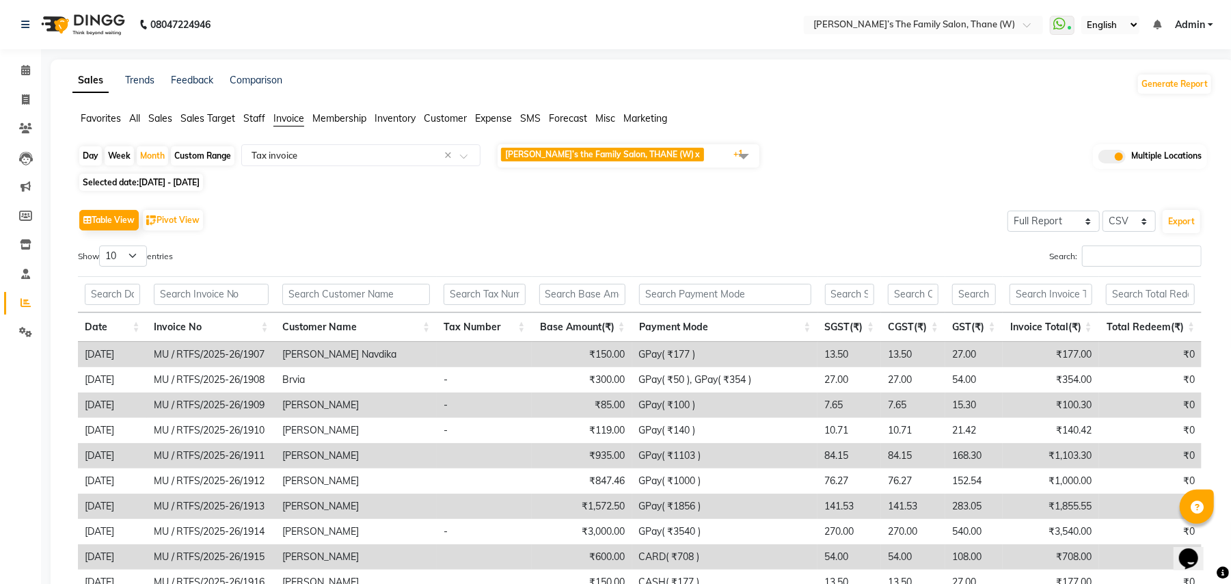
click at [498, 219] on div "Table View Pivot View Select Full Report Filtered Report Select CSV PDF Export" at bounding box center [640, 220] width 1124 height 29
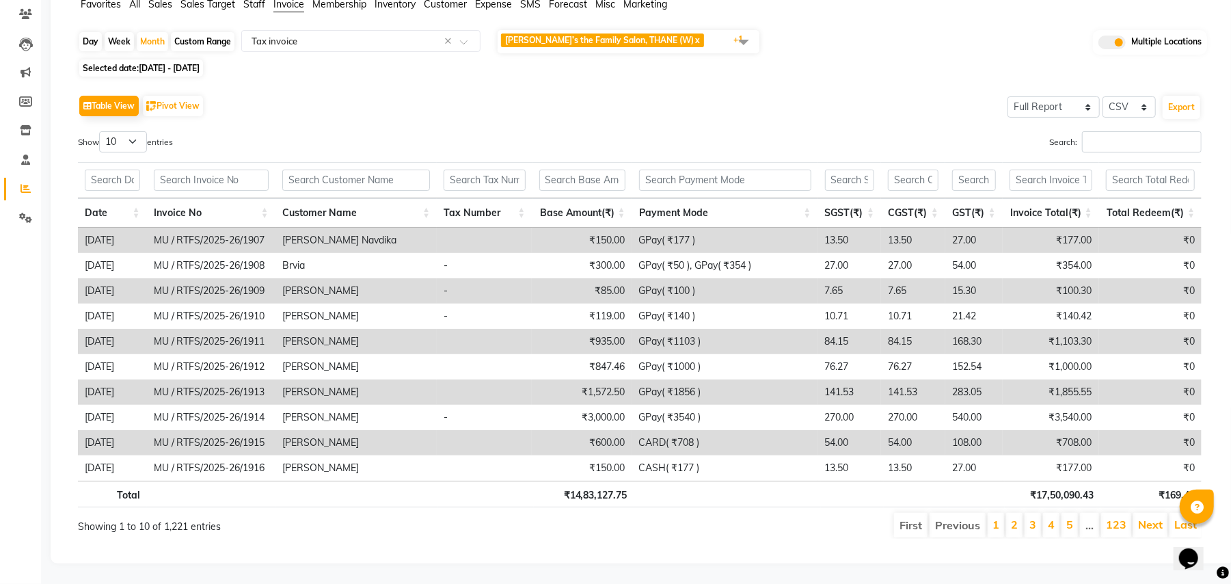
scroll to position [130, 0]
click at [200, 63] on span "01-07-2025 - 31-07-2025" at bounding box center [169, 68] width 61 height 10
select select "7"
select select "2025"
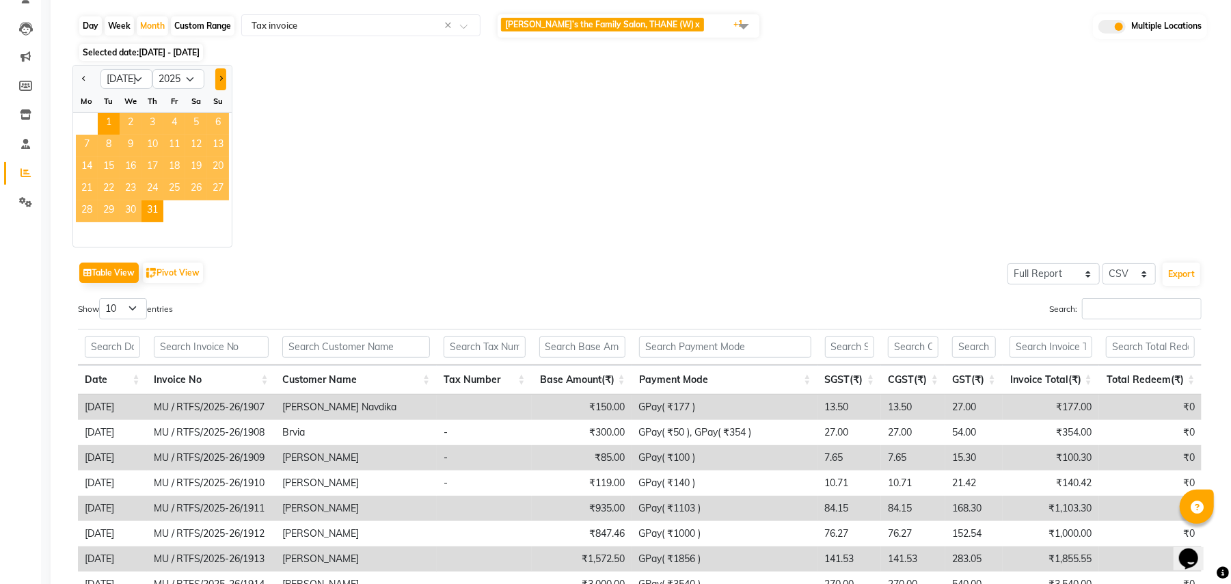
click at [224, 77] on button "Next month" at bounding box center [220, 79] width 11 height 22
select select "8"
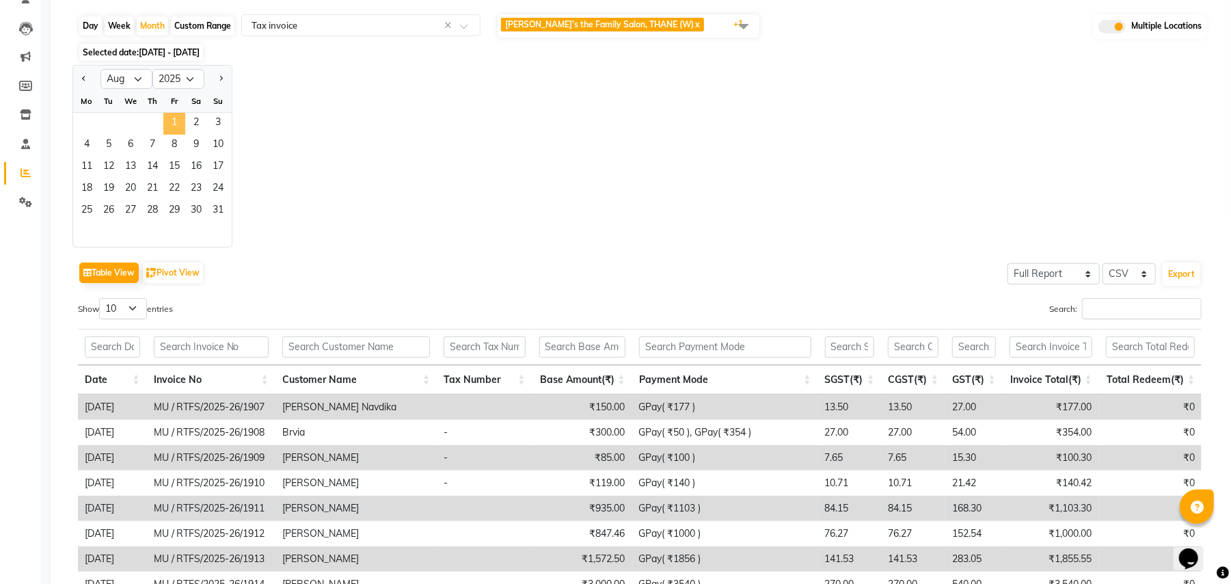
click at [167, 121] on span "1" at bounding box center [174, 124] width 22 height 22
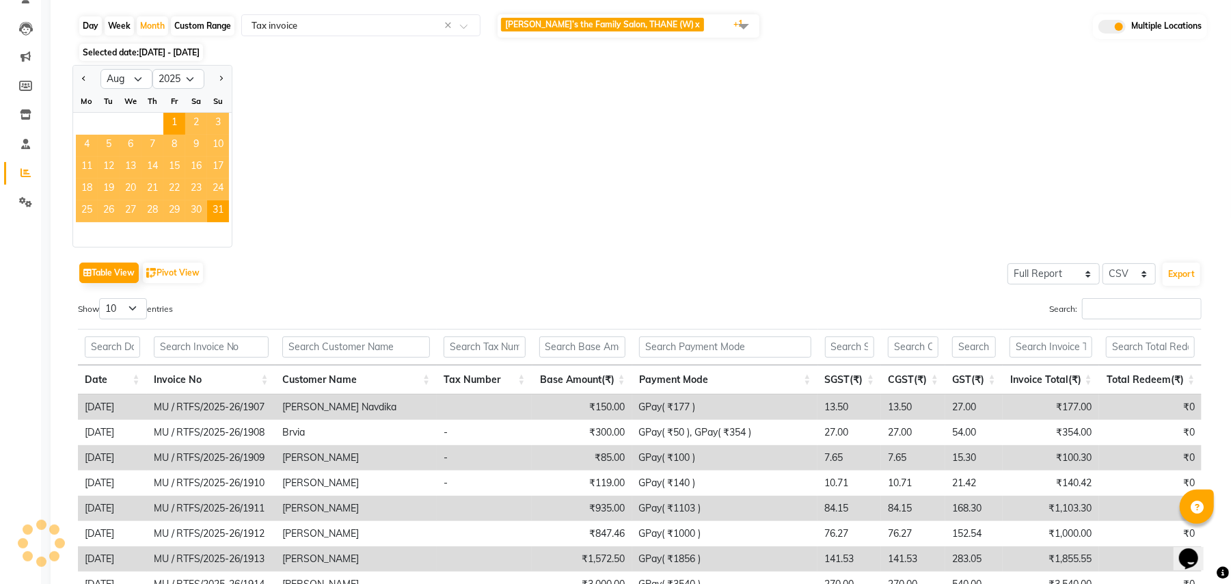
scroll to position [0, 0]
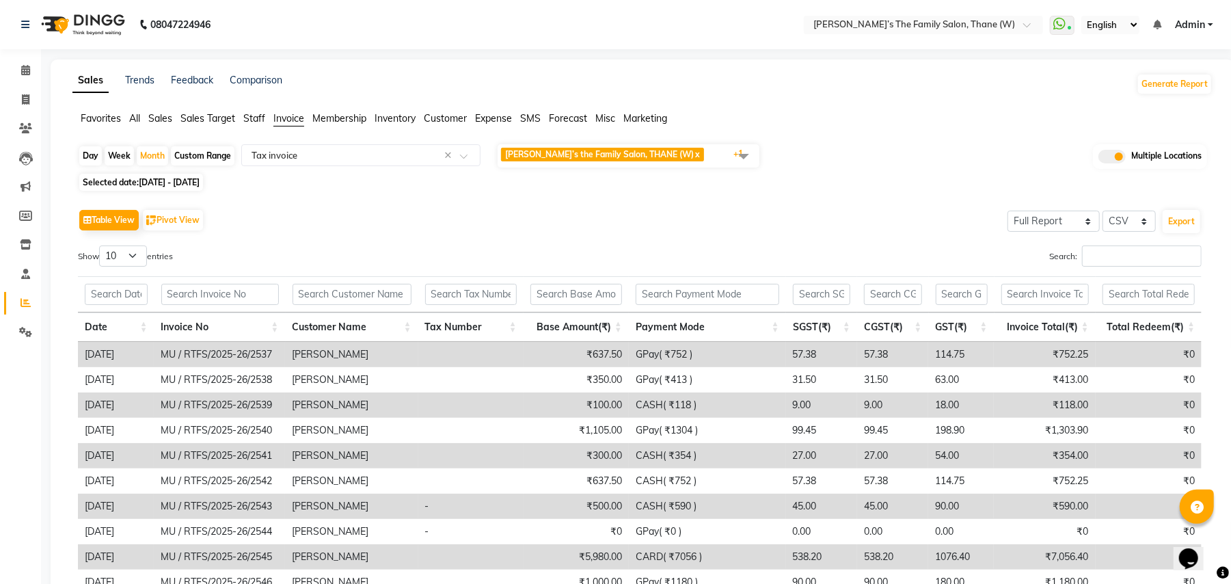
click at [515, 244] on div "Table View Pivot View Select Full Report Filtered Report Select CSV PDF Export …" at bounding box center [640, 429] width 1124 height 447
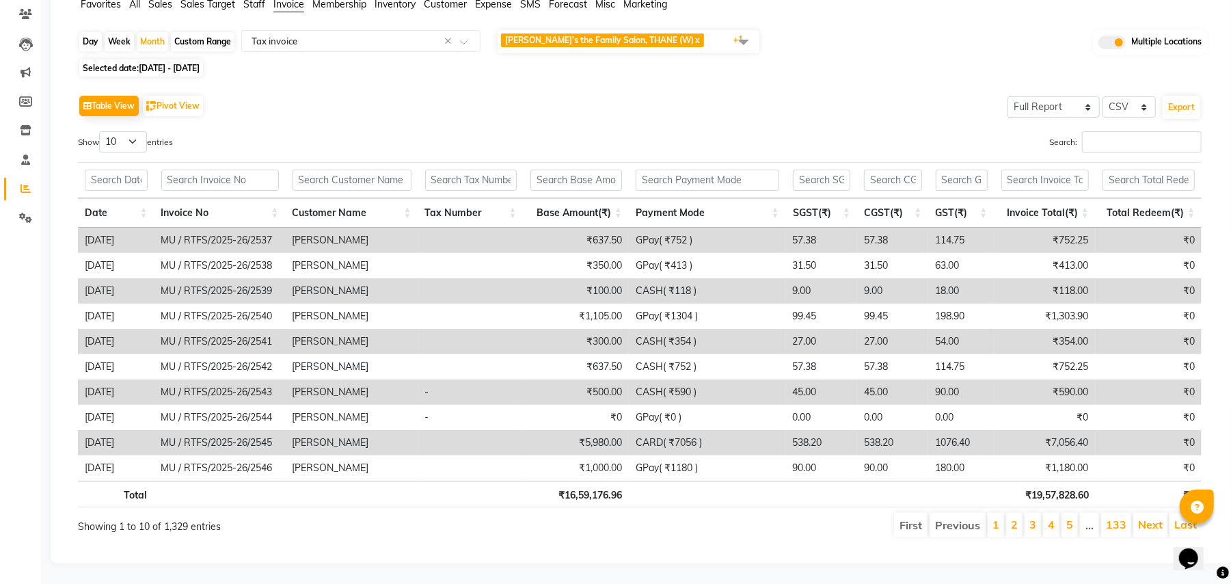
scroll to position [130, 0]
click at [200, 63] on span "01-08-2025 - 31-08-2025" at bounding box center [169, 68] width 61 height 10
select select "8"
select select "2025"
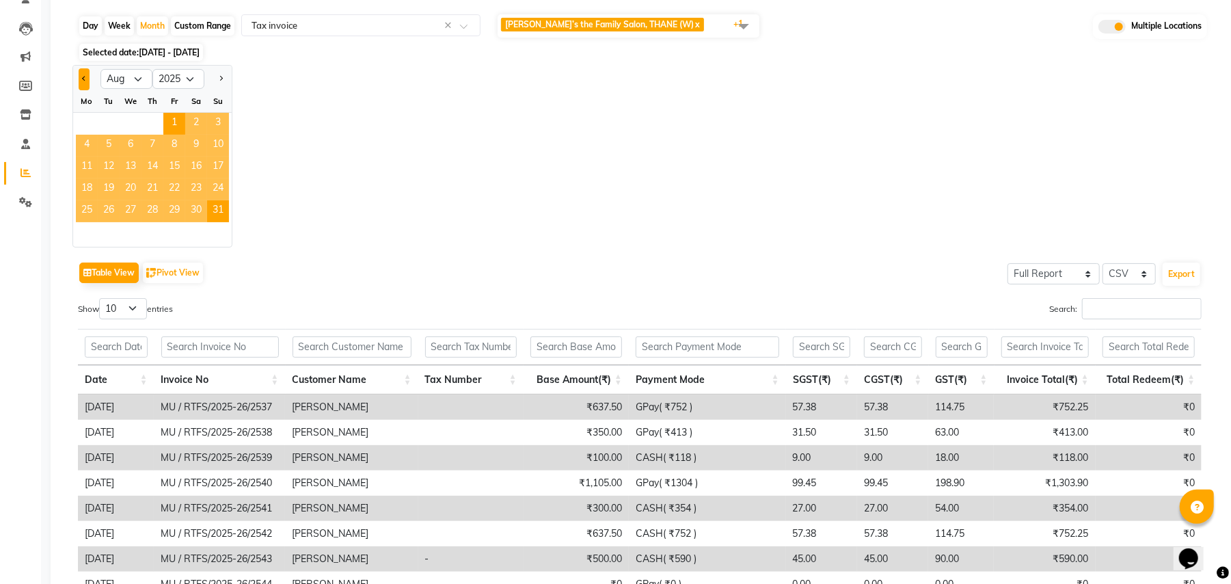
click at [79, 80] on button "Previous month" at bounding box center [84, 79] width 11 height 22
select select "6"
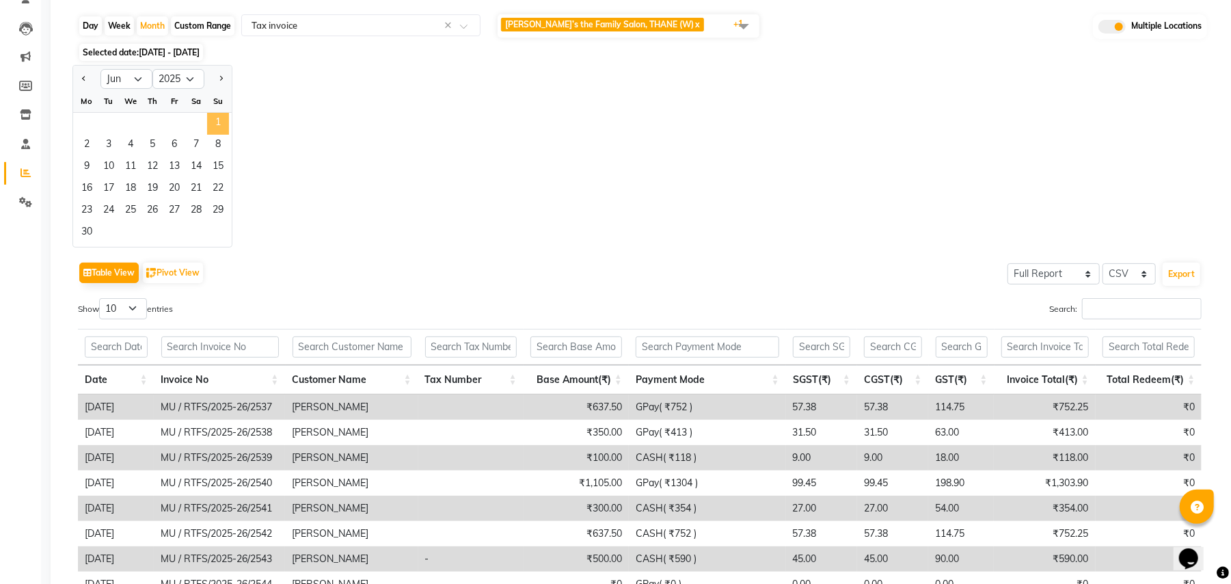
click at [222, 121] on span "1" at bounding box center [218, 124] width 22 height 22
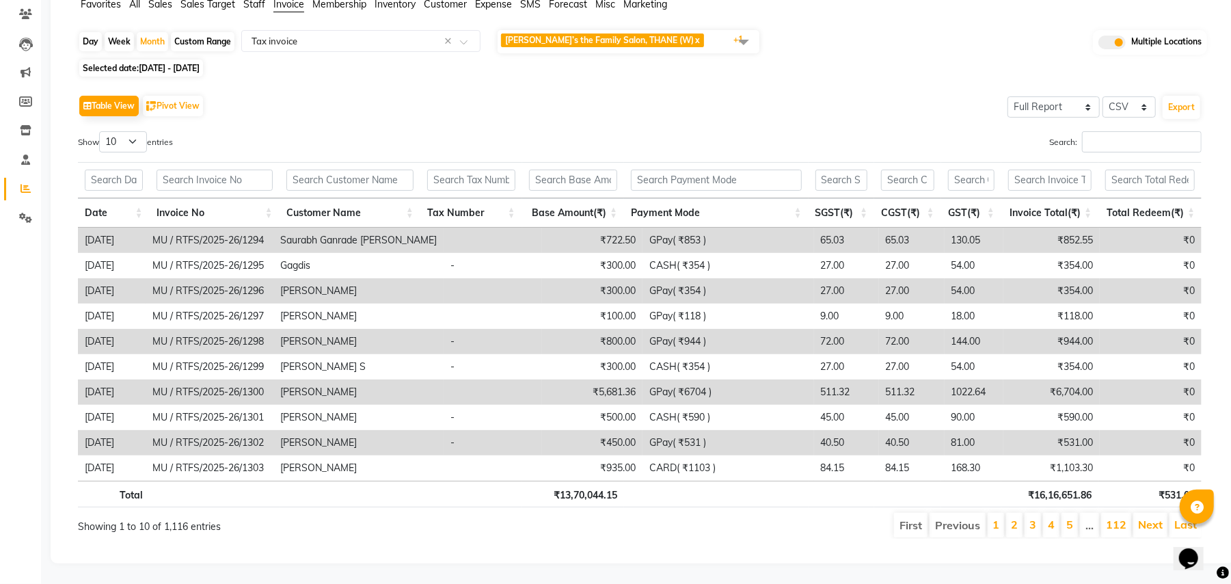
click at [200, 63] on span "01-06-2025 - 30-06-2025" at bounding box center [169, 68] width 61 height 10
select select "6"
select select "2025"
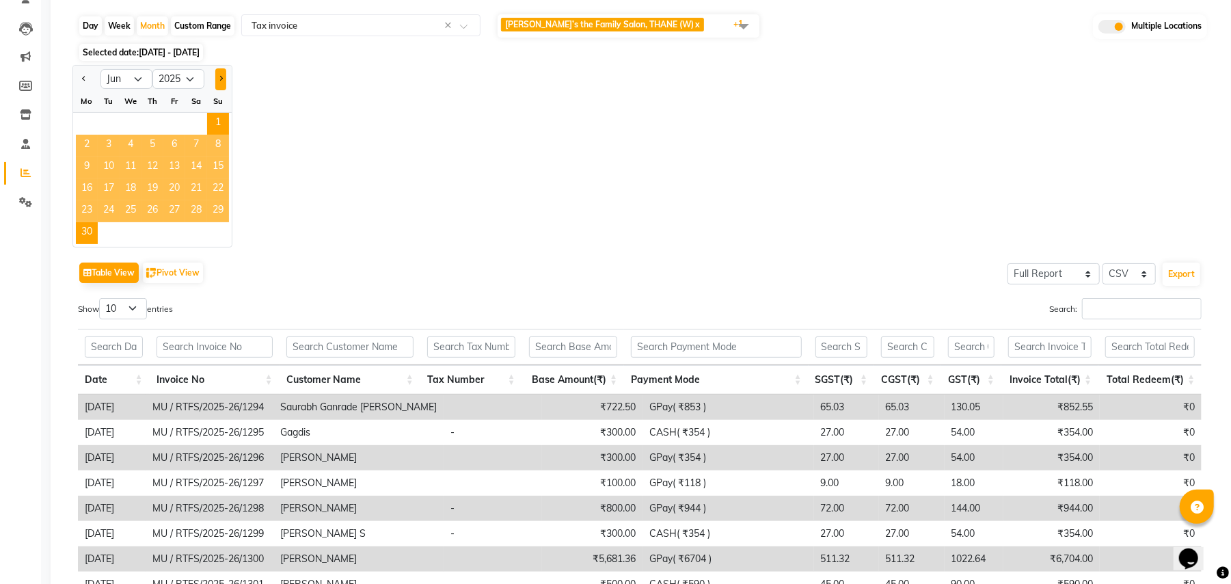
click at [217, 77] on button "Next month" at bounding box center [220, 79] width 11 height 22
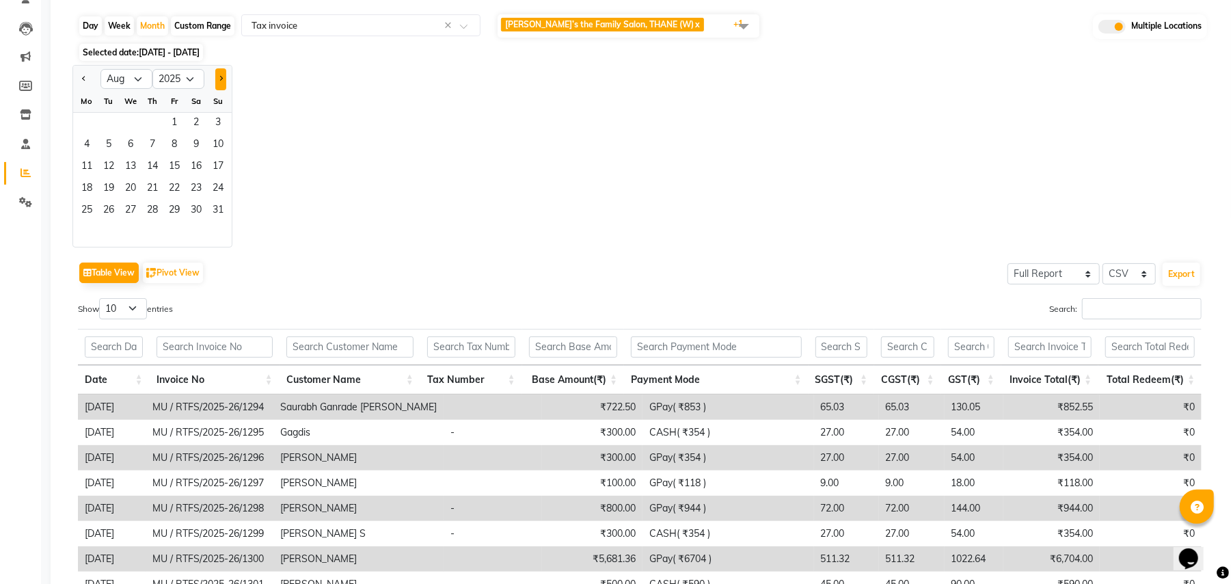
click at [216, 77] on button "Next month" at bounding box center [220, 79] width 11 height 22
select select "9"
click at [94, 120] on span "1" at bounding box center [87, 124] width 22 height 22
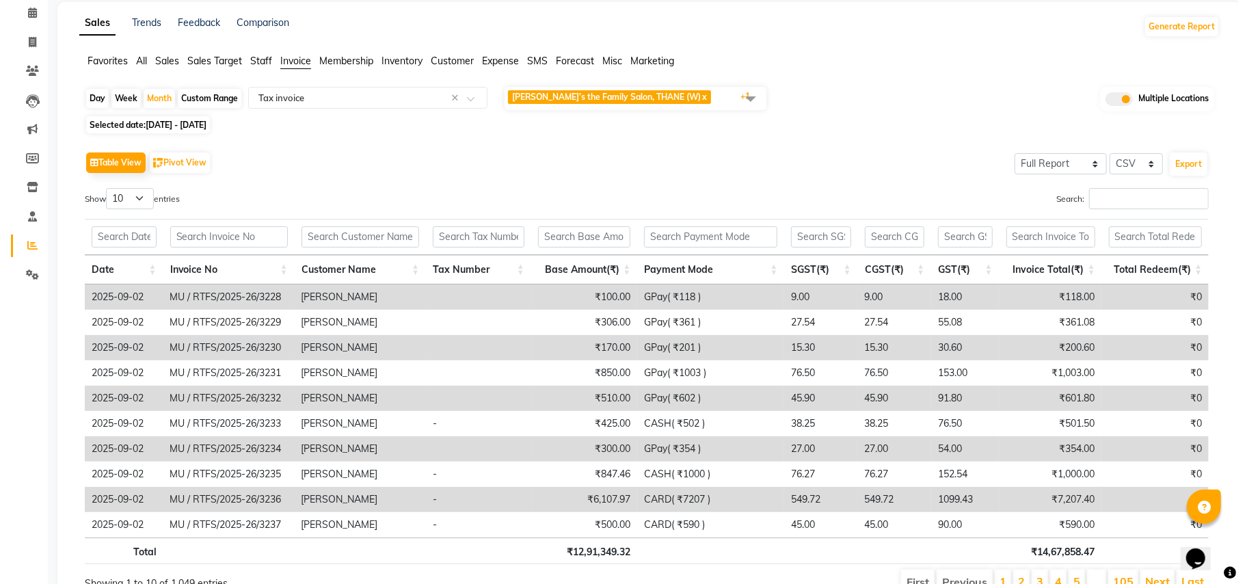
scroll to position [0, 0]
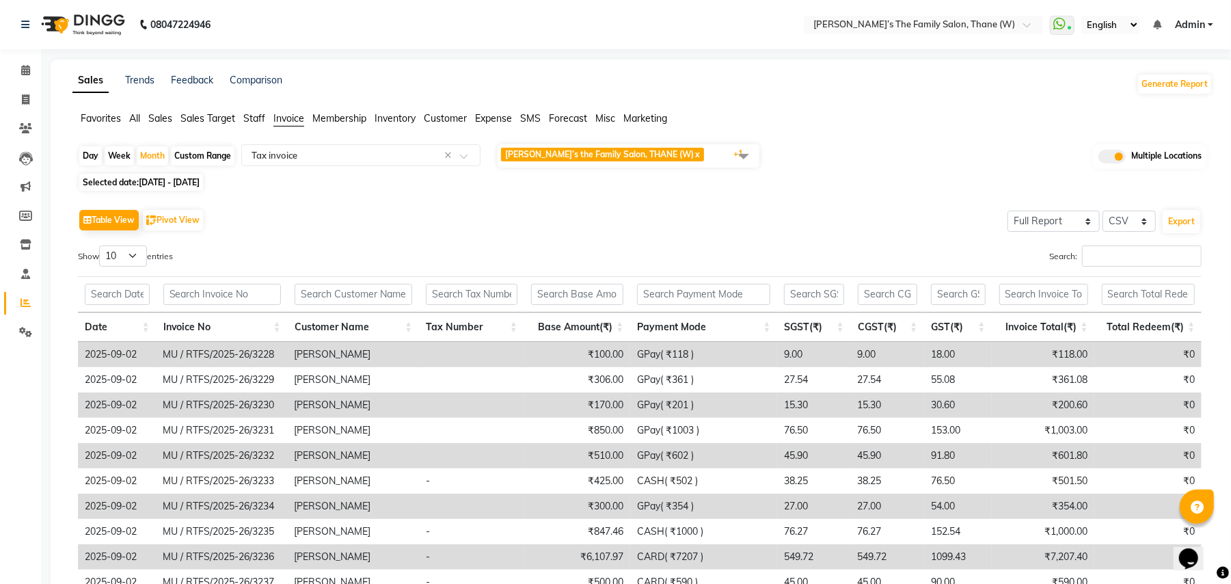
click at [1188, 26] on span "Admin" at bounding box center [1190, 25] width 30 height 14
click at [1144, 98] on link "Sign out" at bounding box center [1143, 93] width 125 height 21
